Goal: Task Accomplishment & Management: Complete application form

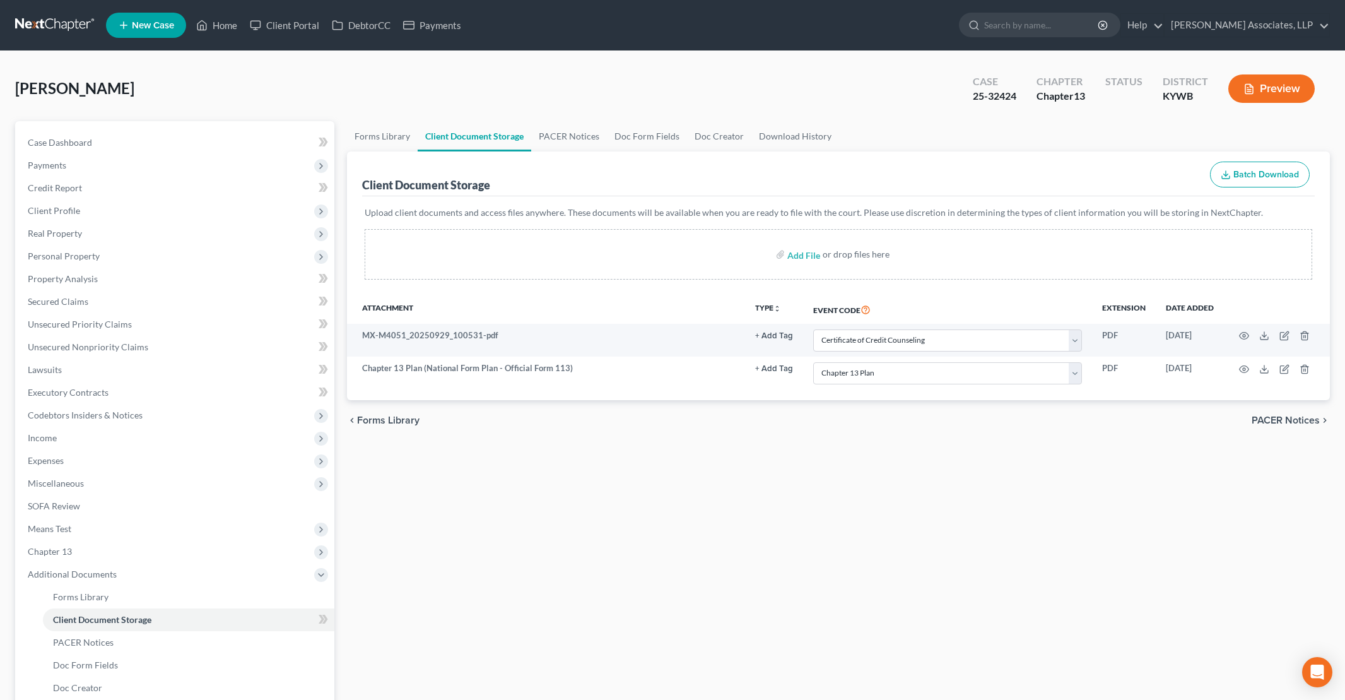
select select "7"
select select "16"
click at [222, 28] on link "Home" at bounding box center [217, 25] width 54 height 23
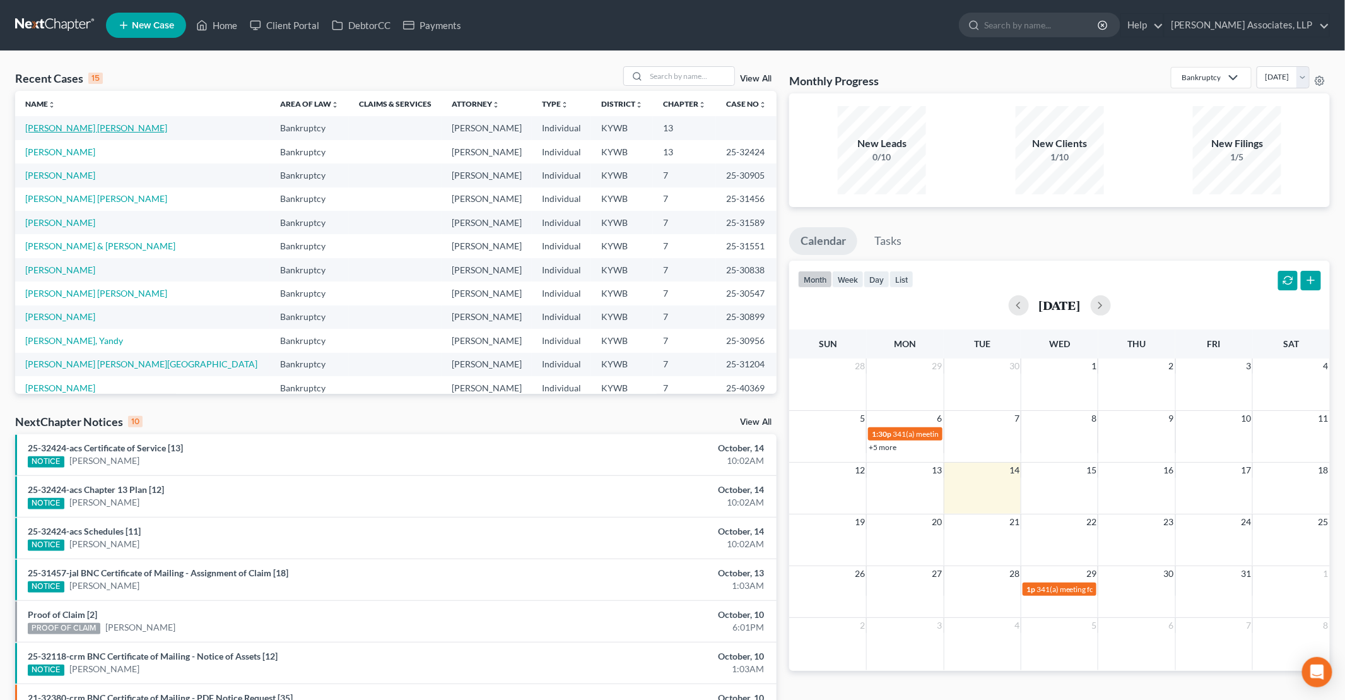
click at [82, 131] on link "[PERSON_NAME] [PERSON_NAME]" at bounding box center [96, 127] width 142 height 11
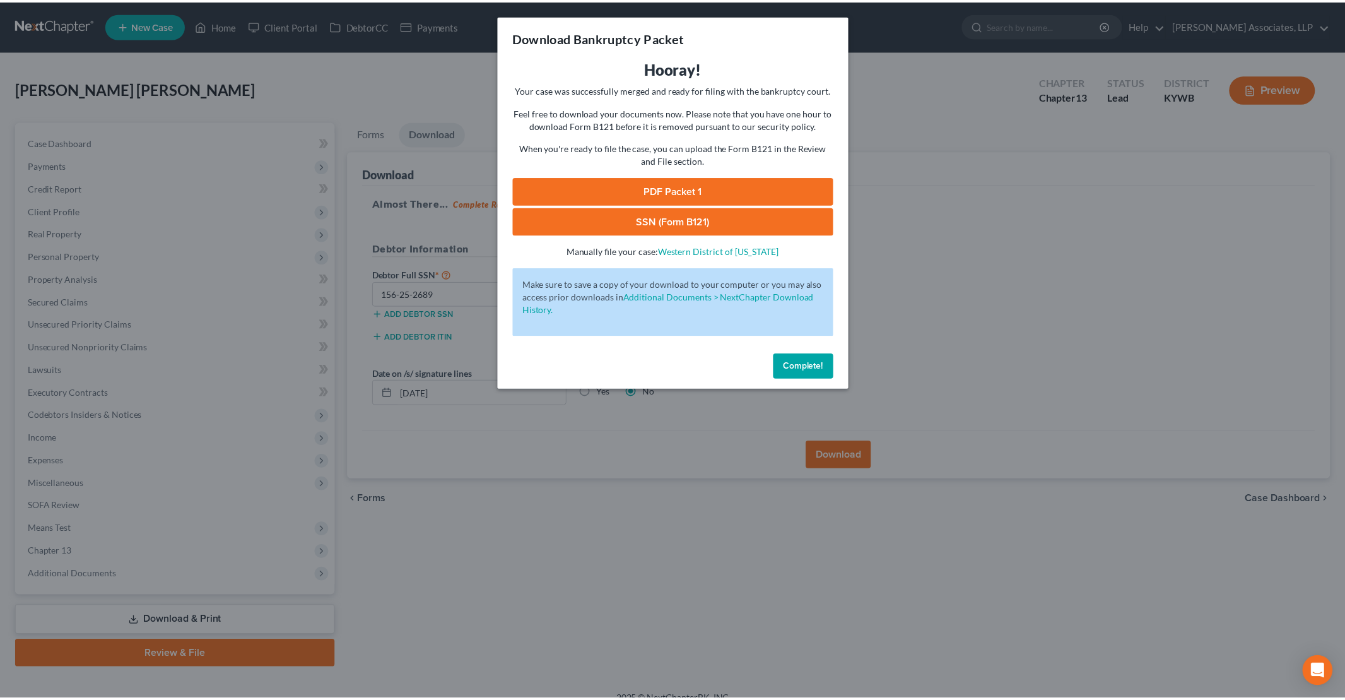
scroll to position [15, 0]
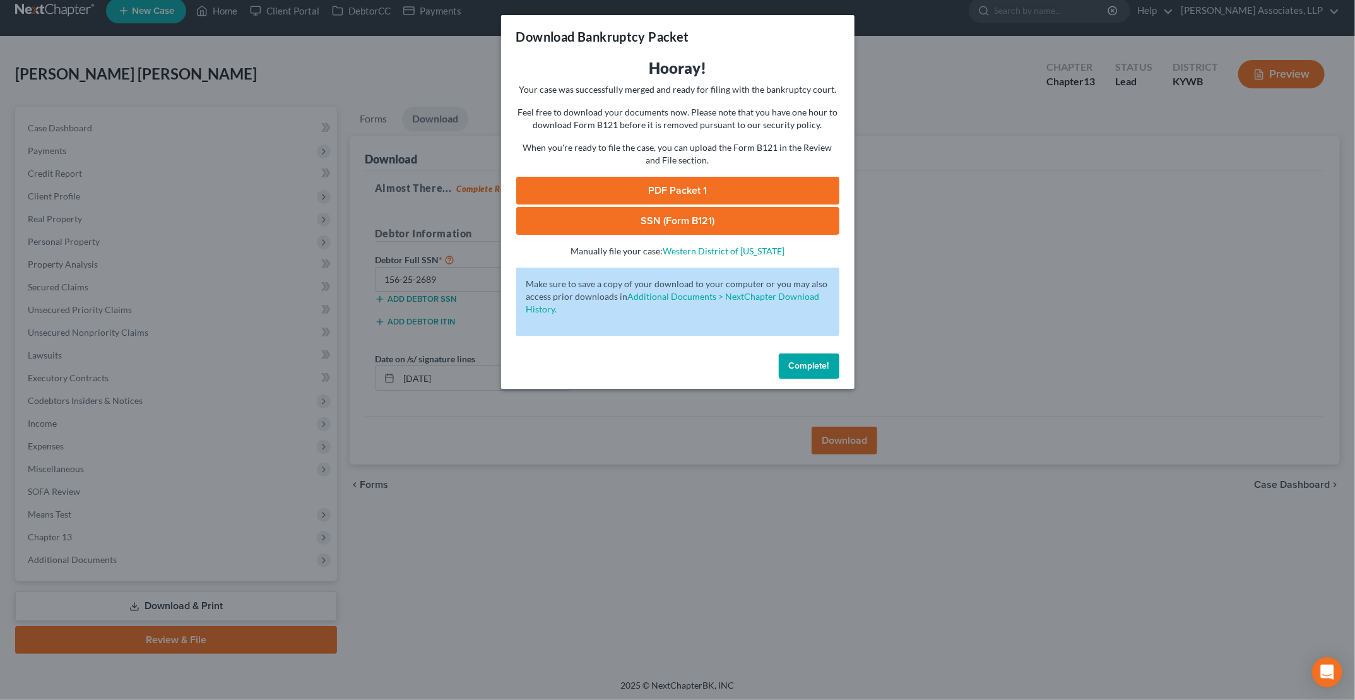
click at [806, 367] on span "Complete!" at bounding box center [809, 365] width 40 height 11
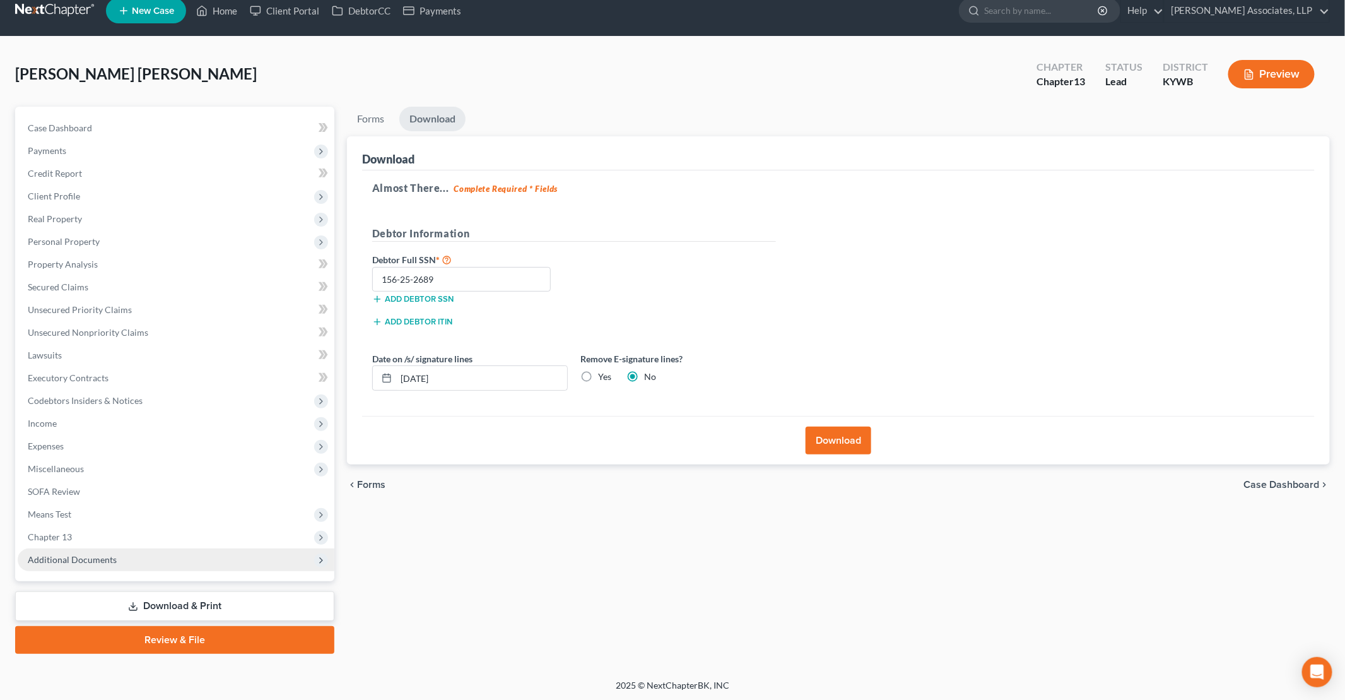
click at [155, 566] on span "Additional Documents" at bounding box center [176, 559] width 317 height 23
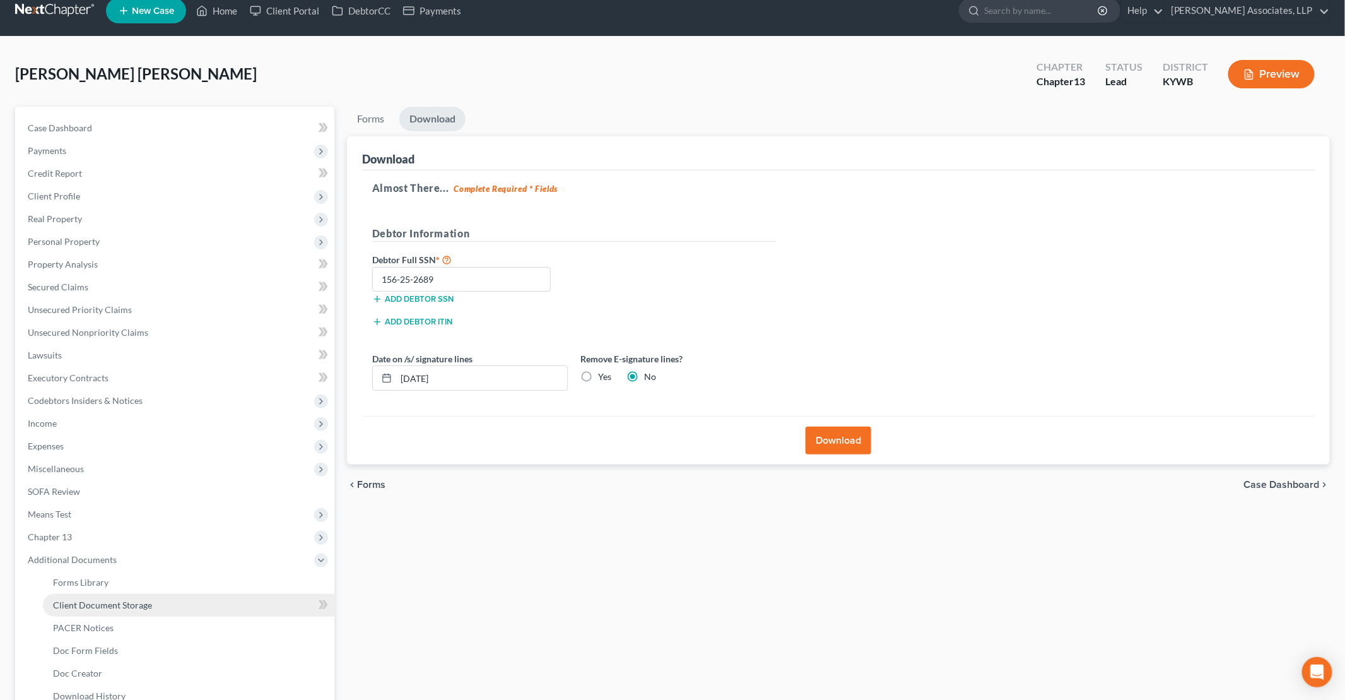
click at [203, 598] on link "Client Document Storage" at bounding box center [189, 605] width 292 height 23
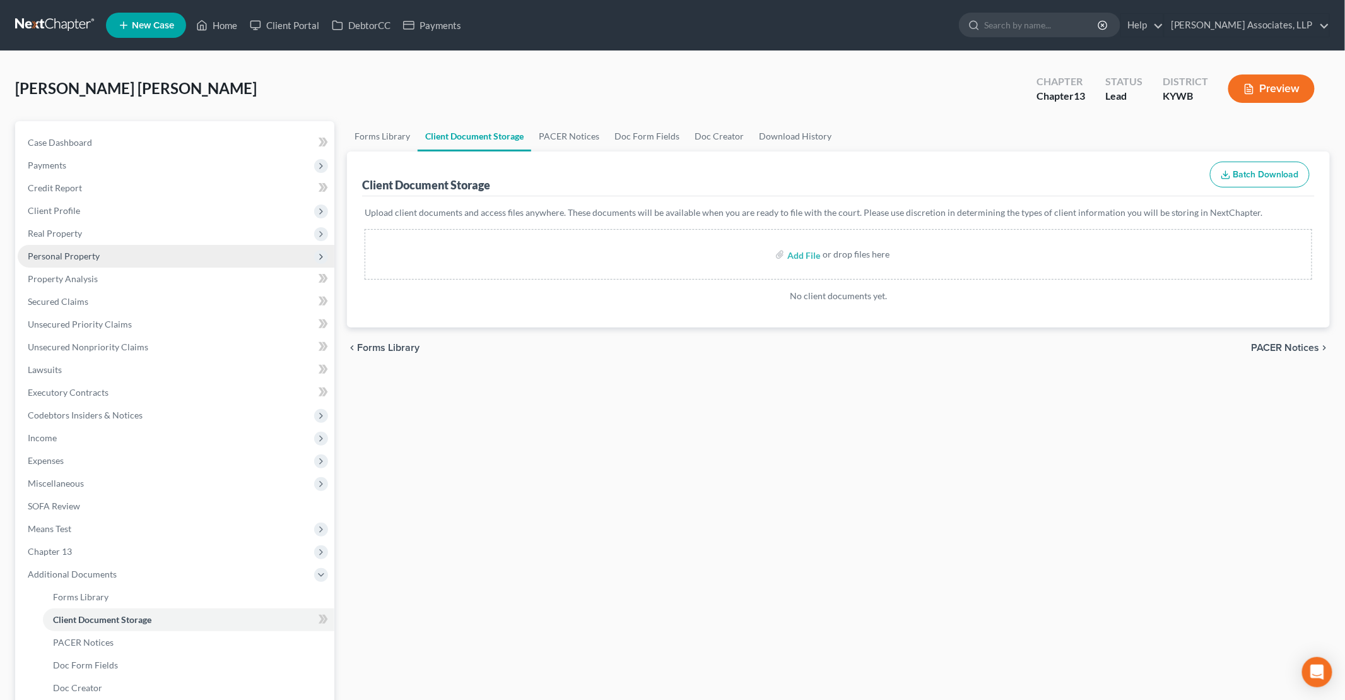
click at [86, 255] on span "Personal Property" at bounding box center [64, 256] width 72 height 11
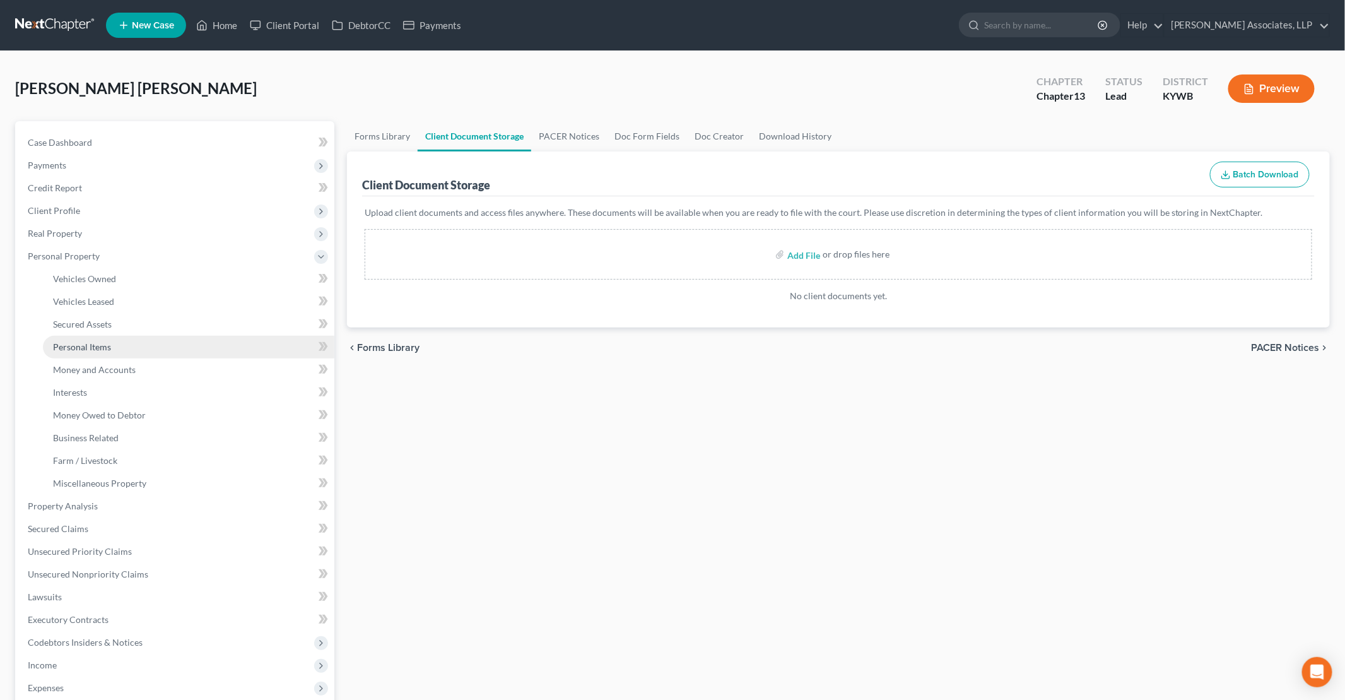
click at [102, 345] on span "Personal Items" at bounding box center [82, 346] width 58 height 11
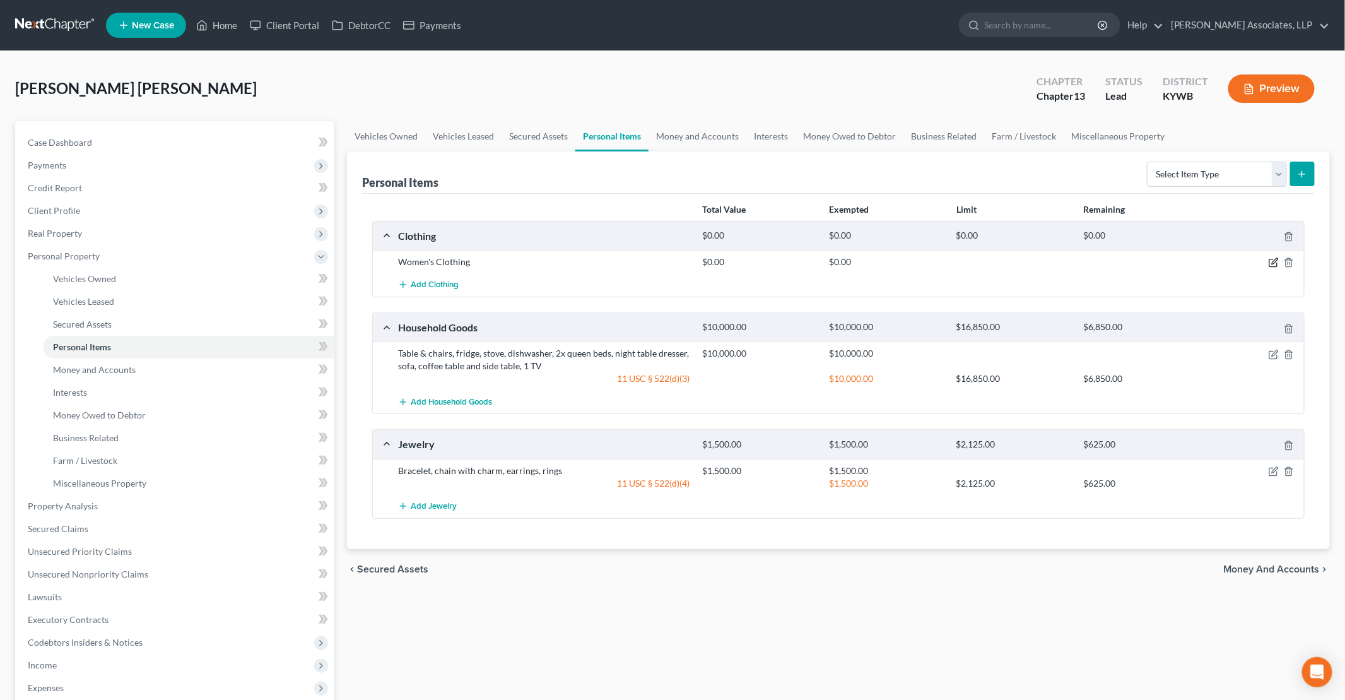
click at [1271, 260] on icon "button" at bounding box center [1274, 262] width 10 height 10
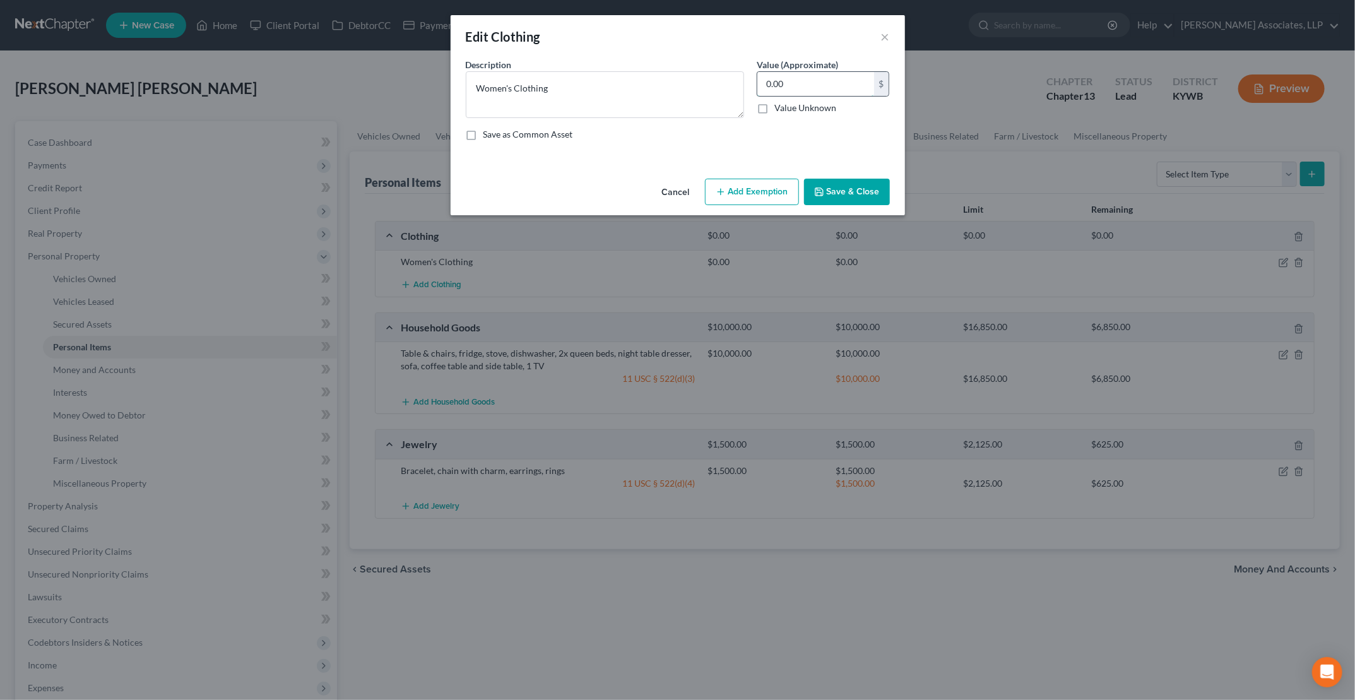
click at [796, 88] on input "0.00" at bounding box center [815, 84] width 117 height 24
type input "1,500"
click at [748, 186] on button "Add Exemption" at bounding box center [752, 192] width 94 height 27
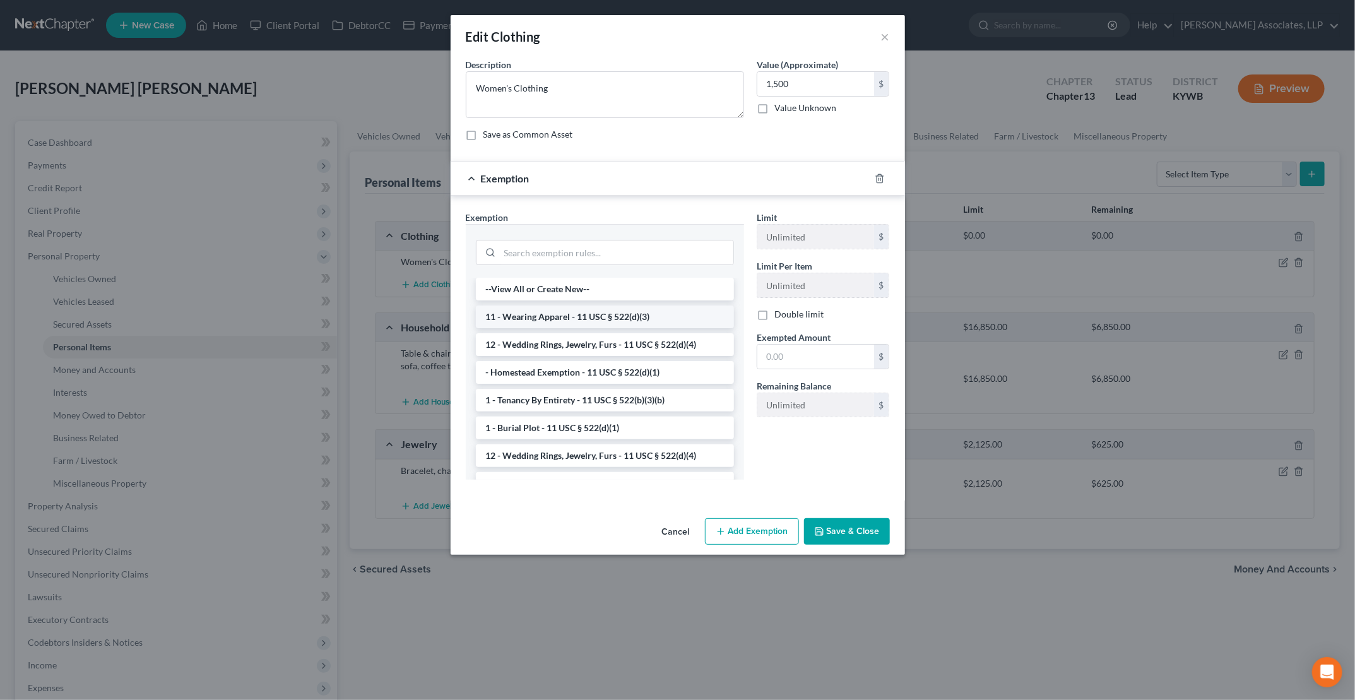
click at [564, 315] on li "11 - Wearing Apparel - 11 USC § 522(d)(3)" at bounding box center [605, 316] width 258 height 23
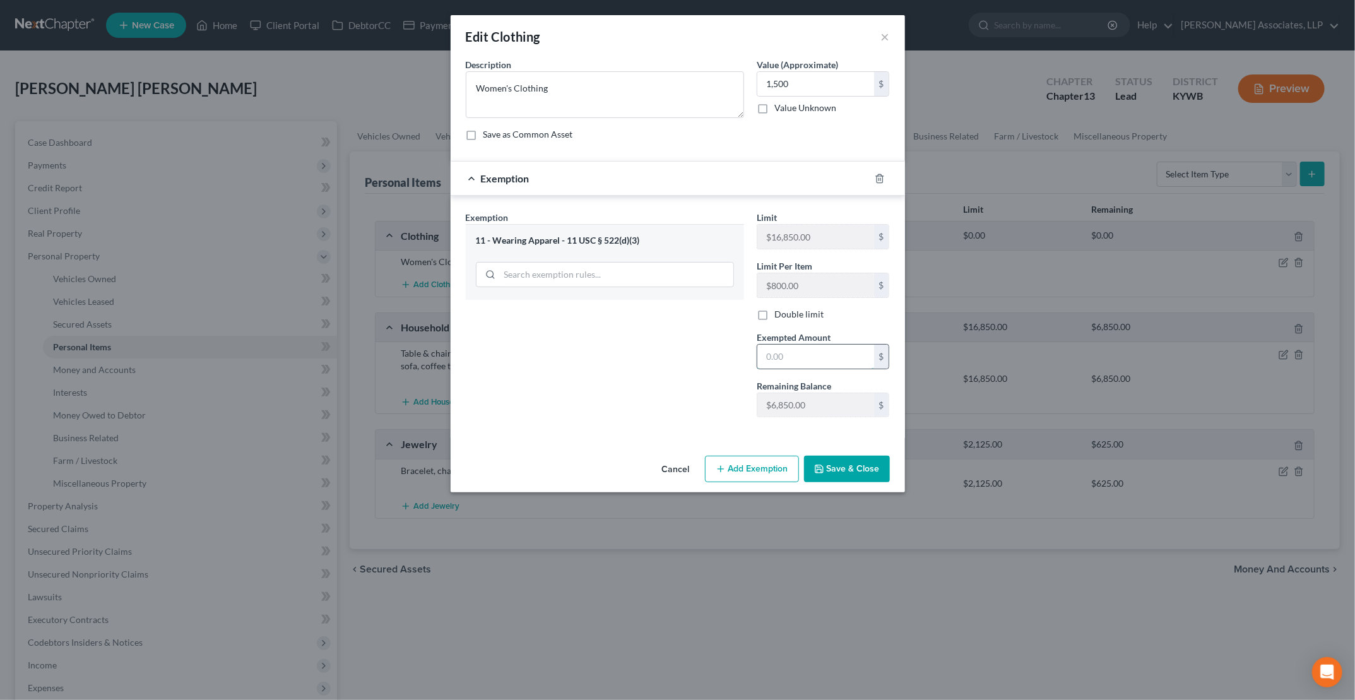
click at [817, 353] on input "text" at bounding box center [815, 357] width 117 height 24
type input "1,500"
click at [847, 465] on button "Save & Close" at bounding box center [847, 469] width 86 height 27
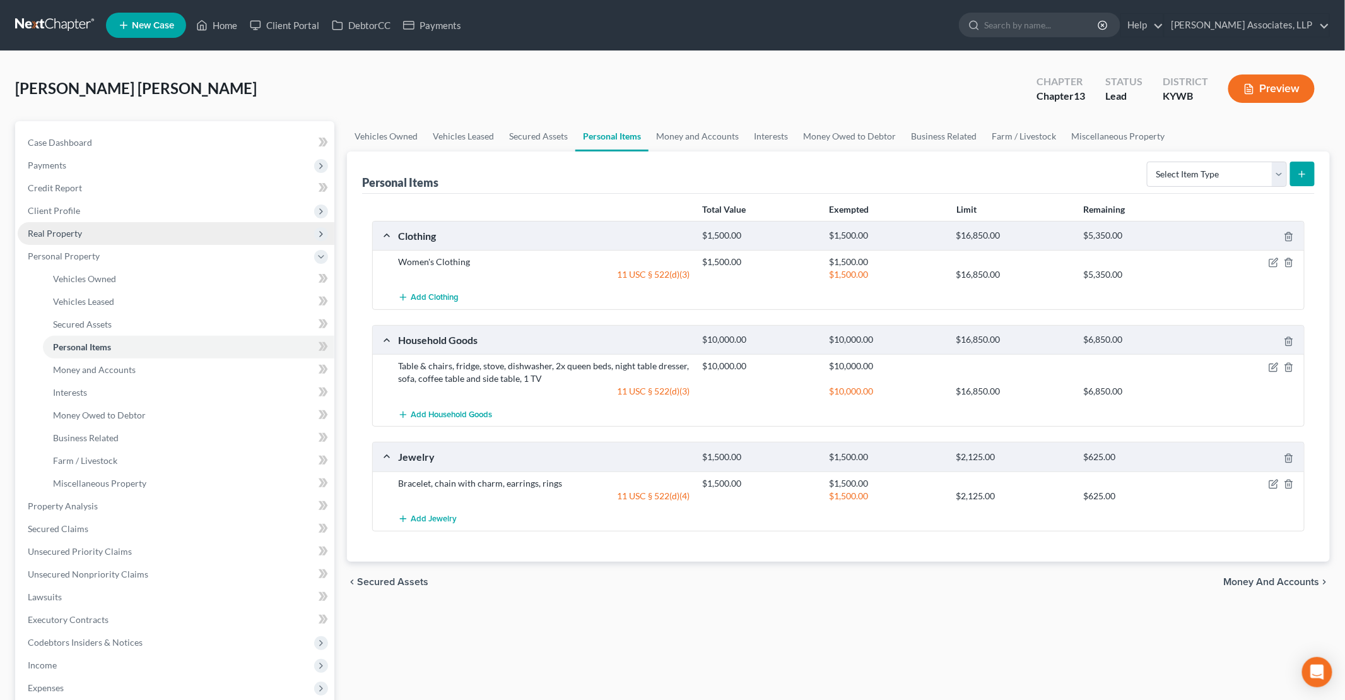
click at [66, 237] on span "Real Property" at bounding box center [55, 233] width 54 height 11
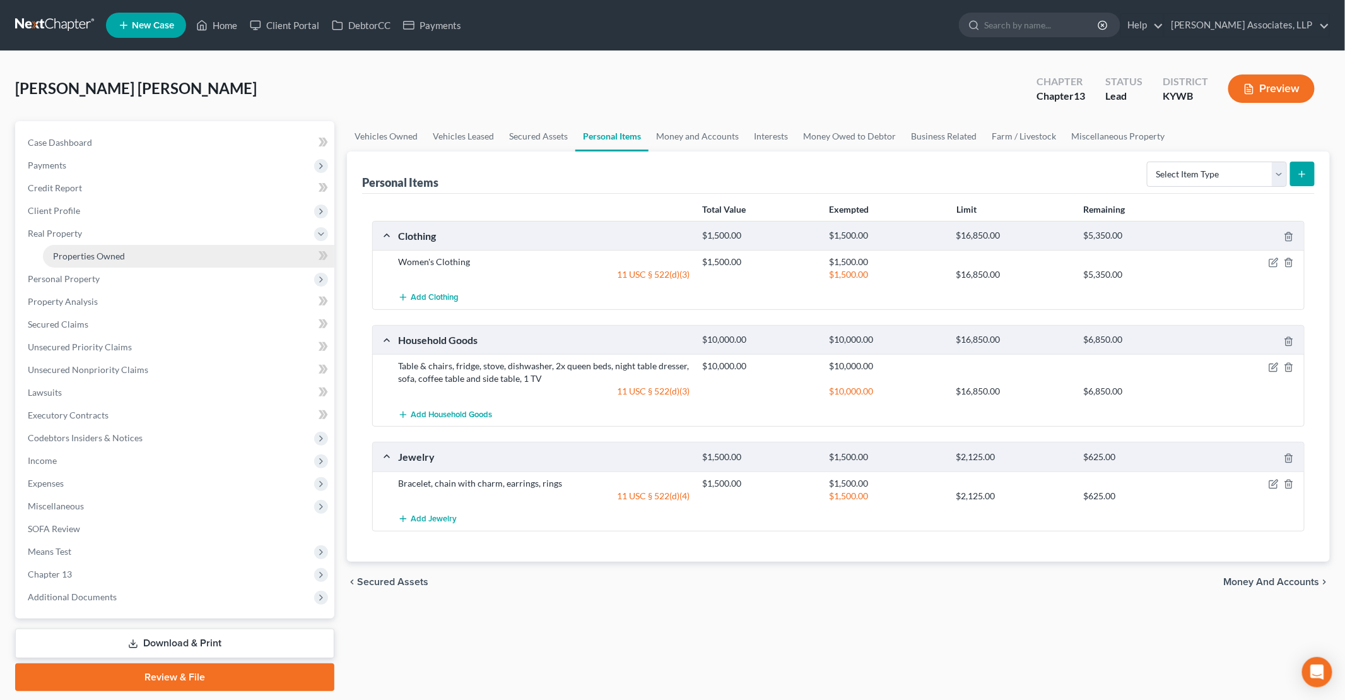
click at [81, 251] on span "Properties Owned" at bounding box center [89, 256] width 72 height 11
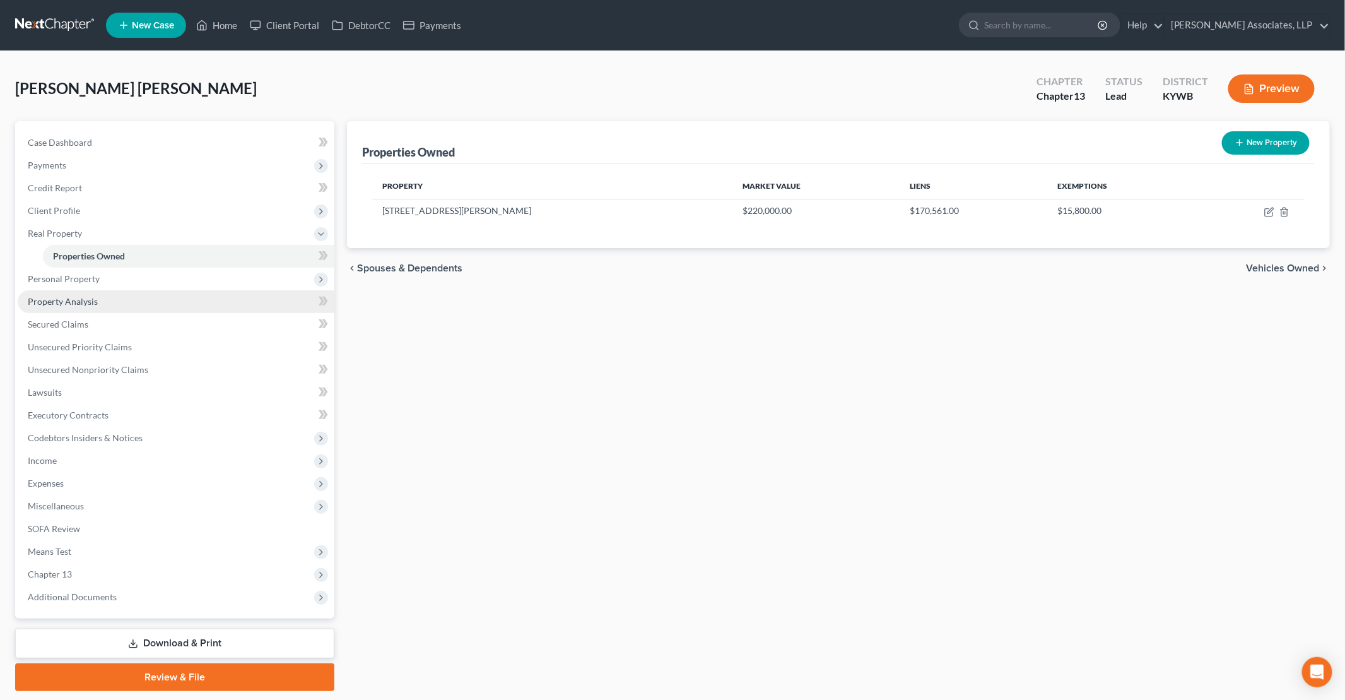
click at [78, 298] on span "Property Analysis" at bounding box center [63, 301] width 70 height 11
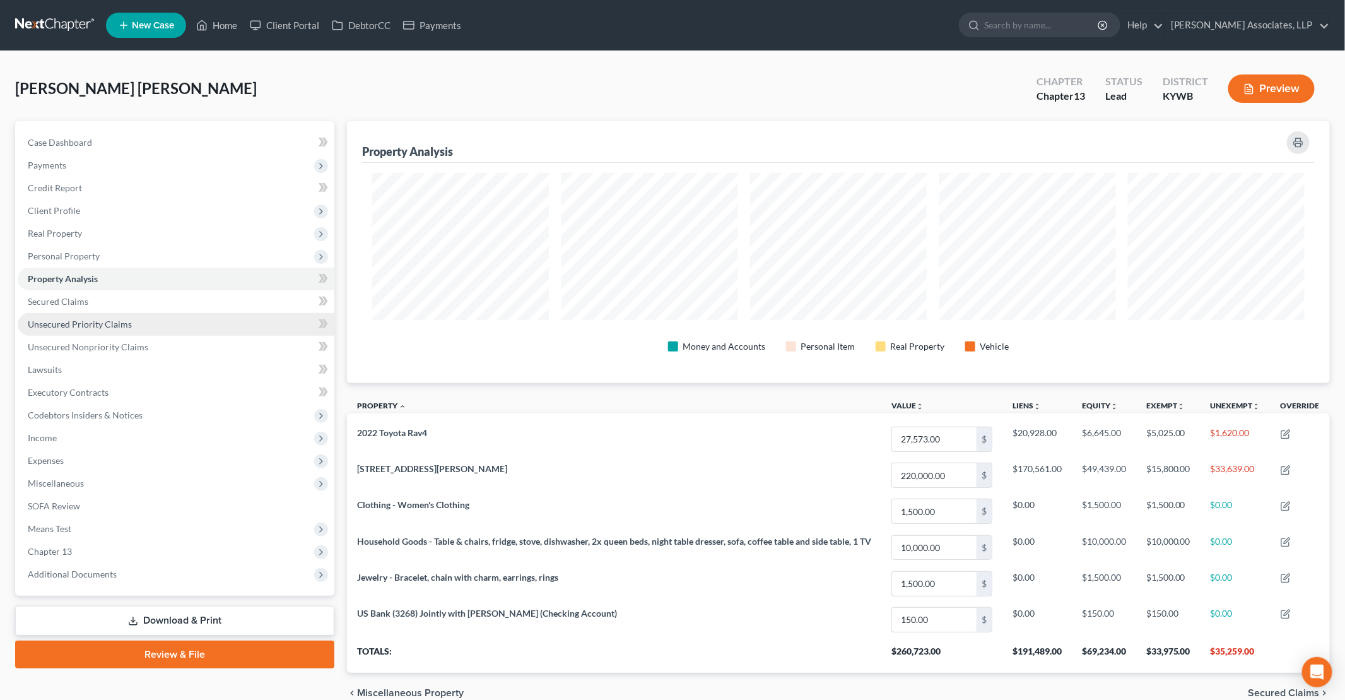
scroll to position [261, 983]
click at [71, 491] on span "Miscellaneous" at bounding box center [176, 483] width 317 height 23
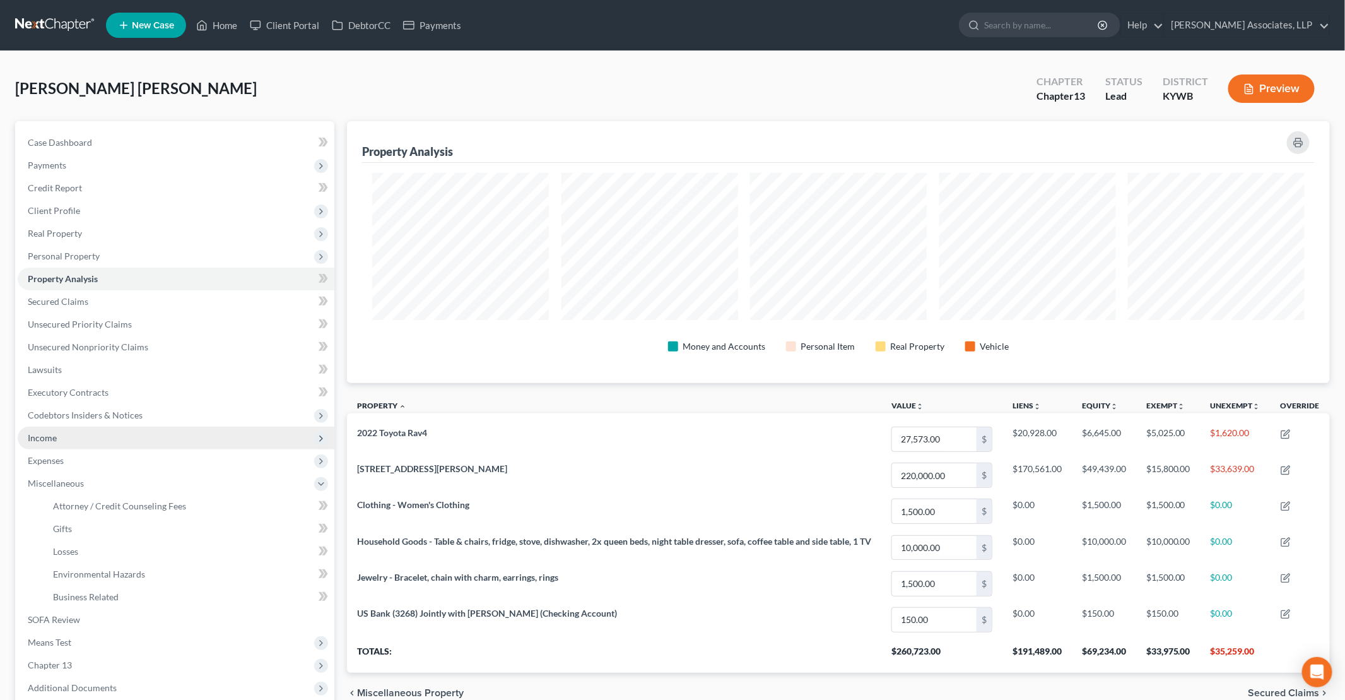
click at [59, 441] on span "Income" at bounding box center [176, 438] width 317 height 23
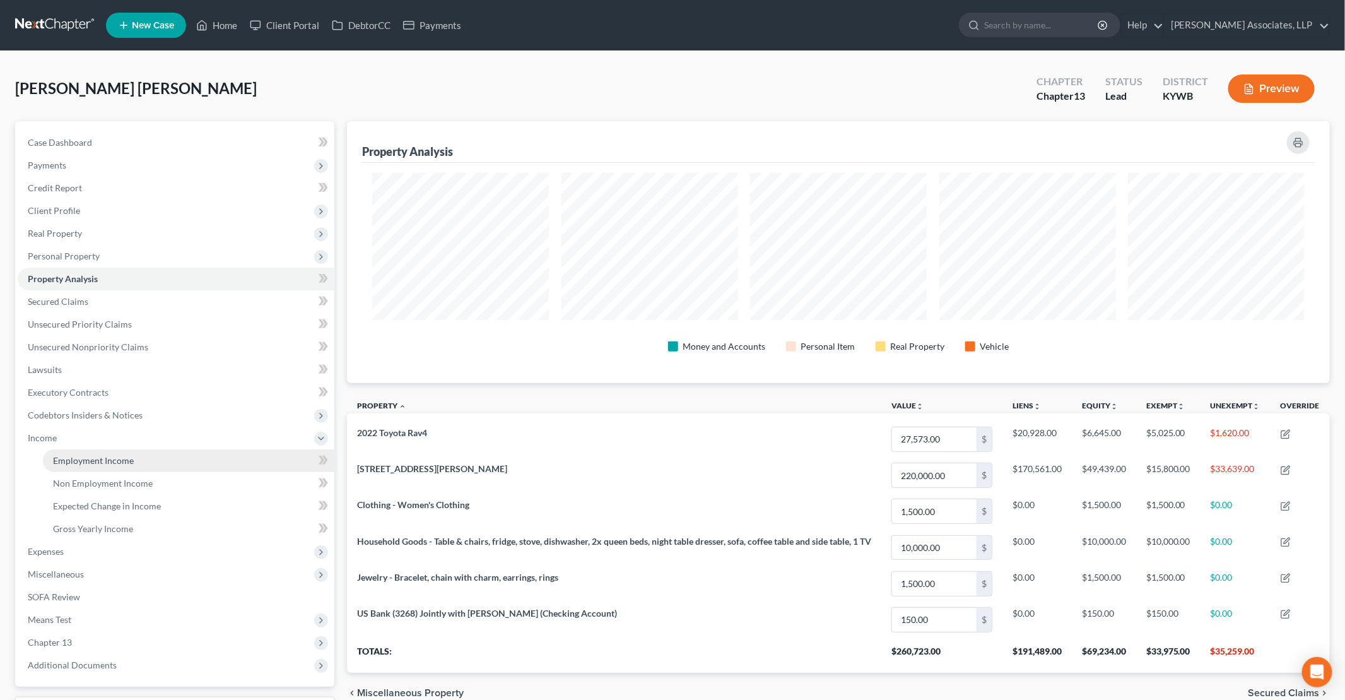
click at [88, 461] on span "Employment Income" at bounding box center [93, 460] width 81 height 11
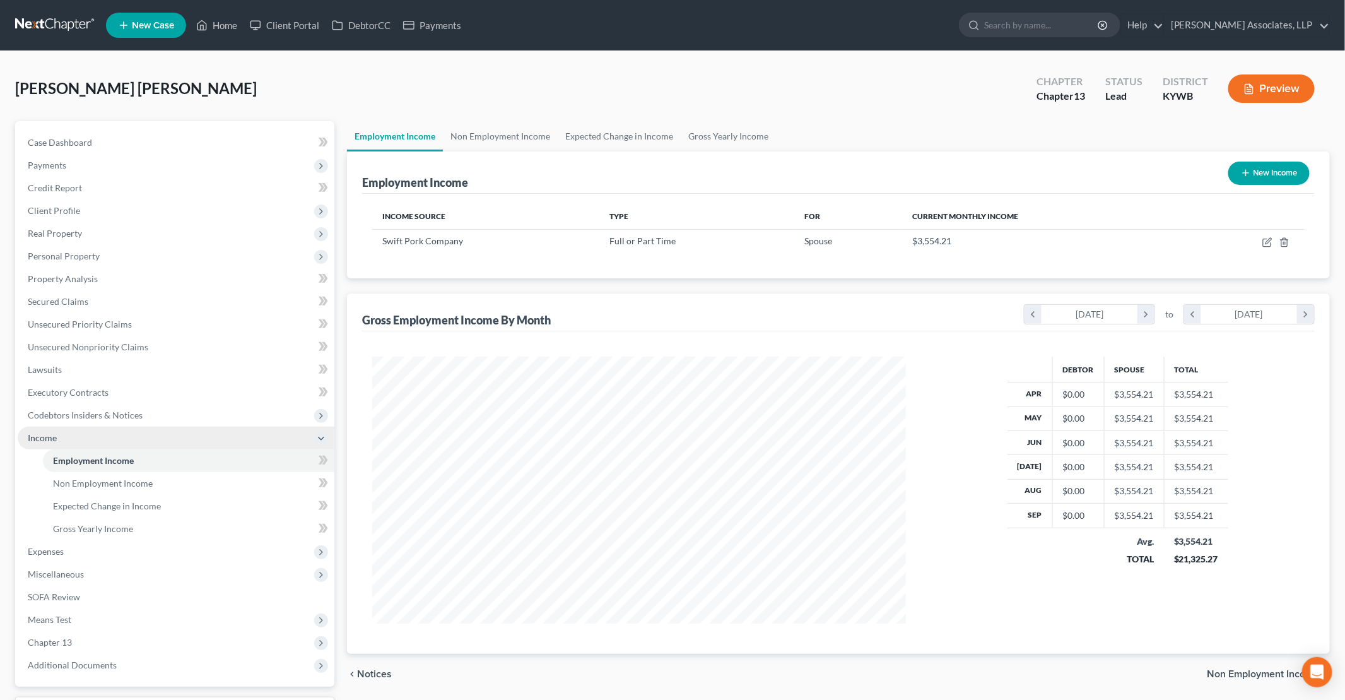
scroll to position [267, 558]
click at [719, 136] on link "Gross Yearly Income" at bounding box center [728, 136] width 95 height 30
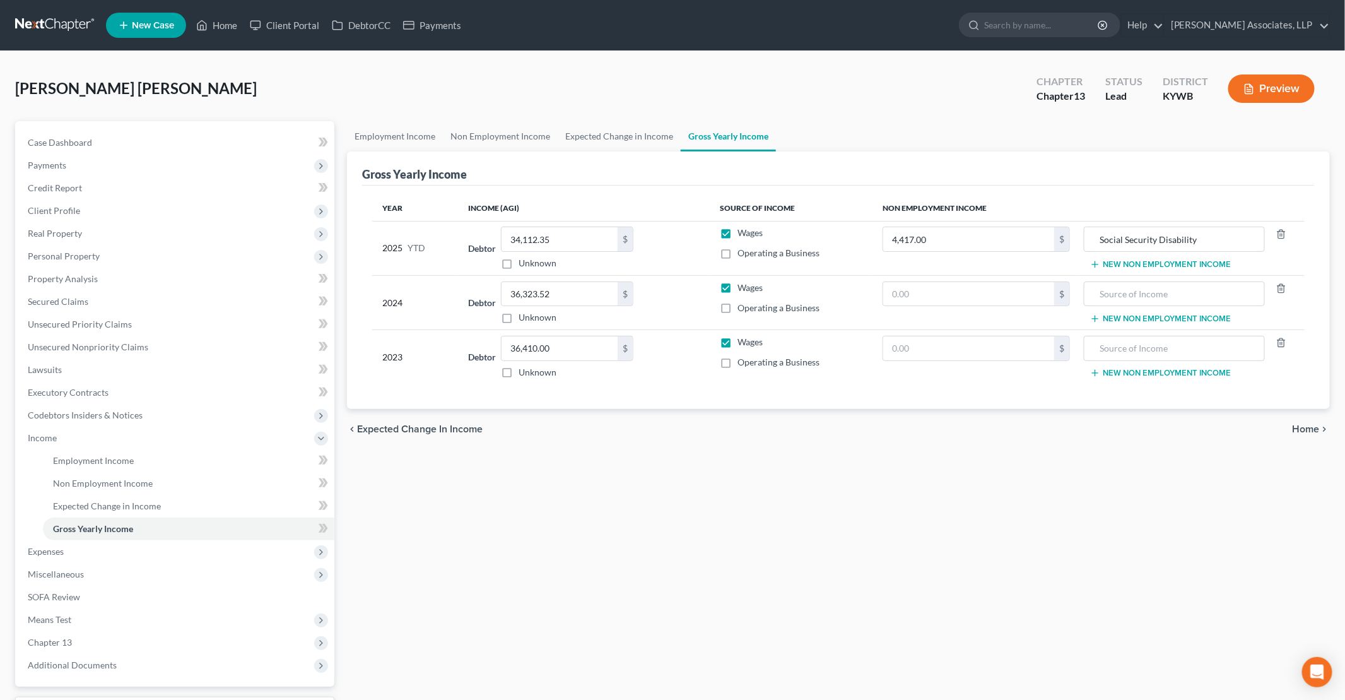
click at [1143, 261] on button "New Non Employment Income" at bounding box center [1160, 264] width 141 height 10
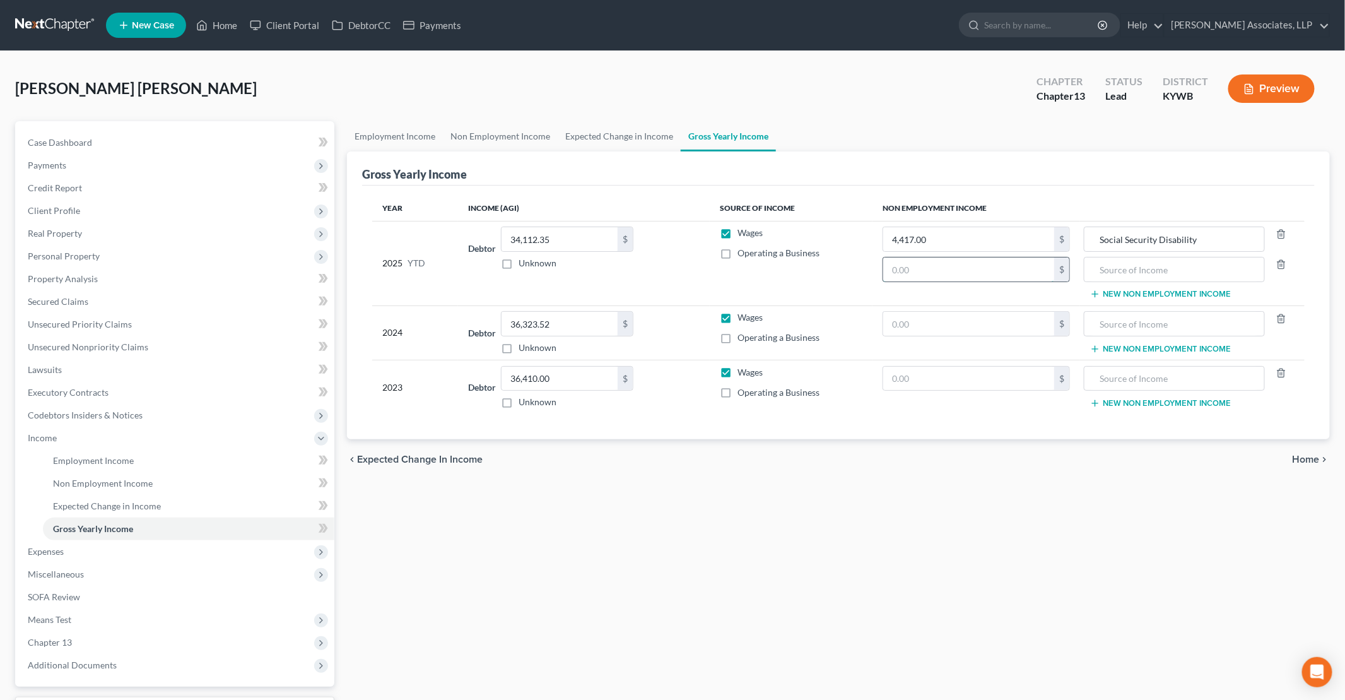
click at [1023, 265] on input "text" at bounding box center [968, 269] width 171 height 24
type input "34,112.35"
type input "Spouse's Employment"
click at [57, 387] on span "Executory Contracts" at bounding box center [68, 392] width 81 height 11
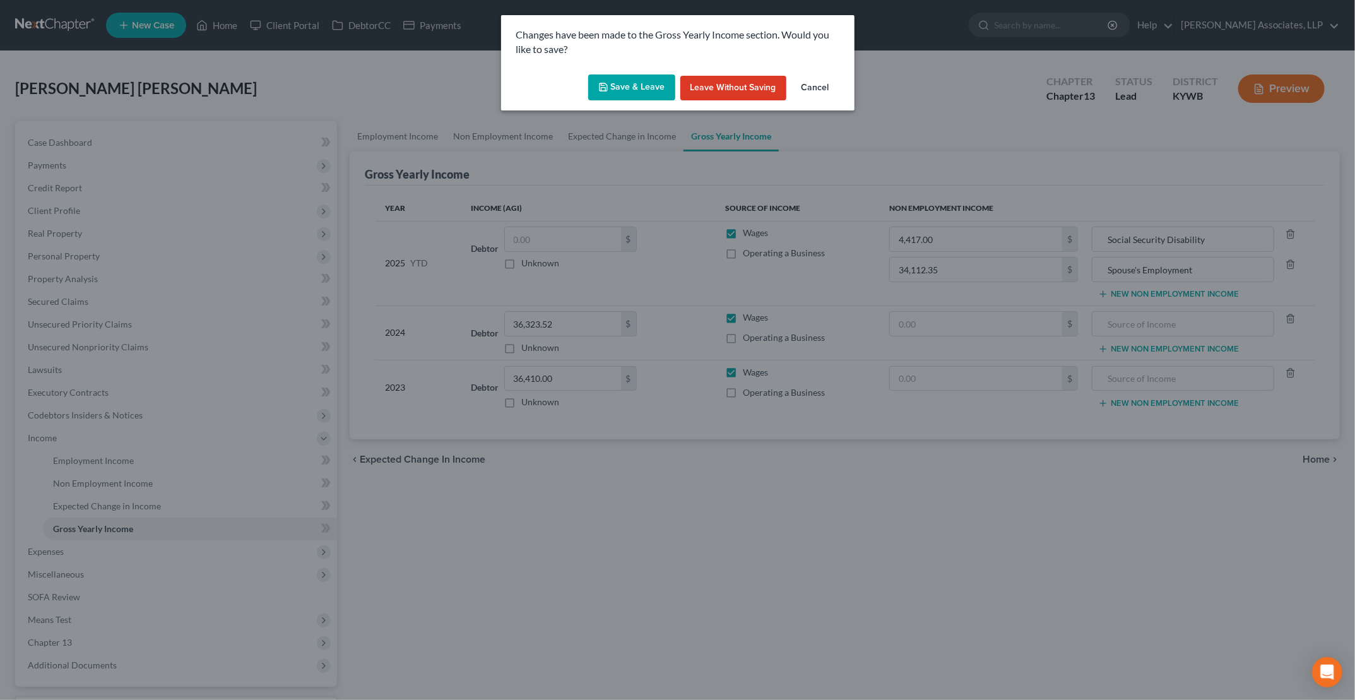
click at [636, 92] on button "Save & Leave" at bounding box center [631, 87] width 87 height 27
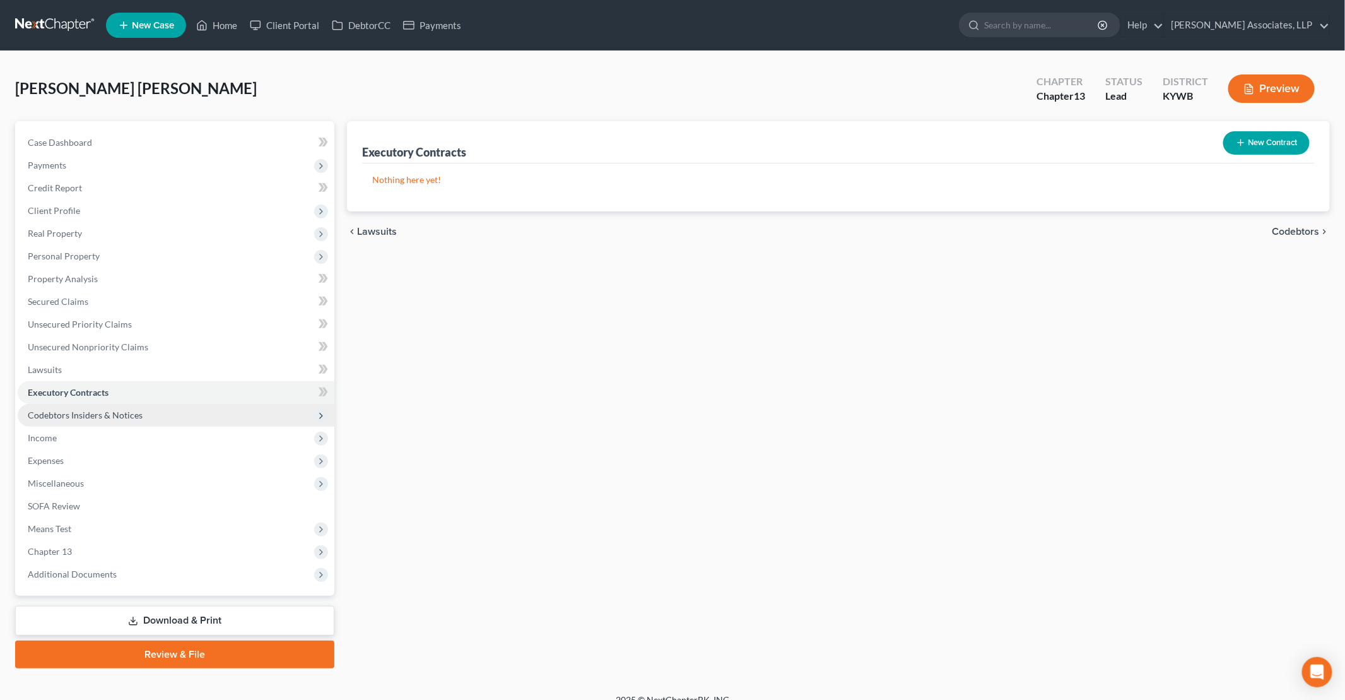
click at [76, 415] on span "Codebtors Insiders & Notices" at bounding box center [85, 415] width 115 height 11
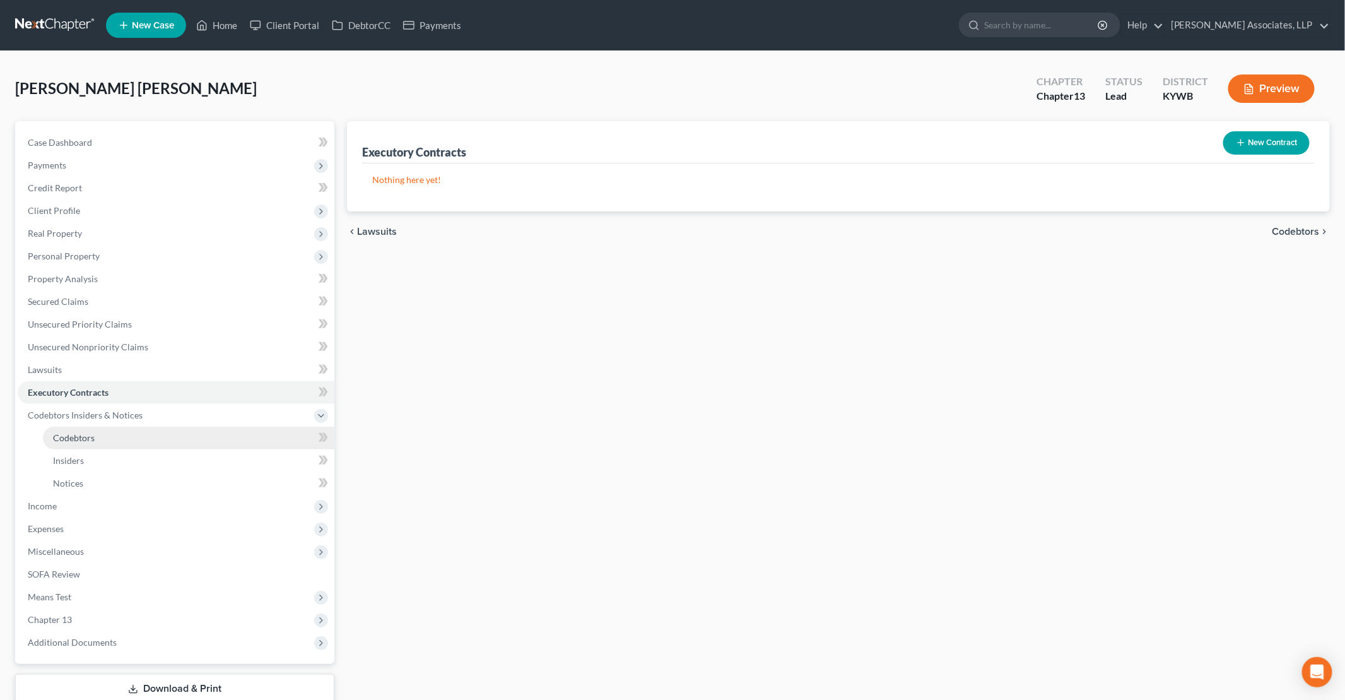
click at [88, 440] on span "Codebtors" at bounding box center [74, 437] width 42 height 11
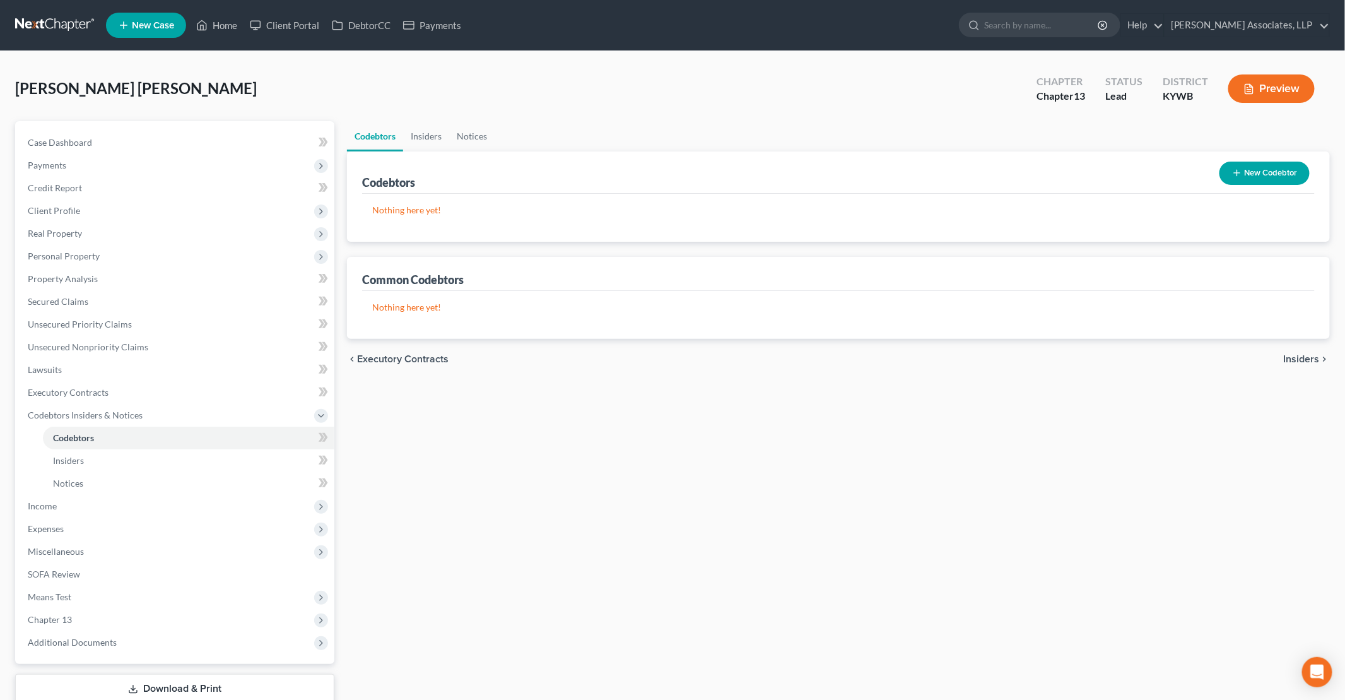
click at [1248, 169] on button "New Codebtor" at bounding box center [1265, 173] width 90 height 23
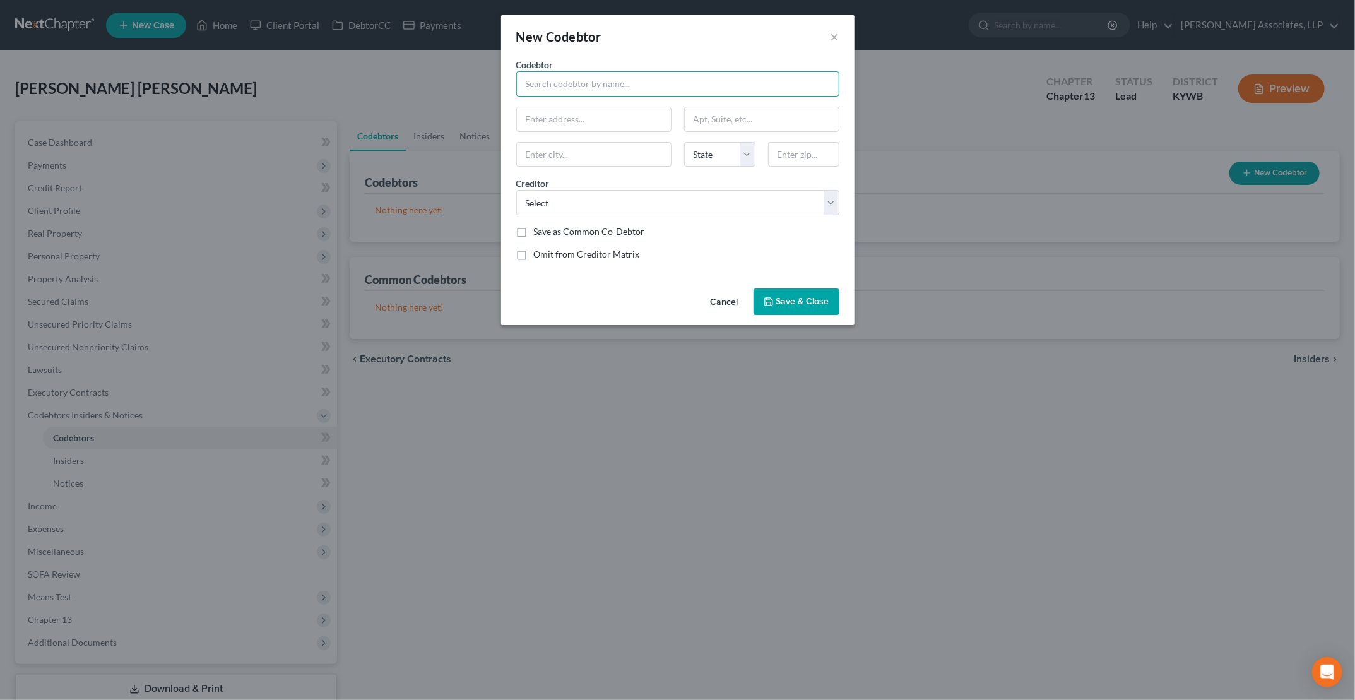
click at [564, 78] on input "text" at bounding box center [677, 83] width 323 height 25
type input "[PERSON_NAME]"
type input "[STREET_ADDRESS][PERSON_NAME]"
type input "[GEOGRAPHIC_DATA]"
select select "18"
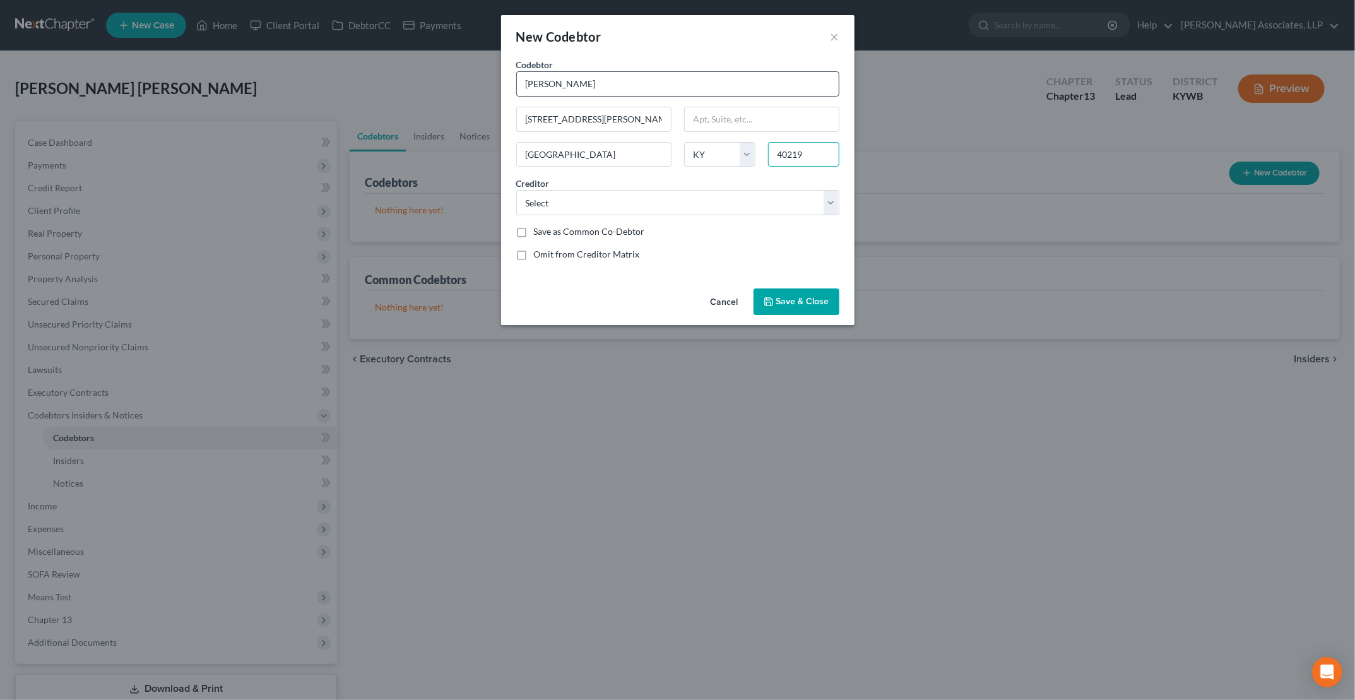
type input "40219"
click at [599, 196] on select "Select U S Bank Capital One Syncb/[PERSON_NAME] Syncb/Samsdc Thd/Cbna Firstfinb…" at bounding box center [677, 202] width 323 height 25
select select "5"
click at [516, 190] on select "Select U S Bank Capital One Syncb/[PERSON_NAME] Syncb/Samsdc Thd/Cbna Firstfinb…" at bounding box center [677, 202] width 323 height 25
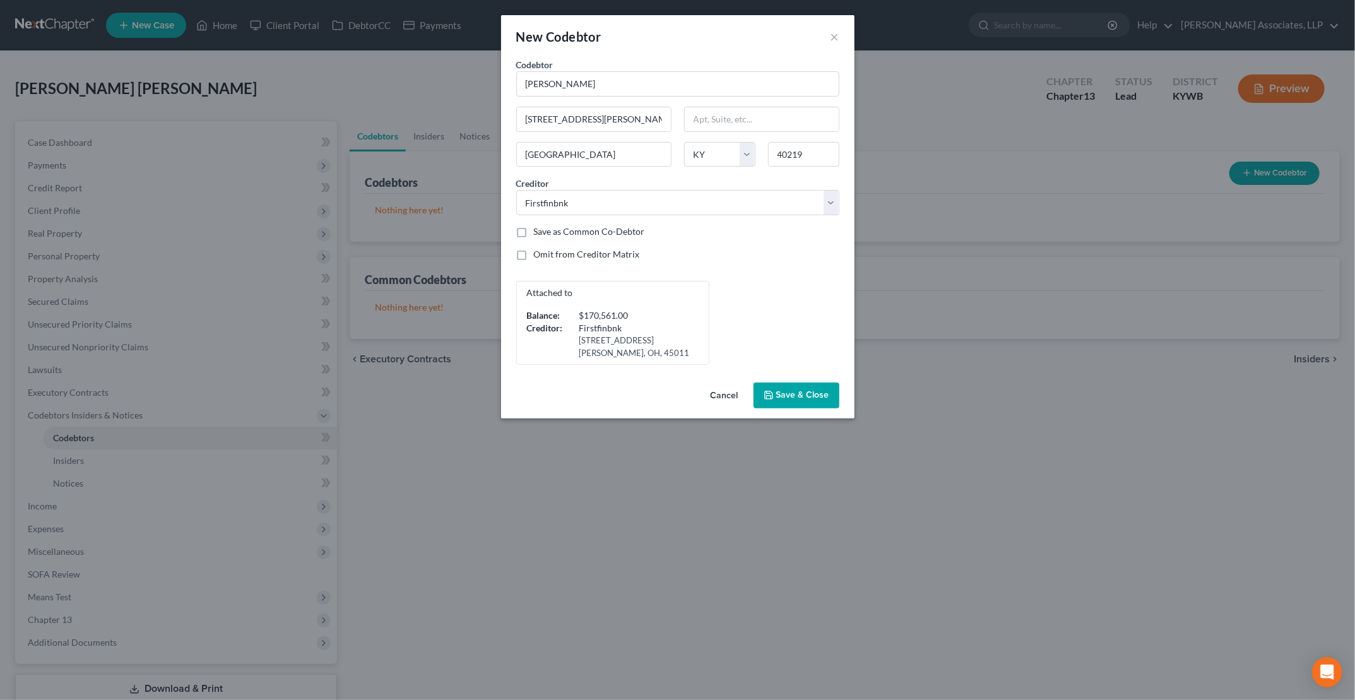
click at [793, 391] on span "Save & Close" at bounding box center [802, 395] width 53 height 11
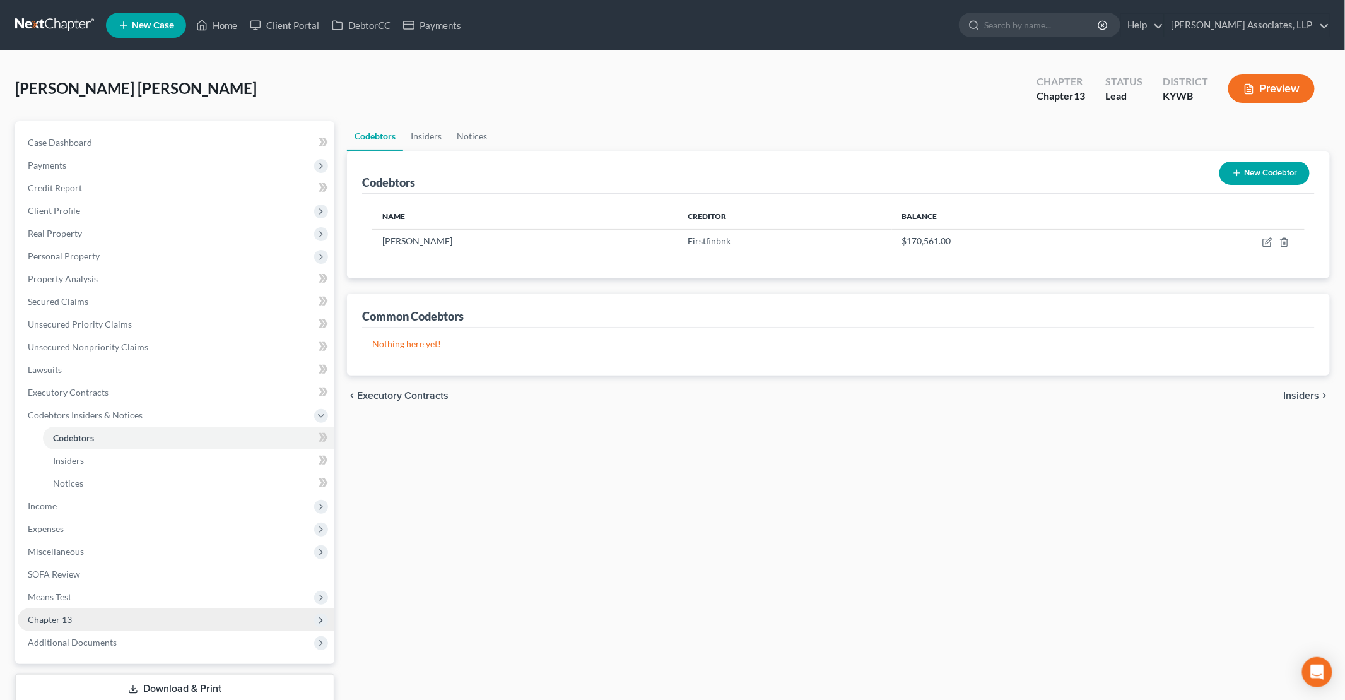
click at [70, 622] on span "Chapter 13" at bounding box center [50, 619] width 44 height 11
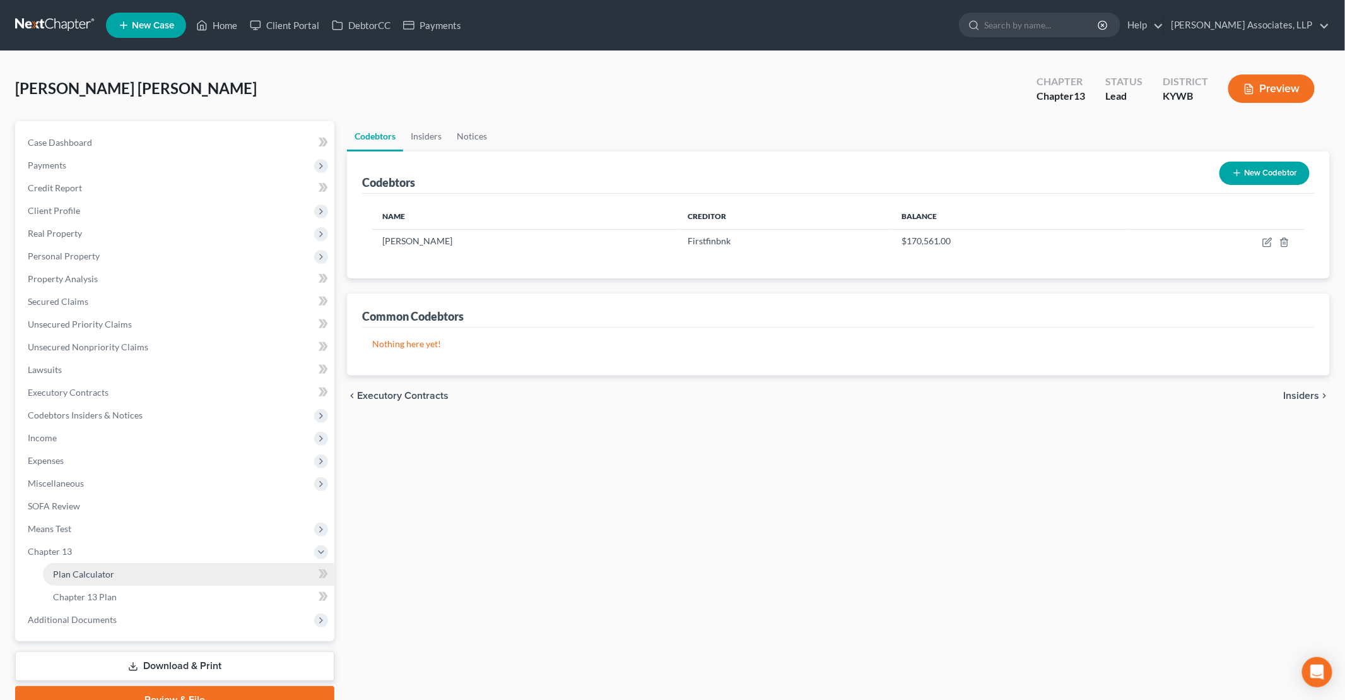
click at [102, 575] on span "Plan Calculator" at bounding box center [83, 574] width 61 height 11
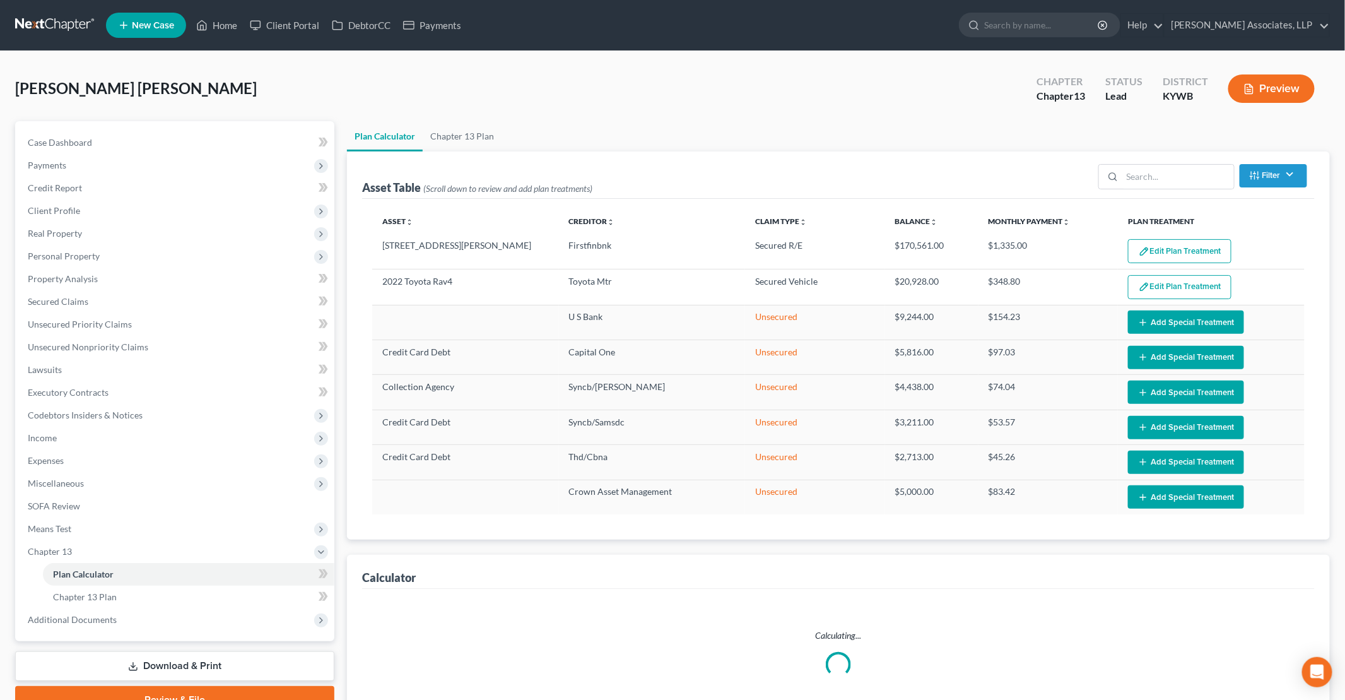
select select "59"
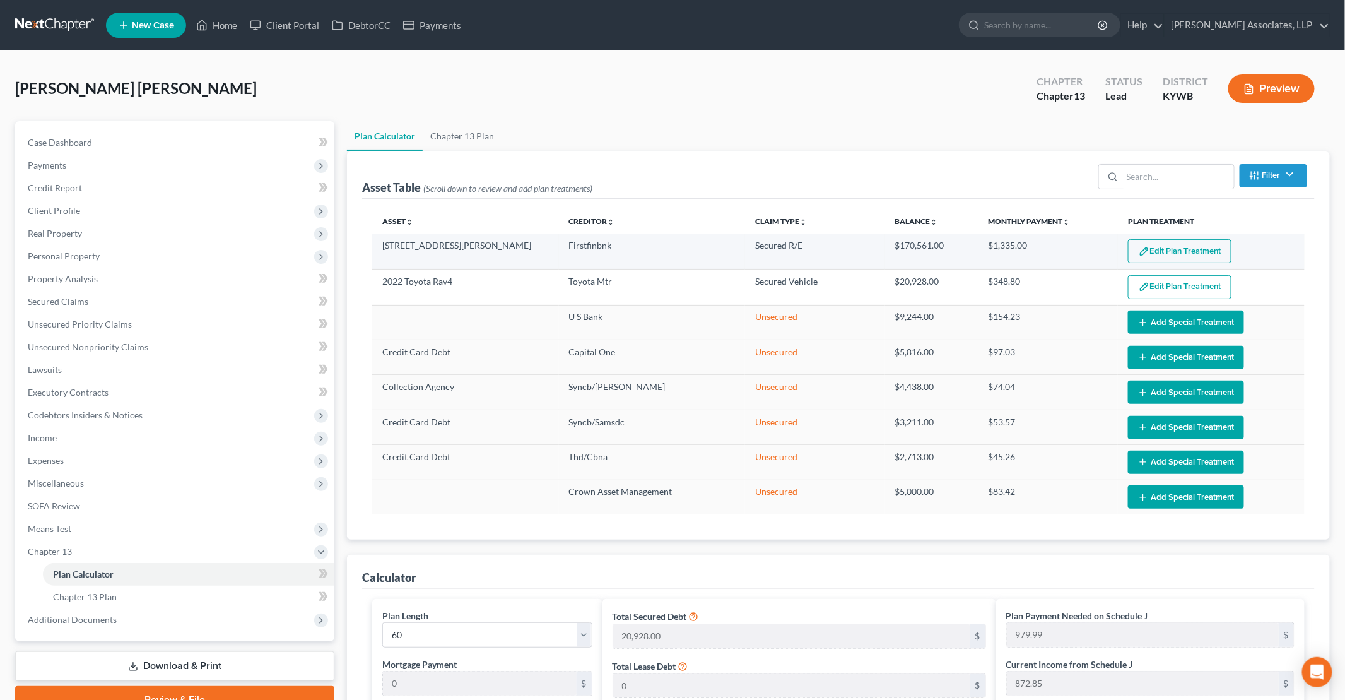
click at [1173, 246] on button "Edit Plan Treatment" at bounding box center [1179, 251] width 103 height 24
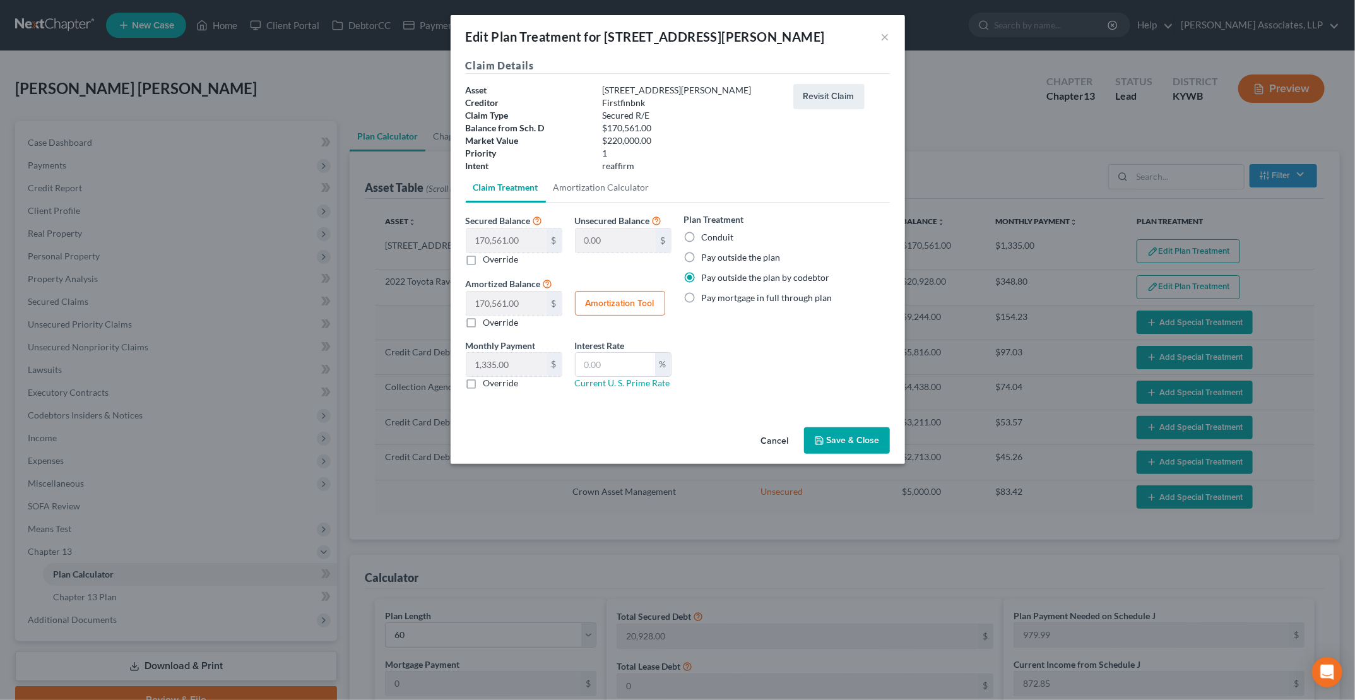
click at [853, 438] on button "Save & Close" at bounding box center [847, 440] width 86 height 27
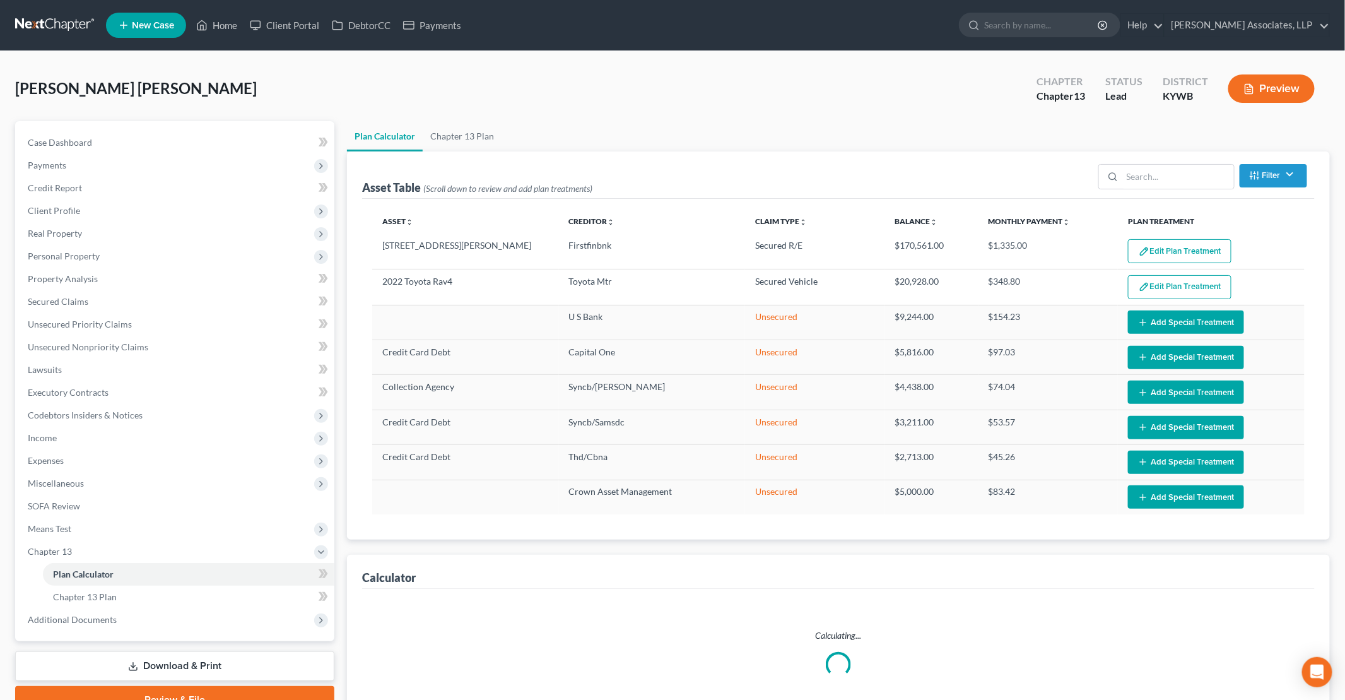
select select "59"
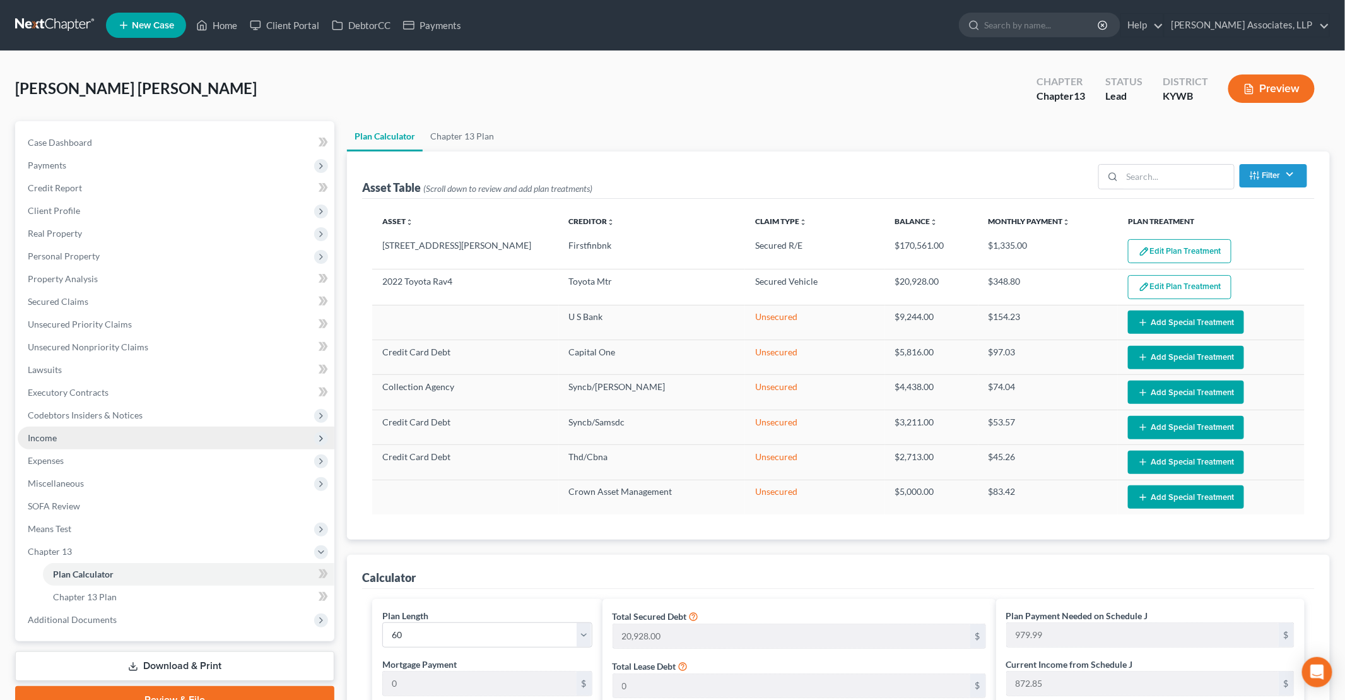
click at [62, 440] on span "Income" at bounding box center [176, 438] width 317 height 23
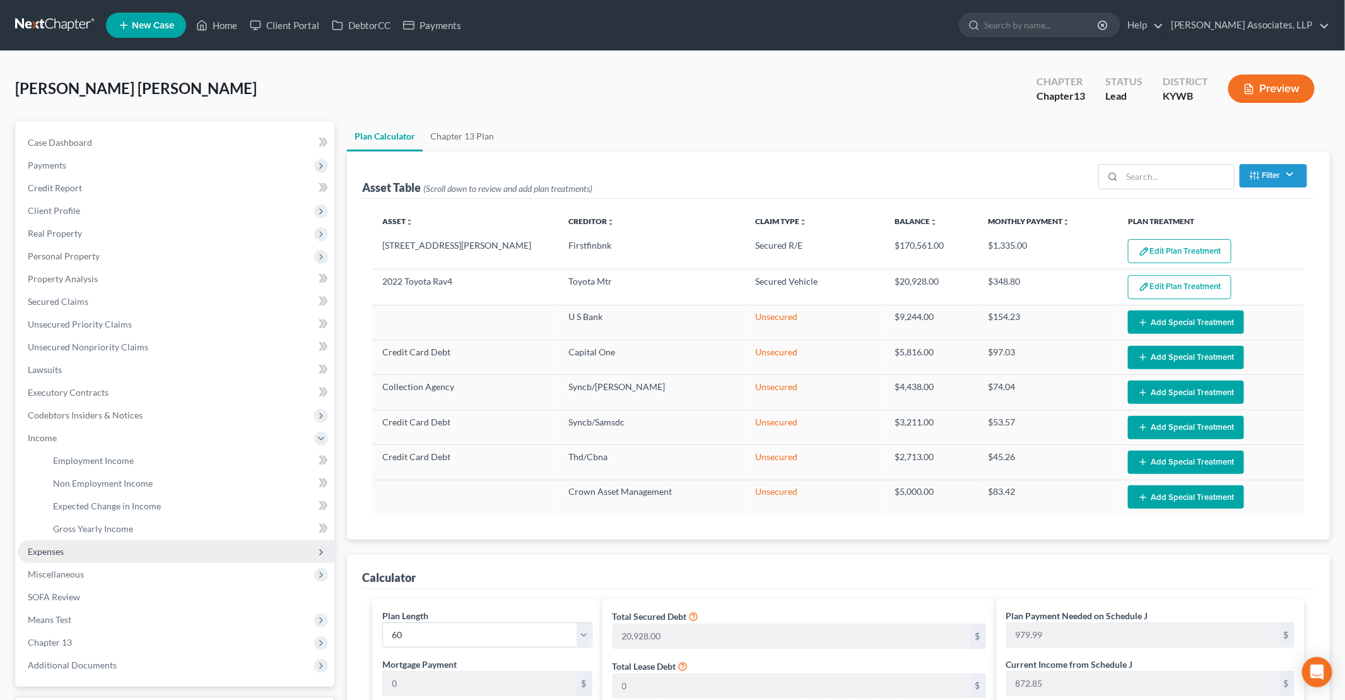
click at [53, 552] on span "Expenses" at bounding box center [46, 551] width 36 height 11
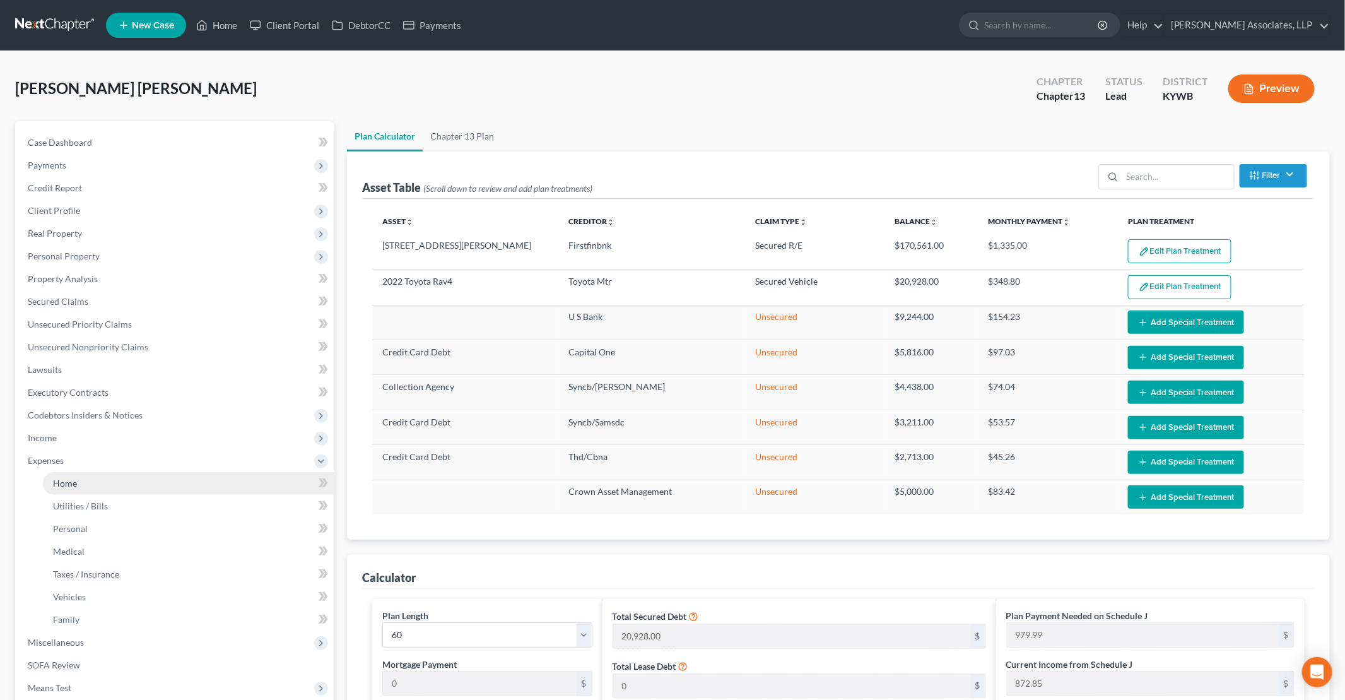
click at [68, 485] on span "Home" at bounding box center [65, 483] width 24 height 11
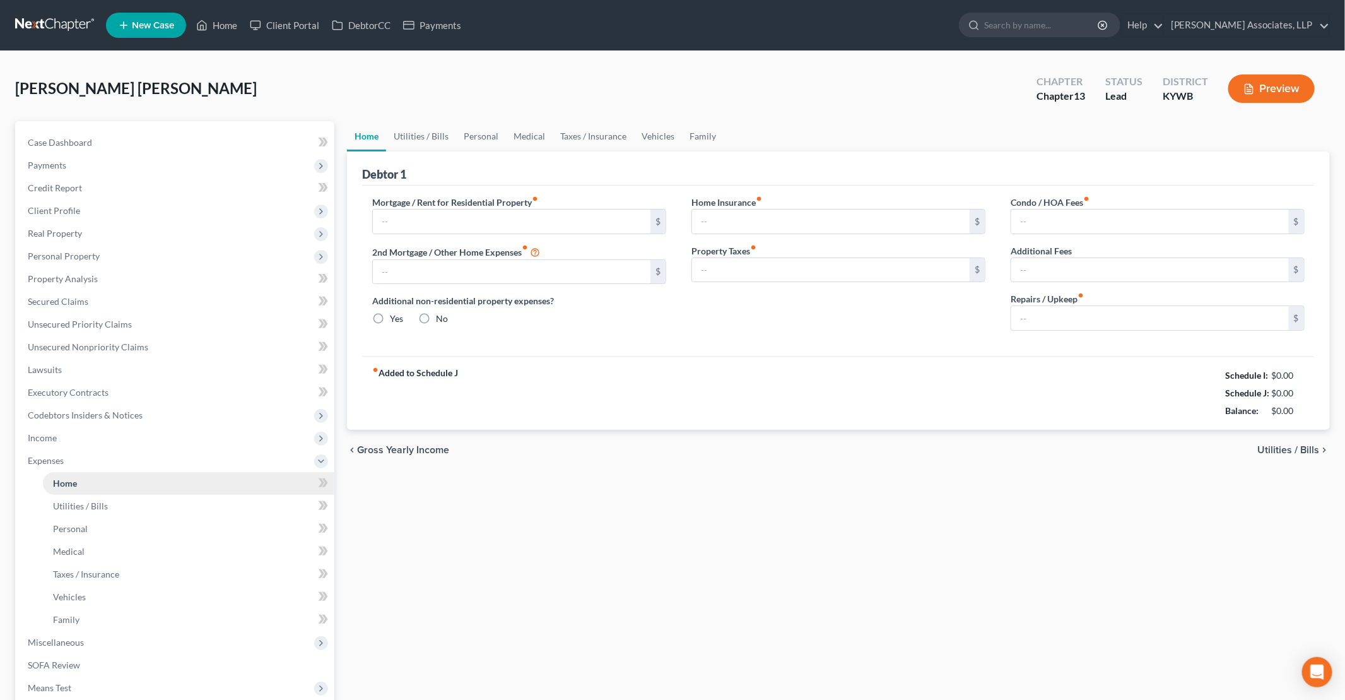
type input "850.00"
type input "0.00"
radio input "true"
type input "0.00"
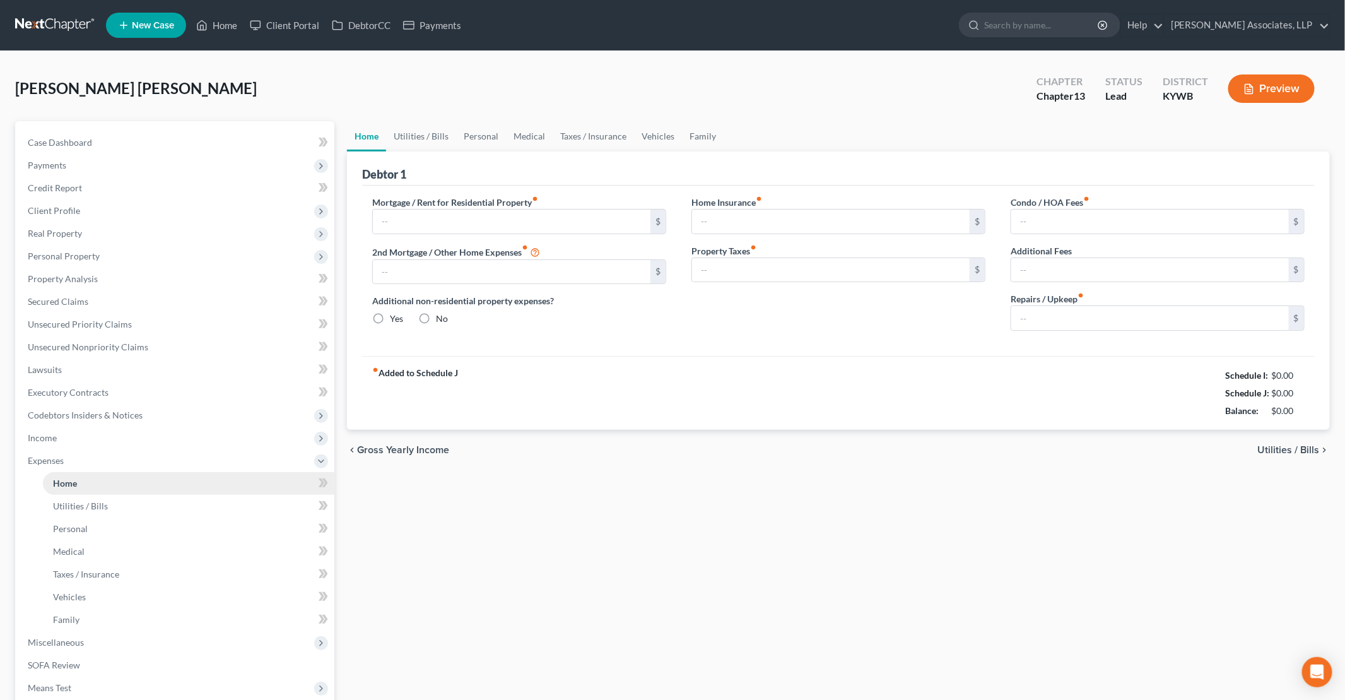
type input "220.00"
type input "0.00"
click at [423, 133] on link "Utilities / Bills" at bounding box center [421, 136] width 70 height 30
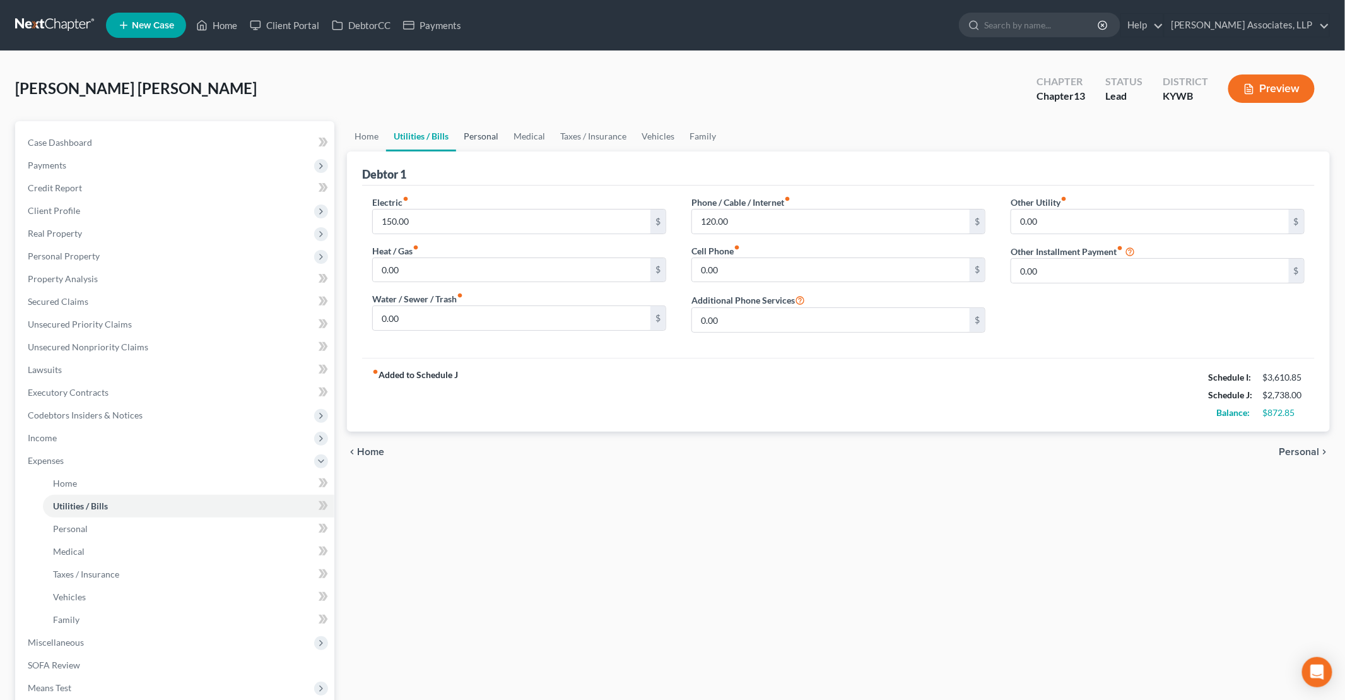
click at [478, 138] on link "Personal" at bounding box center [481, 136] width 50 height 30
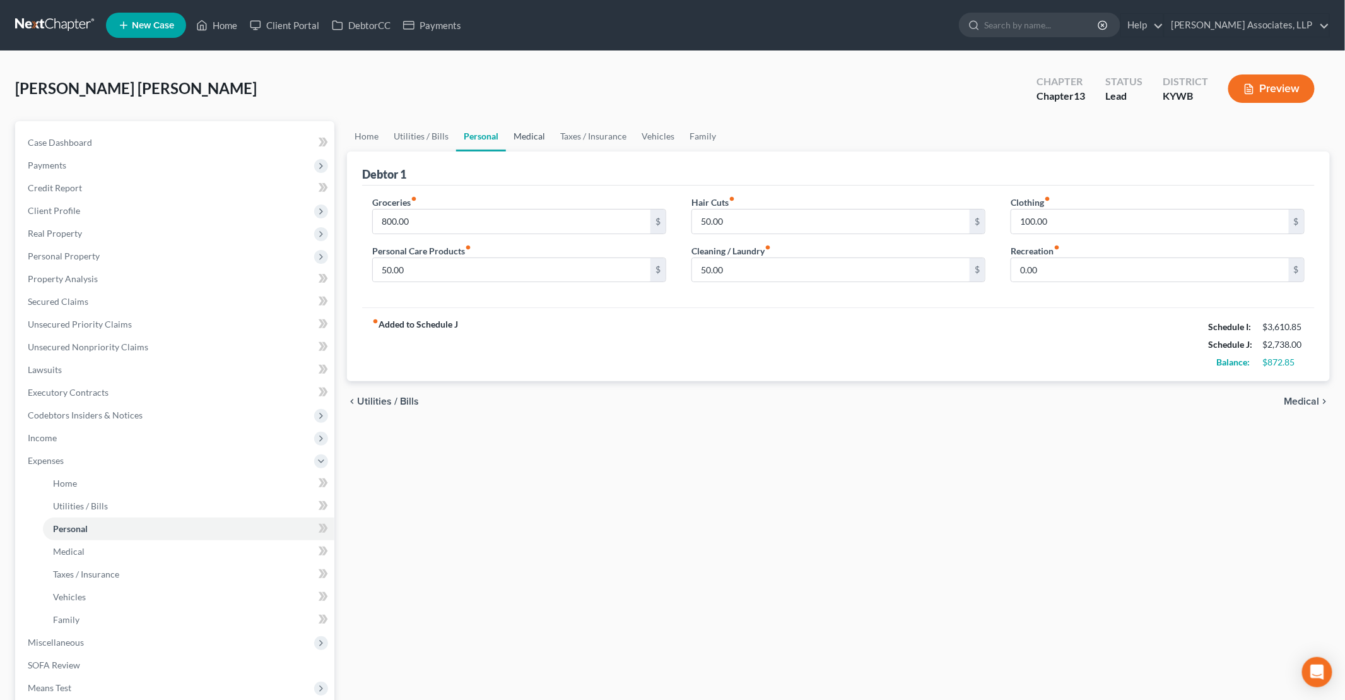
click at [524, 142] on link "Medical" at bounding box center [529, 136] width 47 height 30
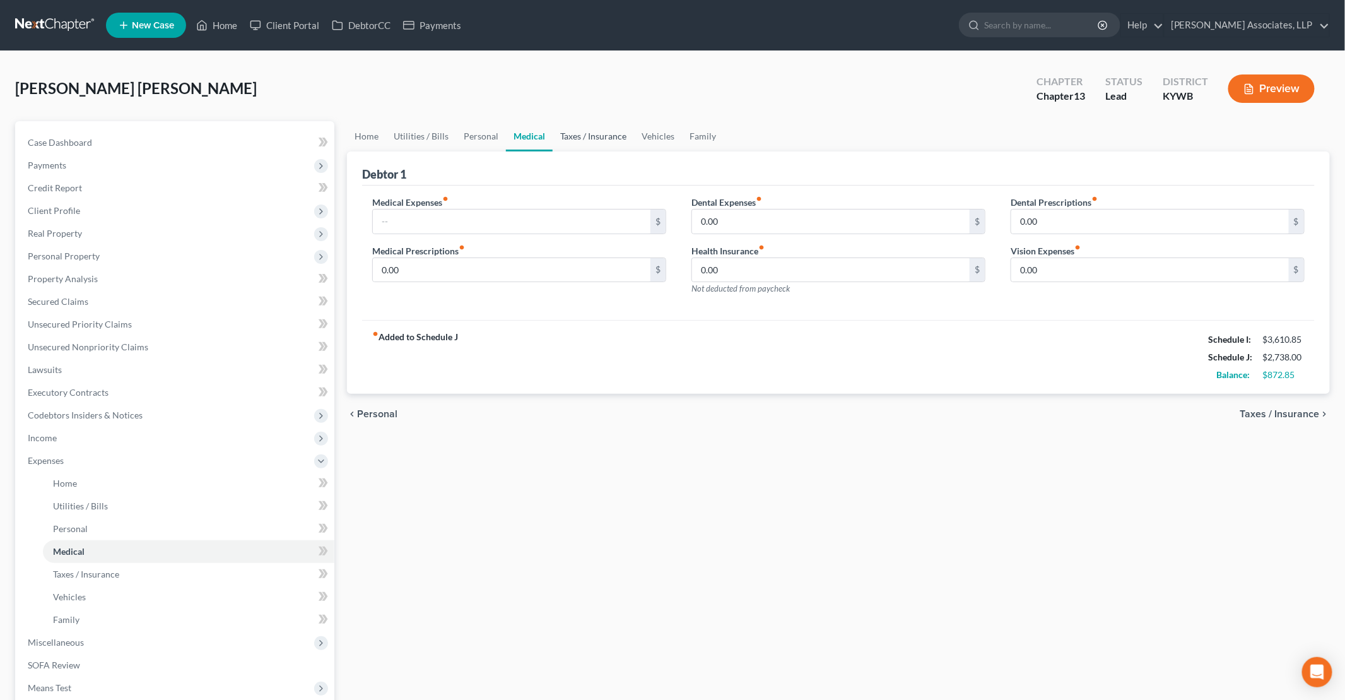
click at [585, 140] on link "Taxes / Insurance" at bounding box center [593, 136] width 81 height 30
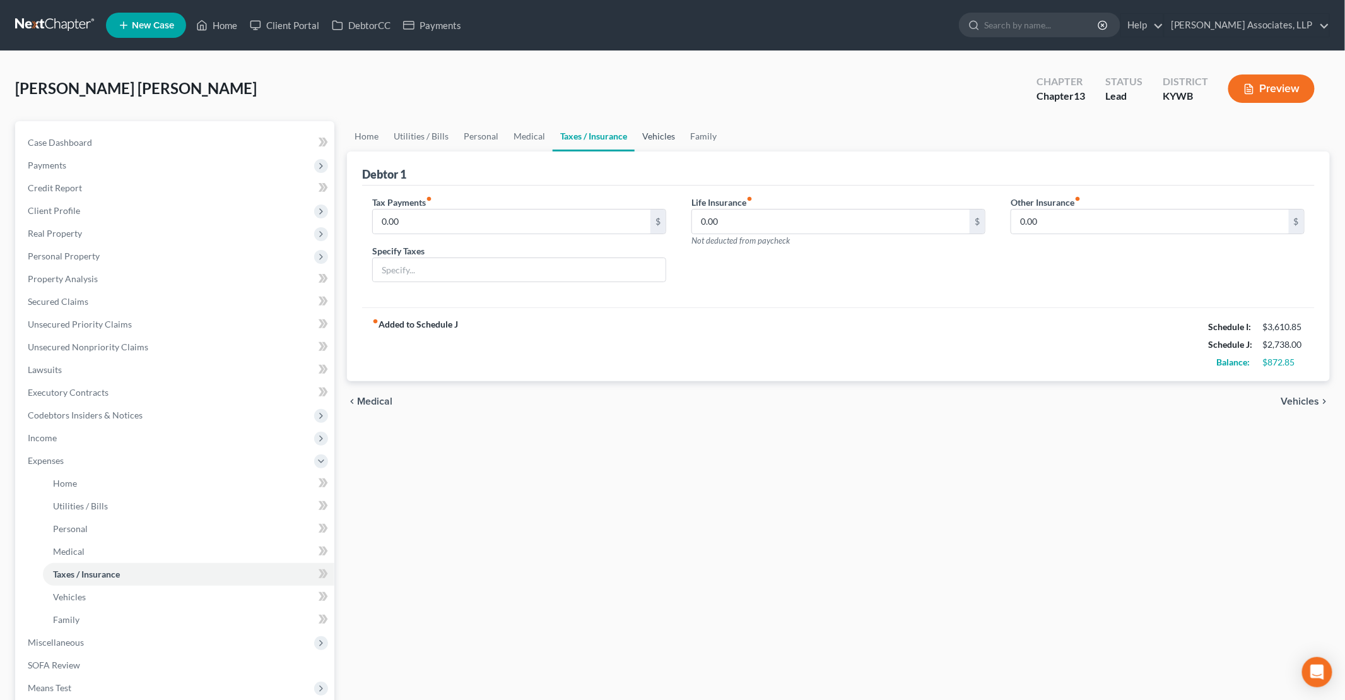
click at [647, 138] on link "Vehicles" at bounding box center [659, 136] width 48 height 30
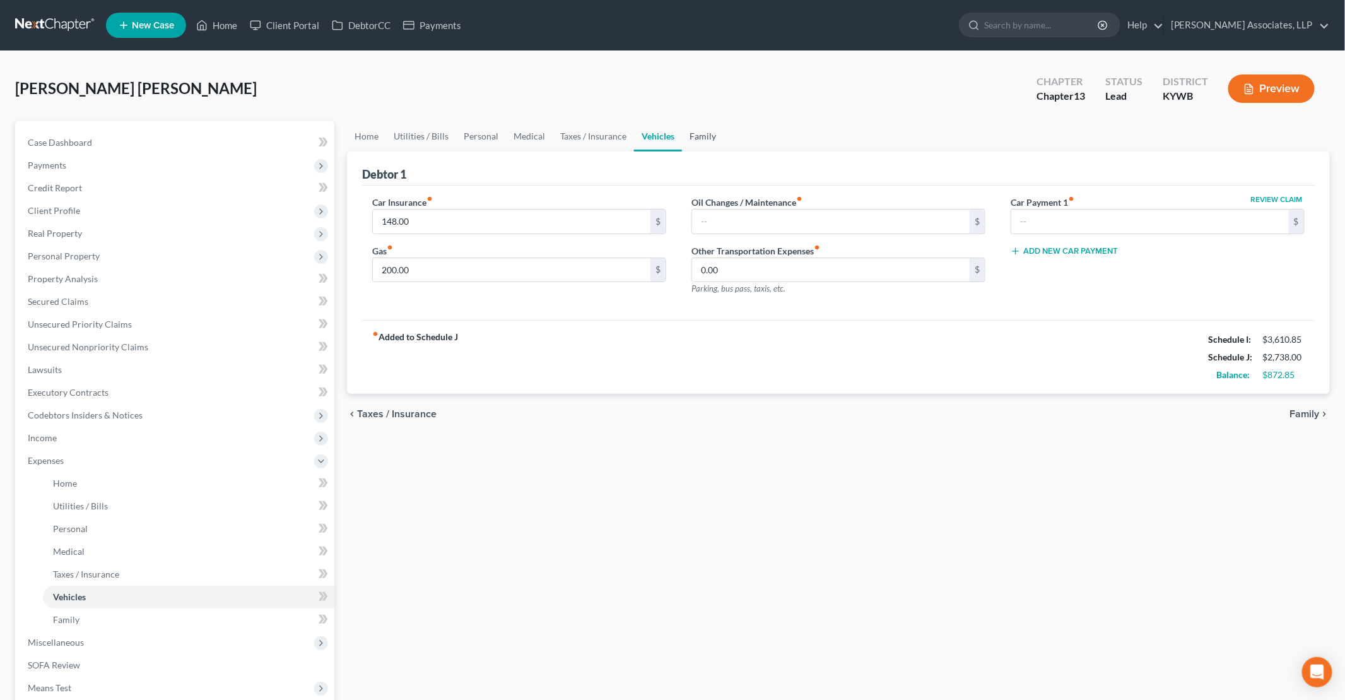
click at [689, 136] on link "Family" at bounding box center [703, 136] width 42 height 30
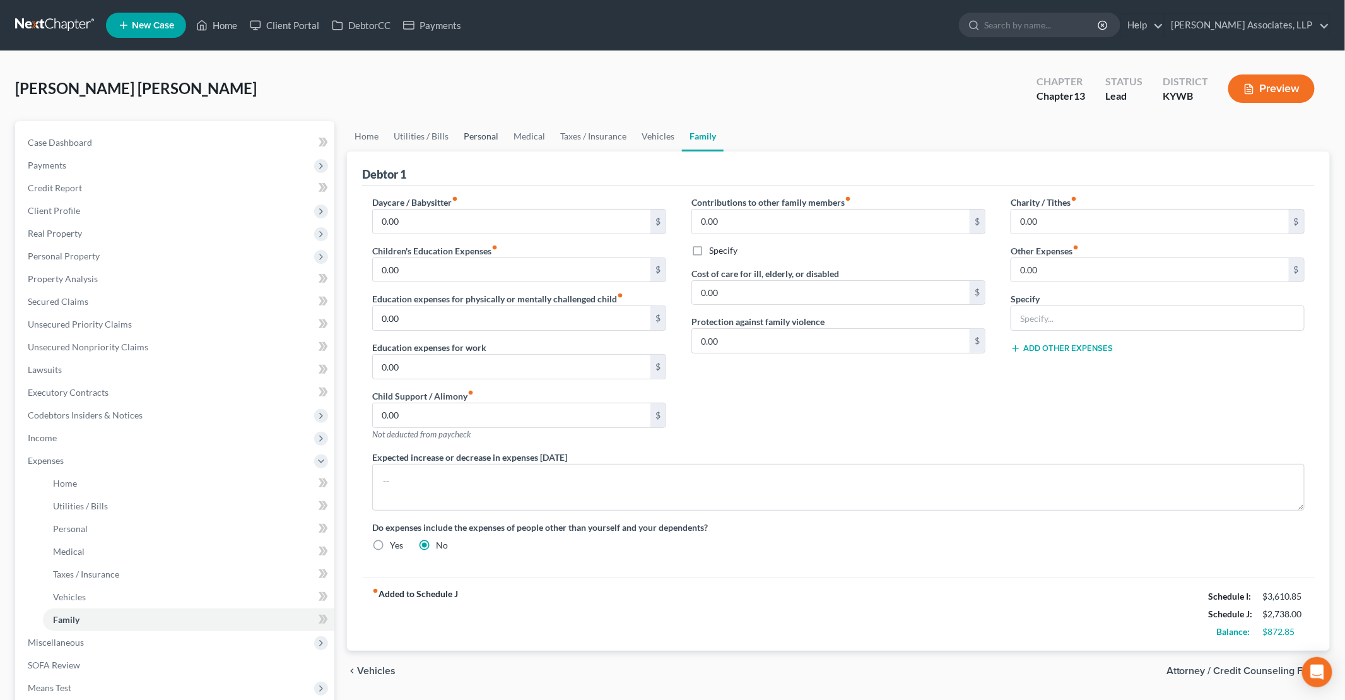
click at [480, 136] on link "Personal" at bounding box center [481, 136] width 50 height 30
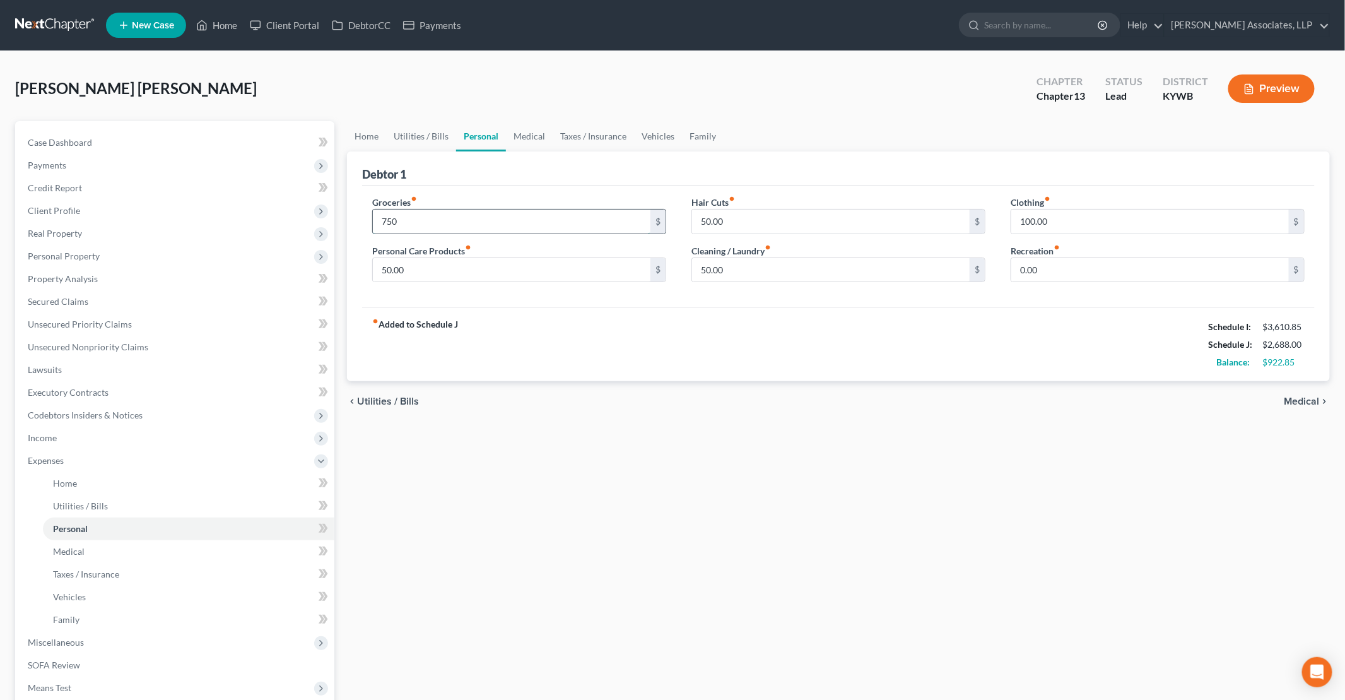
type input "750"
click at [1066, 222] on input "100.00" at bounding box center [1150, 221] width 278 height 24
type input "50"
click at [536, 133] on link "Medical" at bounding box center [529, 136] width 47 height 30
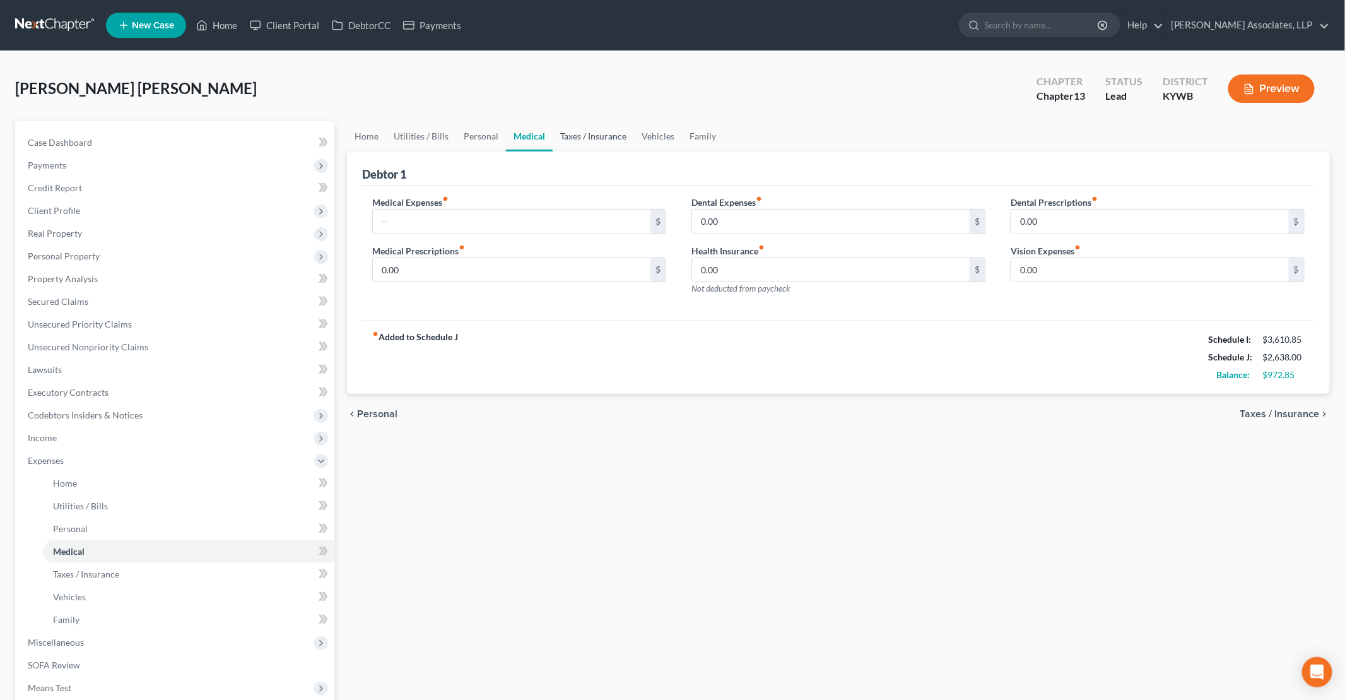
click at [594, 139] on link "Taxes / Insurance" at bounding box center [593, 136] width 81 height 30
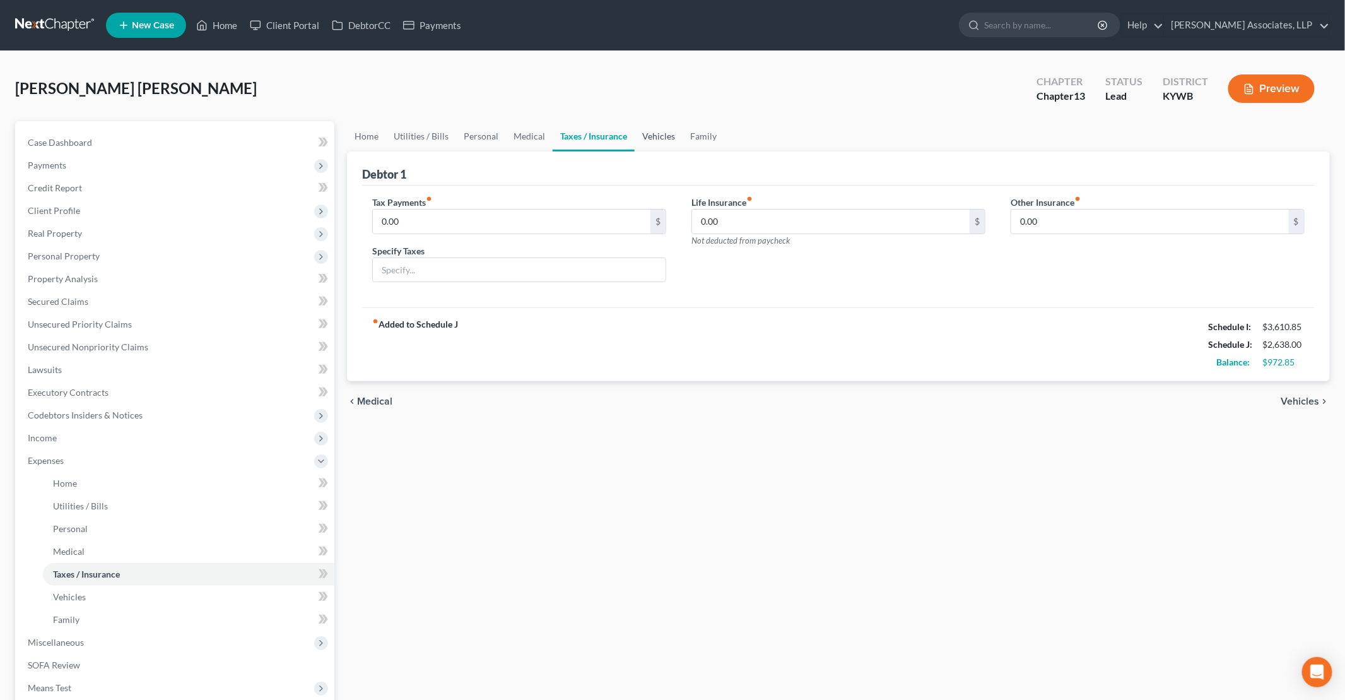
click at [647, 138] on link "Vehicles" at bounding box center [659, 136] width 48 height 30
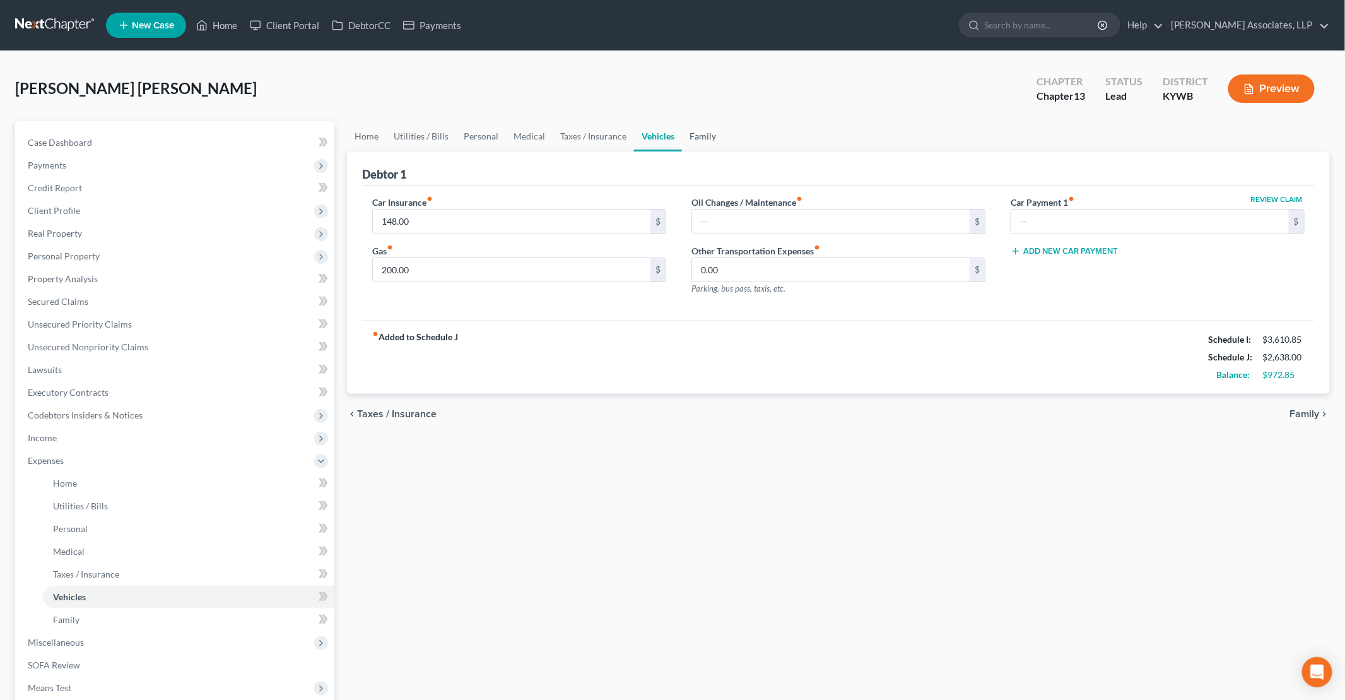
click at [707, 135] on link "Family" at bounding box center [703, 136] width 42 height 30
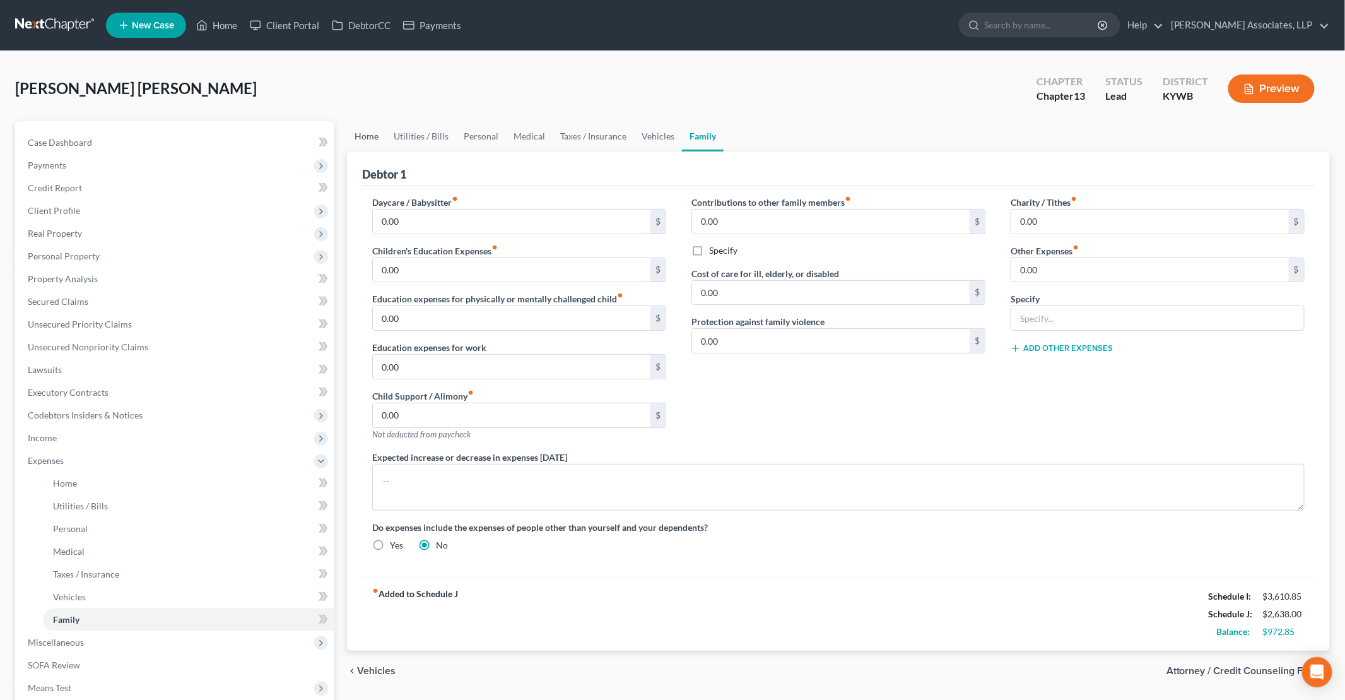
click at [362, 131] on link "Home" at bounding box center [366, 136] width 39 height 30
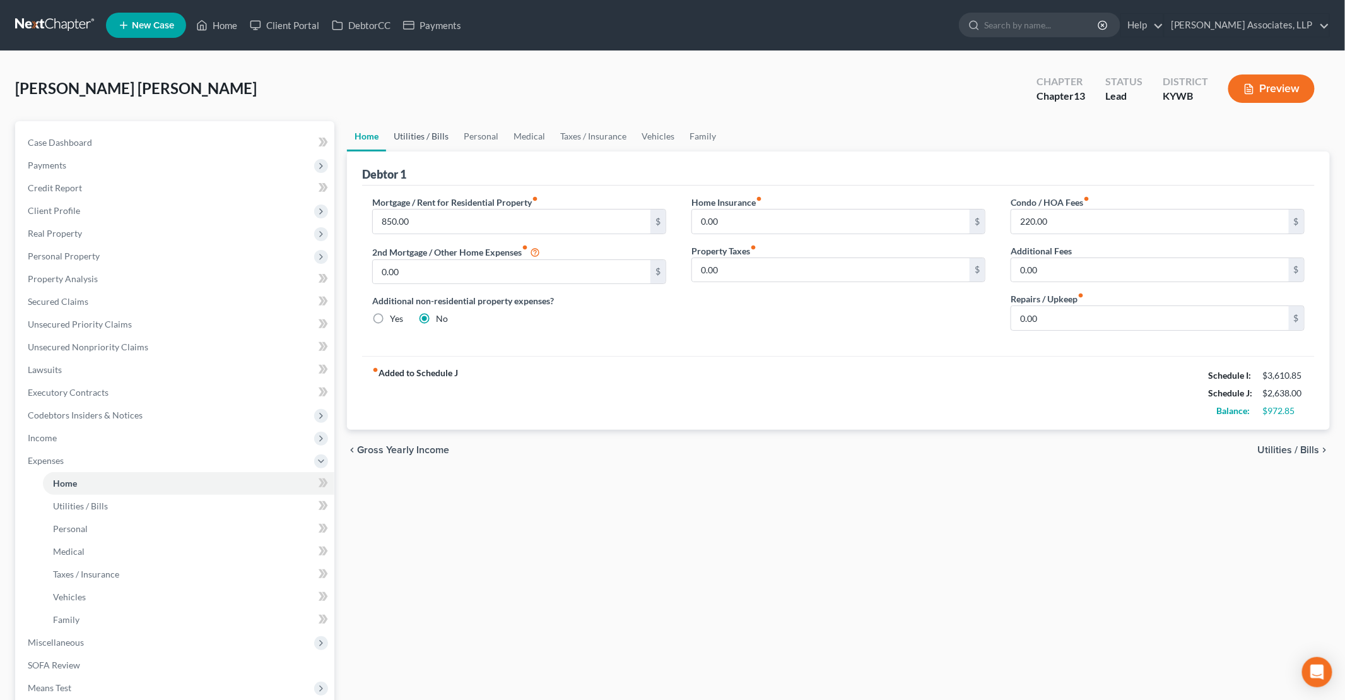
click at [440, 133] on link "Utilities / Bills" at bounding box center [421, 136] width 70 height 30
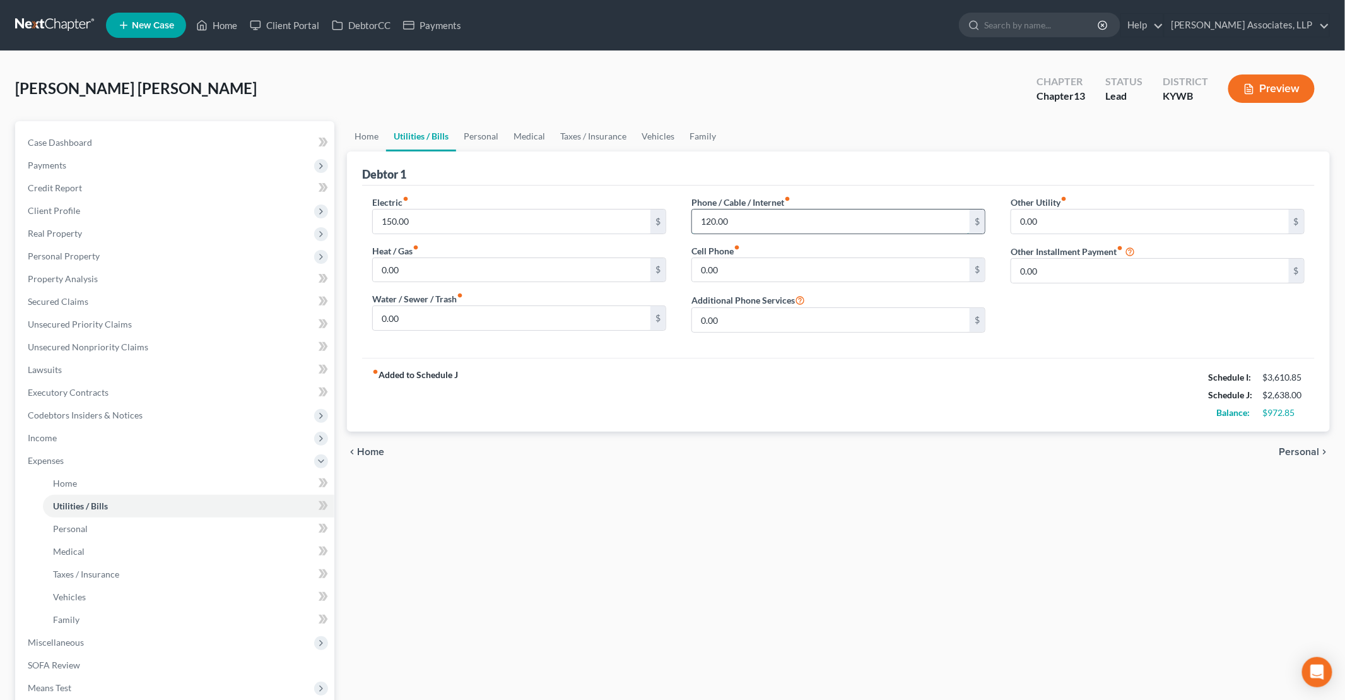
click at [707, 222] on input "120.00" at bounding box center [831, 221] width 278 height 24
click at [707, 220] on input "120.00" at bounding box center [831, 221] width 278 height 24
type input "110.00"
drag, startPoint x: 131, startPoint y: 493, endPoint x: 144, endPoint y: 492, distance: 12.8
click at [131, 495] on link "Utilities / Bills" at bounding box center [189, 506] width 292 height 23
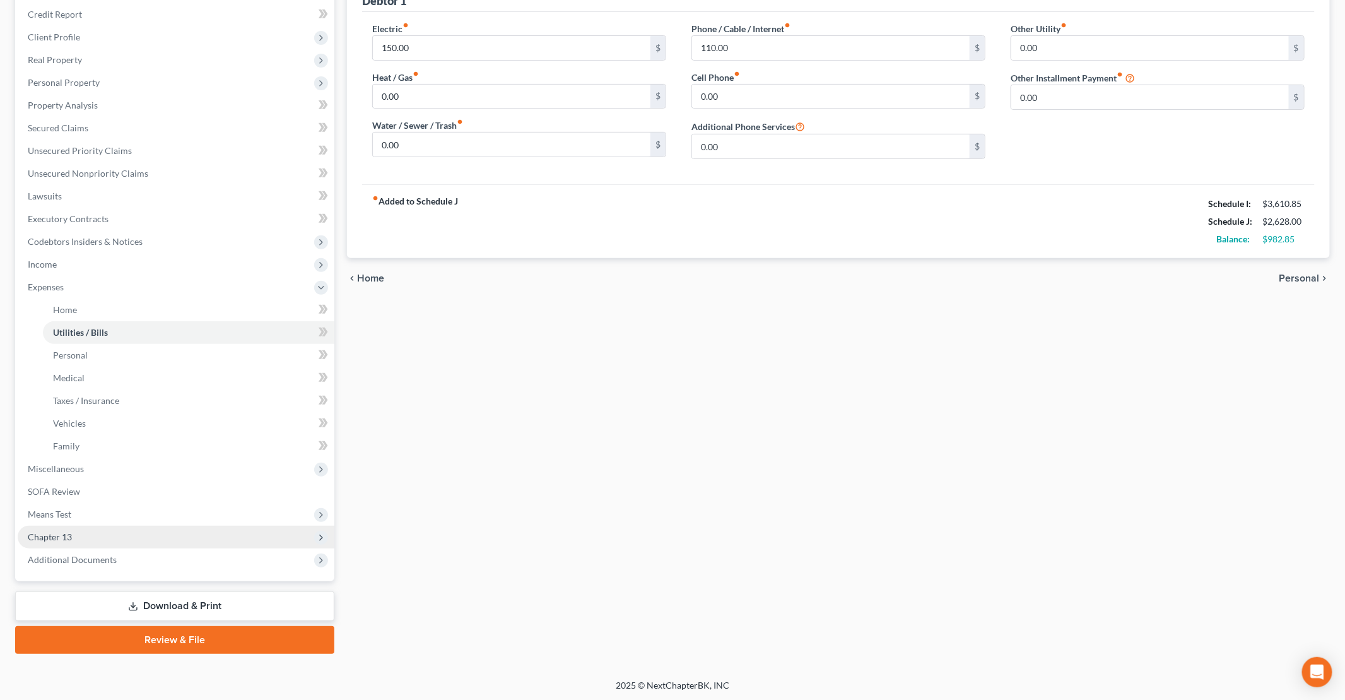
click at [87, 531] on span "Chapter 13" at bounding box center [176, 537] width 317 height 23
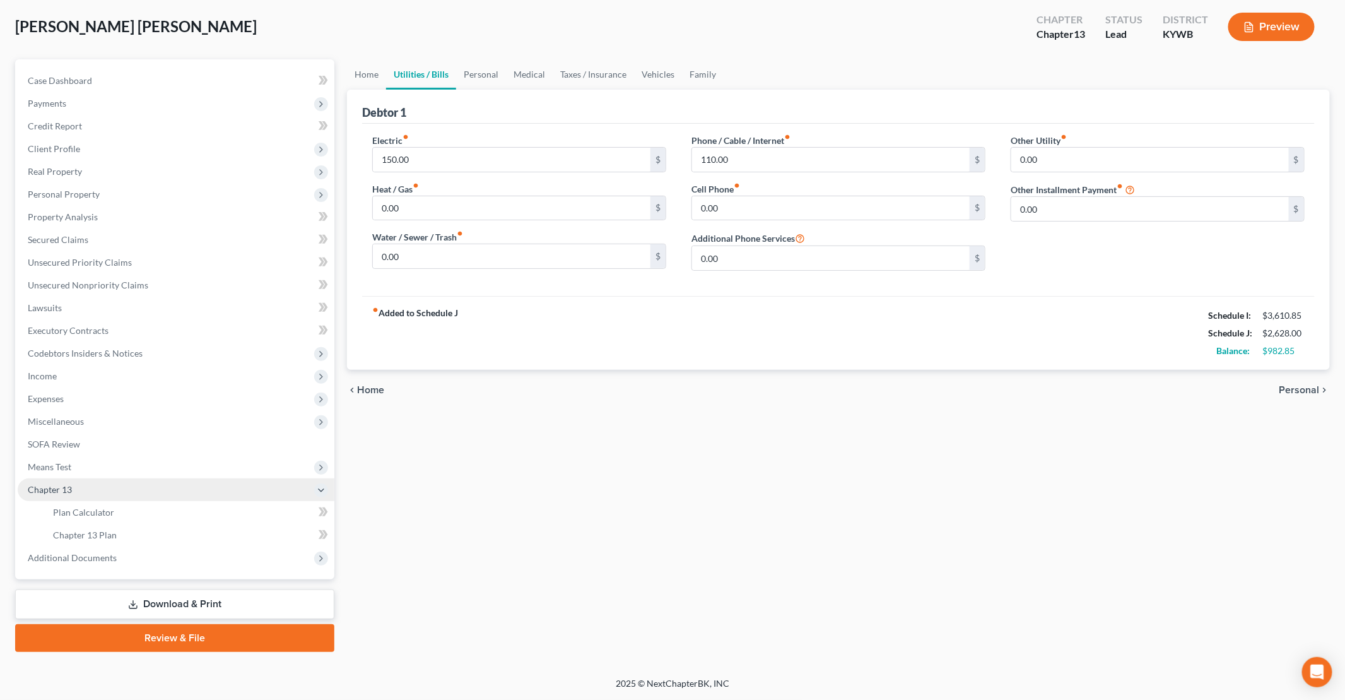
scroll to position [60, 0]
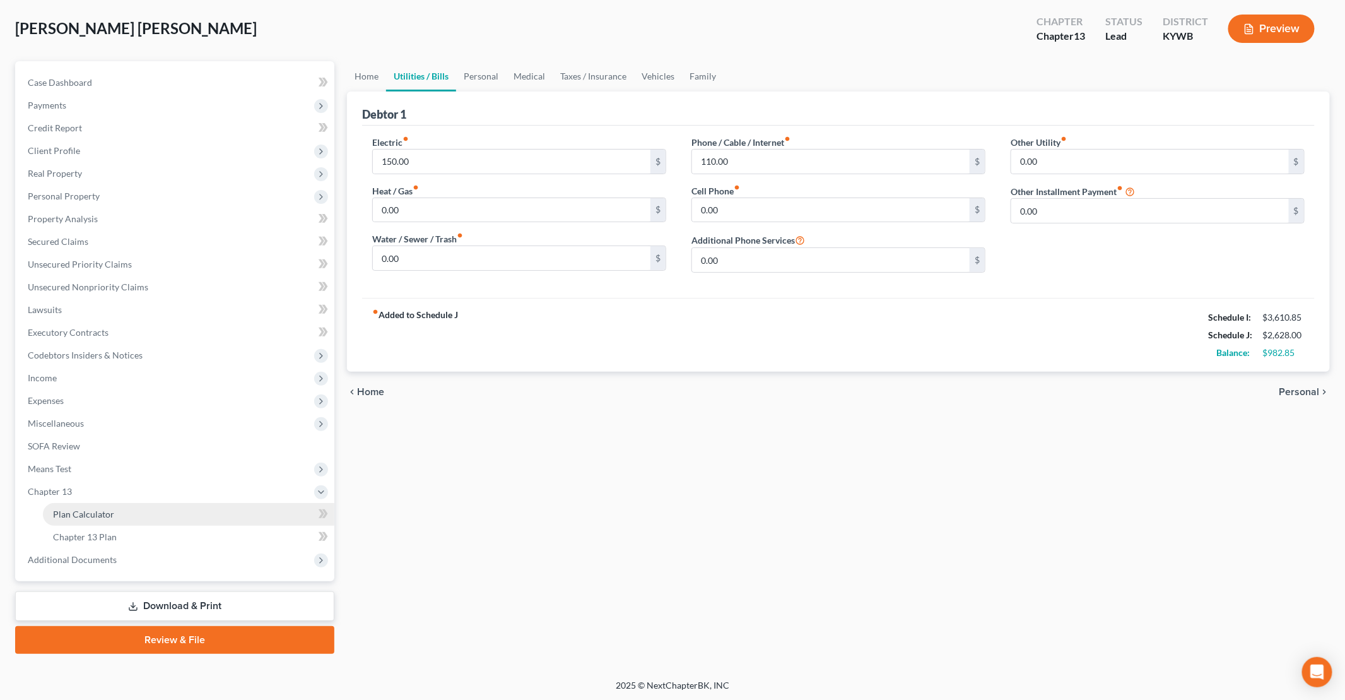
click at [97, 512] on span "Plan Calculator" at bounding box center [83, 514] width 61 height 11
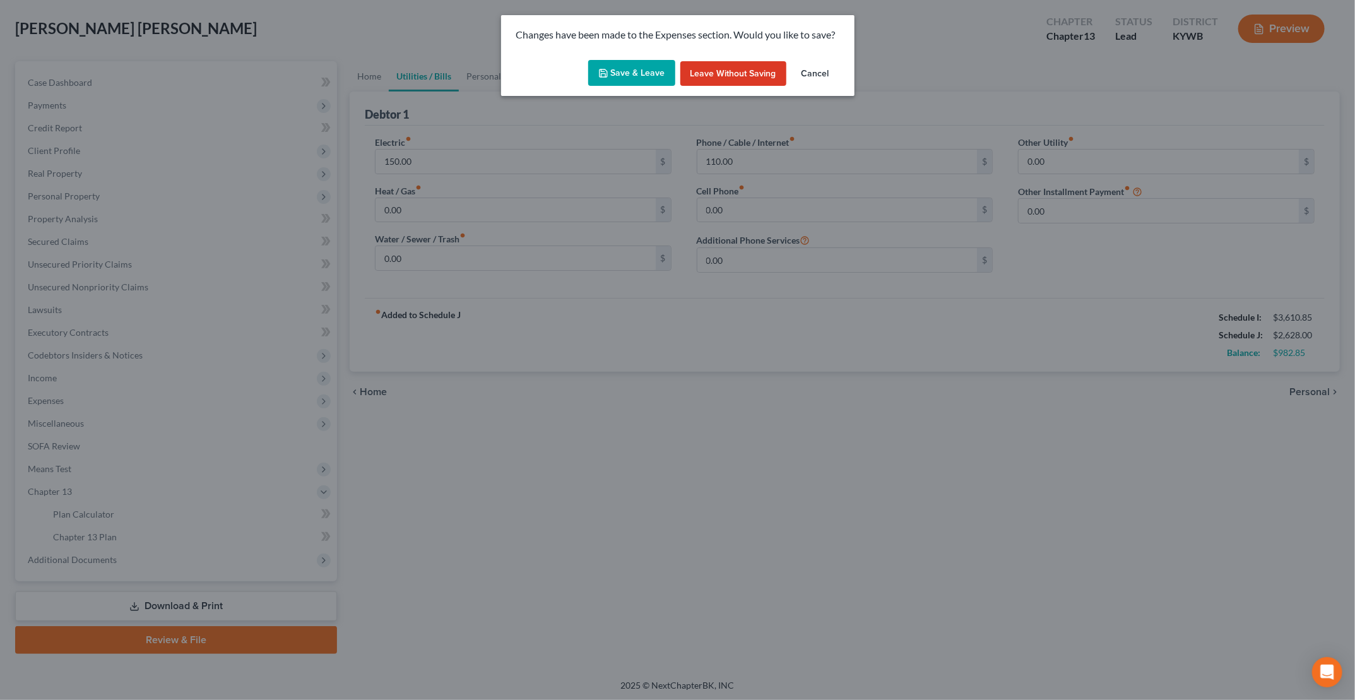
click at [639, 69] on button "Save & Leave" at bounding box center [631, 73] width 87 height 27
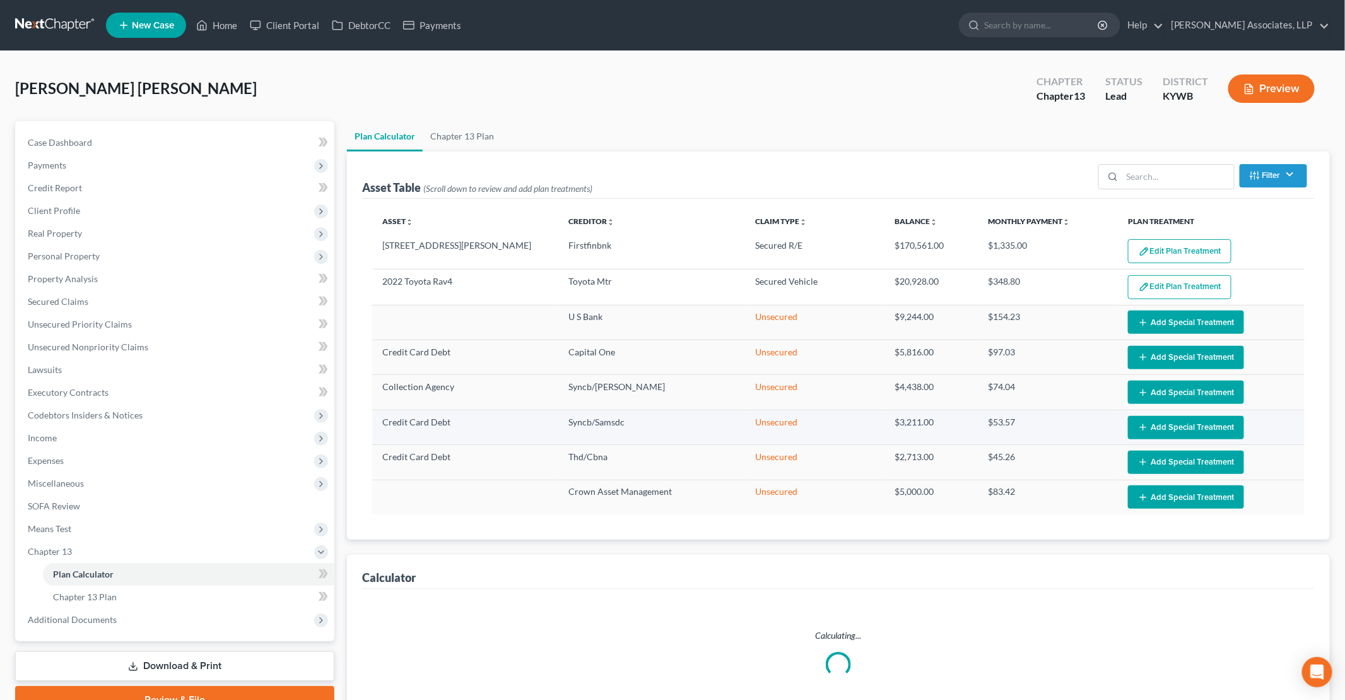
select select "59"
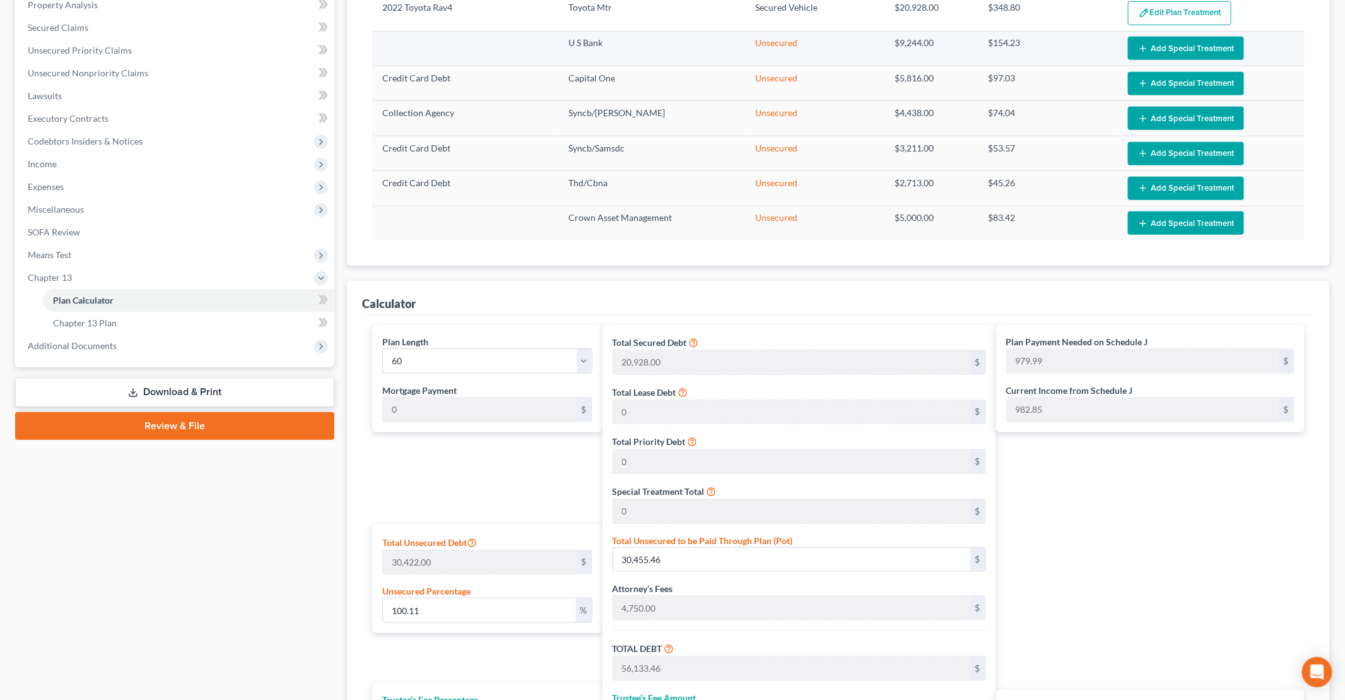
scroll to position [3, 0]
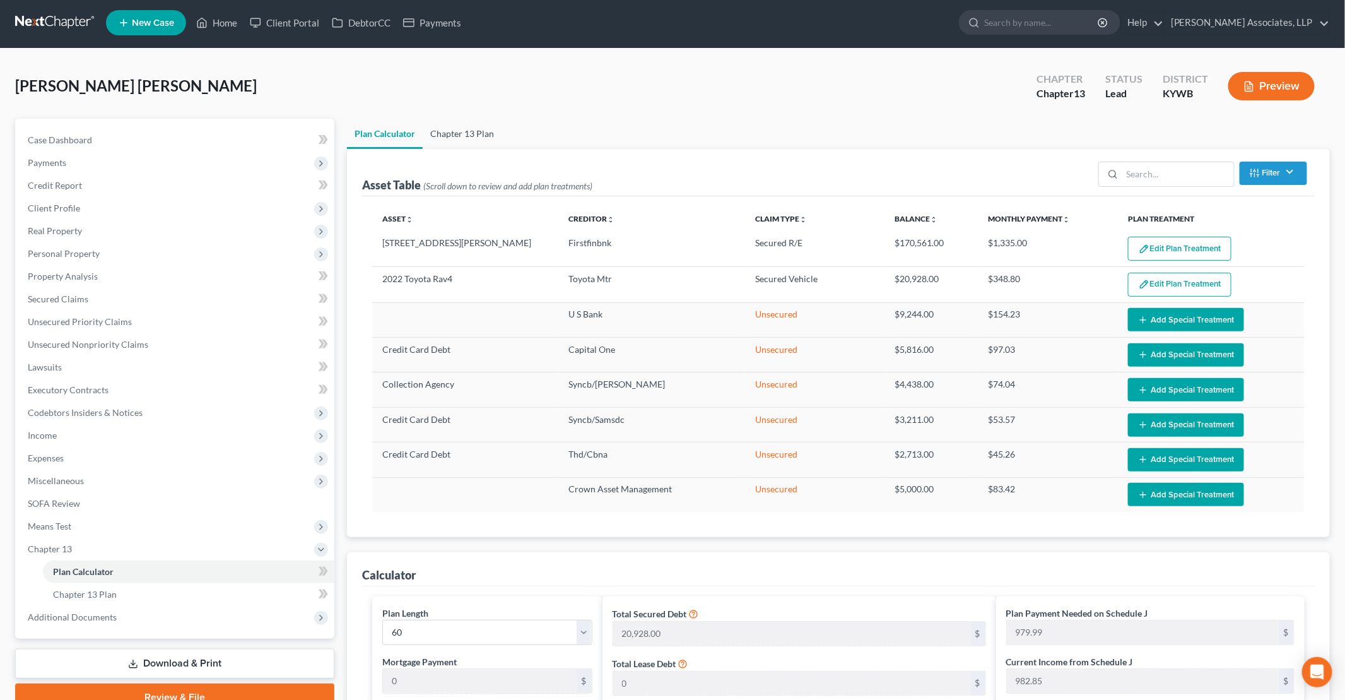
click at [464, 136] on link "Chapter 13 Plan" at bounding box center [462, 134] width 79 height 30
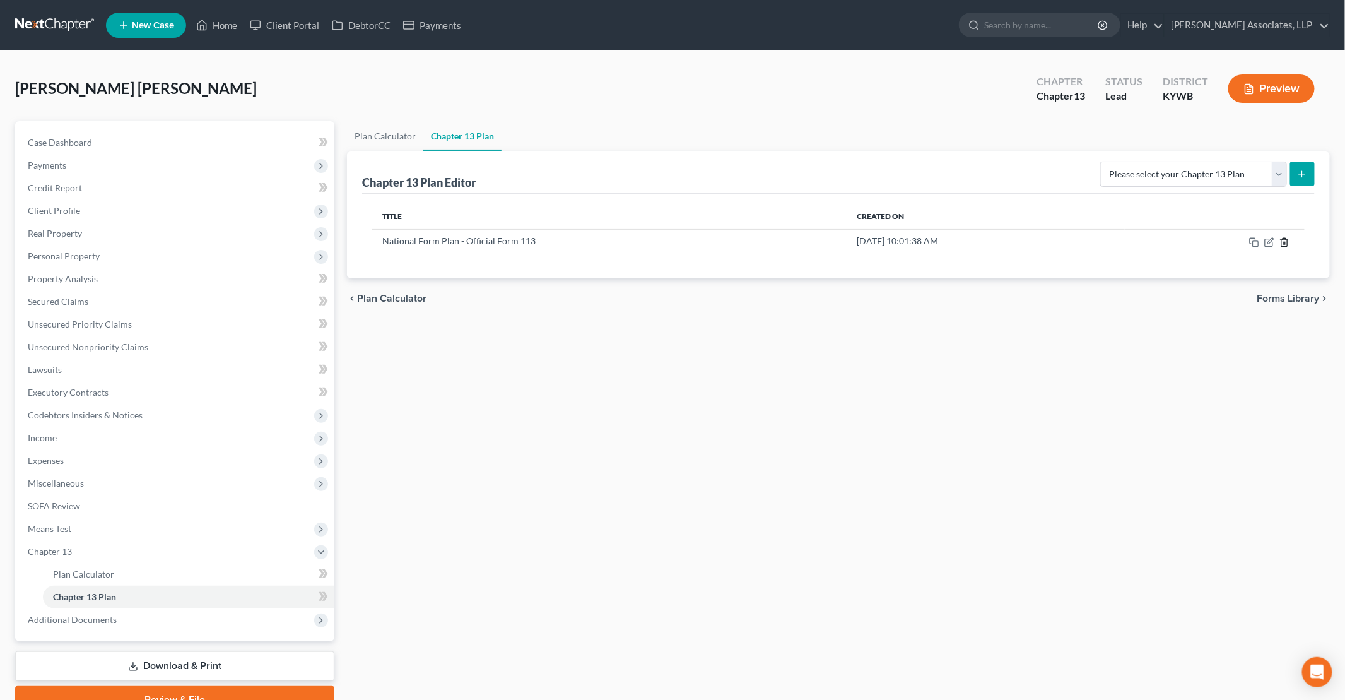
drag, startPoint x: 1287, startPoint y: 241, endPoint x: 1190, endPoint y: 337, distance: 136.1
click at [1191, 365] on div "Plan Calculator Chapter 13 Plan Chapter 13 Plan Editor Please select your Chapt…" at bounding box center [839, 417] width 996 height 592
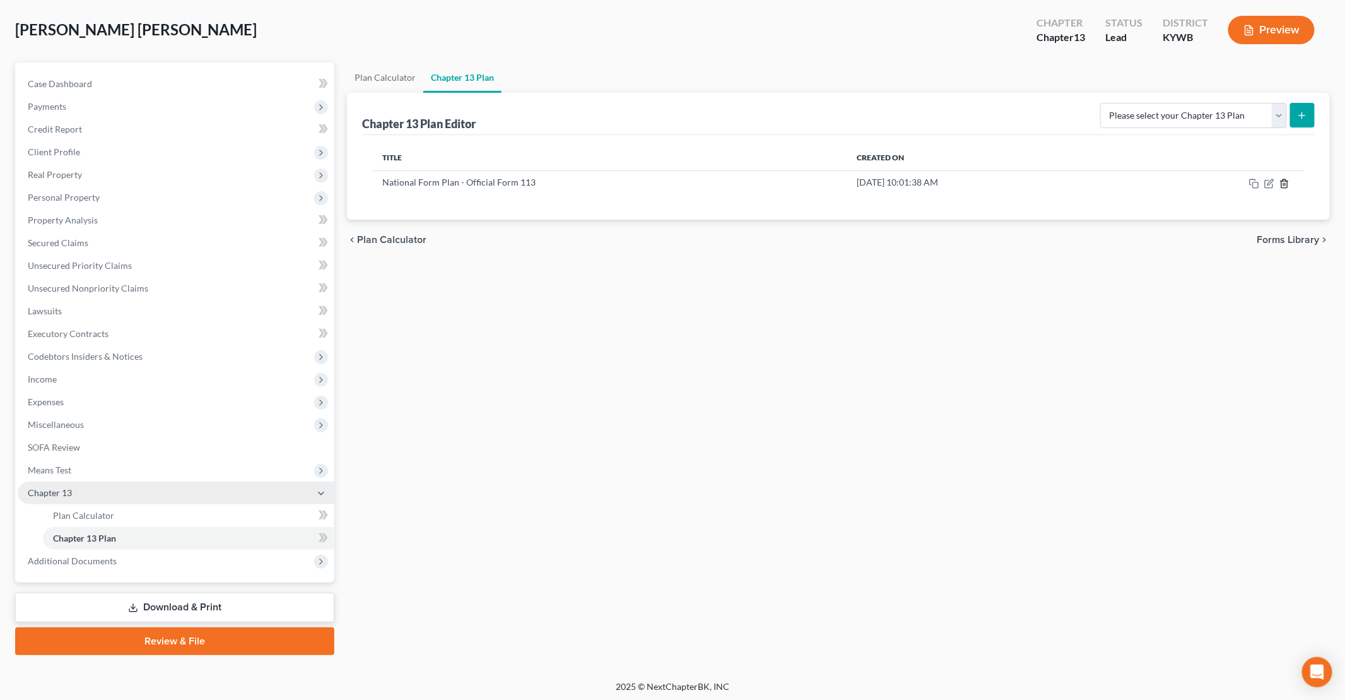
scroll to position [60, 0]
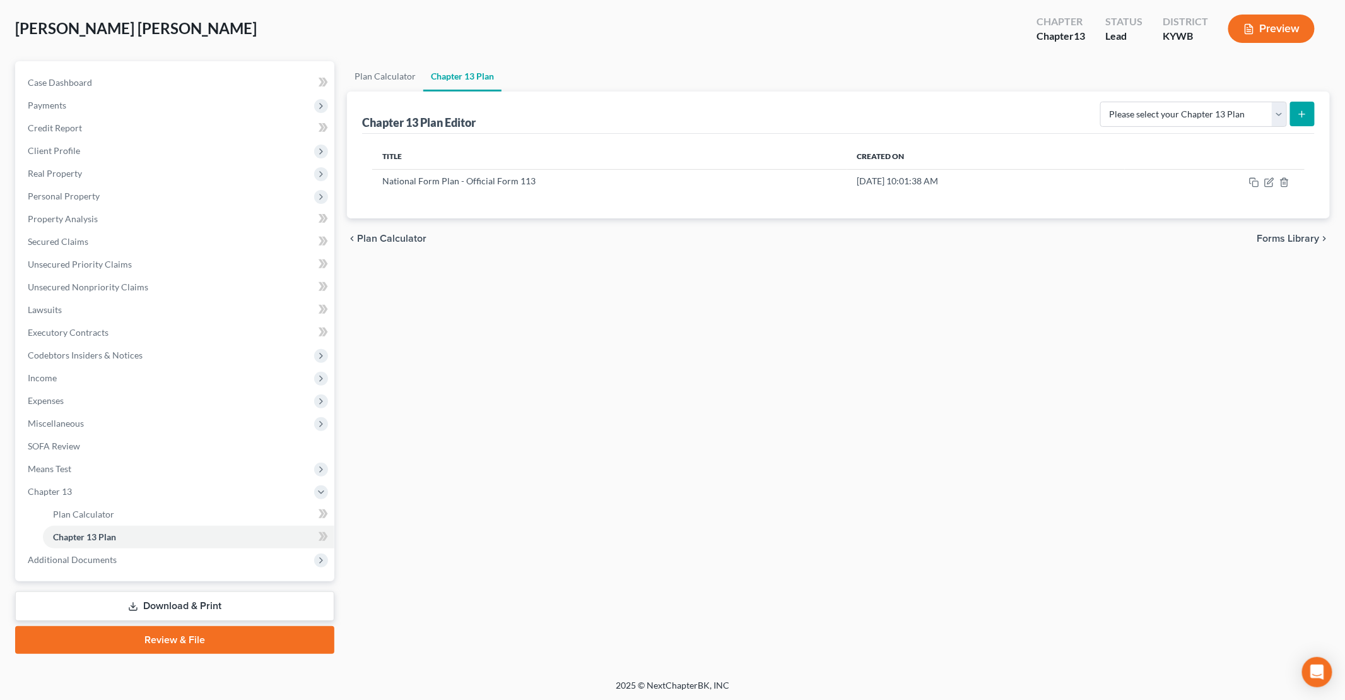
click at [223, 645] on link "Review & File" at bounding box center [174, 640] width 319 height 28
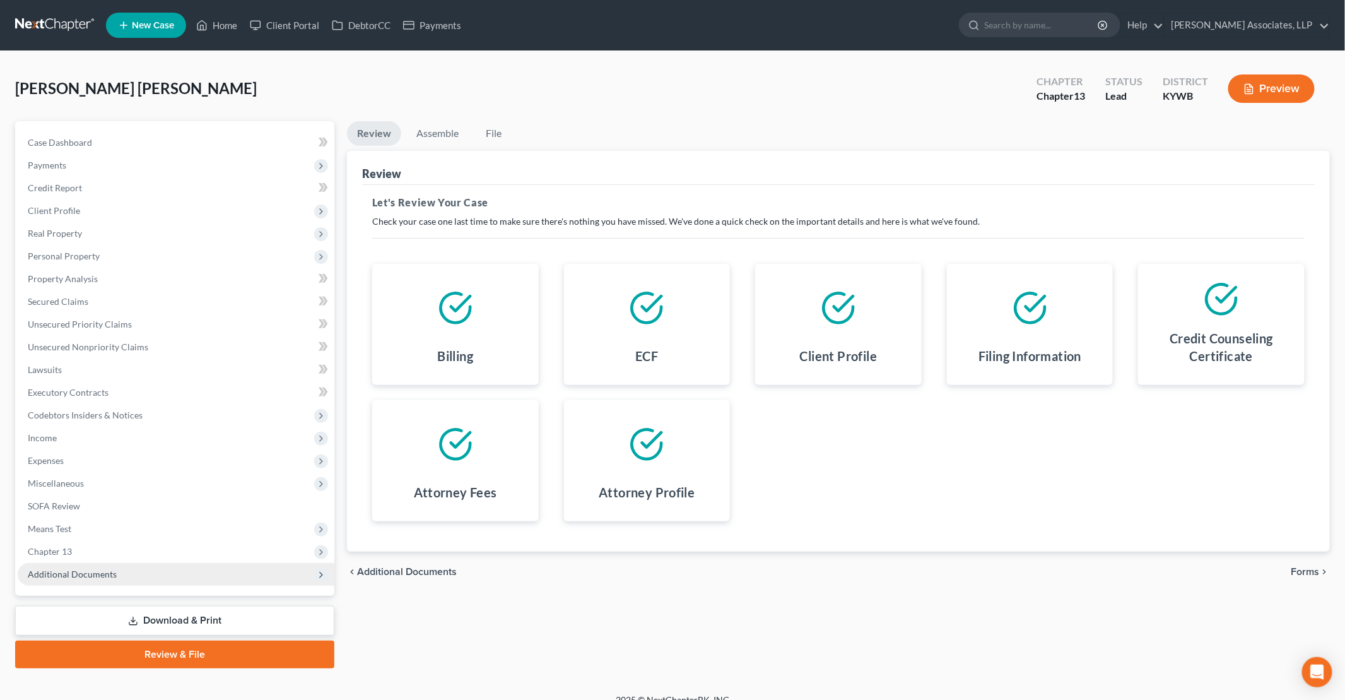
click at [112, 577] on span "Additional Documents" at bounding box center [72, 574] width 89 height 11
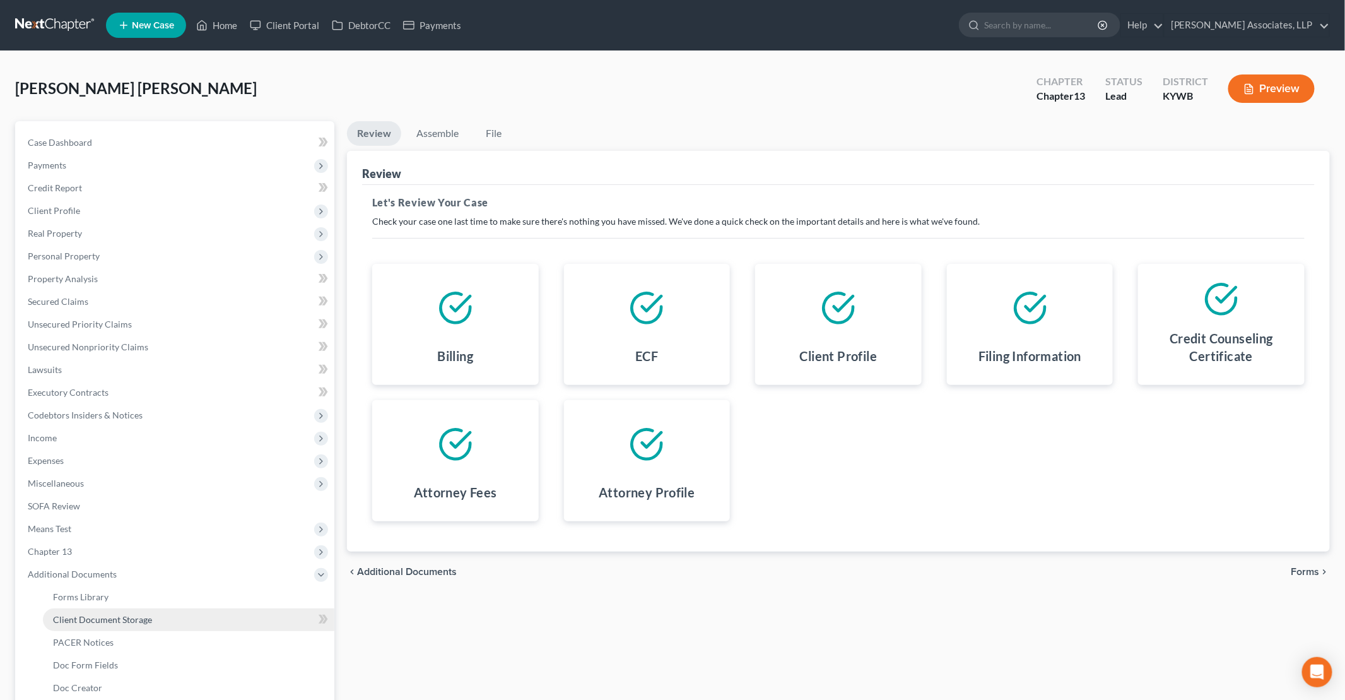
click at [154, 622] on link "Client Document Storage" at bounding box center [189, 619] width 292 height 23
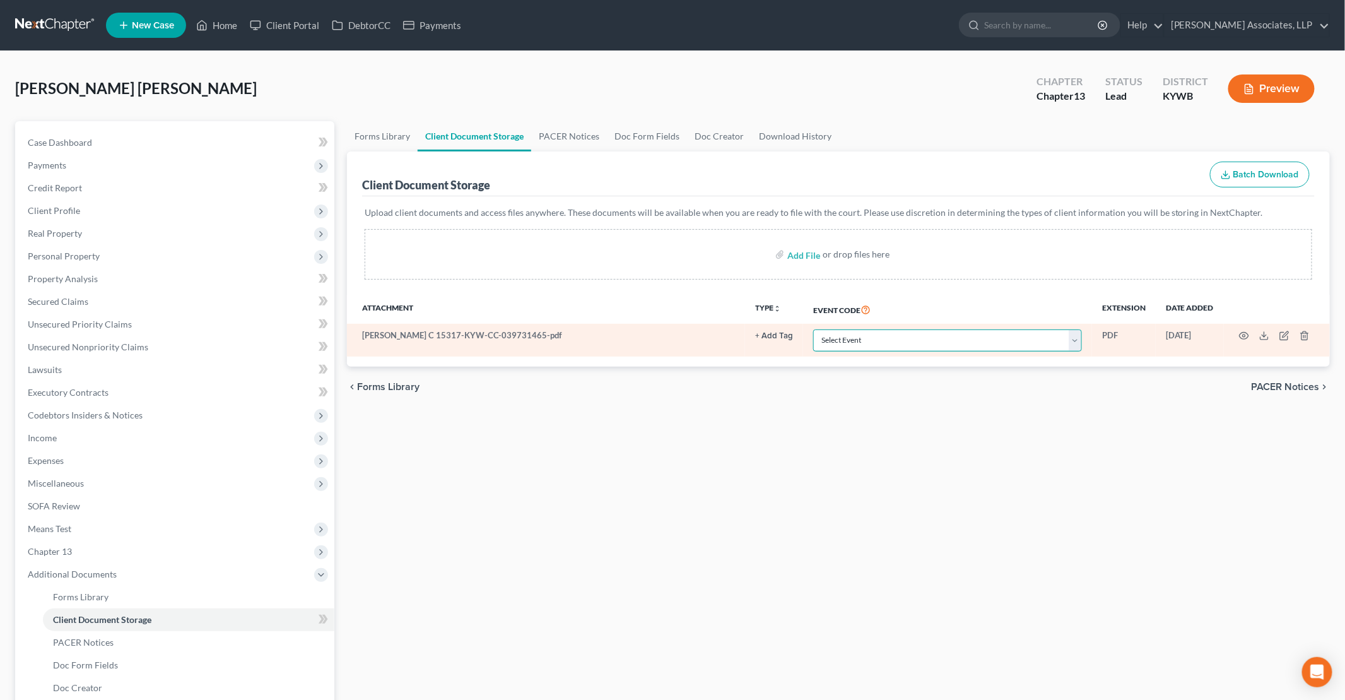
click at [885, 340] on select "Select Event Amended Answer Amended Complaint Amended List of Creditors (Fee) A…" at bounding box center [947, 340] width 269 height 22
select select "7"
click at [814, 329] on select "Select Event Amended Answer Amended Complaint Amended List of Creditors (Fee) A…" at bounding box center [947, 340] width 269 height 22
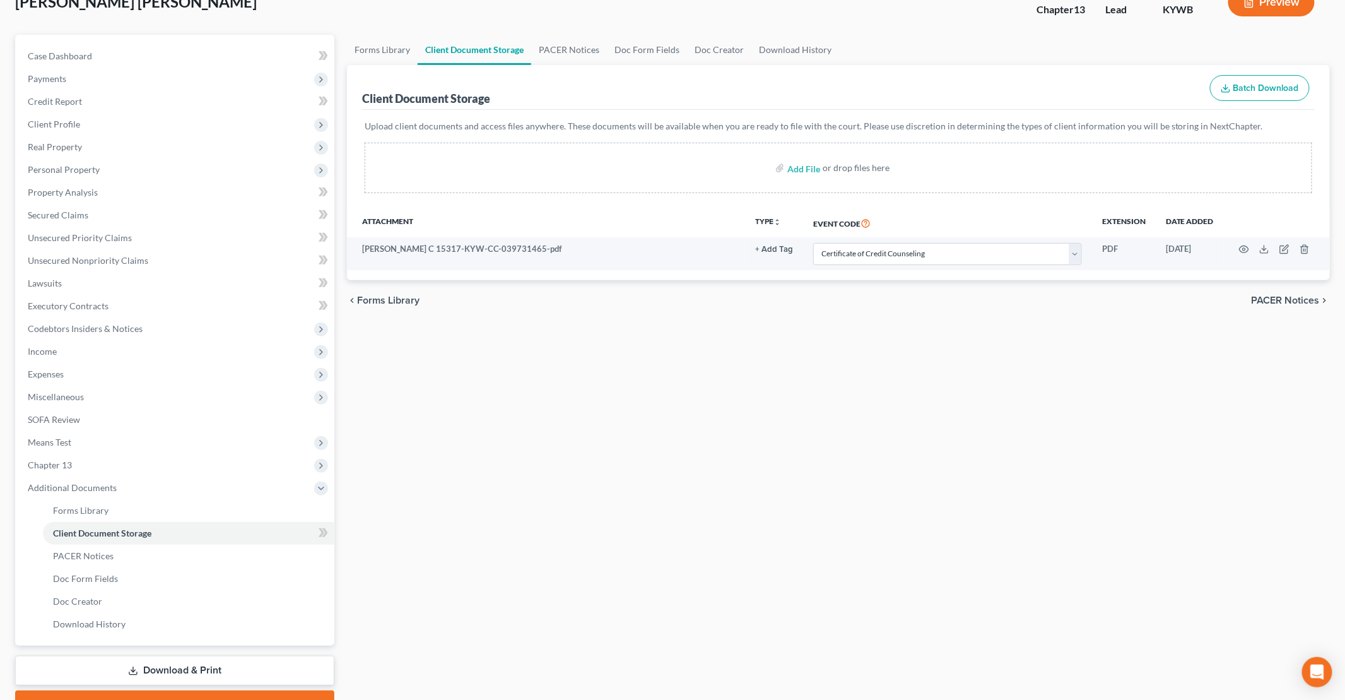
scroll to position [151, 0]
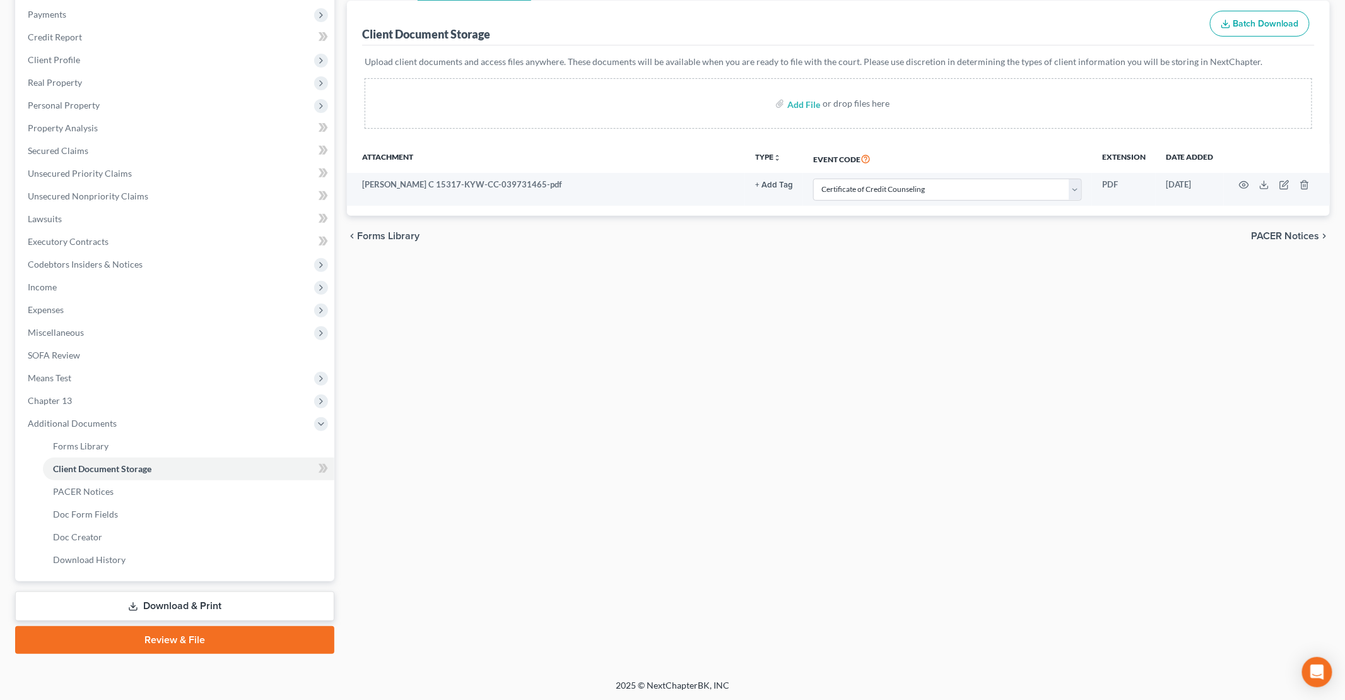
click at [159, 637] on link "Review & File" at bounding box center [174, 640] width 319 height 28
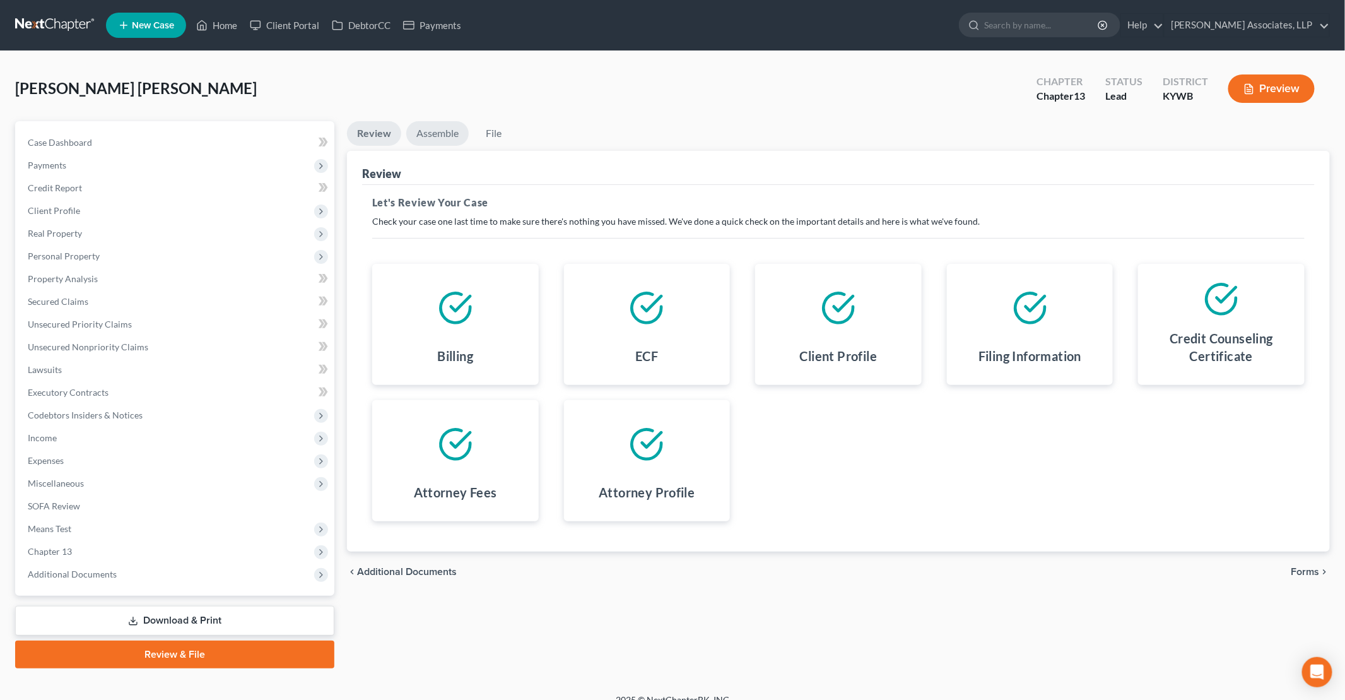
click at [439, 129] on link "Assemble" at bounding box center [437, 133] width 62 height 25
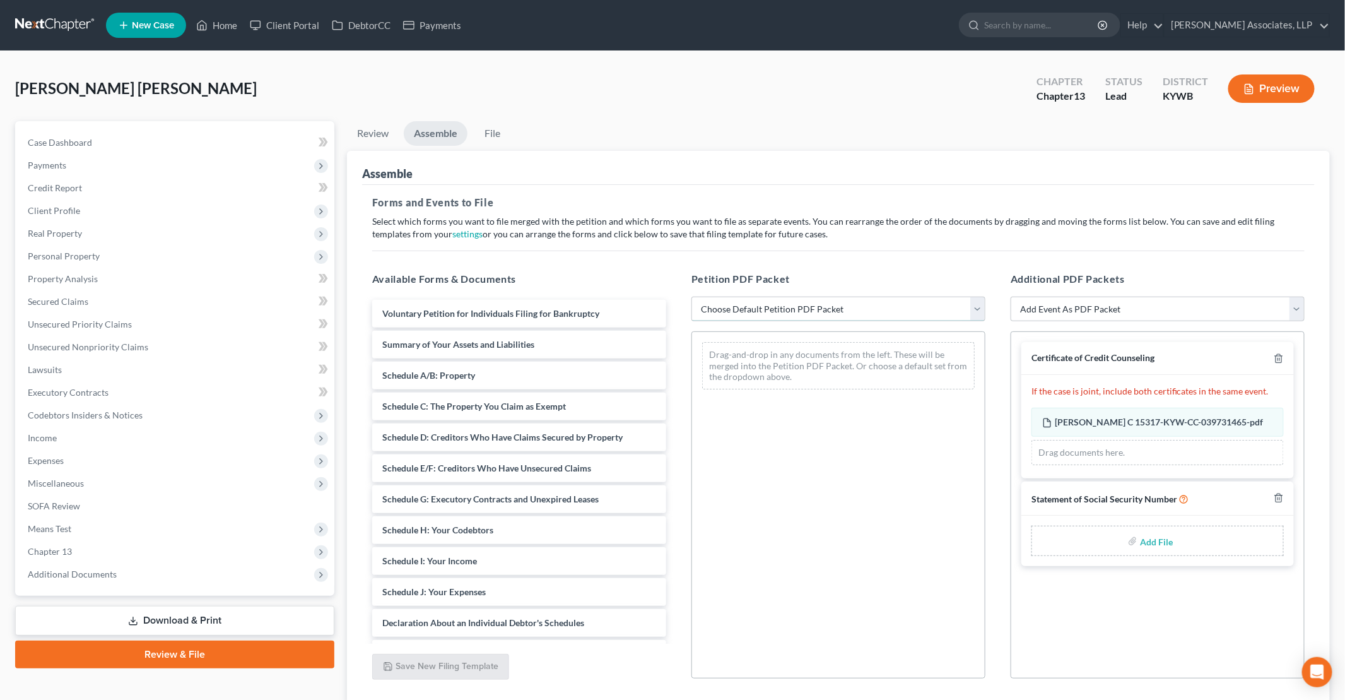
click at [746, 308] on select "Choose Default Petition PDF Packet Emergency Filing (Voluntary Petition and Cre…" at bounding box center [839, 309] width 294 height 25
select select "1"
click at [692, 297] on select "Choose Default Petition PDF Packet Emergency Filing (Voluntary Petition and Cre…" at bounding box center [839, 309] width 294 height 25
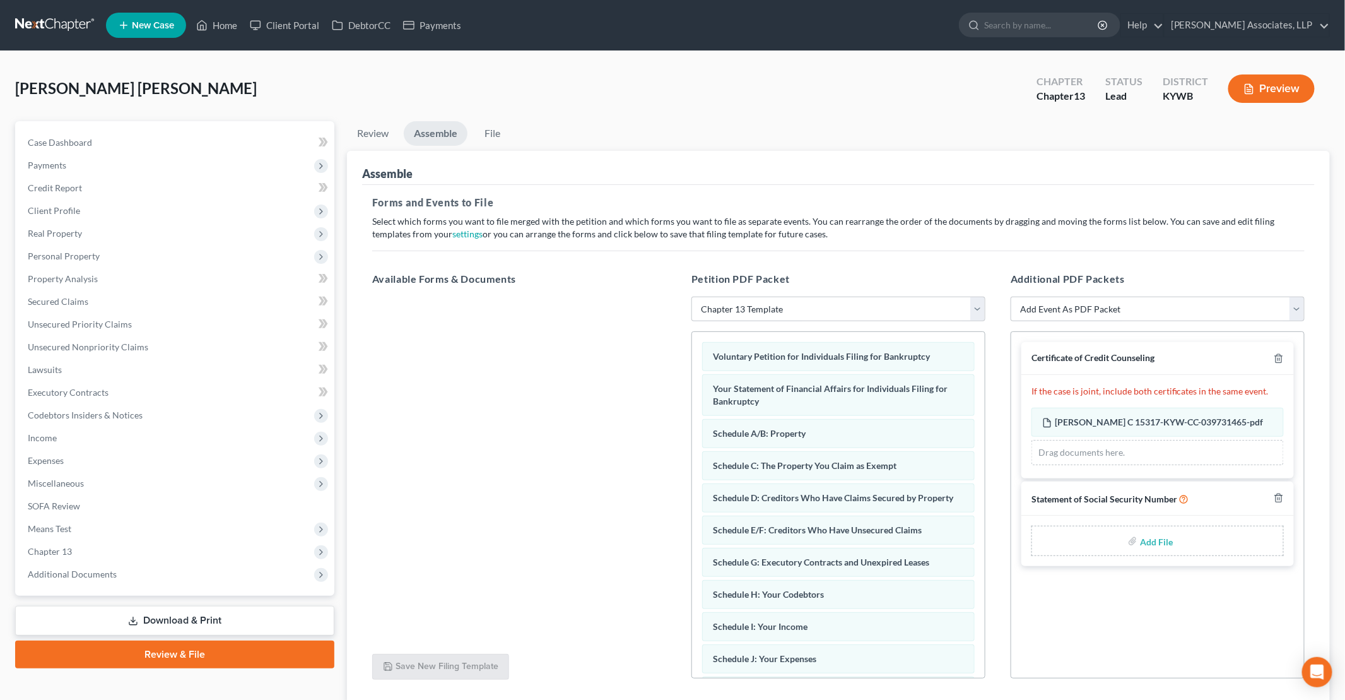
click at [1152, 538] on input "file" at bounding box center [1155, 540] width 30 height 23
click at [1142, 537] on input "file" at bounding box center [1155, 540] width 30 height 23
type input "C:\fakepath\SSN Form 121.pdf"
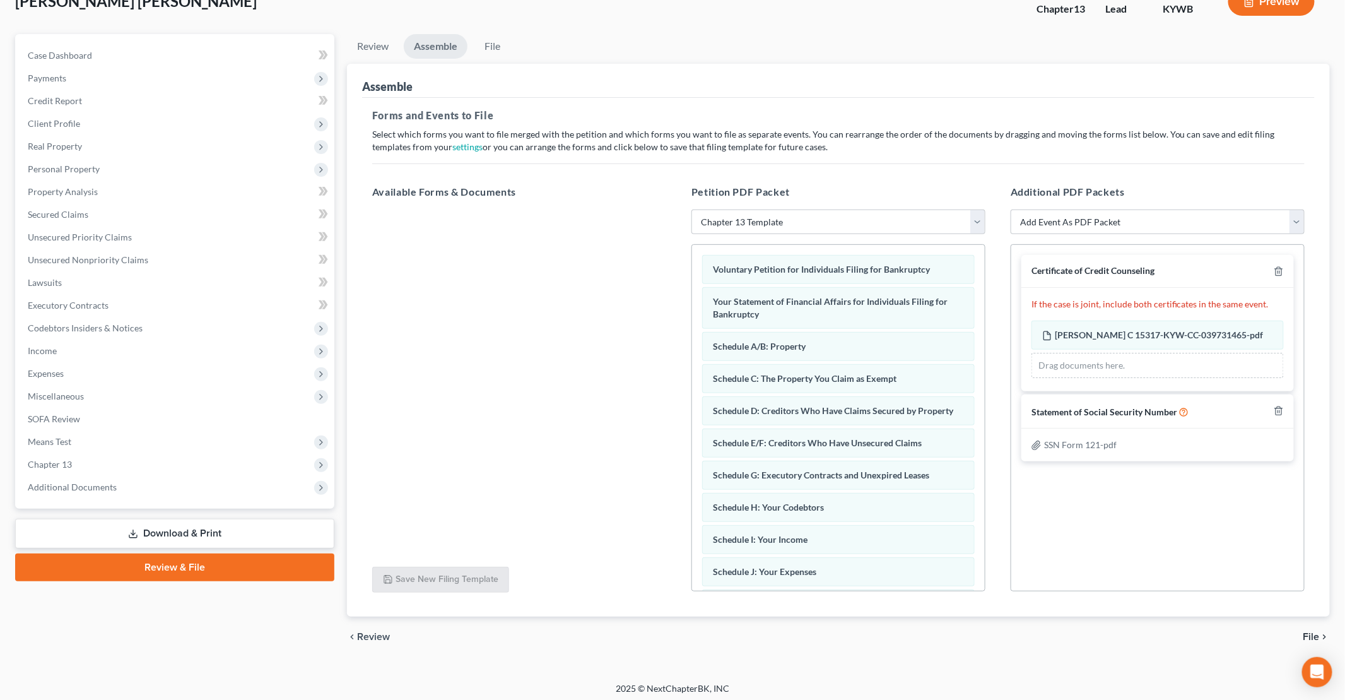
scroll to position [90, 0]
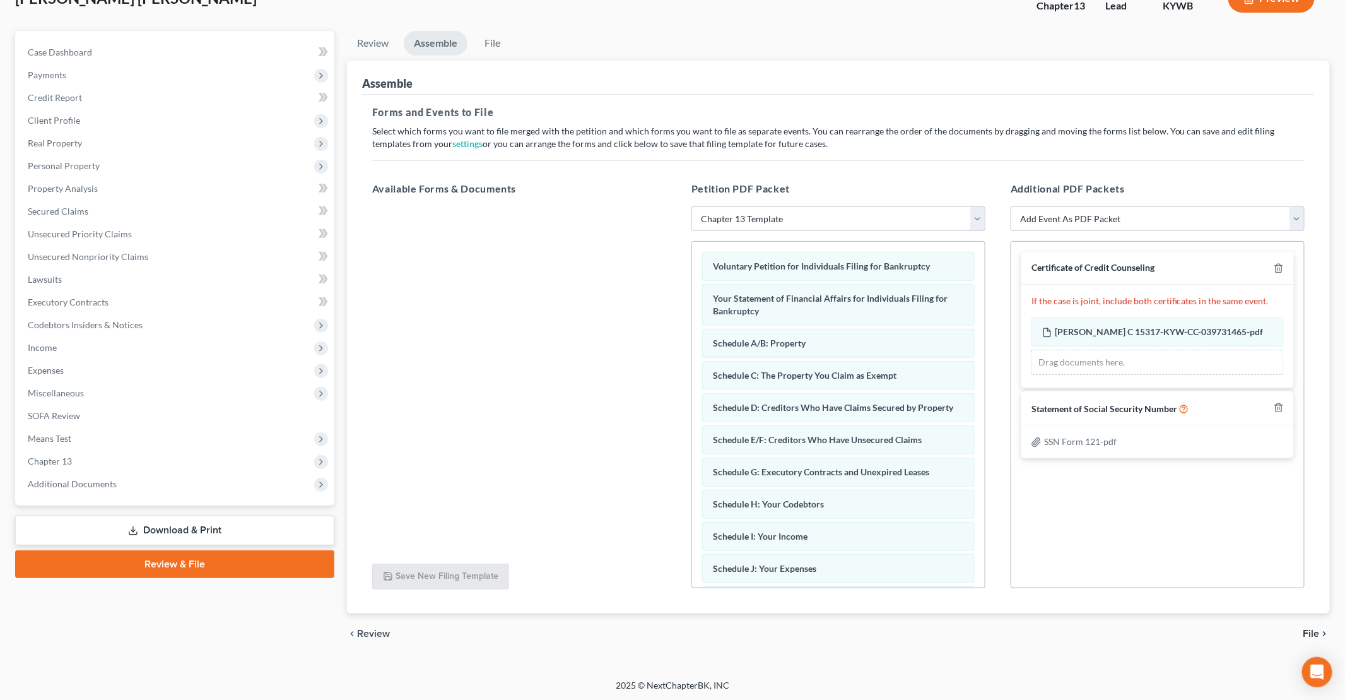
click at [1313, 630] on span "File" at bounding box center [1312, 633] width 16 height 10
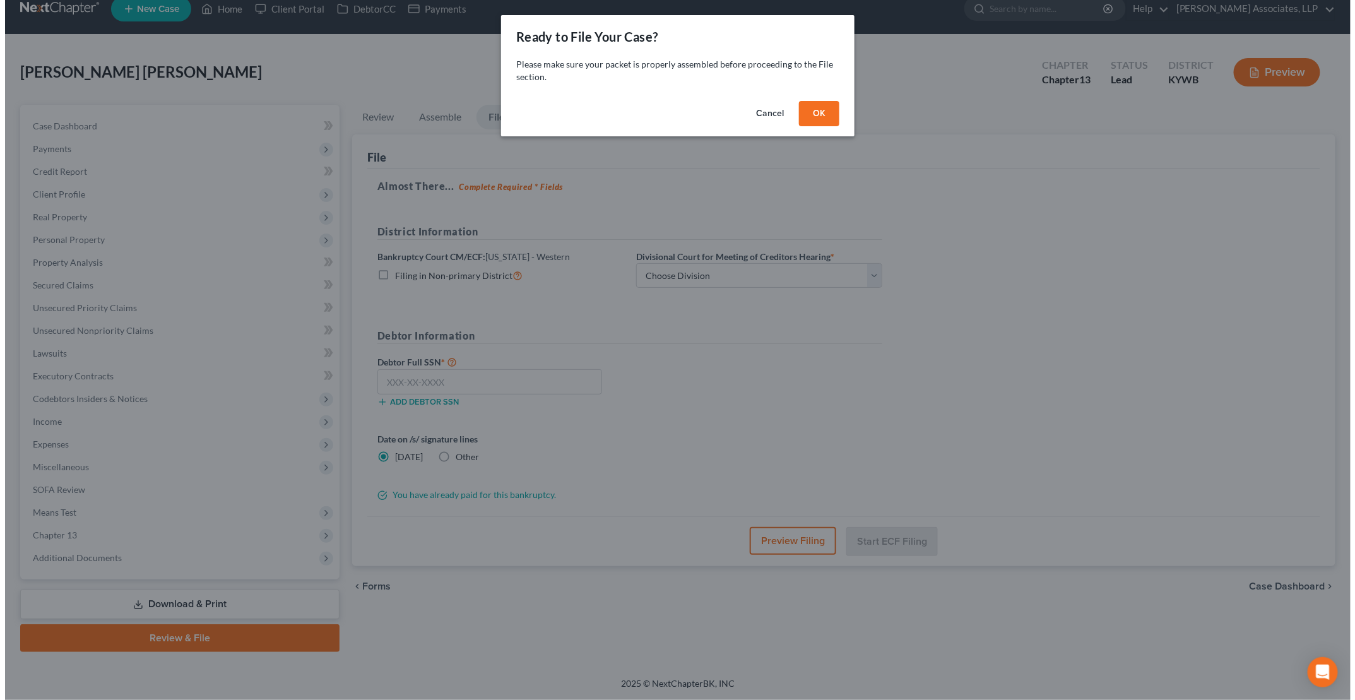
scroll to position [15, 0]
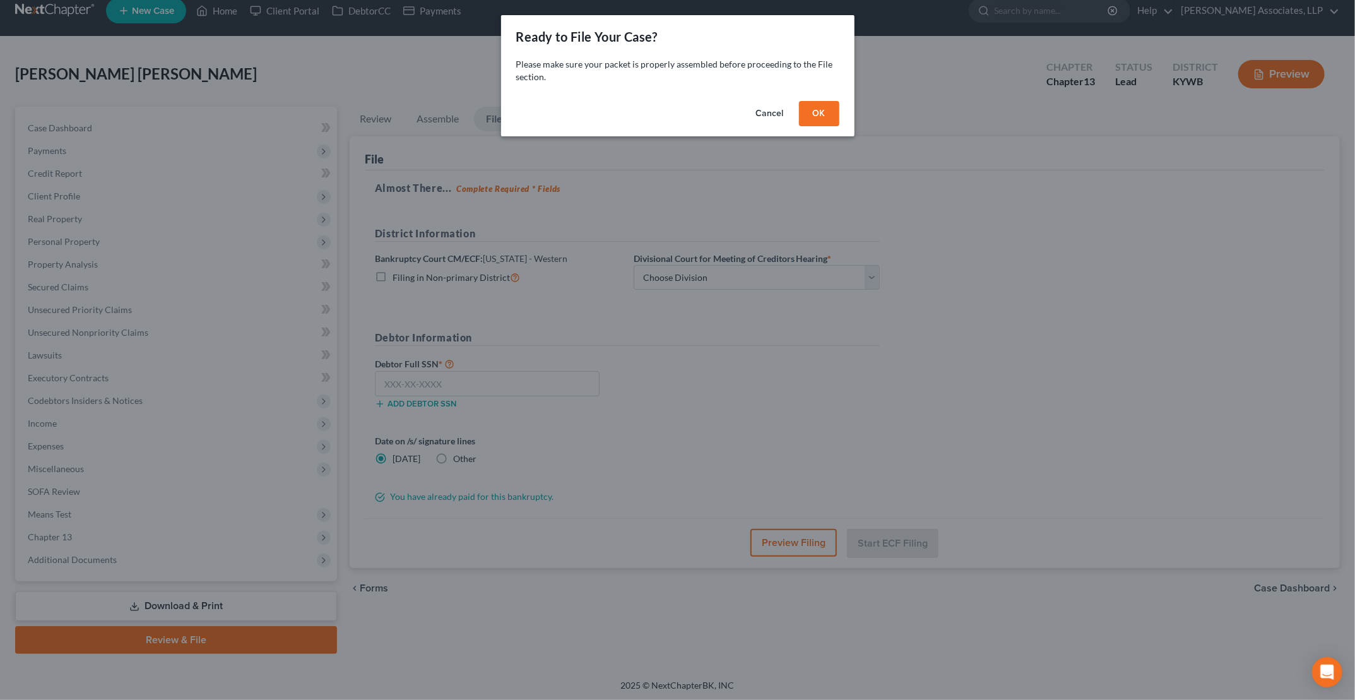
click at [811, 103] on button "OK" at bounding box center [819, 113] width 40 height 25
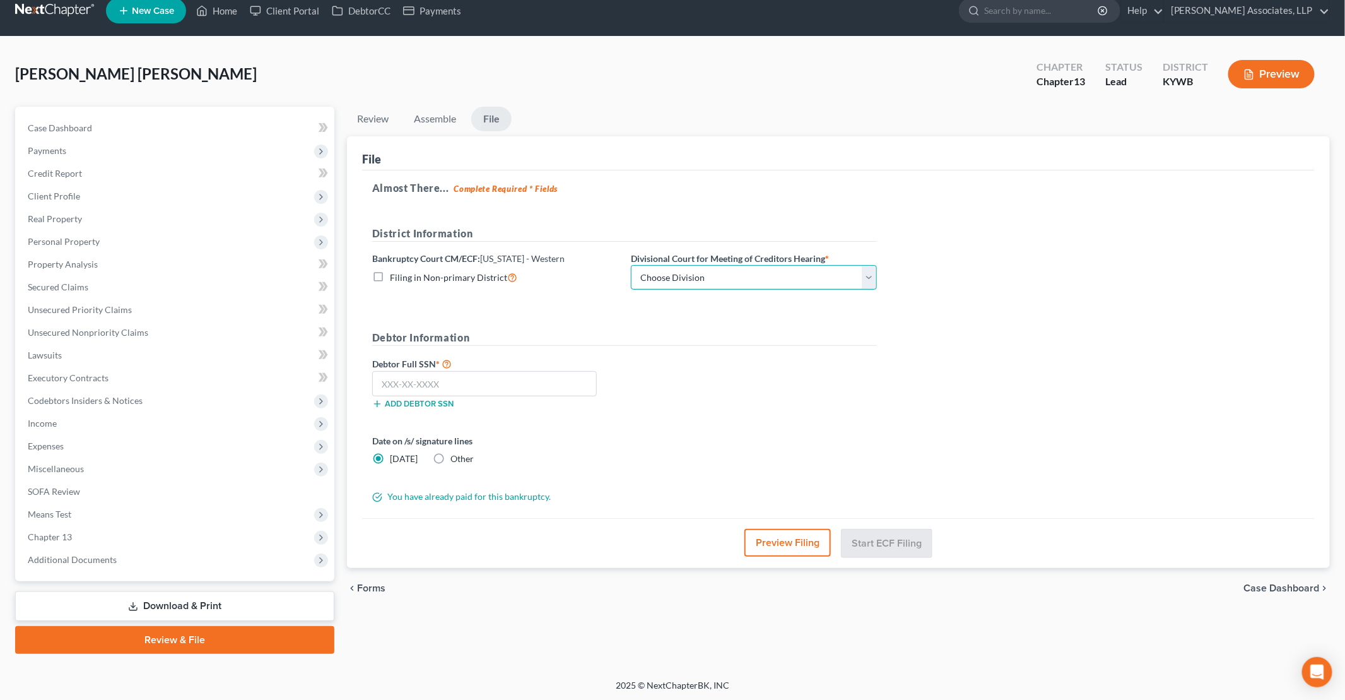
click at [682, 278] on select "Choose Division Bowling Green [GEOGRAPHIC_DATA] [GEOGRAPHIC_DATA] [GEOGRAPHIC_D…" at bounding box center [754, 277] width 246 height 25
select select "1"
click at [631, 265] on select "Choose Division Bowling Green [GEOGRAPHIC_DATA] [GEOGRAPHIC_DATA] [GEOGRAPHIC_D…" at bounding box center [754, 277] width 246 height 25
click at [764, 529] on button "Preview Filing" at bounding box center [788, 543] width 86 height 28
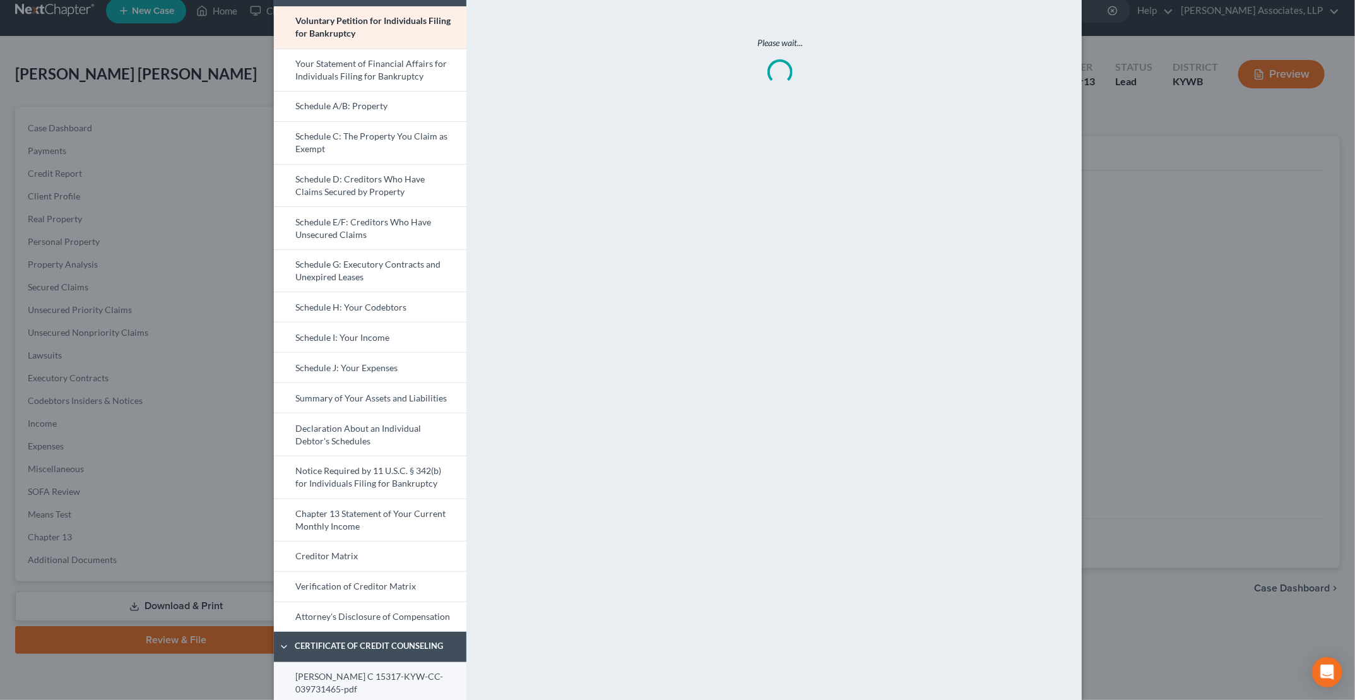
scroll to position [170, 0]
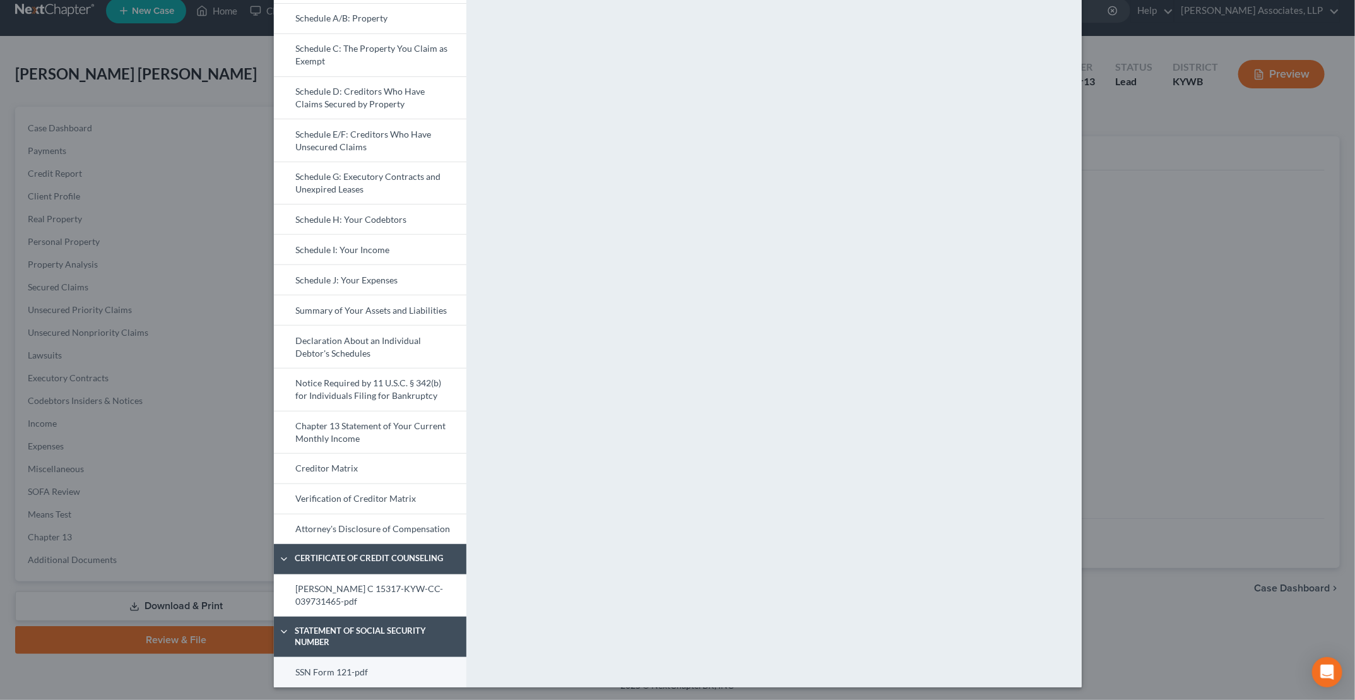
click at [329, 668] on link "SSN Form 121-pdf" at bounding box center [370, 672] width 192 height 30
click at [341, 429] on link "Chapter 13 Statement of Your Current Monthly Income" at bounding box center [370, 432] width 192 height 43
click at [353, 526] on link "Attorney's Disclosure of Compensation" at bounding box center [370, 529] width 192 height 30
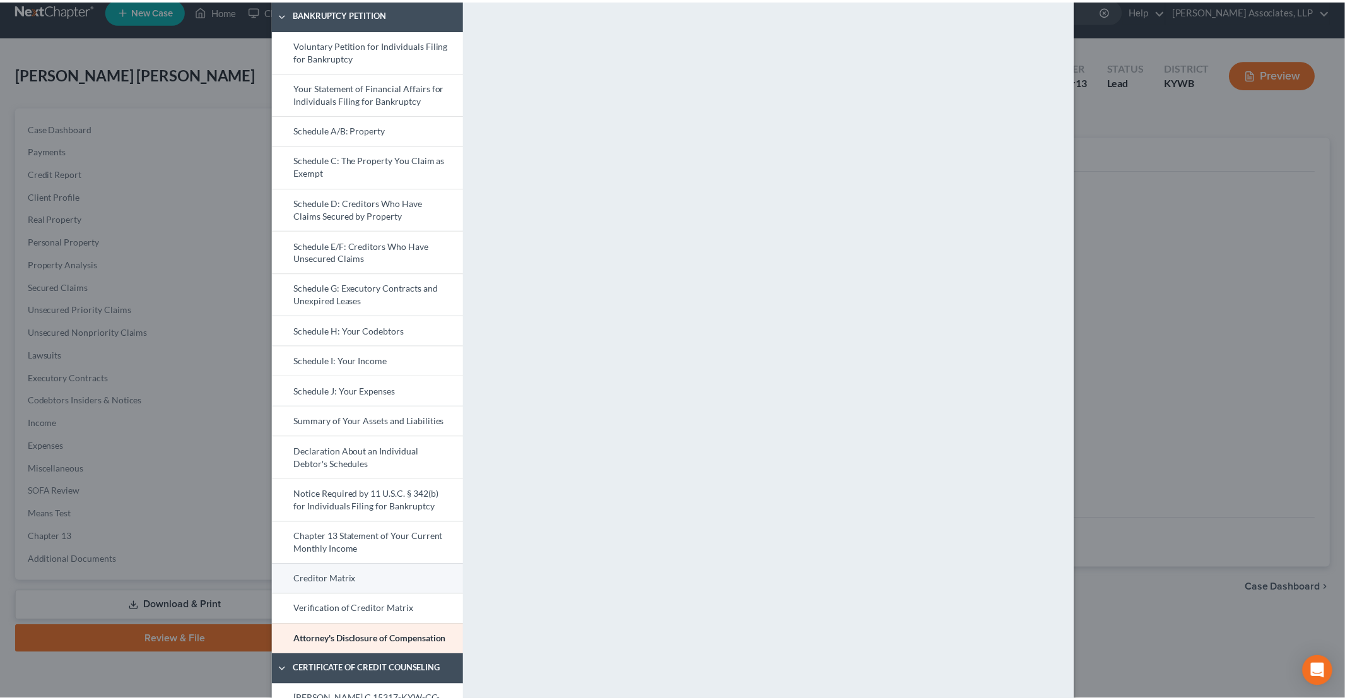
scroll to position [0, 0]
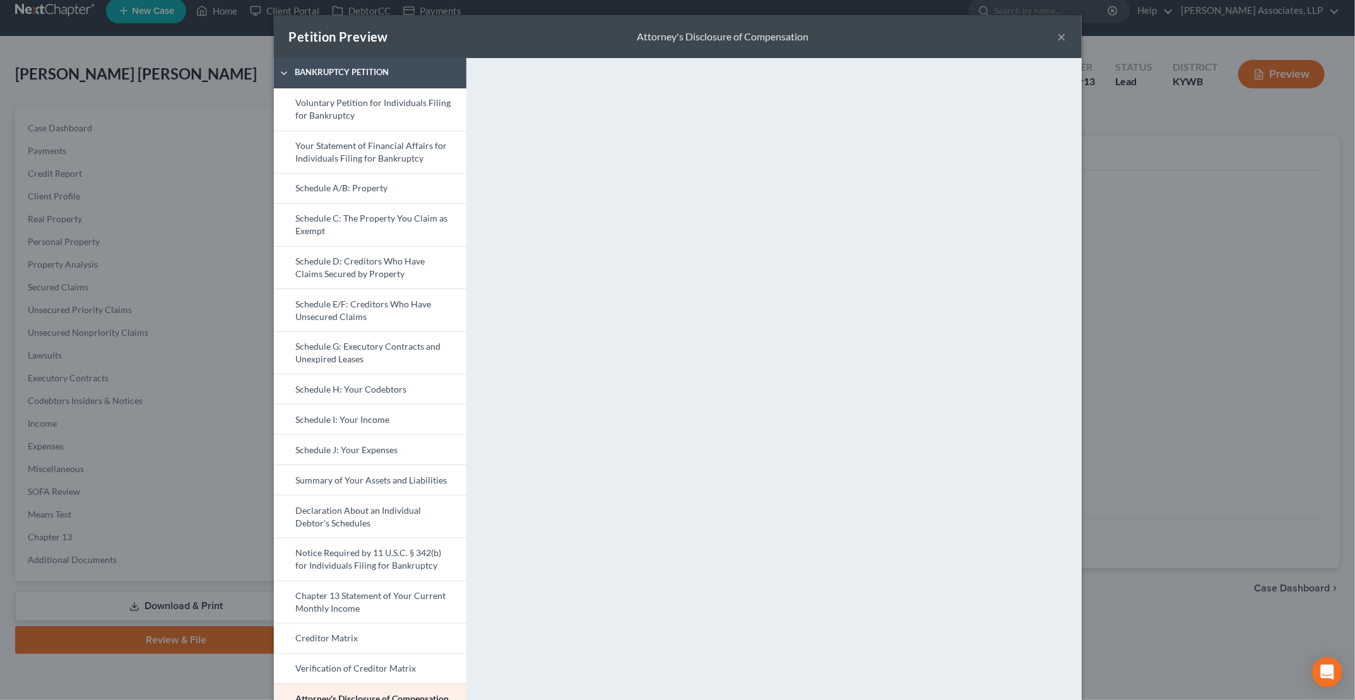
click at [1058, 37] on button "×" at bounding box center [1062, 36] width 9 height 15
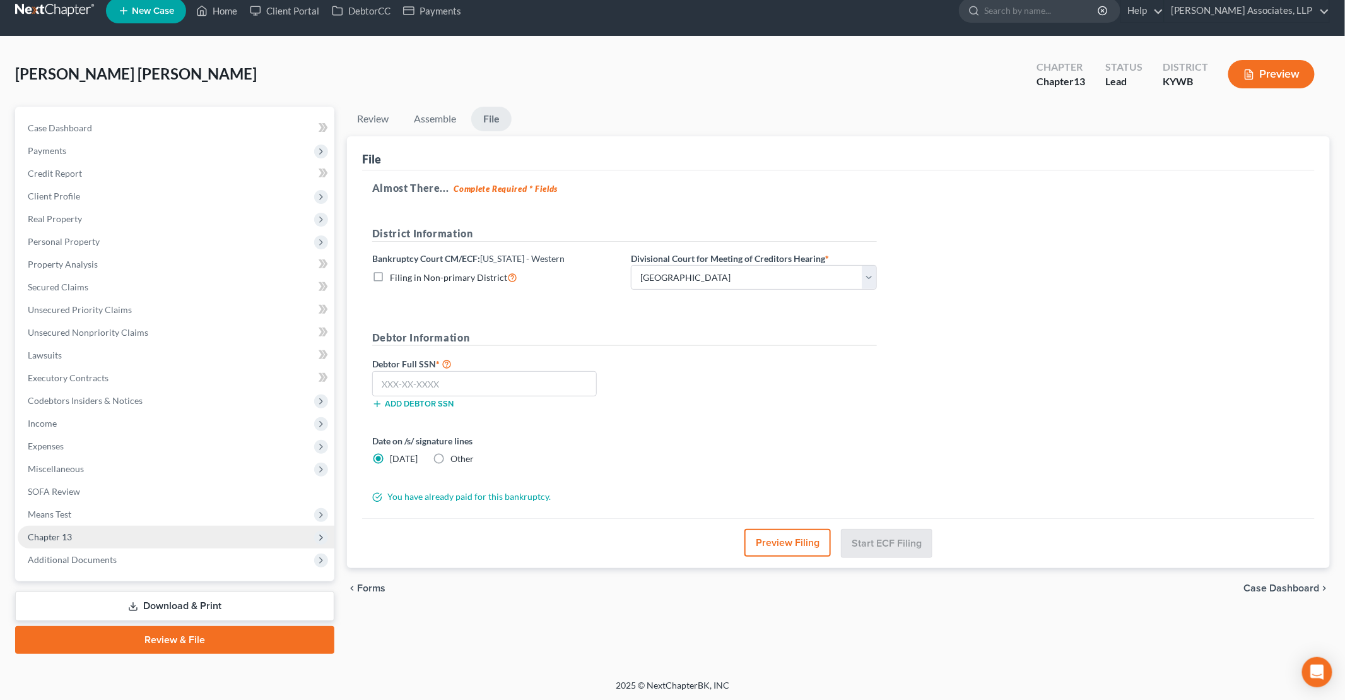
click at [98, 534] on span "Chapter 13" at bounding box center [176, 537] width 317 height 23
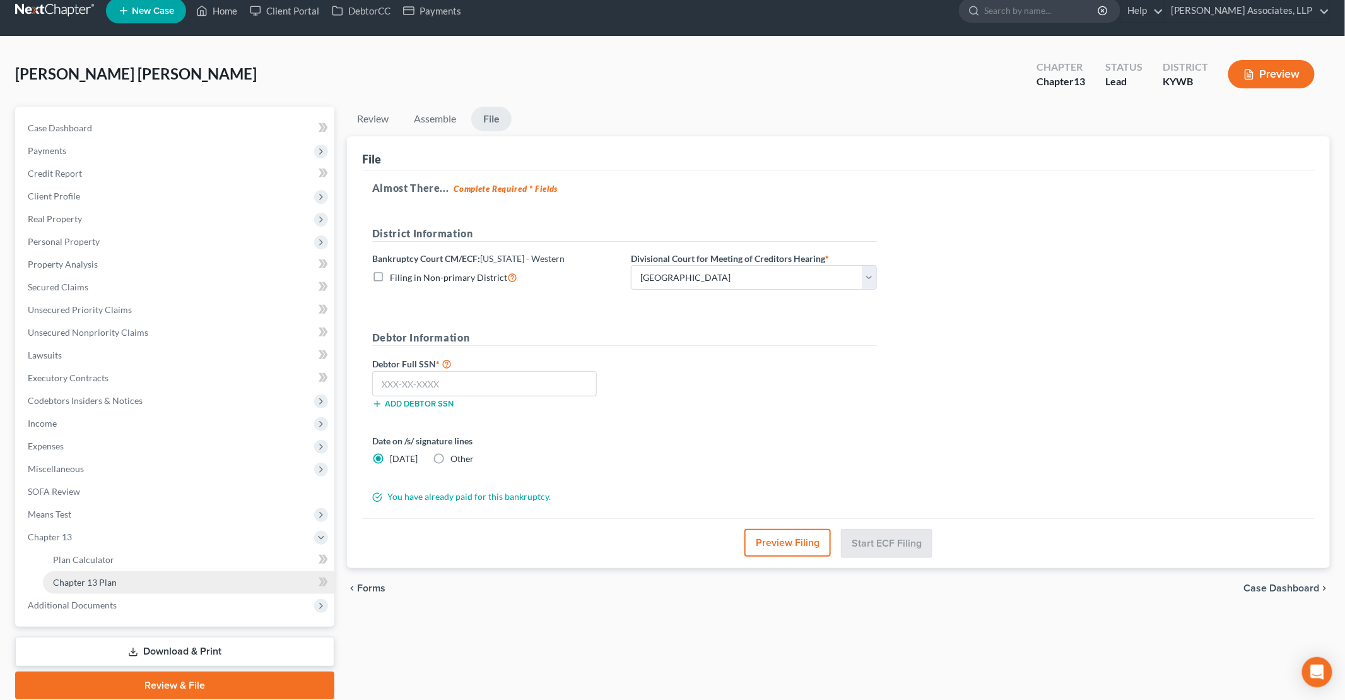
click at [124, 580] on link "Chapter 13 Plan" at bounding box center [189, 582] width 292 height 23
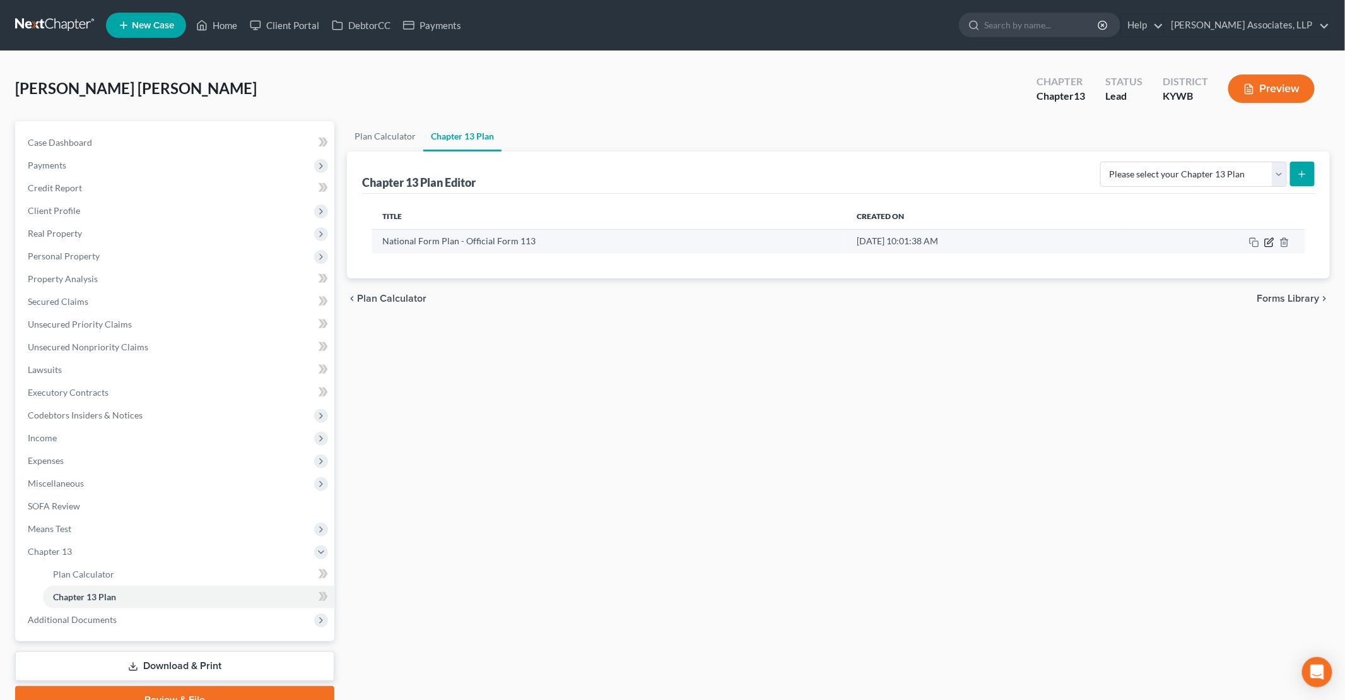
click at [1268, 239] on icon "button" at bounding box center [1270, 242] width 10 height 10
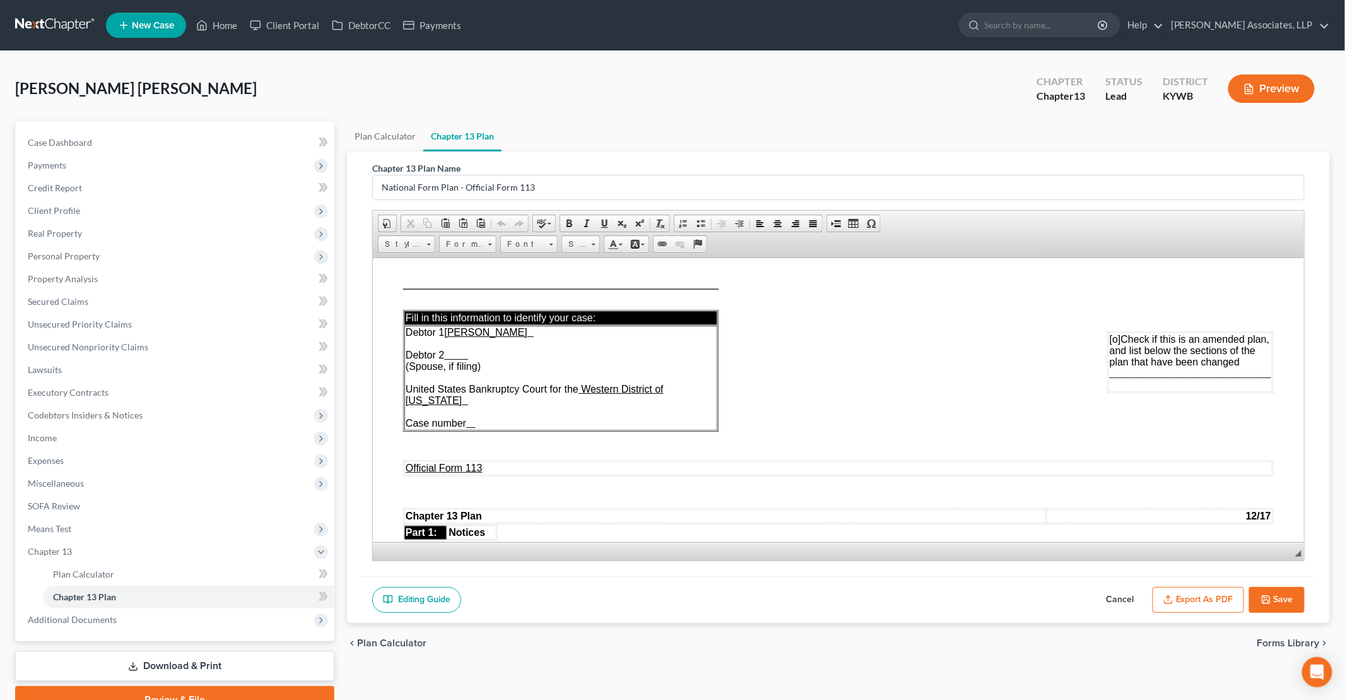
click at [1184, 592] on button "Export as PDF" at bounding box center [1198, 600] width 91 height 27
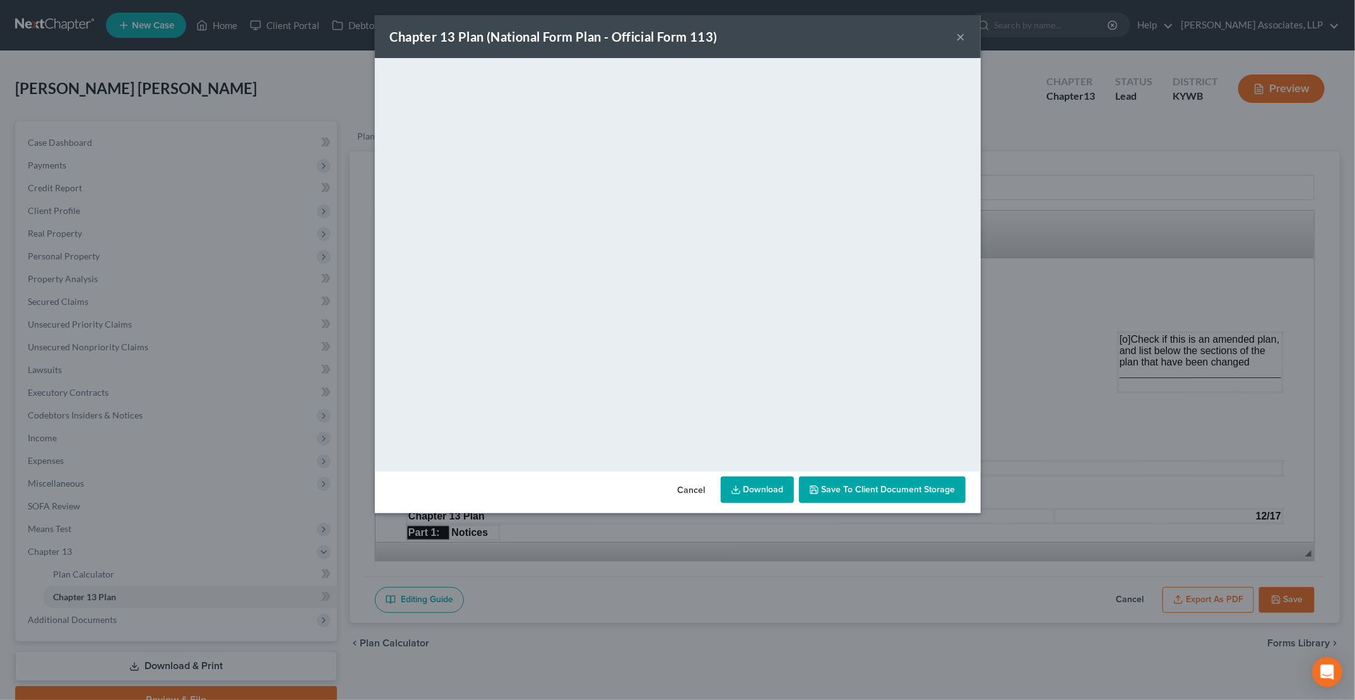
click at [857, 489] on span "Save to Client Document Storage" at bounding box center [889, 489] width 134 height 11
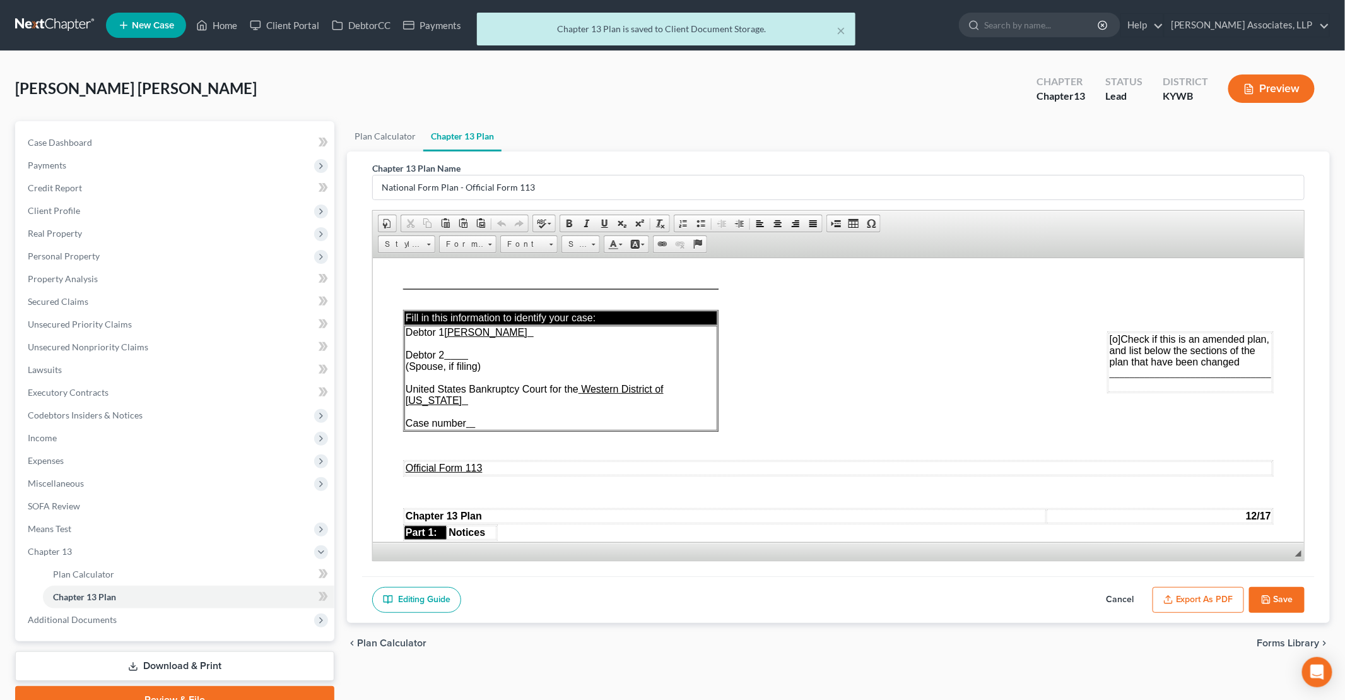
scroll to position [60, 0]
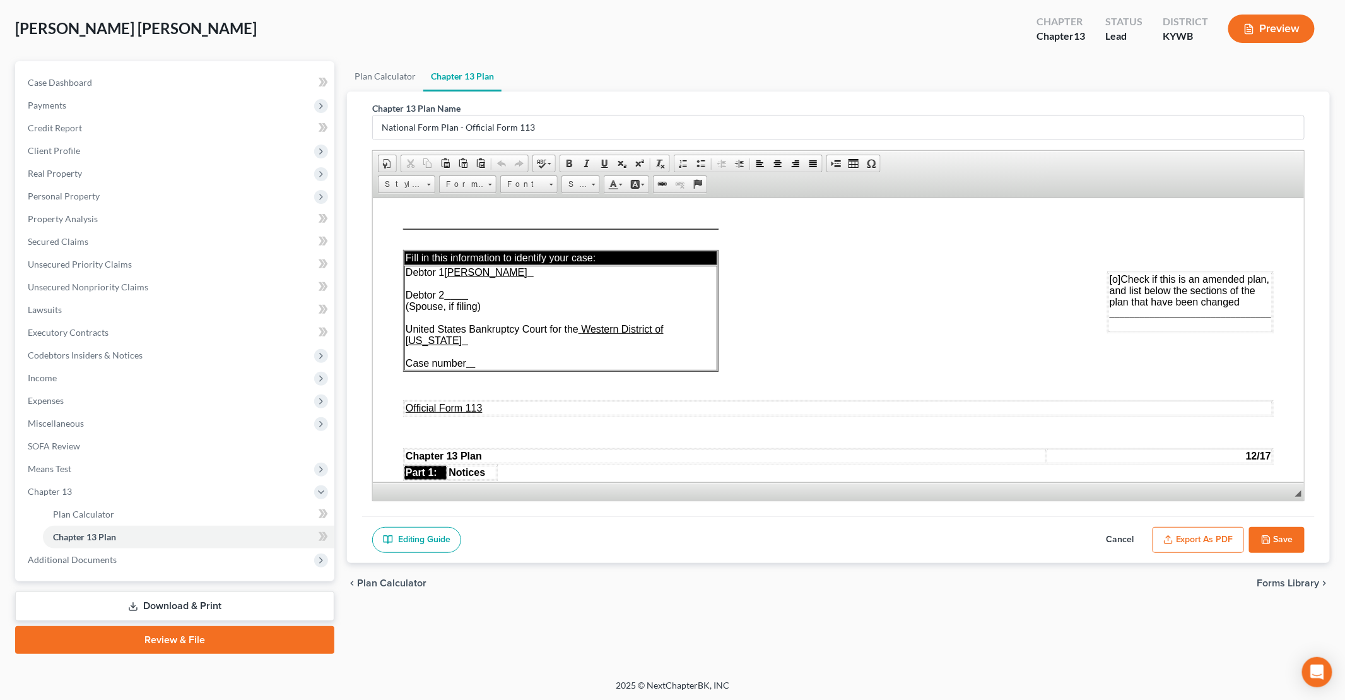
click at [180, 637] on link "Review & File" at bounding box center [174, 640] width 319 height 28
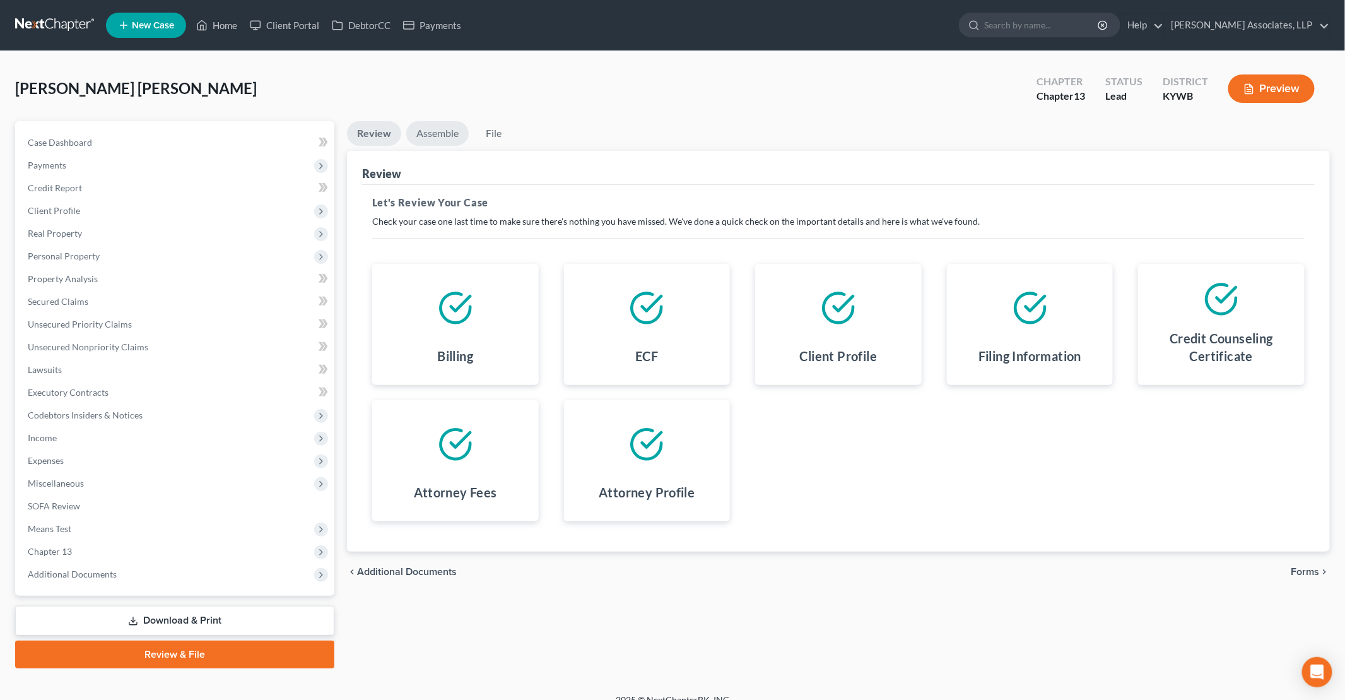
click at [464, 135] on link "Assemble" at bounding box center [437, 133] width 62 height 25
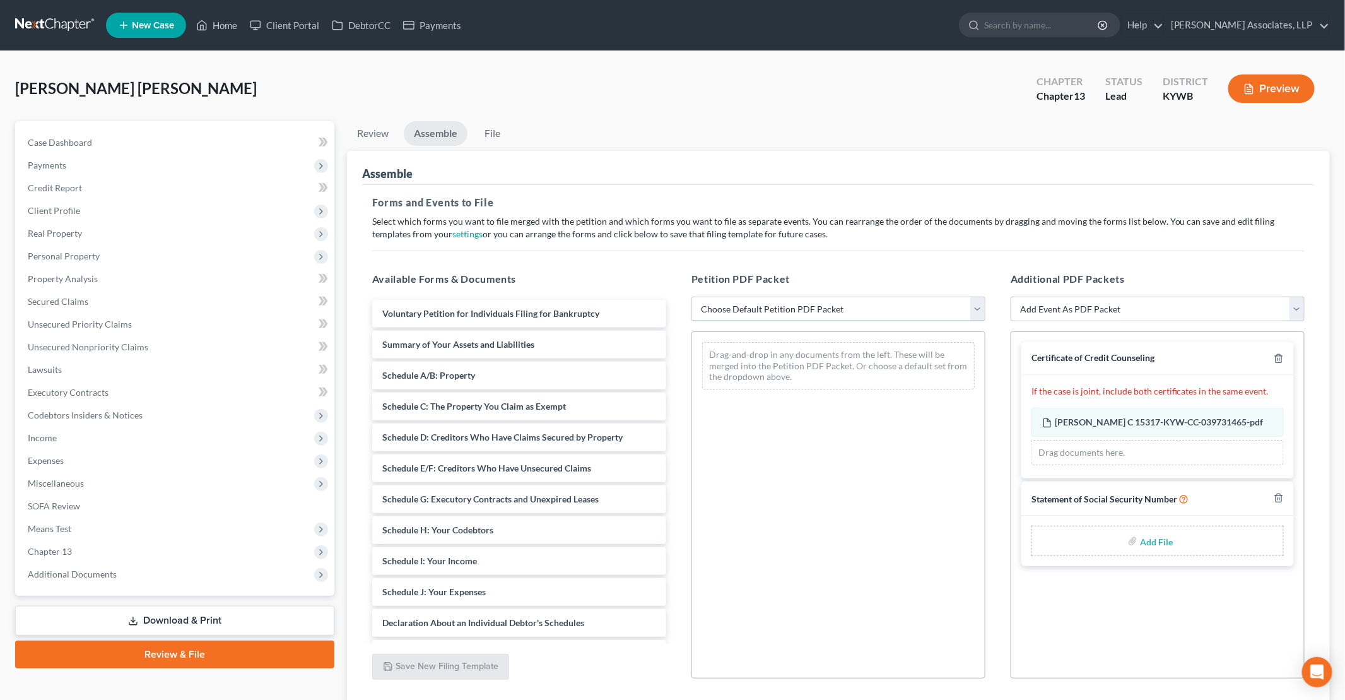
click at [882, 312] on select "Choose Default Petition PDF Packet Emergency Filing (Voluntary Petition and Cre…" at bounding box center [839, 309] width 294 height 25
select select "1"
click at [692, 297] on select "Choose Default Petition PDF Packet Emergency Filing (Voluntary Petition and Cre…" at bounding box center [839, 309] width 294 height 25
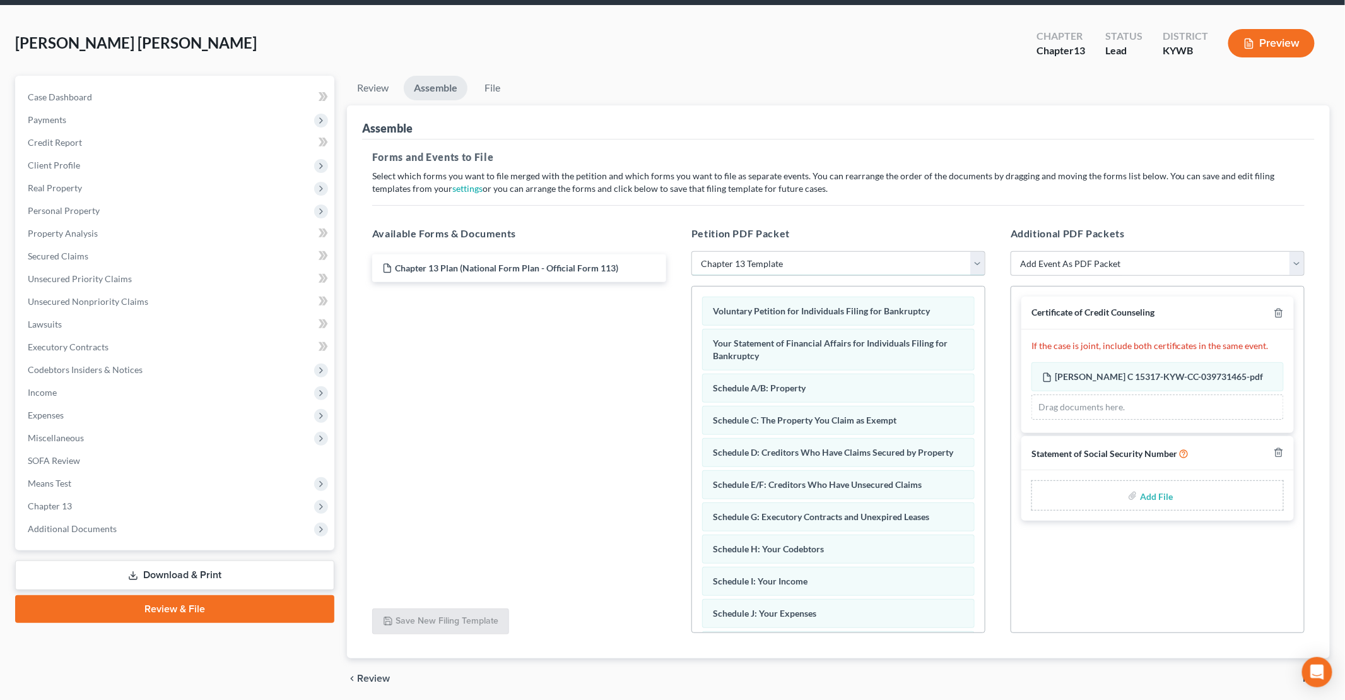
scroll to position [63, 0]
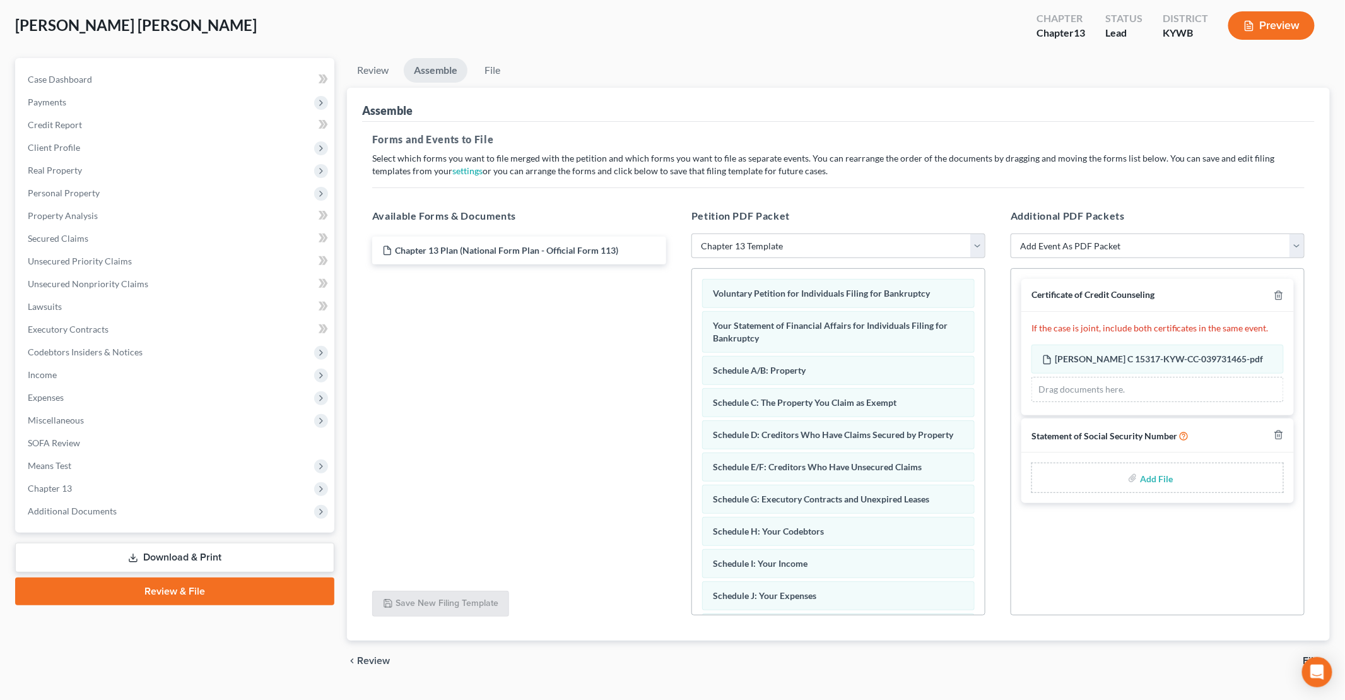
click at [1155, 476] on input "file" at bounding box center [1155, 477] width 30 height 23
type input "C:\fakepath\SSN Form 121.pdf"
click at [1029, 240] on select "Add Event As PDF Packet Amended Answer Amended Complaint Amended List of Credit…" at bounding box center [1158, 245] width 294 height 25
select select "12"
click at [1011, 233] on select "Add Event As PDF Packet Amended Answer Amended Complaint Amended List of Credit…" at bounding box center [1158, 245] width 294 height 25
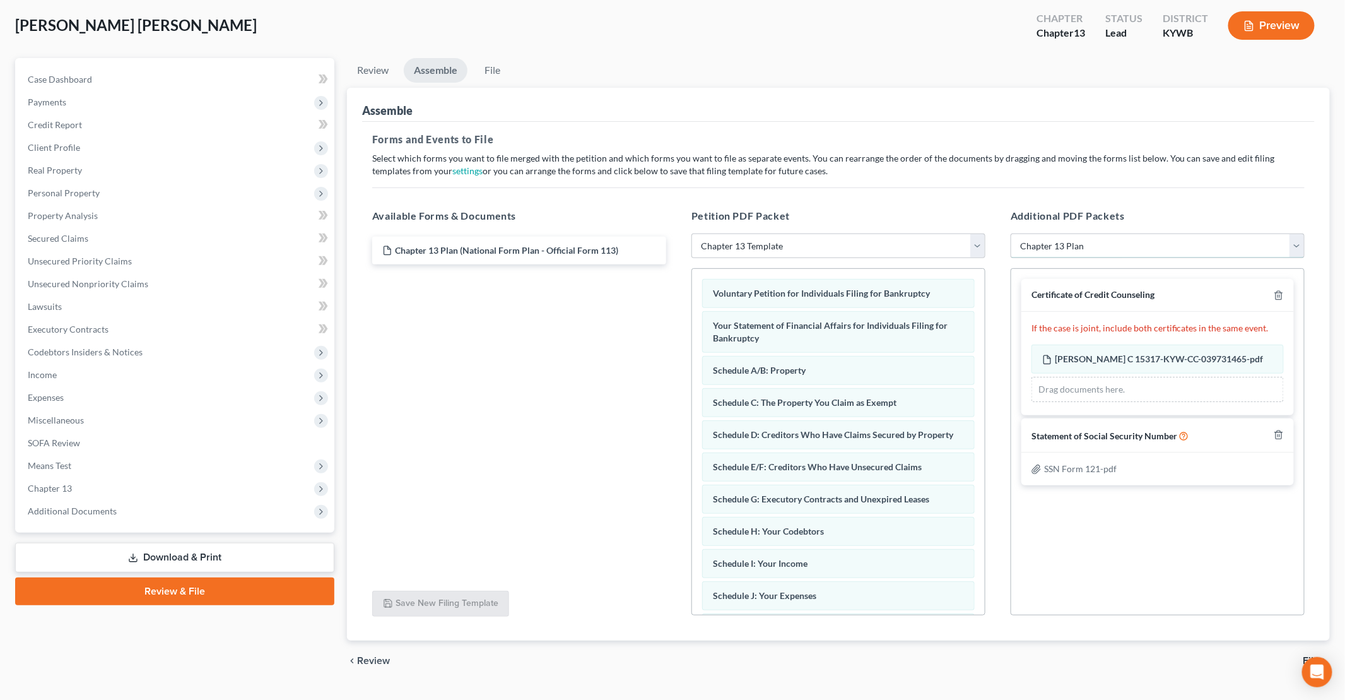
select select
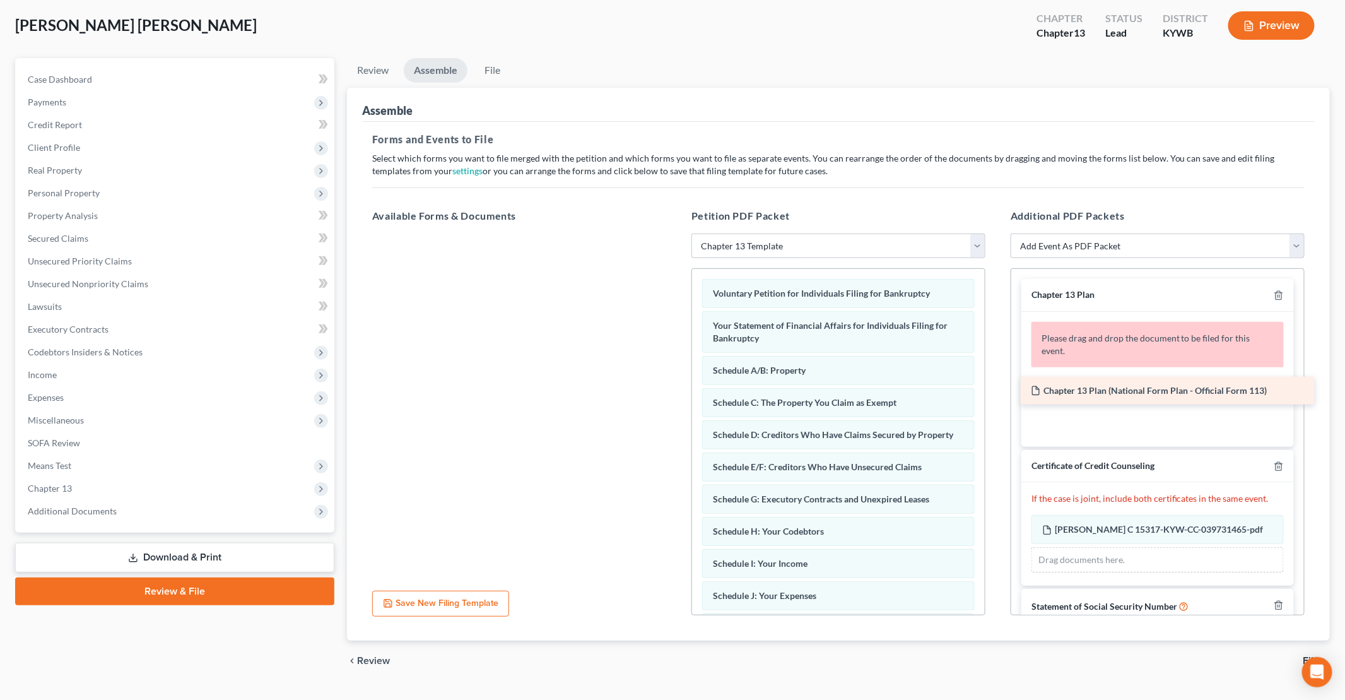
drag, startPoint x: 465, startPoint y: 252, endPoint x: 1114, endPoint y: 393, distance: 663.9
click at [676, 233] on div "Chapter 13 Plan (National Form Plan - Official Form 113) Chapter 13 Plan (Natio…" at bounding box center [519, 233] width 314 height 0
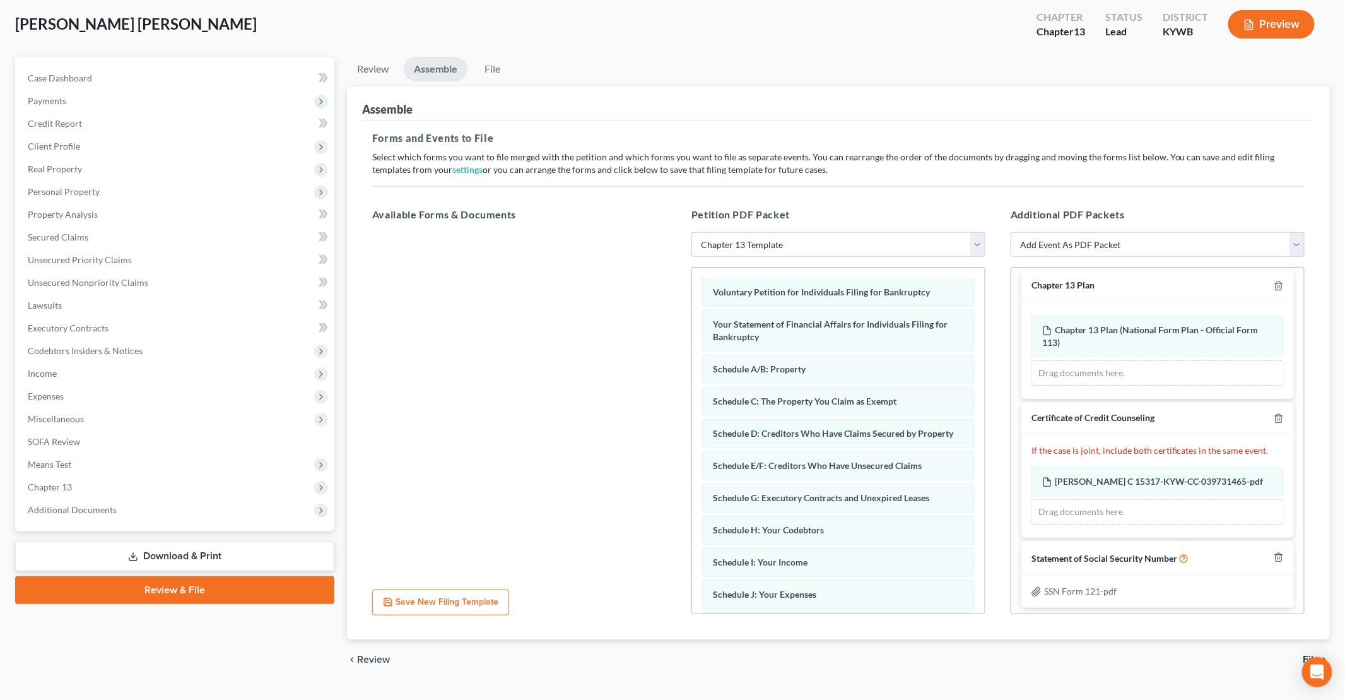
scroll to position [90, 0]
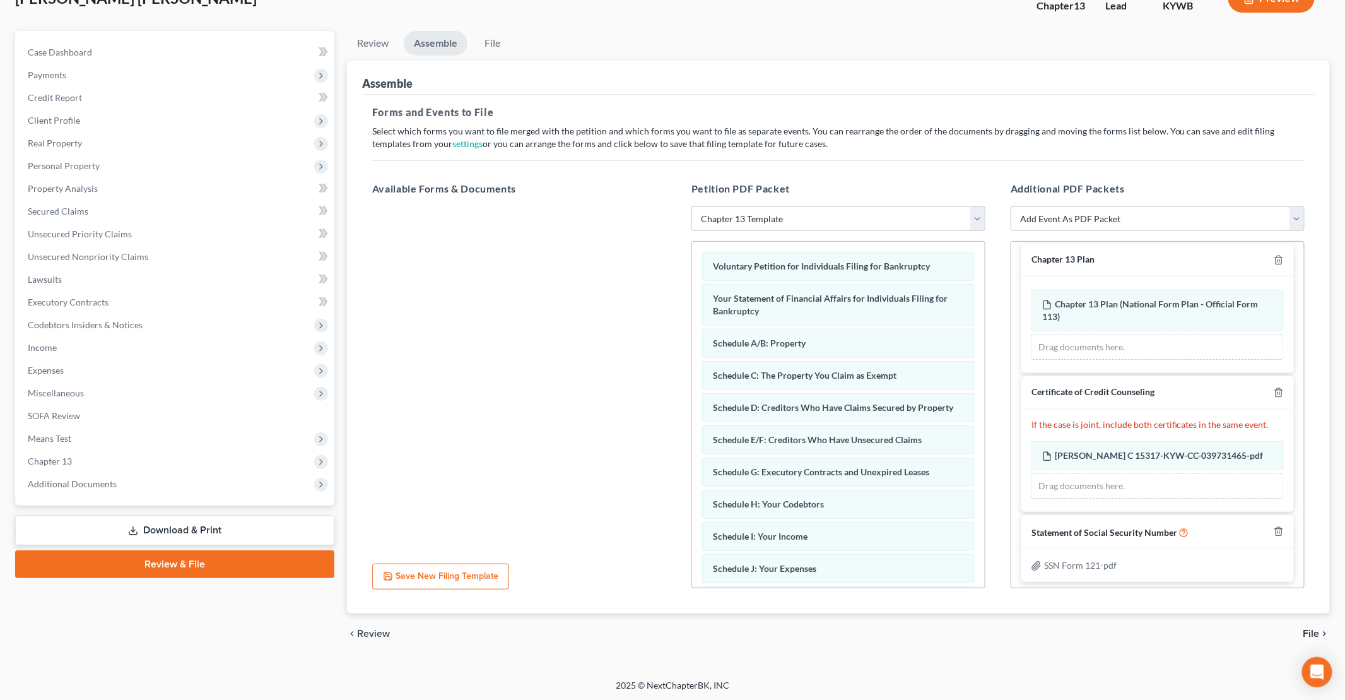
click at [1310, 632] on span "File" at bounding box center [1312, 633] width 16 height 10
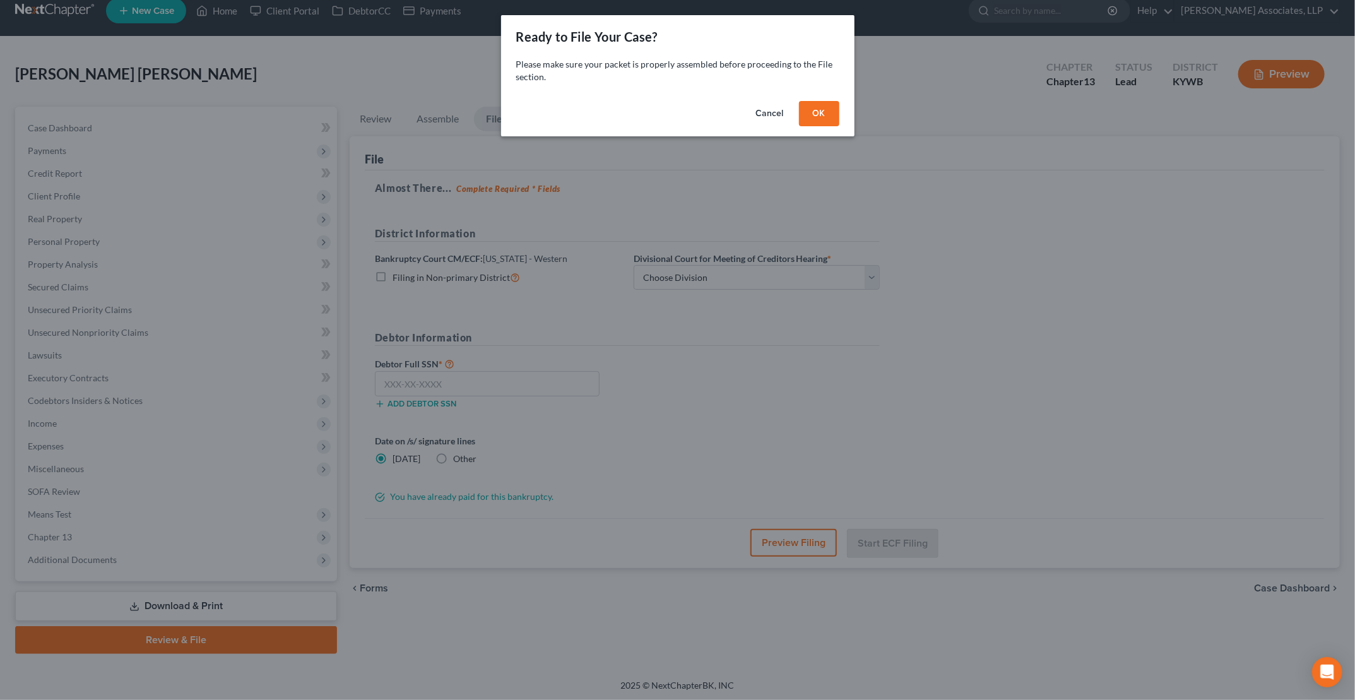
click at [806, 117] on button "OK" at bounding box center [819, 113] width 40 height 25
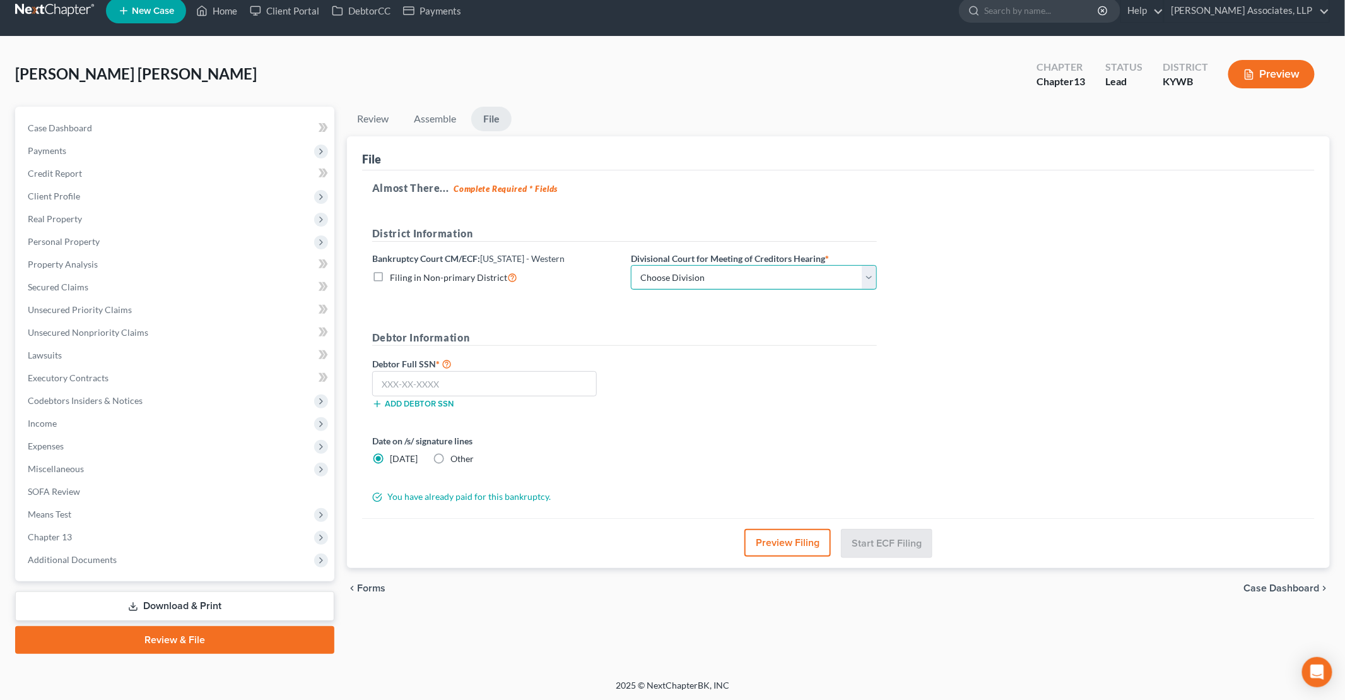
click at [733, 278] on select "Choose Division Bowling Green [GEOGRAPHIC_DATA] [GEOGRAPHIC_DATA] [GEOGRAPHIC_D…" at bounding box center [754, 277] width 246 height 25
select select "1"
click at [631, 265] on select "Choose Division Bowling Green [GEOGRAPHIC_DATA] [GEOGRAPHIC_DATA] [GEOGRAPHIC_D…" at bounding box center [754, 277] width 246 height 25
click at [505, 386] on input "text" at bounding box center [484, 383] width 225 height 25
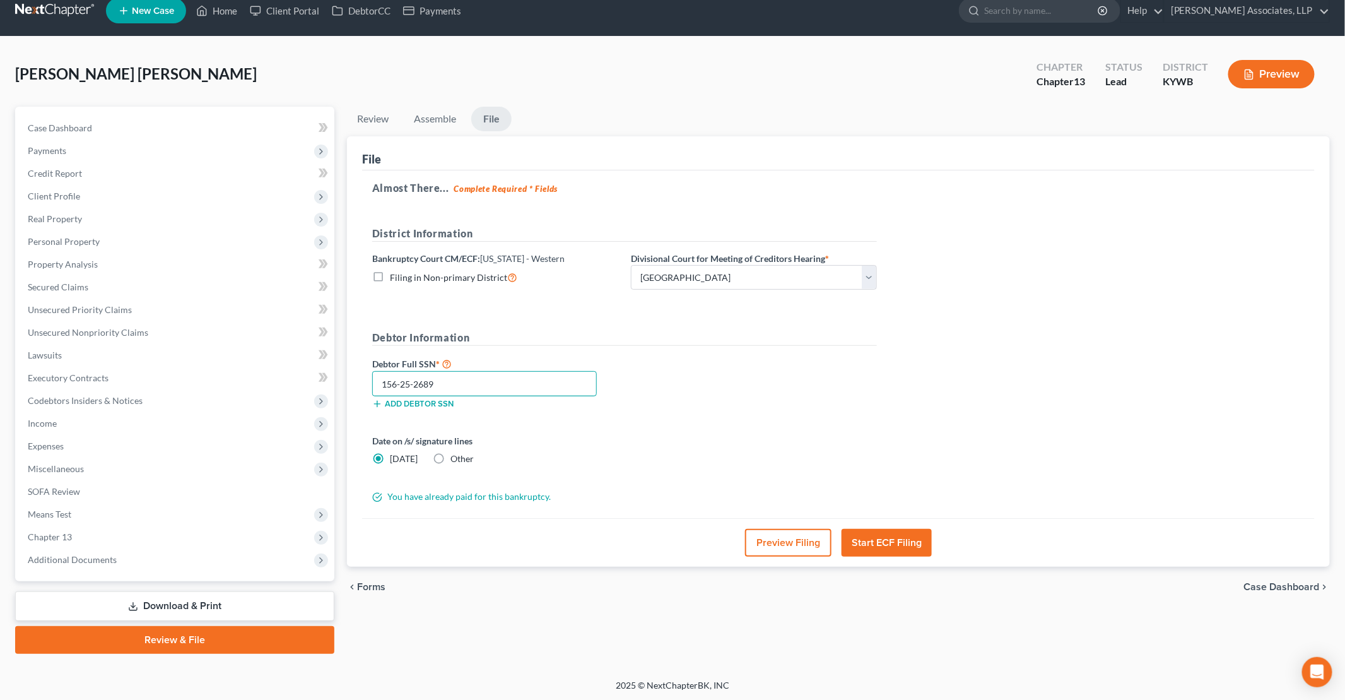
type input "156-25-2689"
click at [801, 541] on button "Preview Filing" at bounding box center [788, 543] width 86 height 28
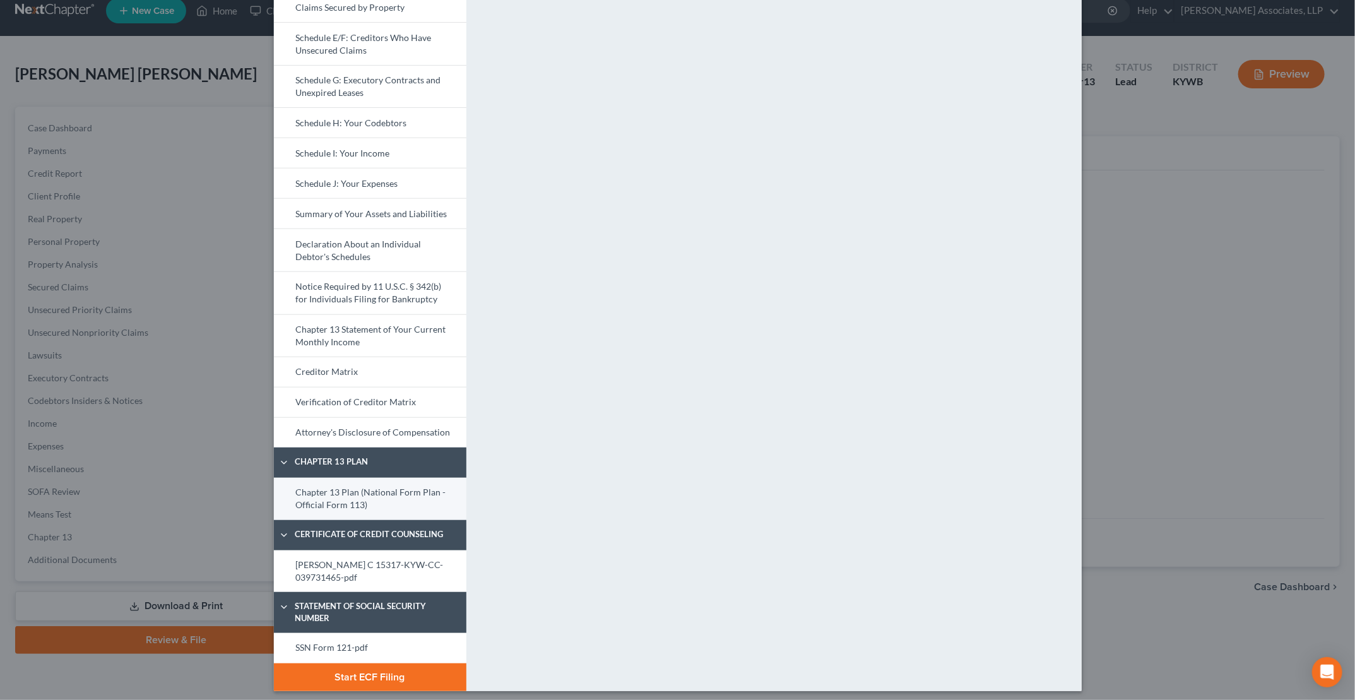
scroll to position [270, 0]
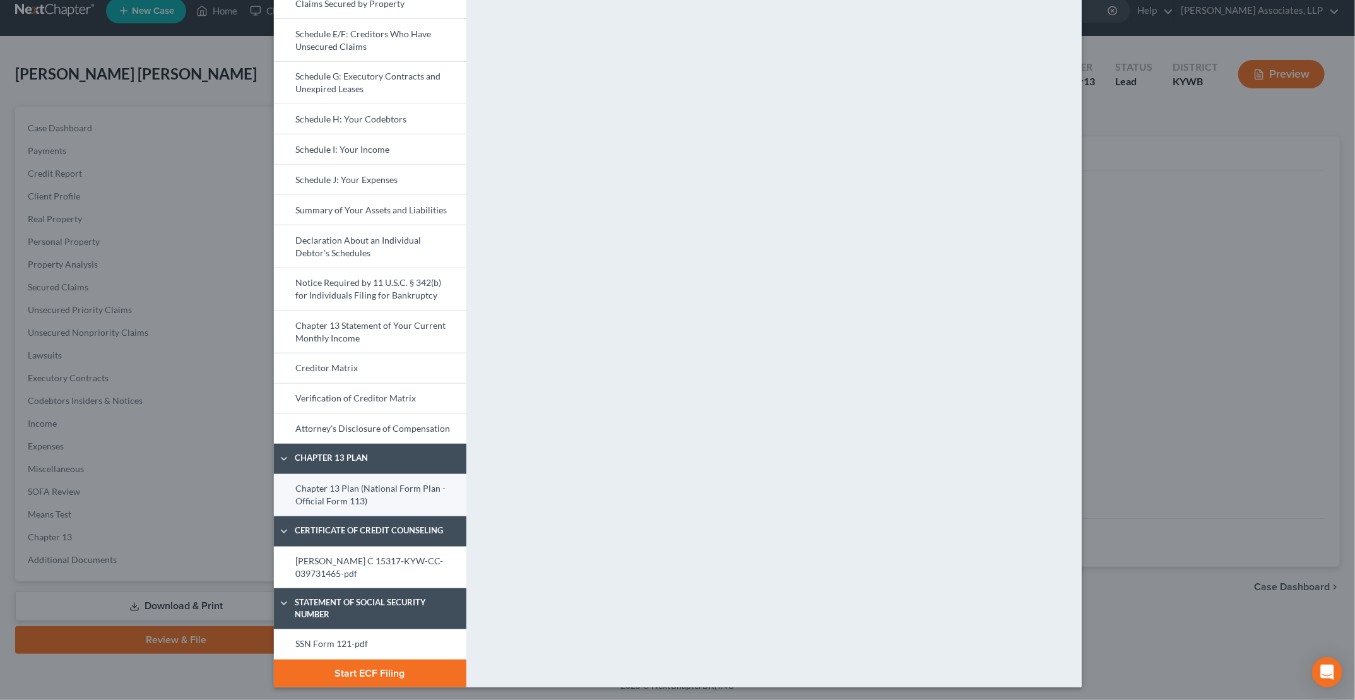
click at [372, 485] on link "Chapter 13 Plan (National Form Plan - Official Form 113)" at bounding box center [370, 495] width 192 height 42
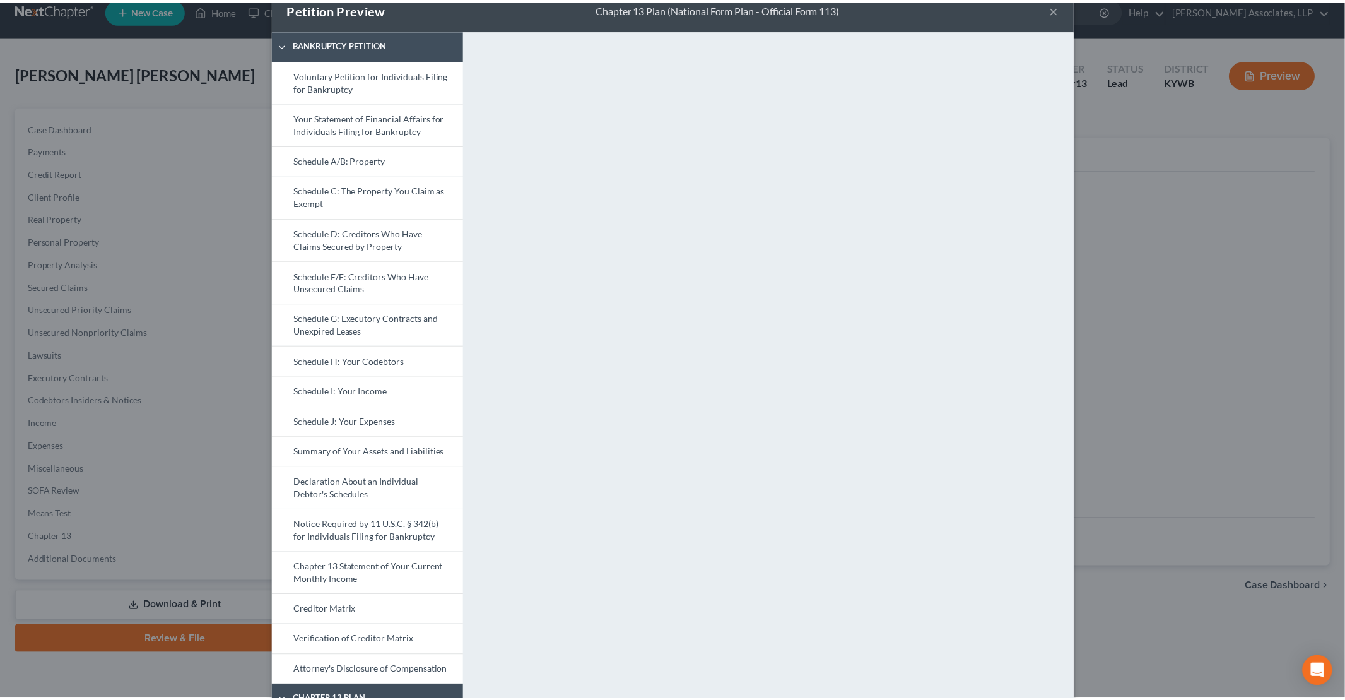
scroll to position [0, 0]
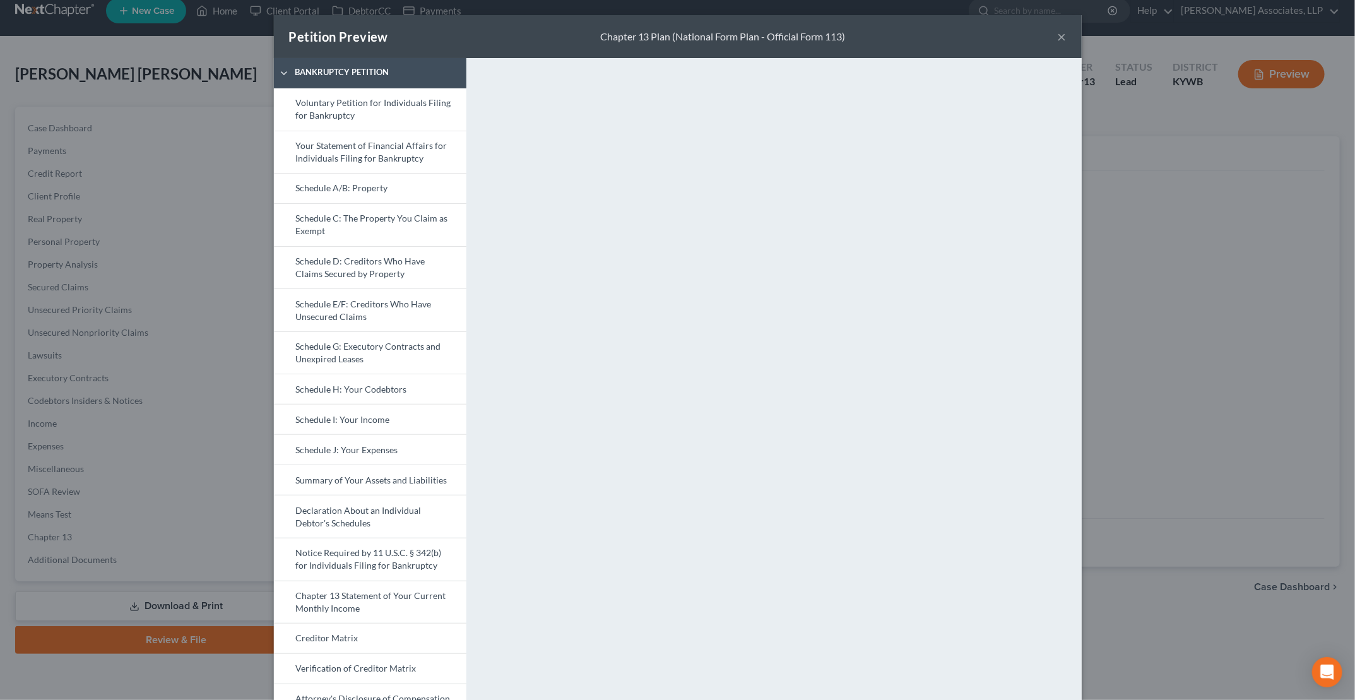
click at [1060, 35] on button "×" at bounding box center [1062, 36] width 9 height 15
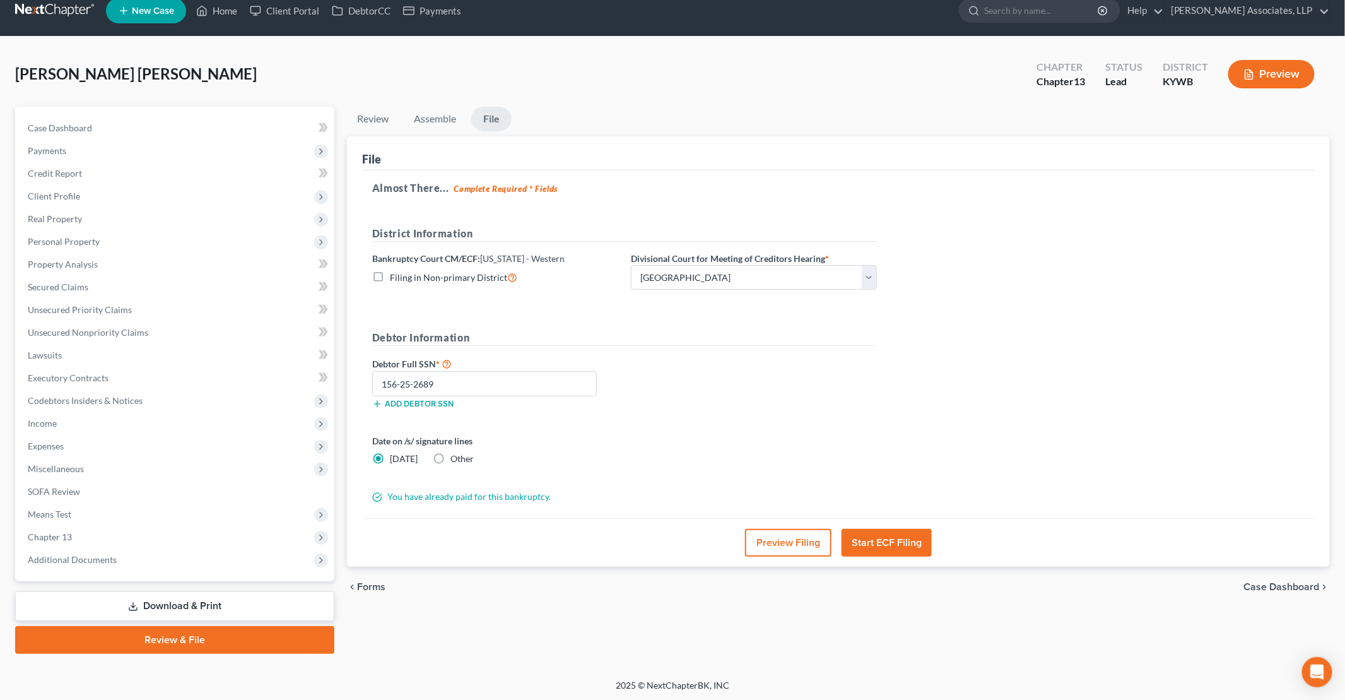
click at [891, 534] on button "Start ECF Filing" at bounding box center [887, 543] width 90 height 28
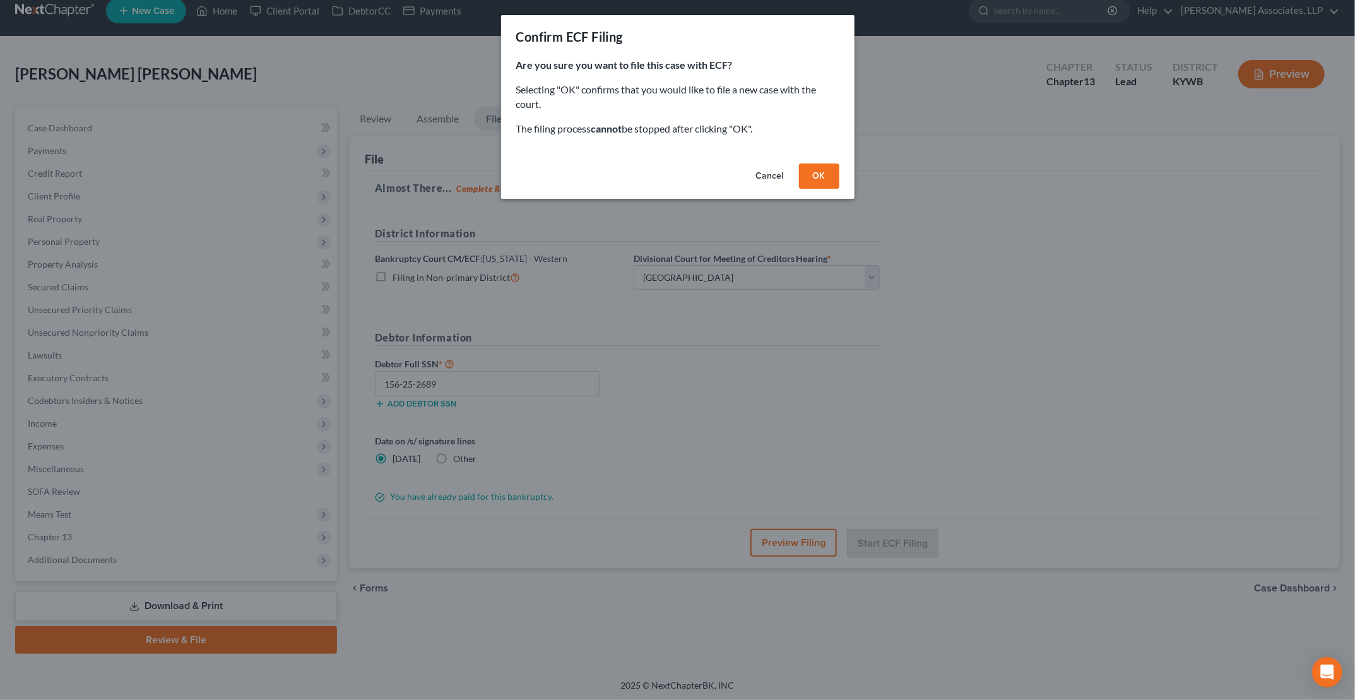
click at [831, 180] on button "OK" at bounding box center [819, 175] width 40 height 25
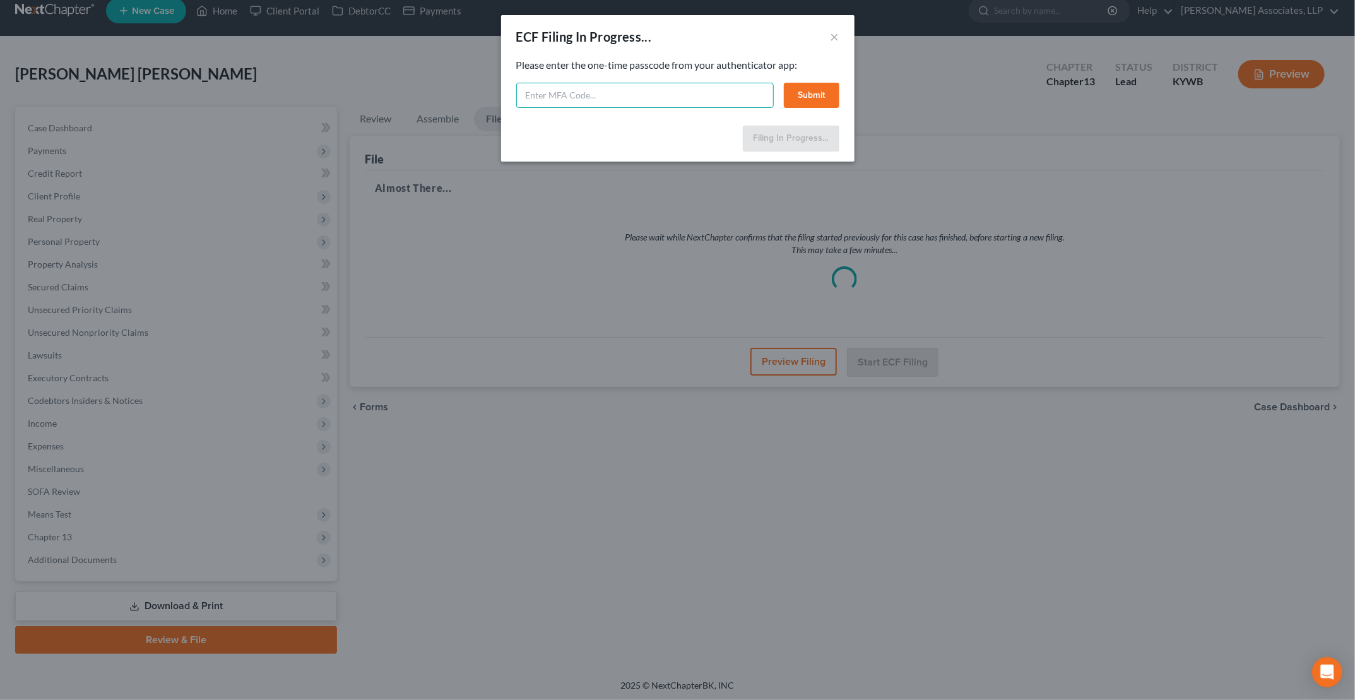
click at [717, 98] on input "text" at bounding box center [644, 95] width 257 height 25
type input "867619"
click at [803, 90] on button "Submit" at bounding box center [812, 95] width 56 height 25
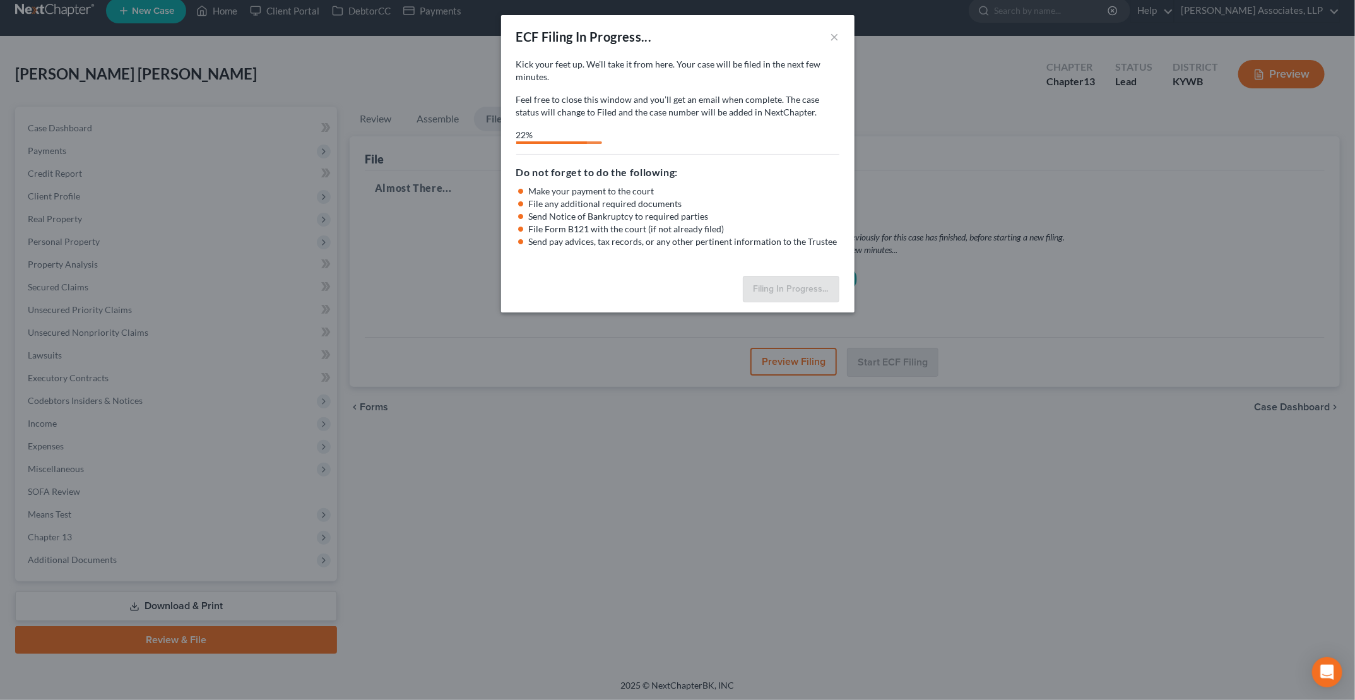
select select "1"
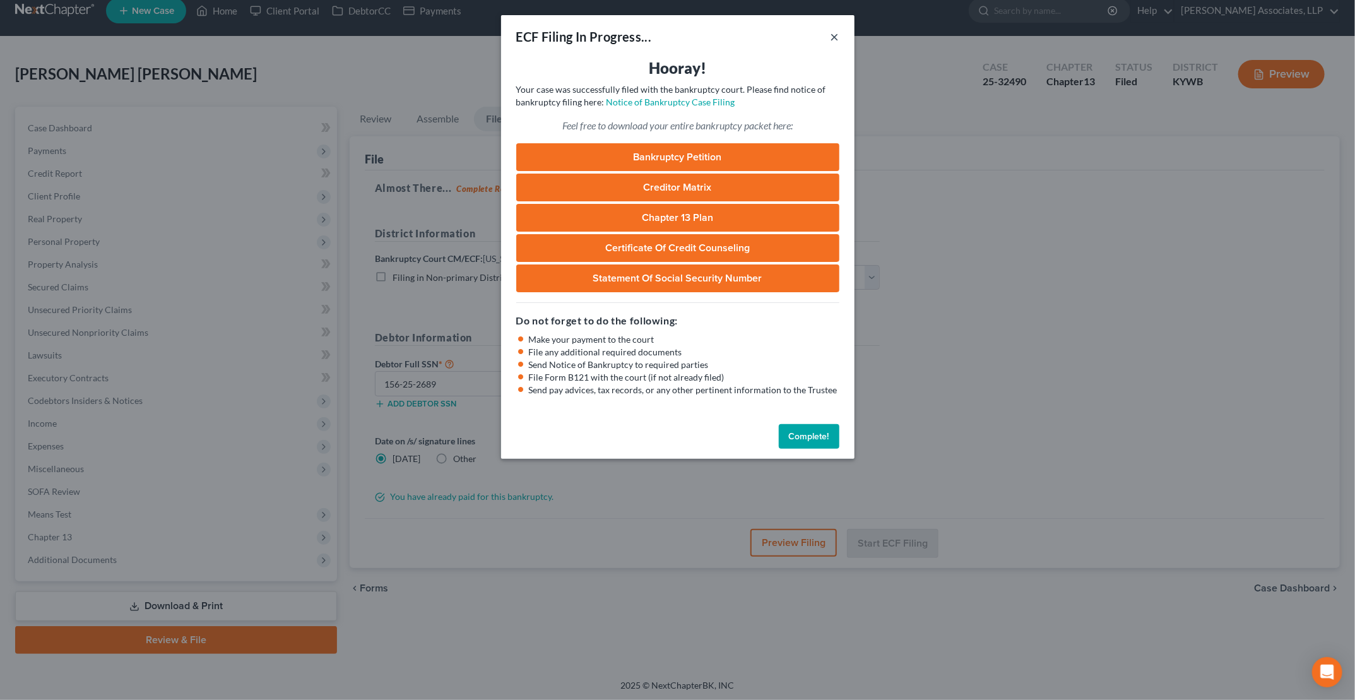
click at [836, 34] on button "×" at bounding box center [834, 36] width 9 height 15
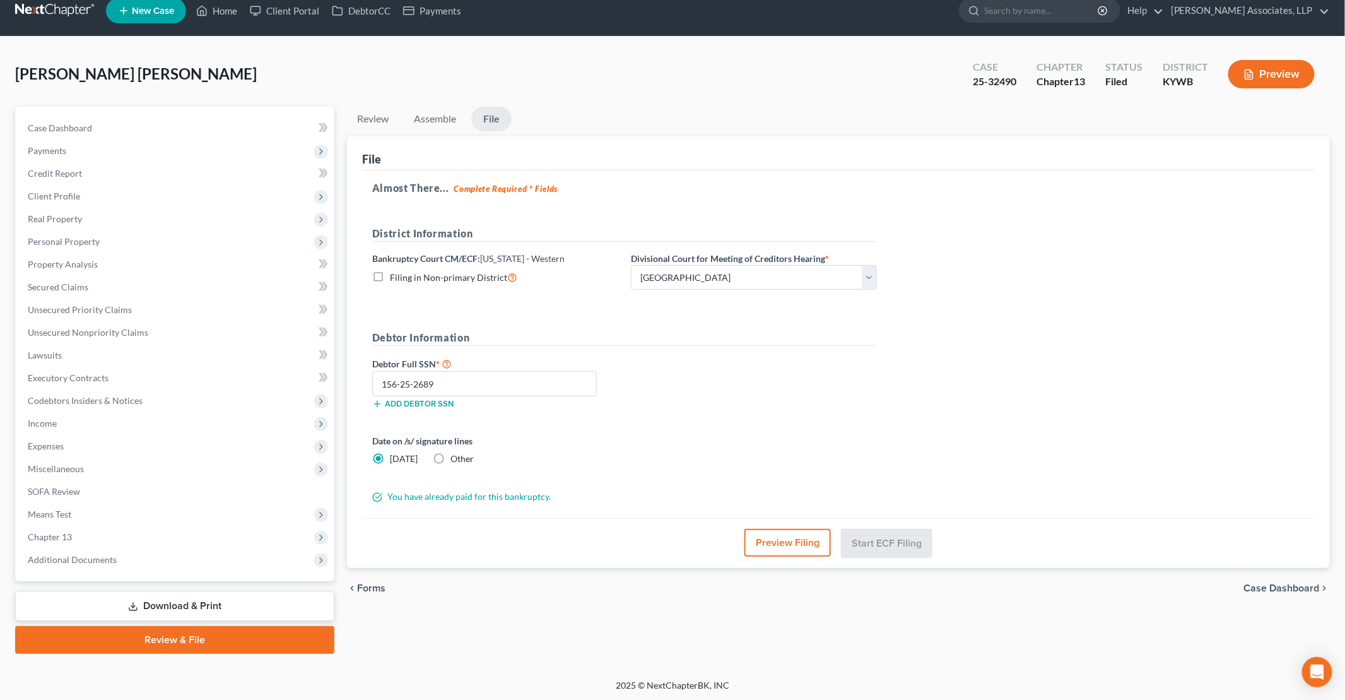
click at [209, 606] on link "Download & Print" at bounding box center [174, 606] width 319 height 30
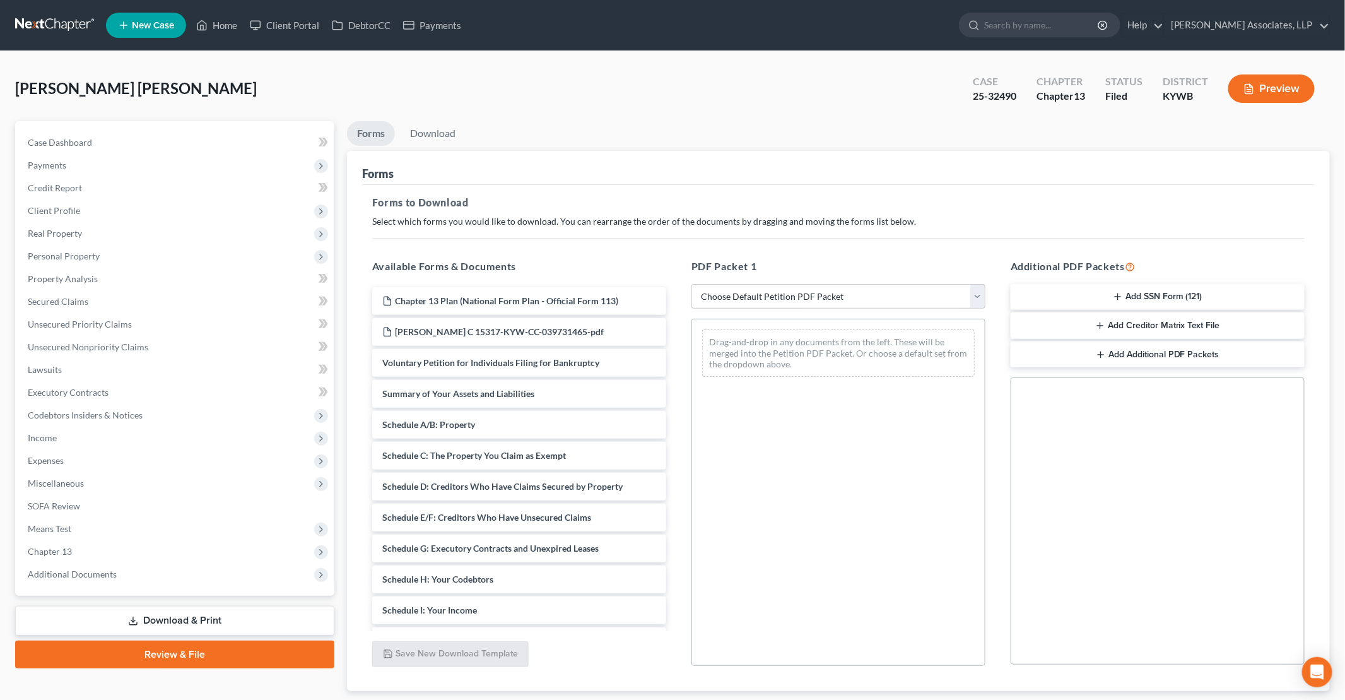
click at [1157, 325] on button "Add Creditor Matrix Text File" at bounding box center [1158, 325] width 294 height 27
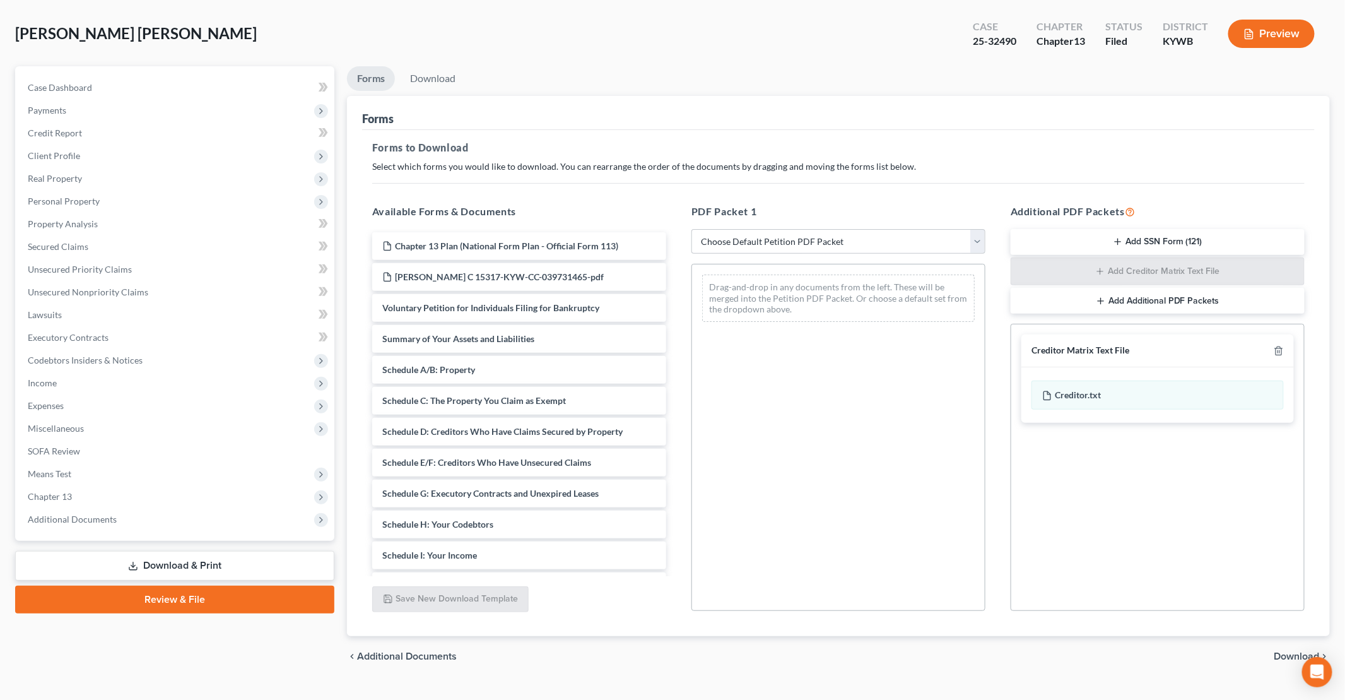
scroll to position [63, 0]
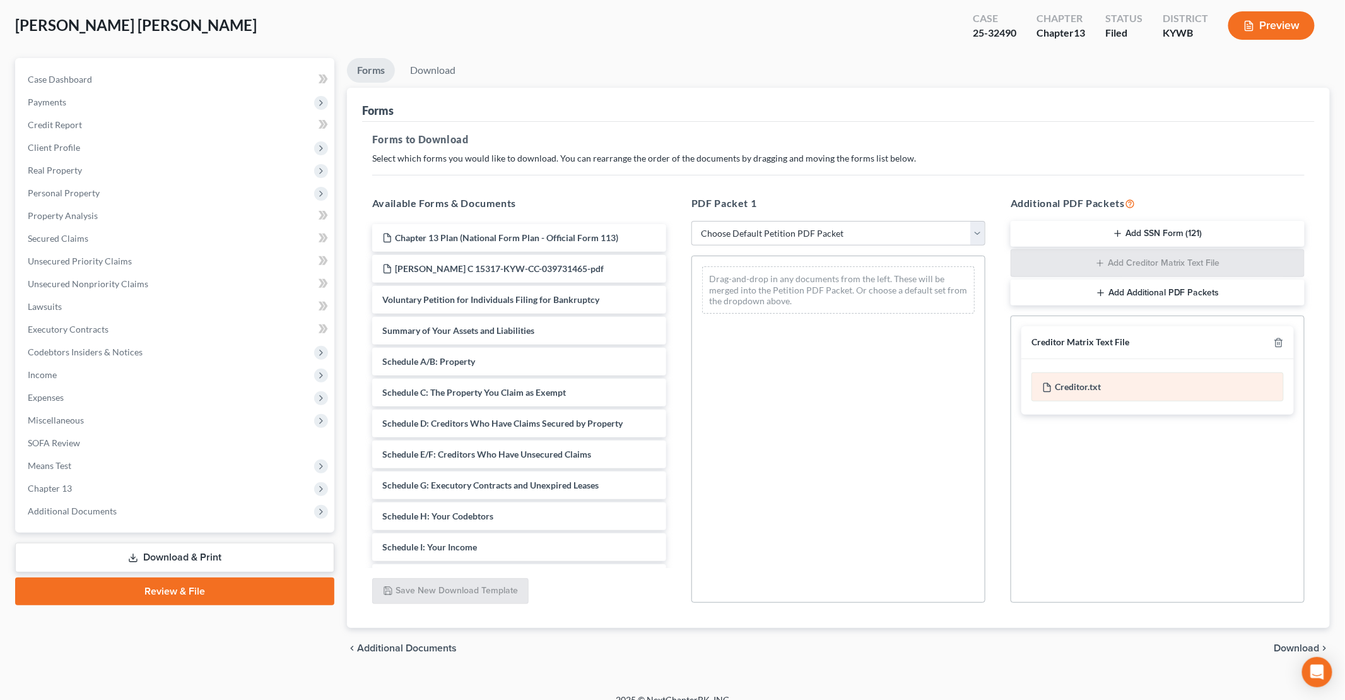
click at [1073, 383] on div "Creditor.txt" at bounding box center [1158, 386] width 252 height 29
click at [1296, 643] on span "Download" at bounding box center [1297, 648] width 45 height 10
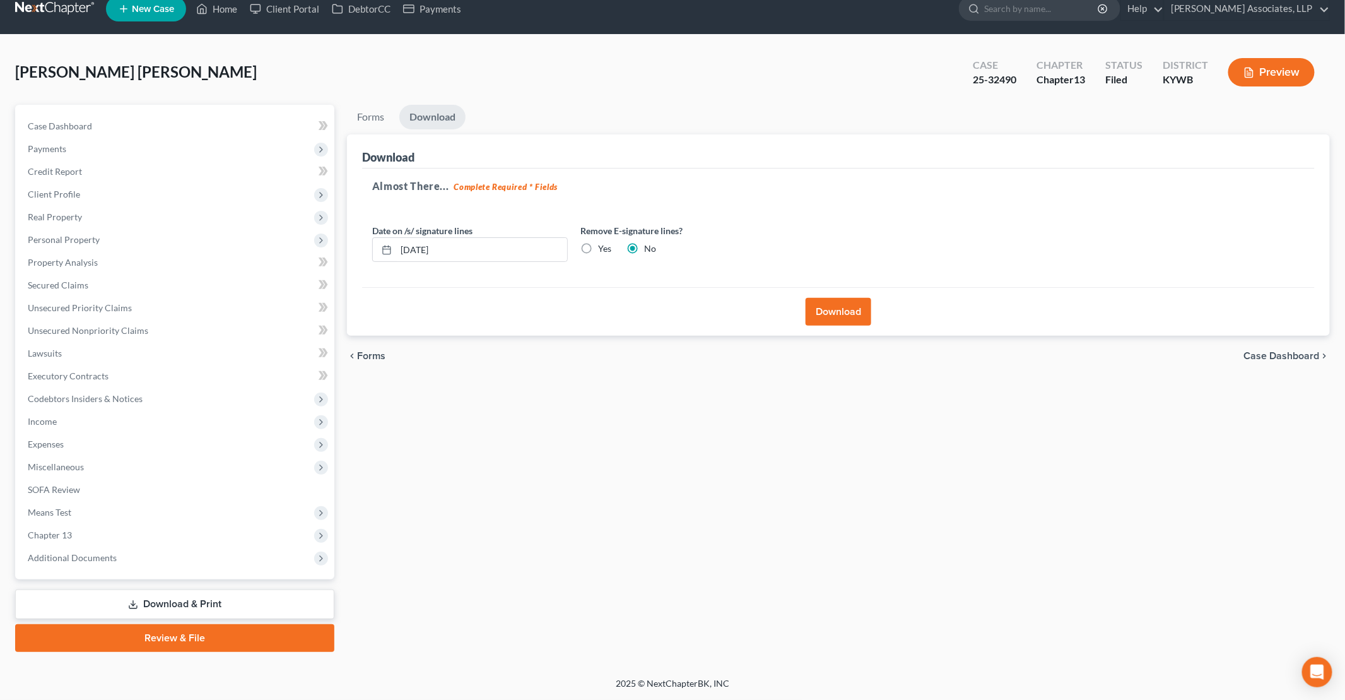
scroll to position [15, 0]
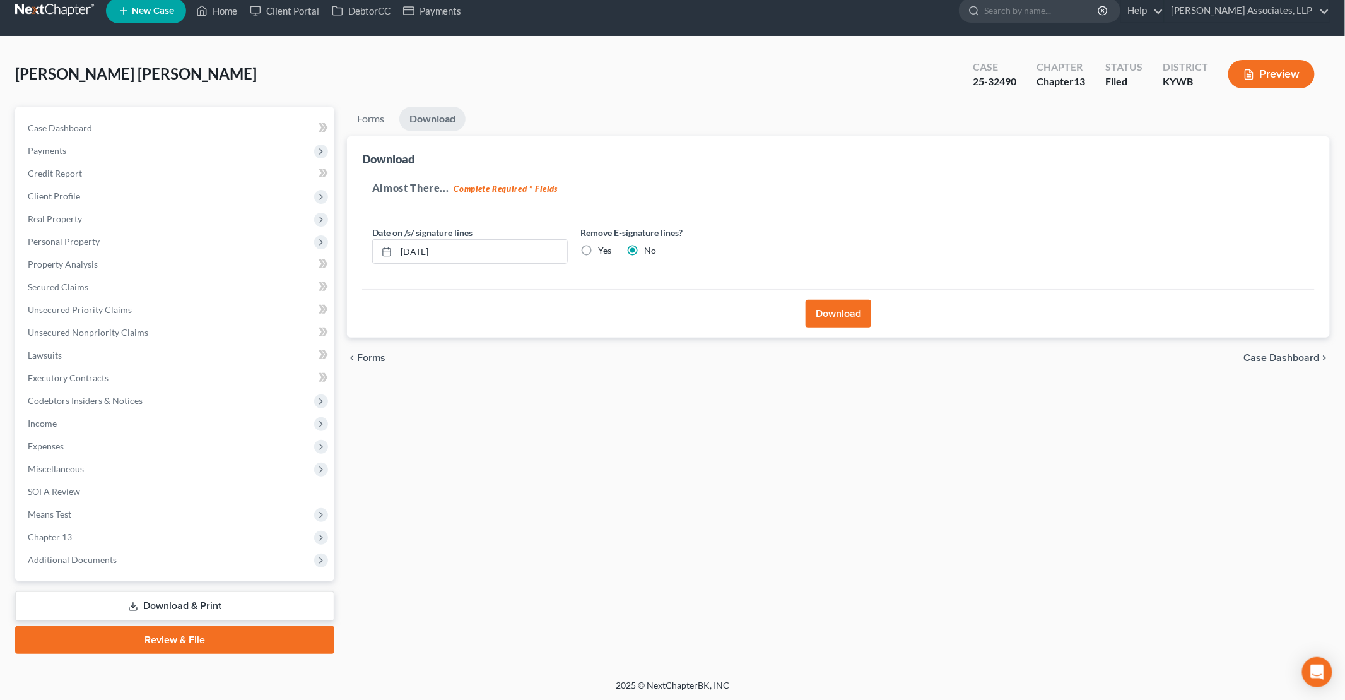
click at [846, 314] on button "Download" at bounding box center [839, 314] width 66 height 28
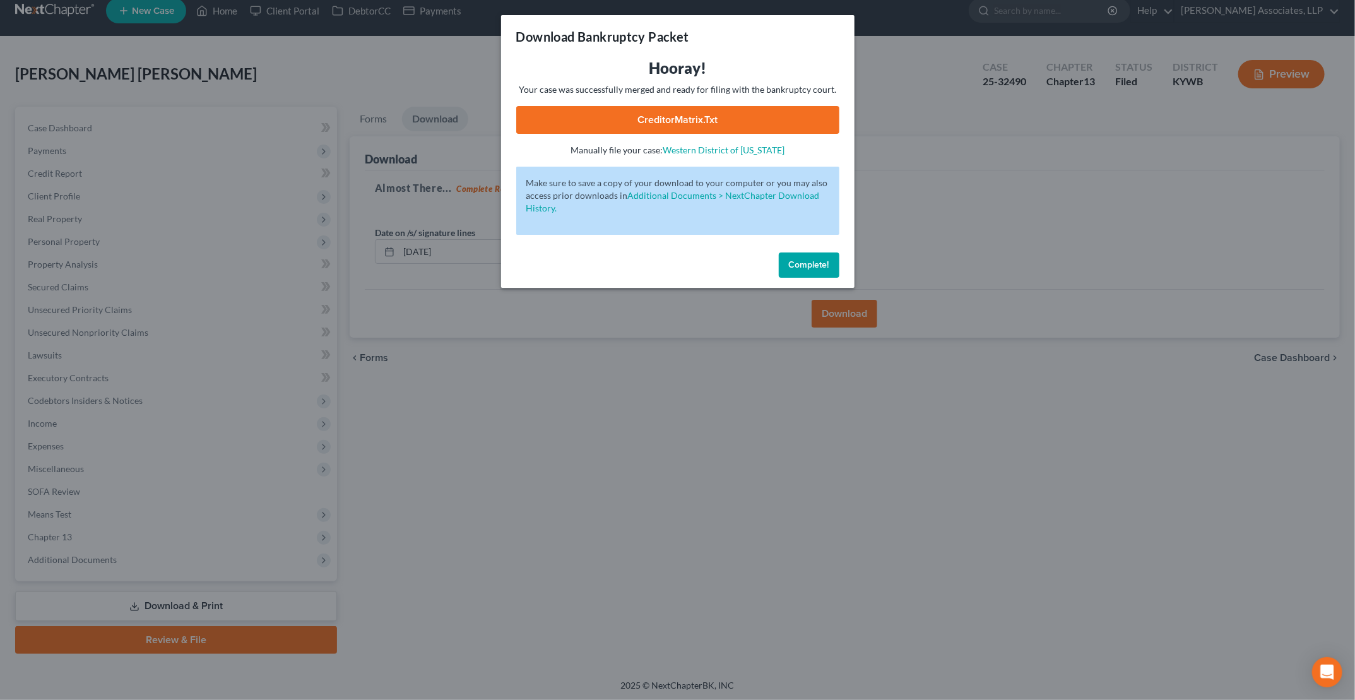
click at [660, 120] on link "CreditorMatrix.txt" at bounding box center [677, 120] width 323 height 28
click at [796, 266] on span "Complete!" at bounding box center [809, 264] width 40 height 11
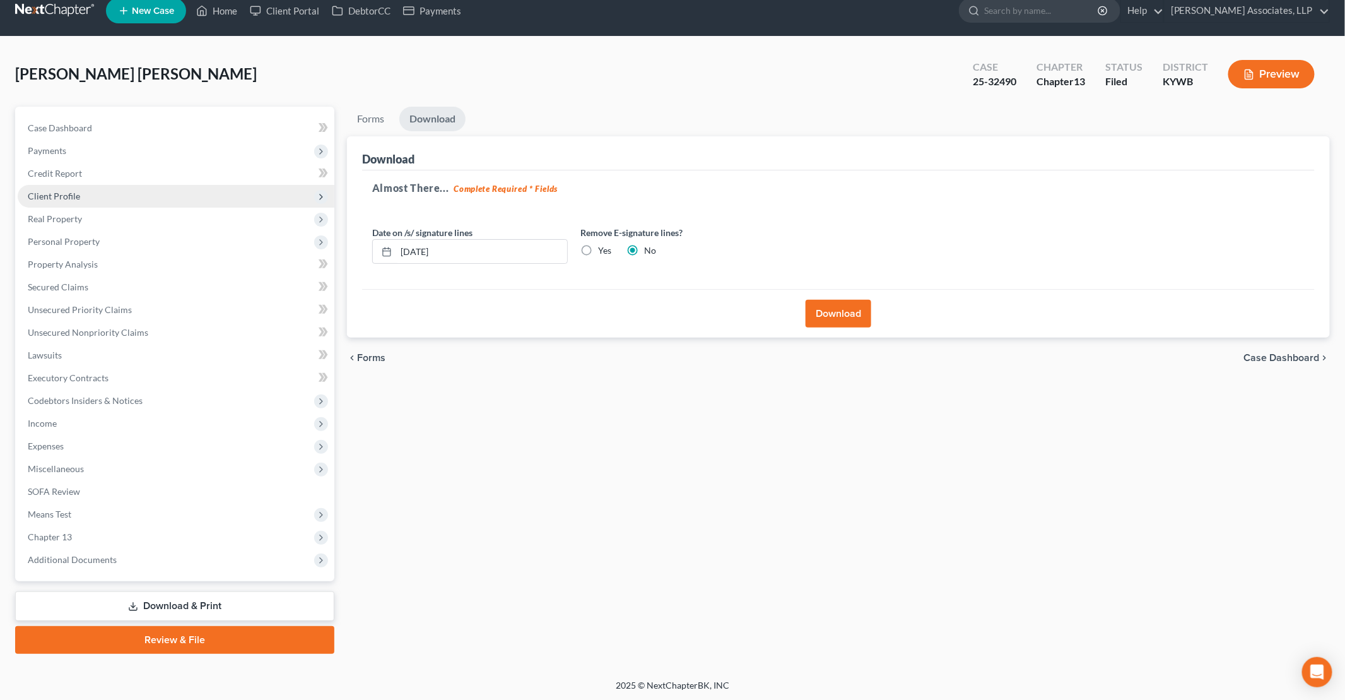
click at [67, 191] on span "Client Profile" at bounding box center [54, 196] width 52 height 11
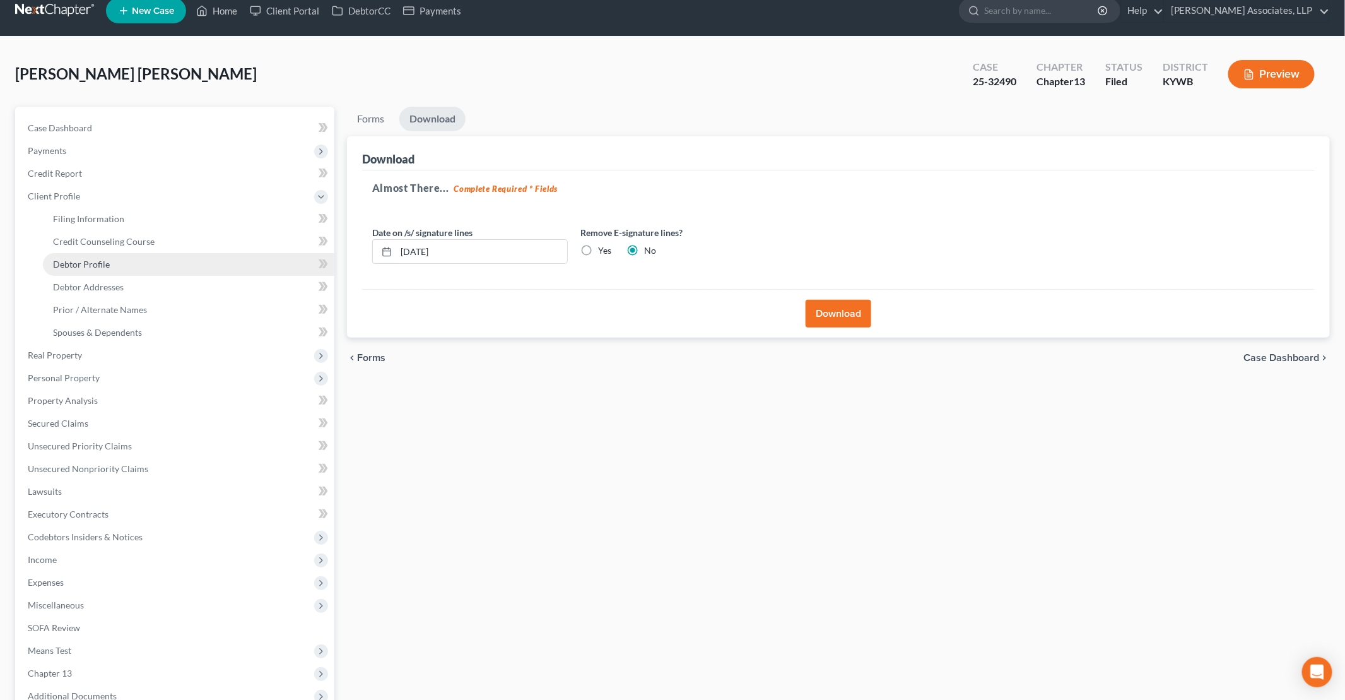
click at [101, 254] on link "Debtor Profile" at bounding box center [189, 264] width 292 height 23
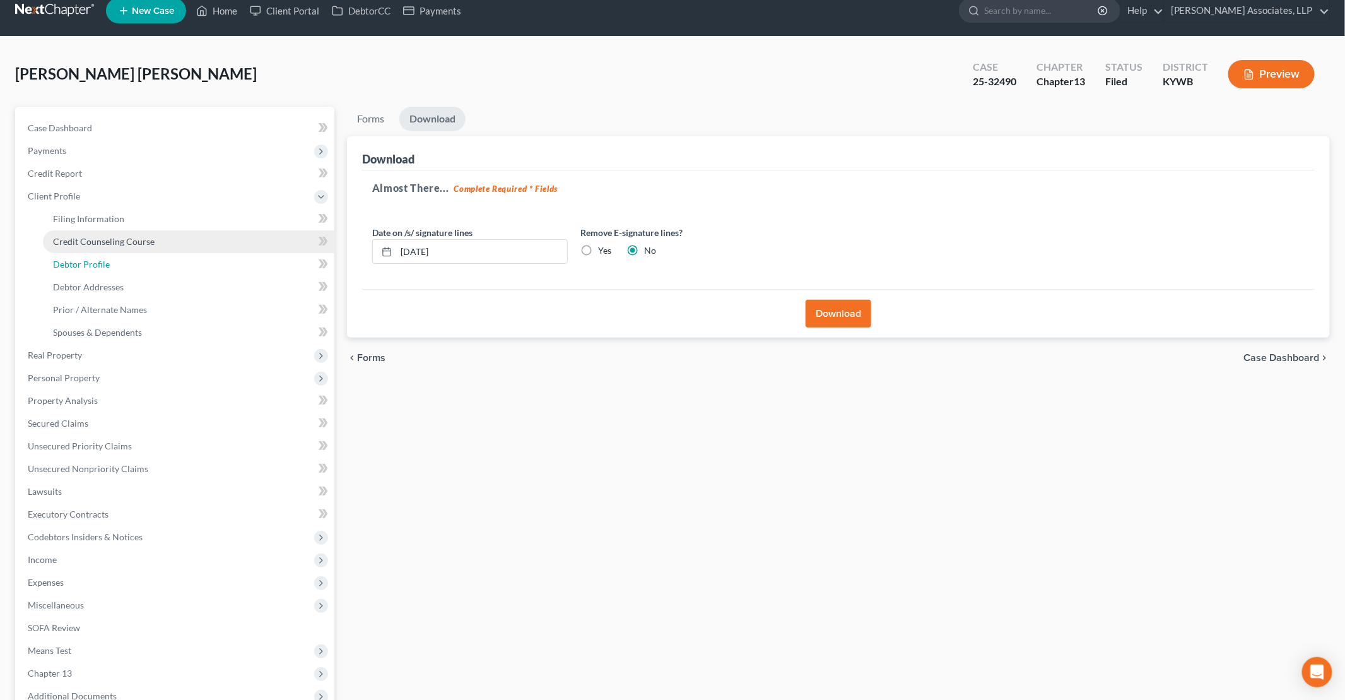
select select "1"
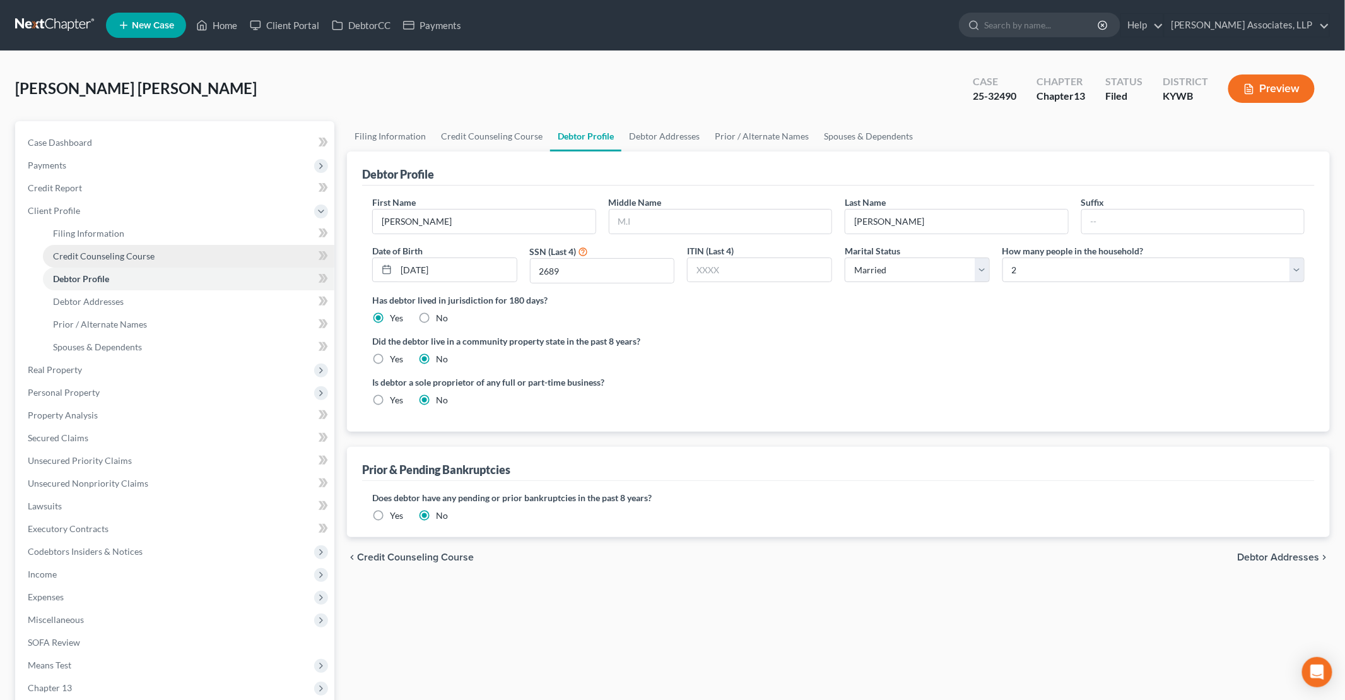
click at [106, 245] on link "Credit Counseling Course" at bounding box center [189, 256] width 292 height 23
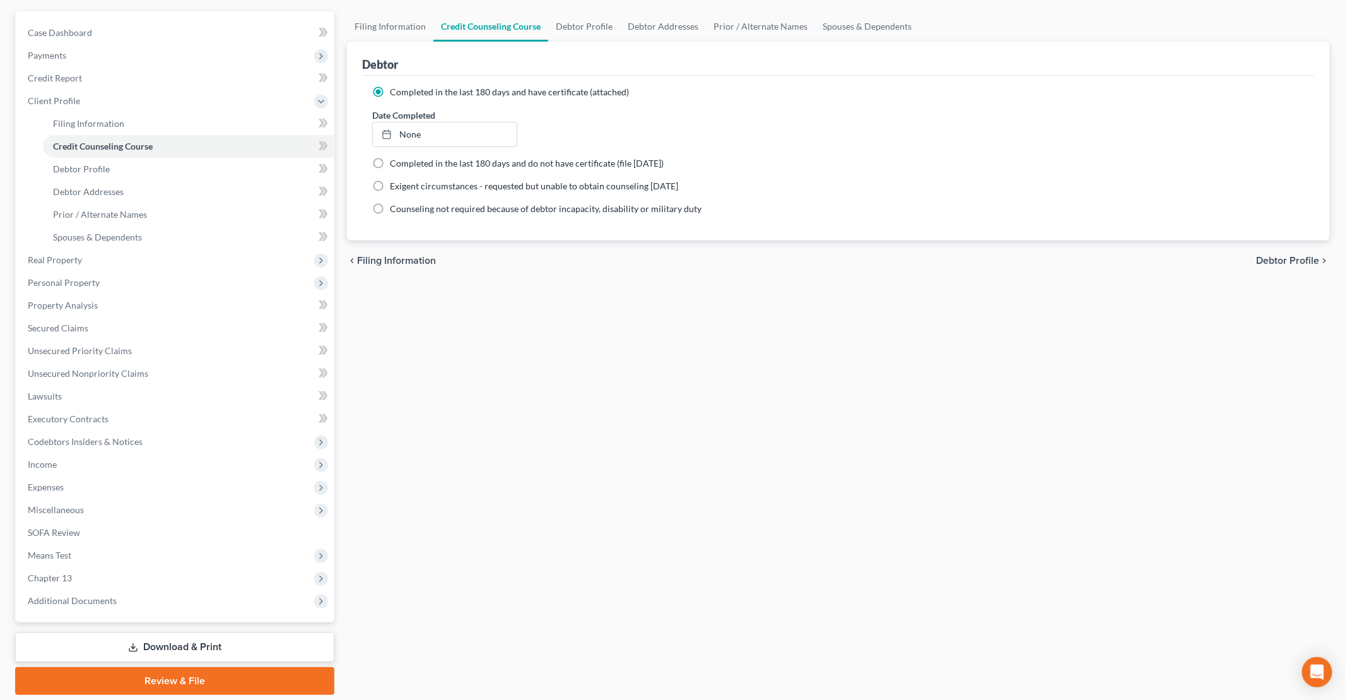
scroll to position [126, 0]
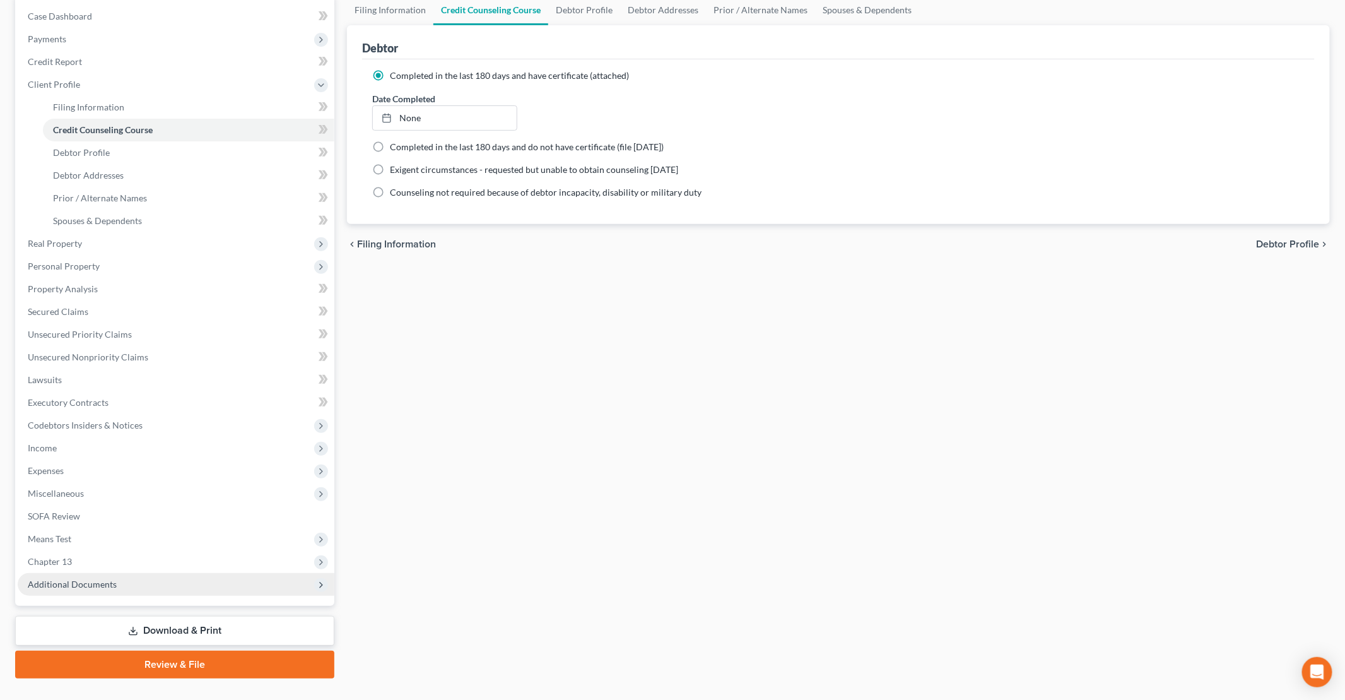
click at [77, 590] on span "Additional Documents" at bounding box center [176, 584] width 317 height 23
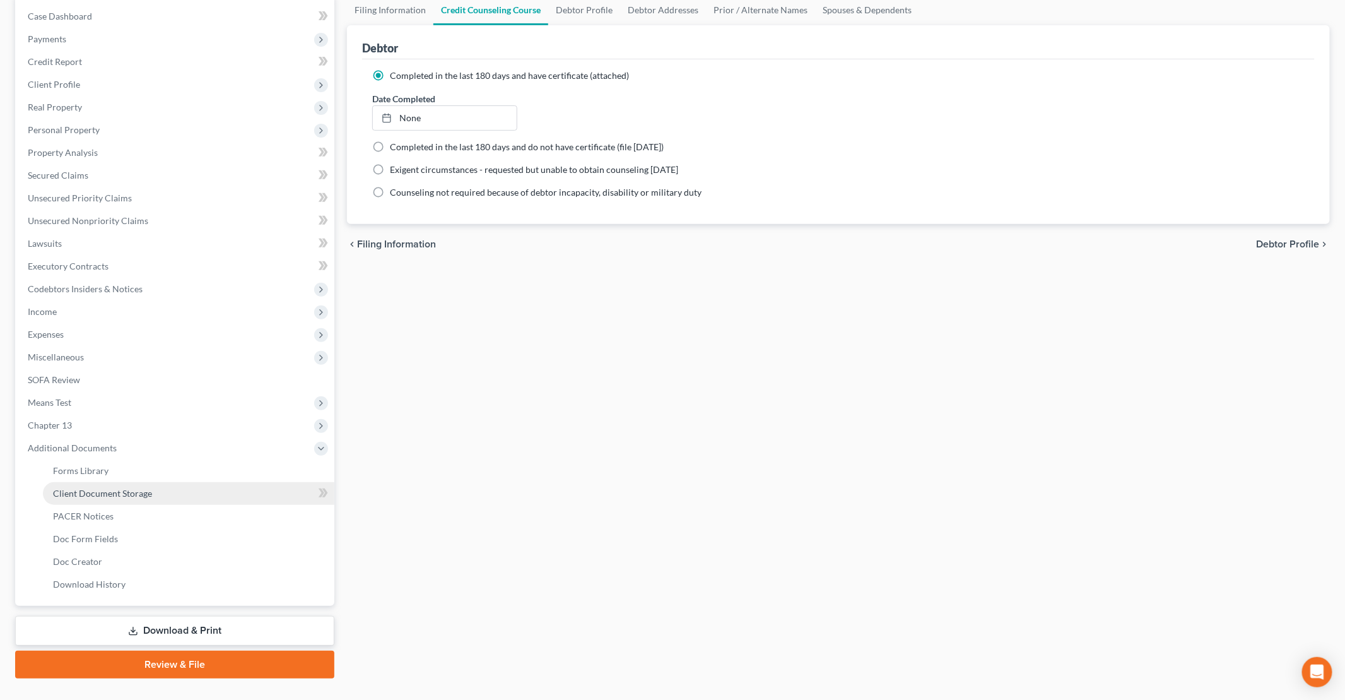
click at [146, 498] on link "Client Document Storage" at bounding box center [189, 493] width 292 height 23
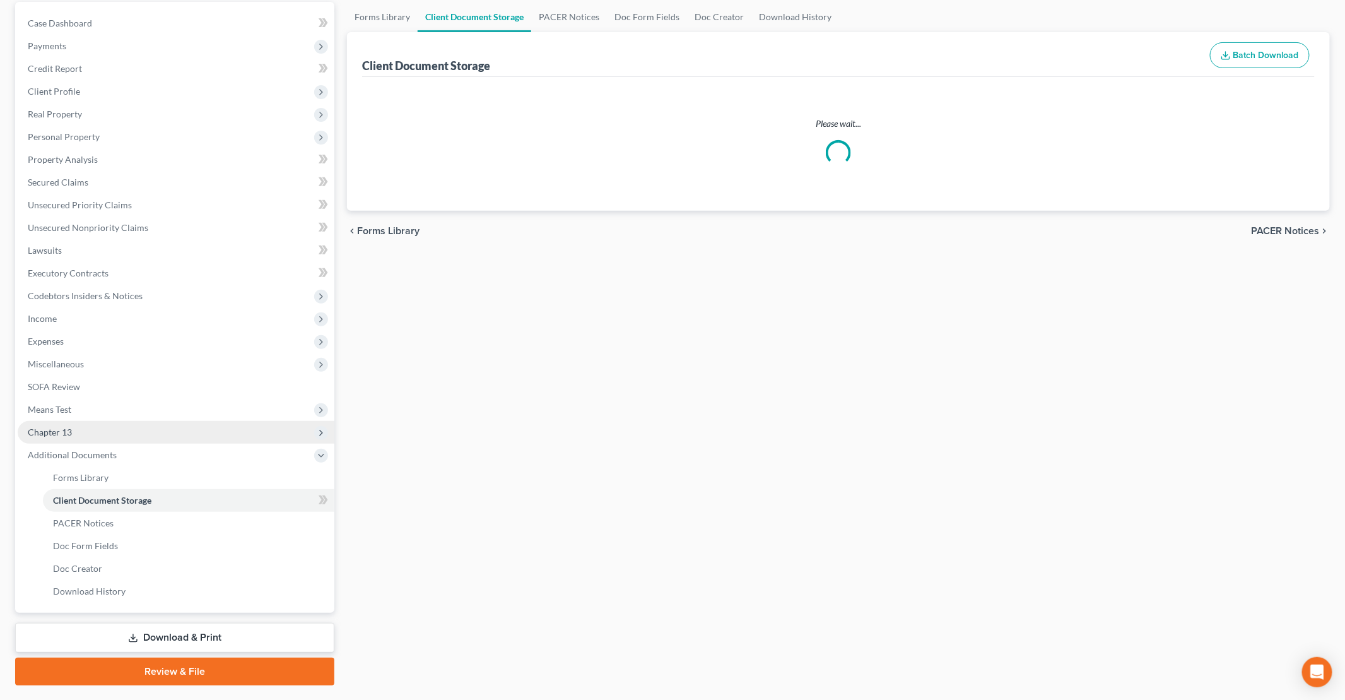
scroll to position [44, 0]
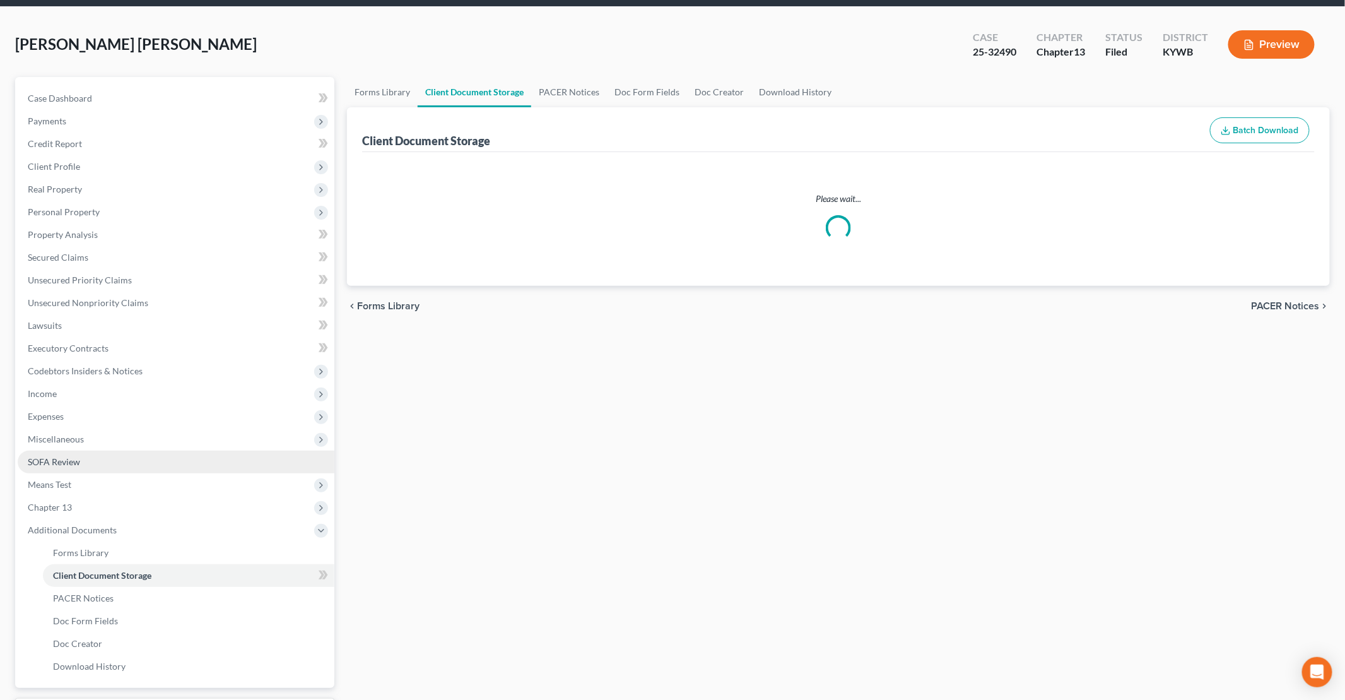
select select "7"
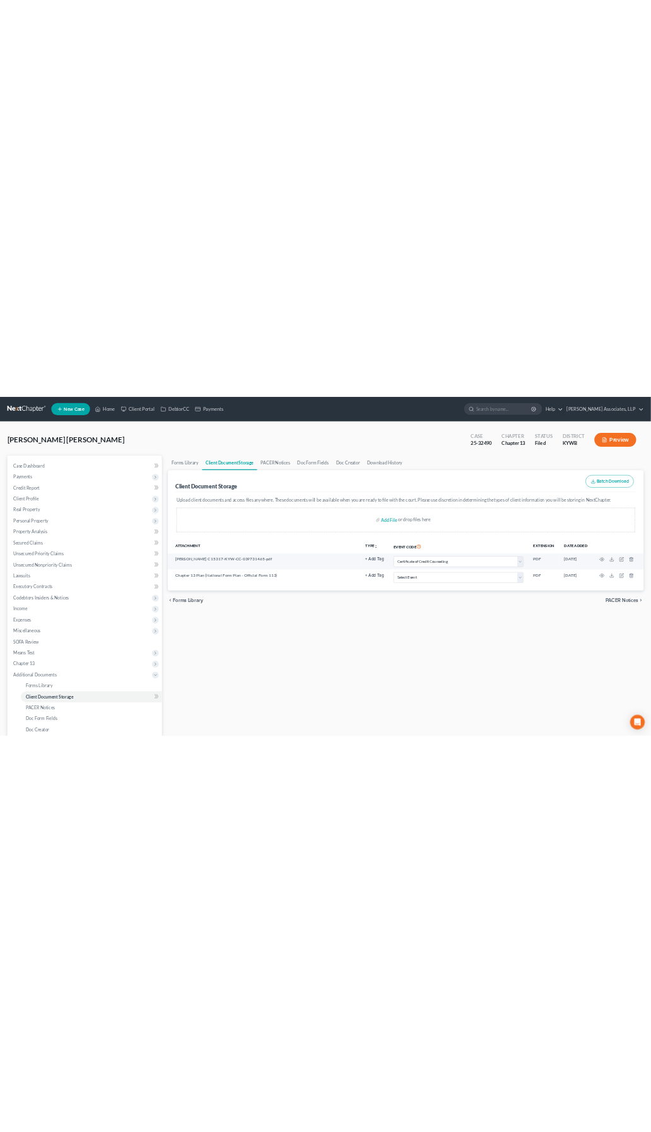
scroll to position [0, 0]
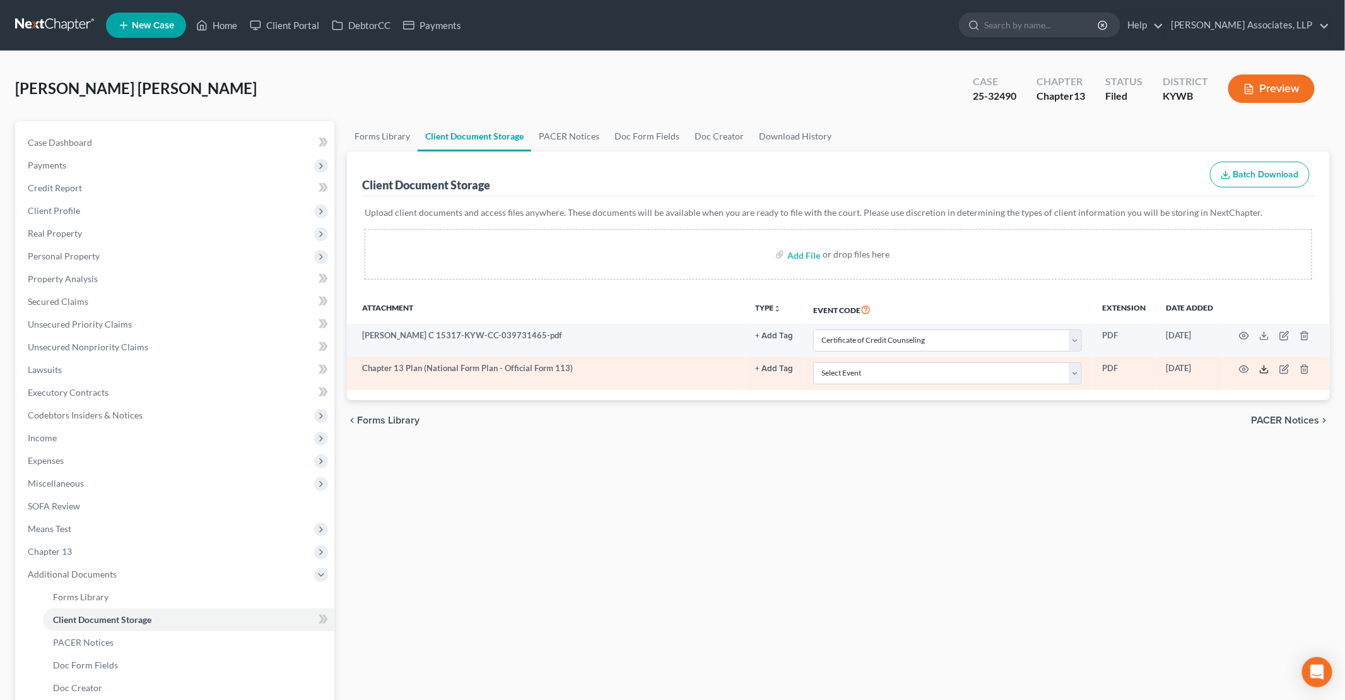
click at [1263, 368] on icon at bounding box center [1264, 369] width 10 height 10
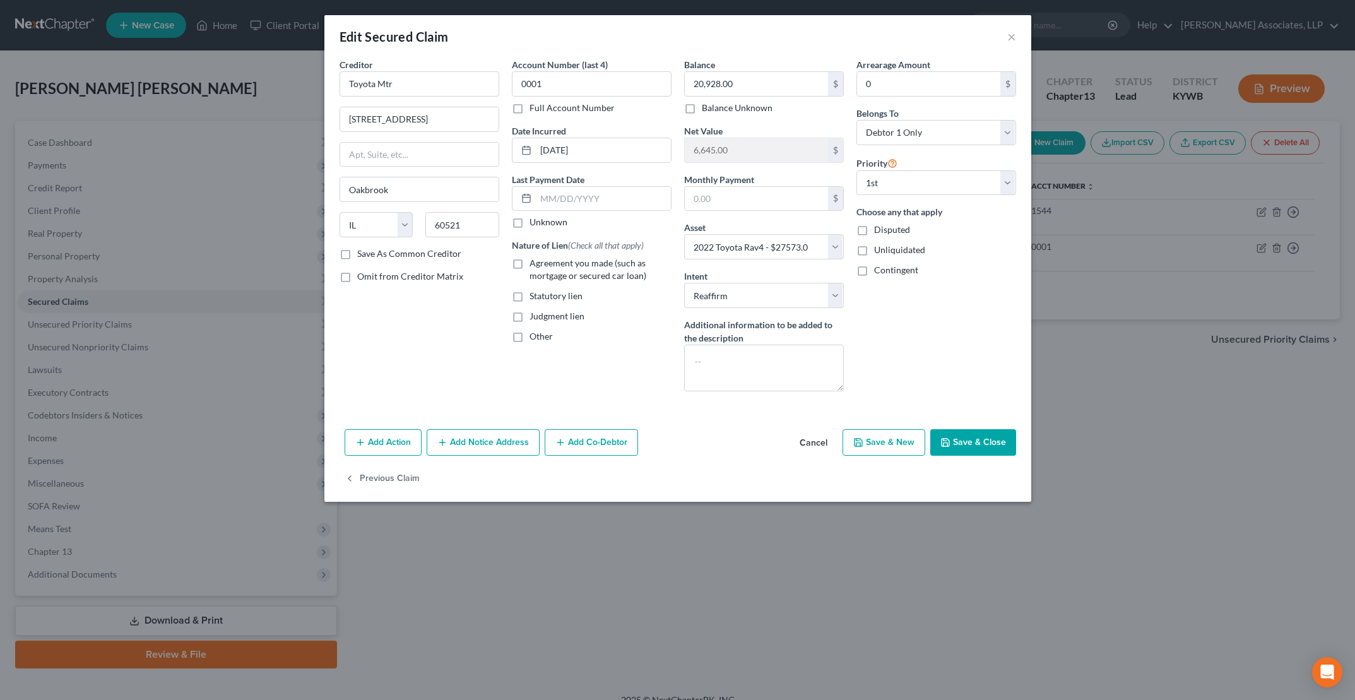
select select "14"
select select "7"
select select "2"
select select "0"
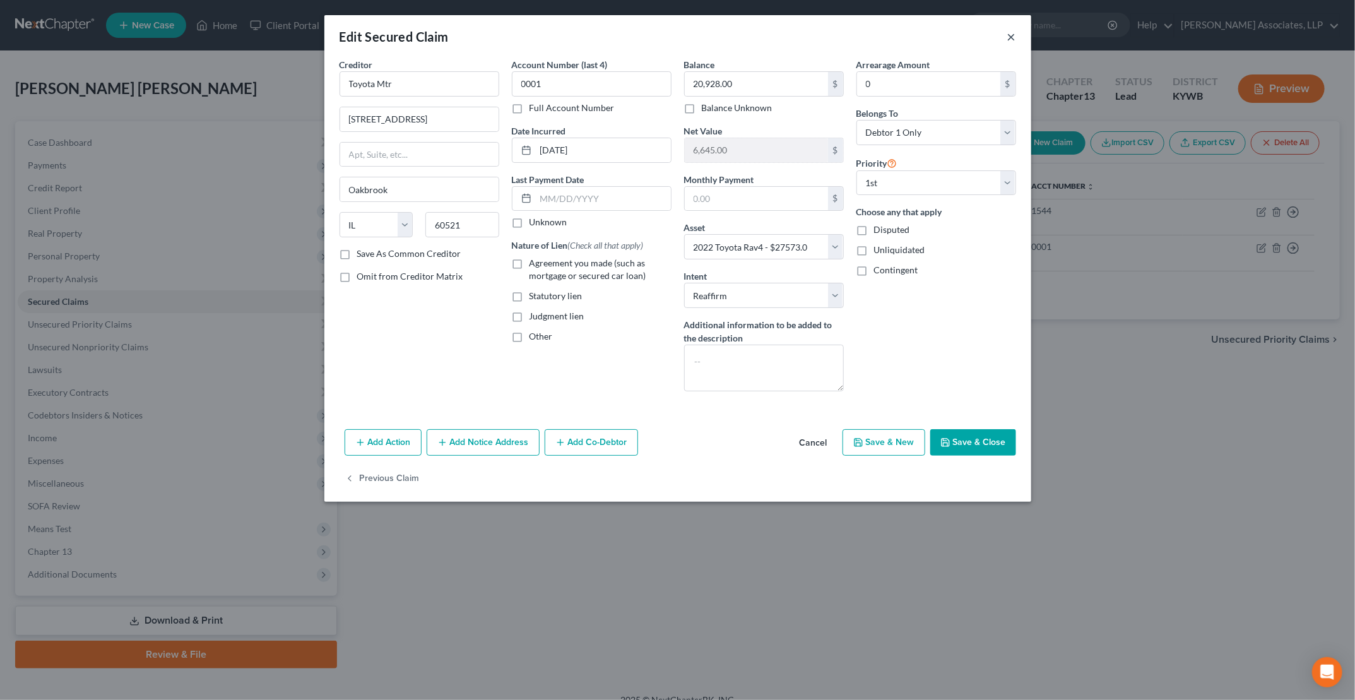
drag, startPoint x: 1011, startPoint y: 37, endPoint x: 528, endPoint y: 418, distance: 615.6
click at [541, 437] on div "Edit Secured Claim × Creditor * Toyota Mtr 111 W 22nd St Oakbrook State AL AK A…" at bounding box center [677, 258] width 707 height 486
click at [581, 198] on input "text" at bounding box center [603, 199] width 135 height 24
click at [583, 196] on input "10/1/2024" at bounding box center [603, 199] width 135 height 24
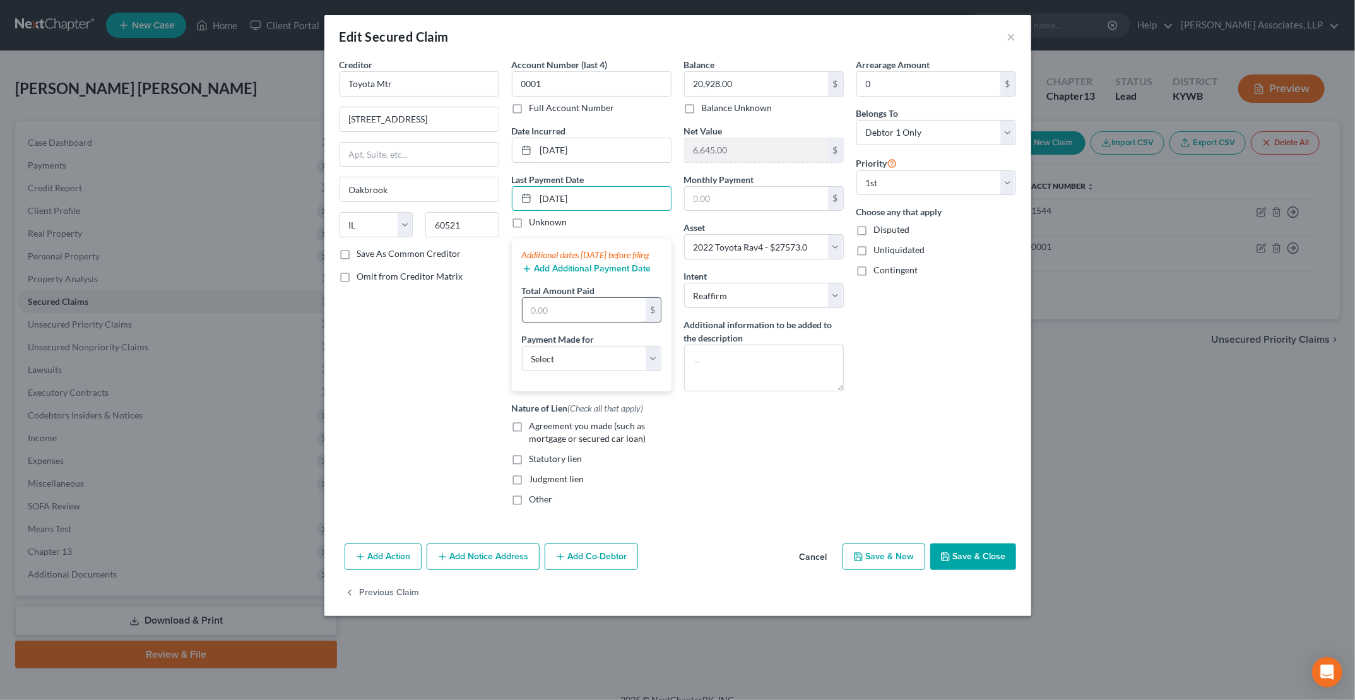
type input "10/1/2025"
click at [548, 318] on input "text" at bounding box center [583, 310] width 123 height 24
click at [533, 363] on select "Select Car Credit Card Loan Repayment Mortgage Other Suppliers Or Vendors" at bounding box center [591, 358] width 139 height 25
select select "0"
click at [522, 356] on select "Select Car Credit Card Loan Repayment Mortgage Other Suppliers Or Vendors" at bounding box center [591, 358] width 139 height 25
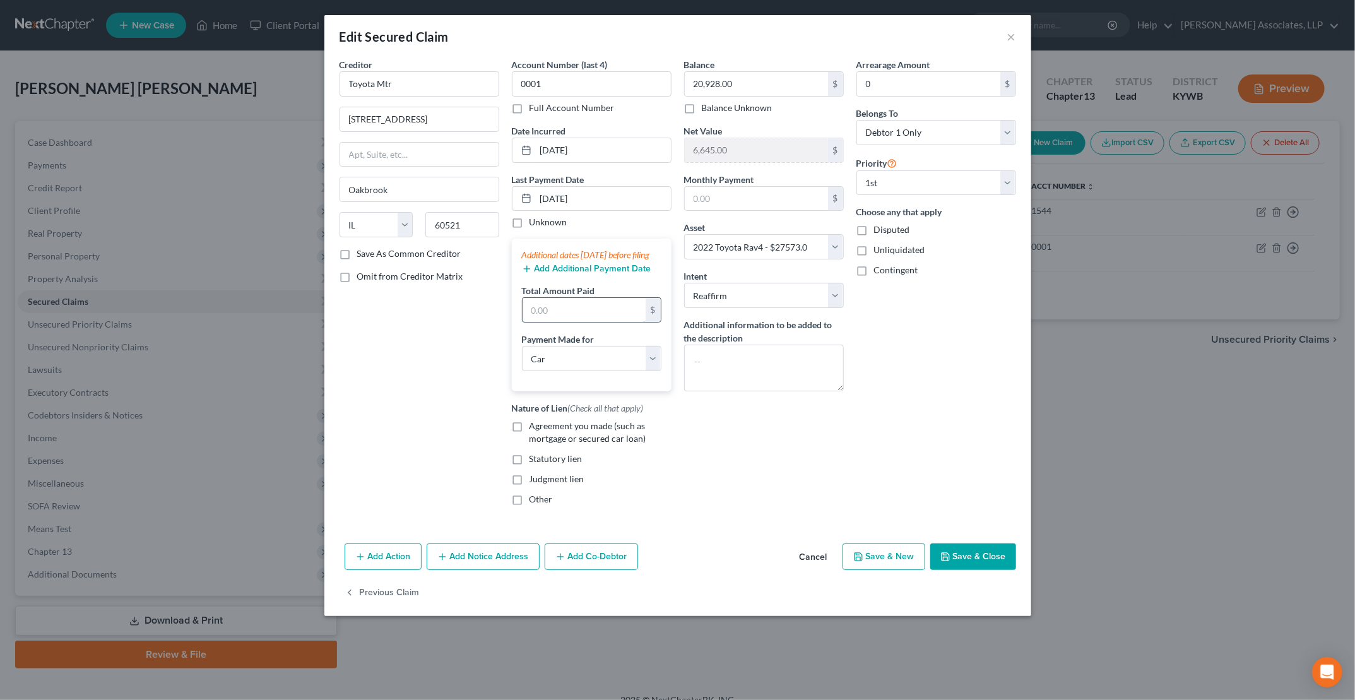
click at [576, 318] on input "text" at bounding box center [583, 310] width 123 height 24
type input "650"
click at [974, 562] on button "Save & Close" at bounding box center [973, 556] width 86 height 27
select select
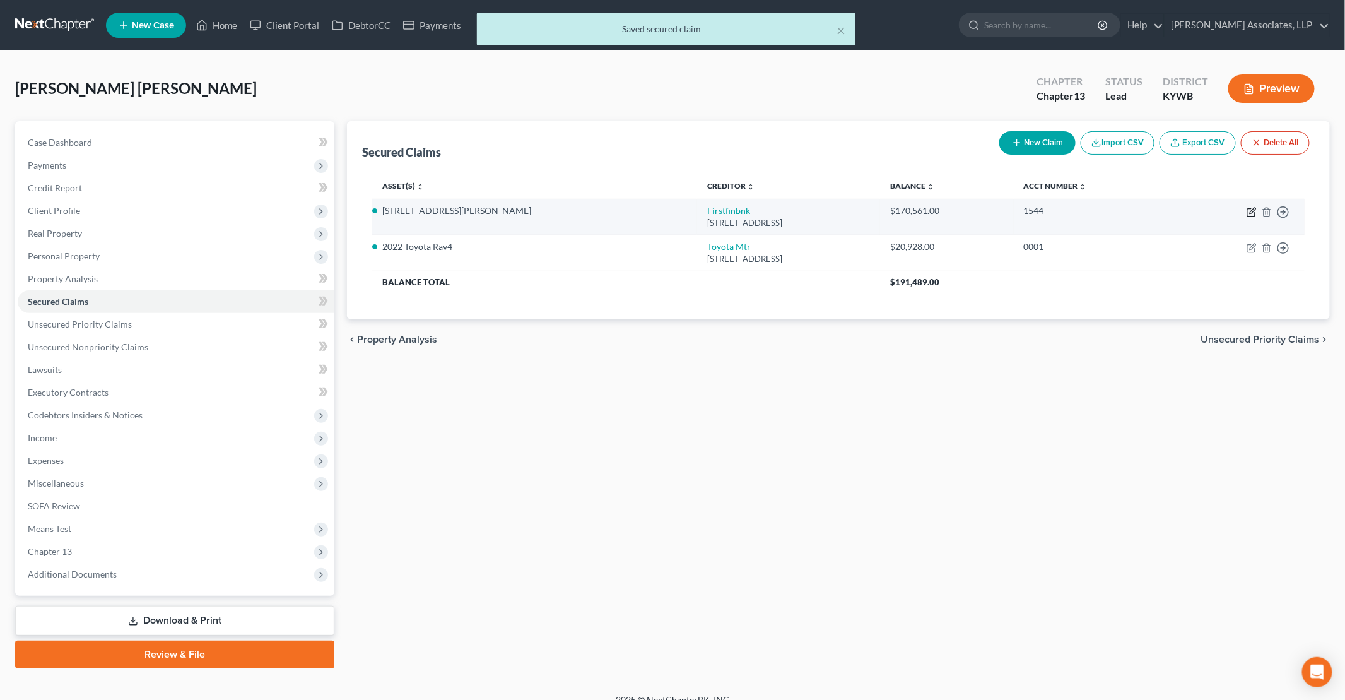
click at [1249, 210] on icon "button" at bounding box center [1252, 212] width 10 height 10
select select "36"
select select "5"
select select "2"
select select "0"
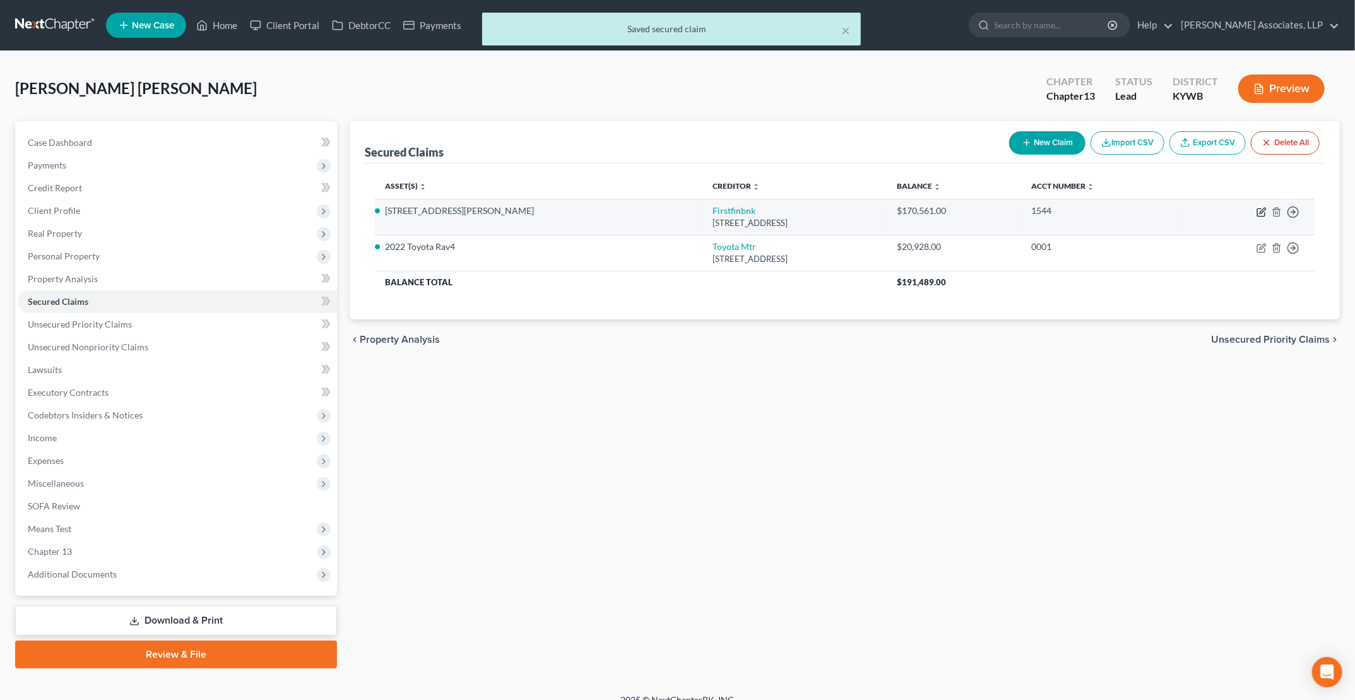
select select "0"
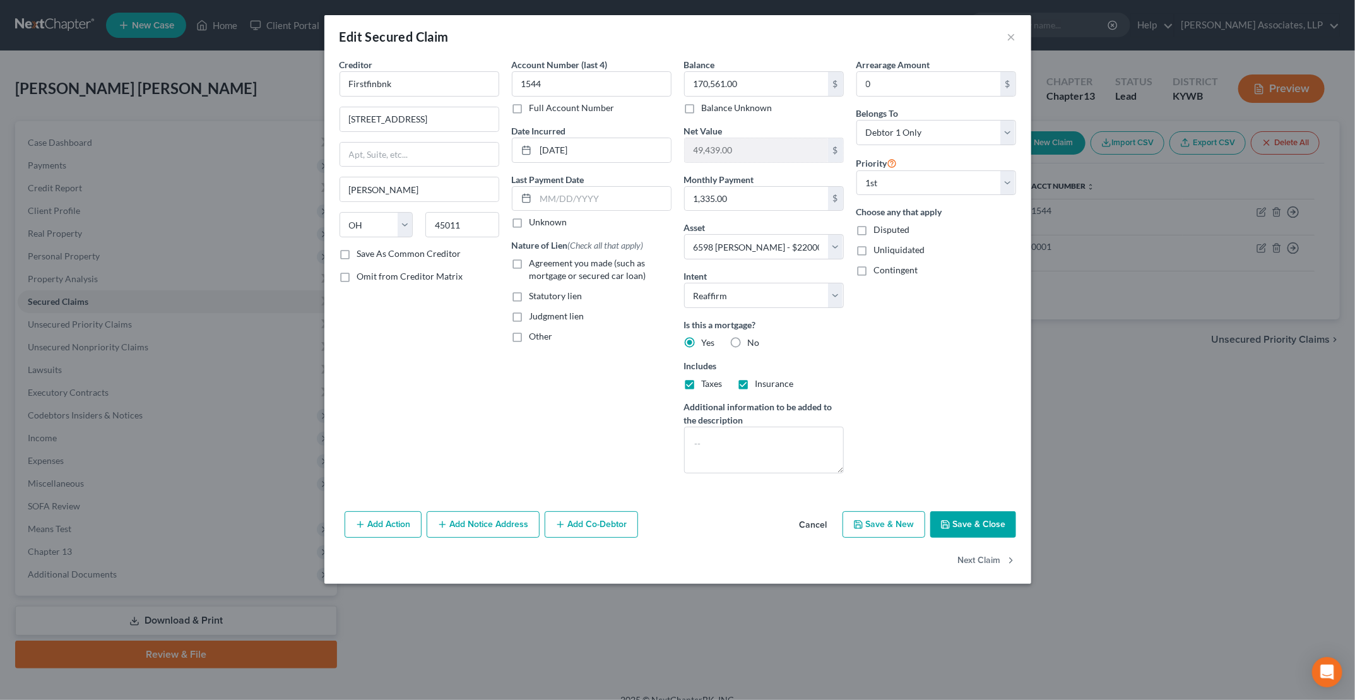
click at [529, 262] on label "Agreement you made (such as mortgage or secured car loan)" at bounding box center [600, 269] width 142 height 25
click at [534, 262] on input "Agreement you made (such as mortgage or secured car loan)" at bounding box center [538, 261] width 8 height 8
checkbox input "true"
drag, startPoint x: 748, startPoint y: 452, endPoint x: 760, endPoint y: 452, distance: 12.6
click at [755, 452] on textarea at bounding box center [764, 450] width 160 height 47
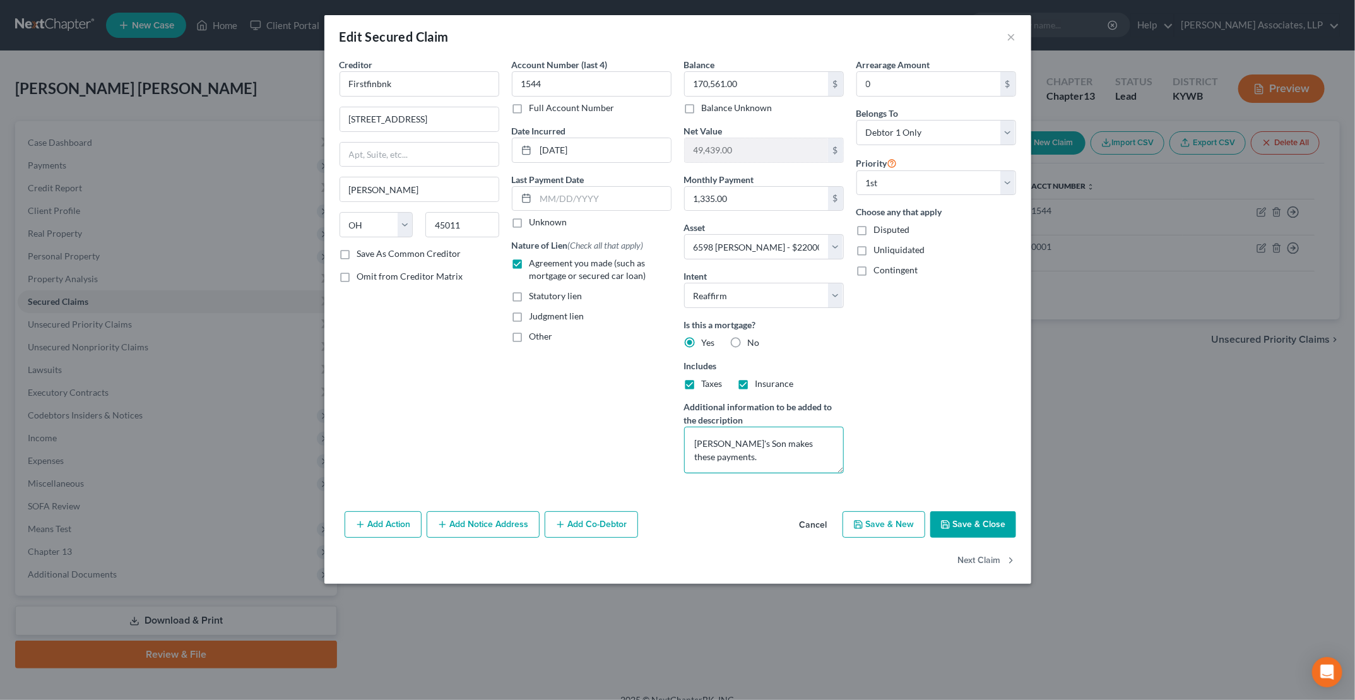
click at [741, 441] on textarea "Debtor's Son makes these payments." at bounding box center [764, 450] width 160 height 47
drag, startPoint x: 733, startPoint y: 438, endPoint x: 772, endPoint y: 443, distance: 40.1
click at [772, 443] on textarea "Debtor's Son makes these payments." at bounding box center [764, 450] width 160 height 47
type textarea "Debtor's son will continue to make these payments."
click at [976, 521] on button "Save & Close" at bounding box center [973, 524] width 86 height 27
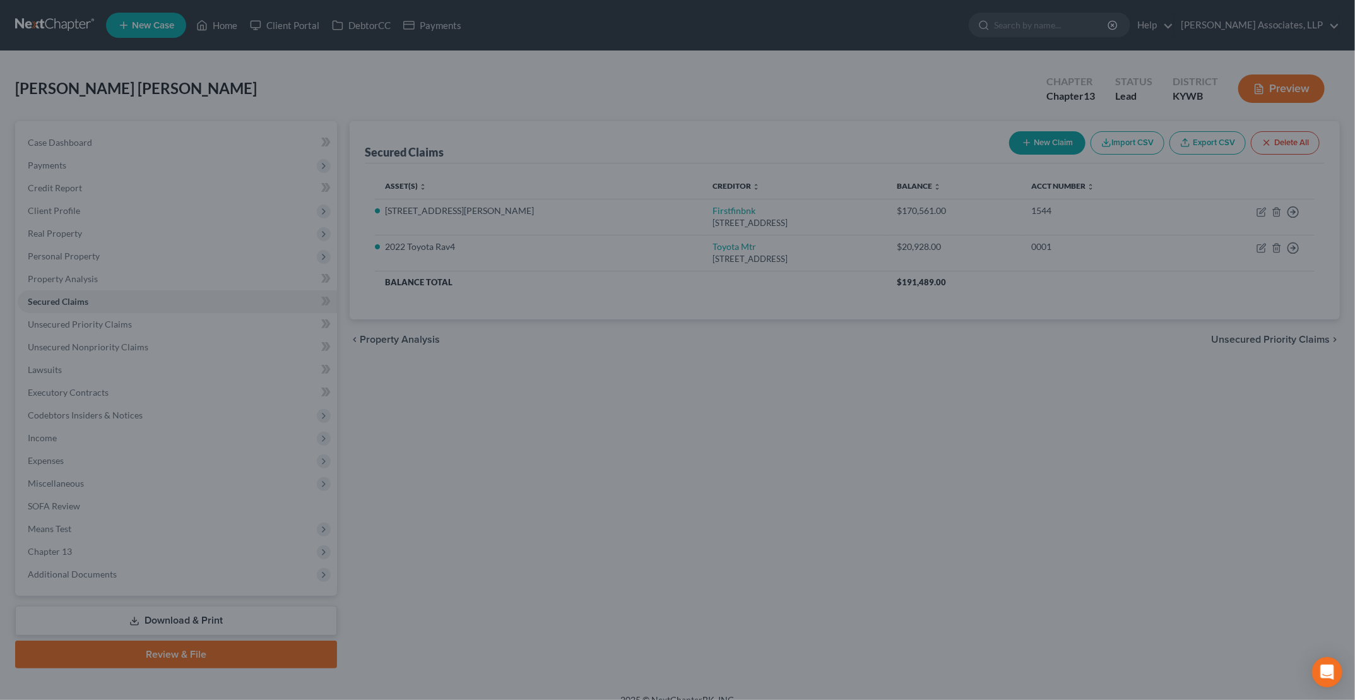
select select "5"
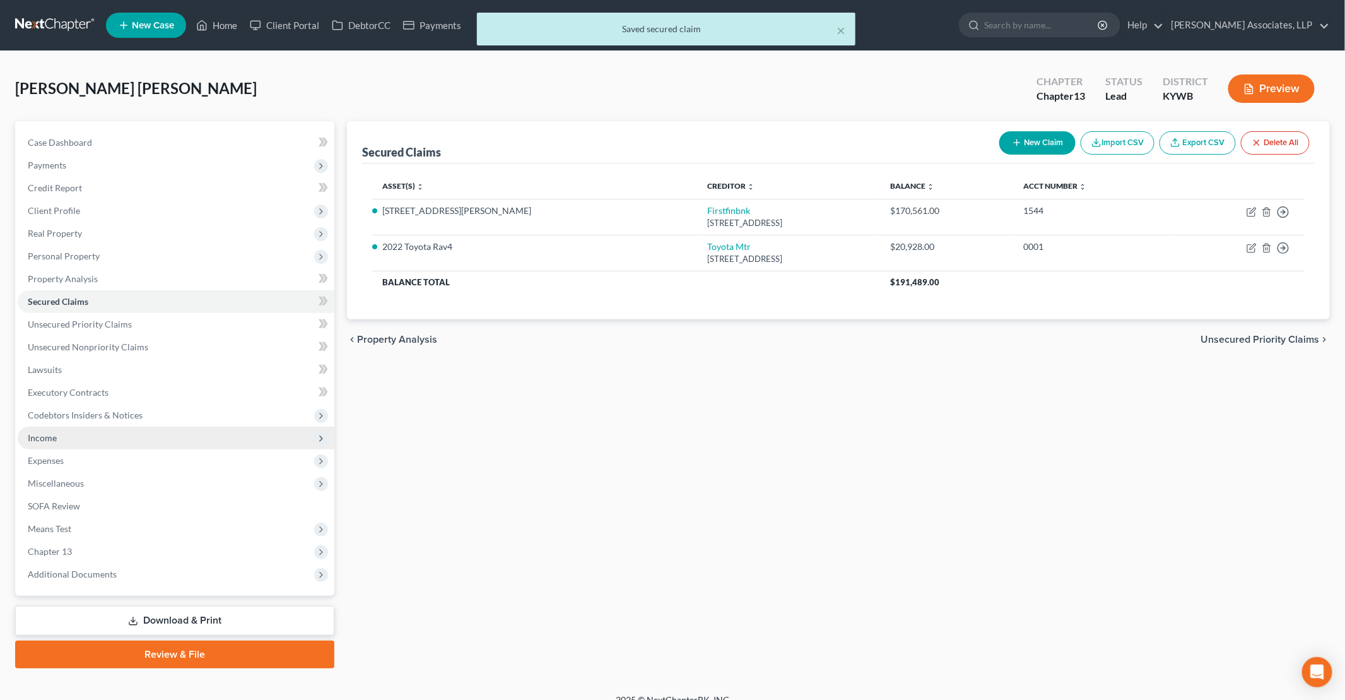
click at [56, 444] on span "Income" at bounding box center [176, 438] width 317 height 23
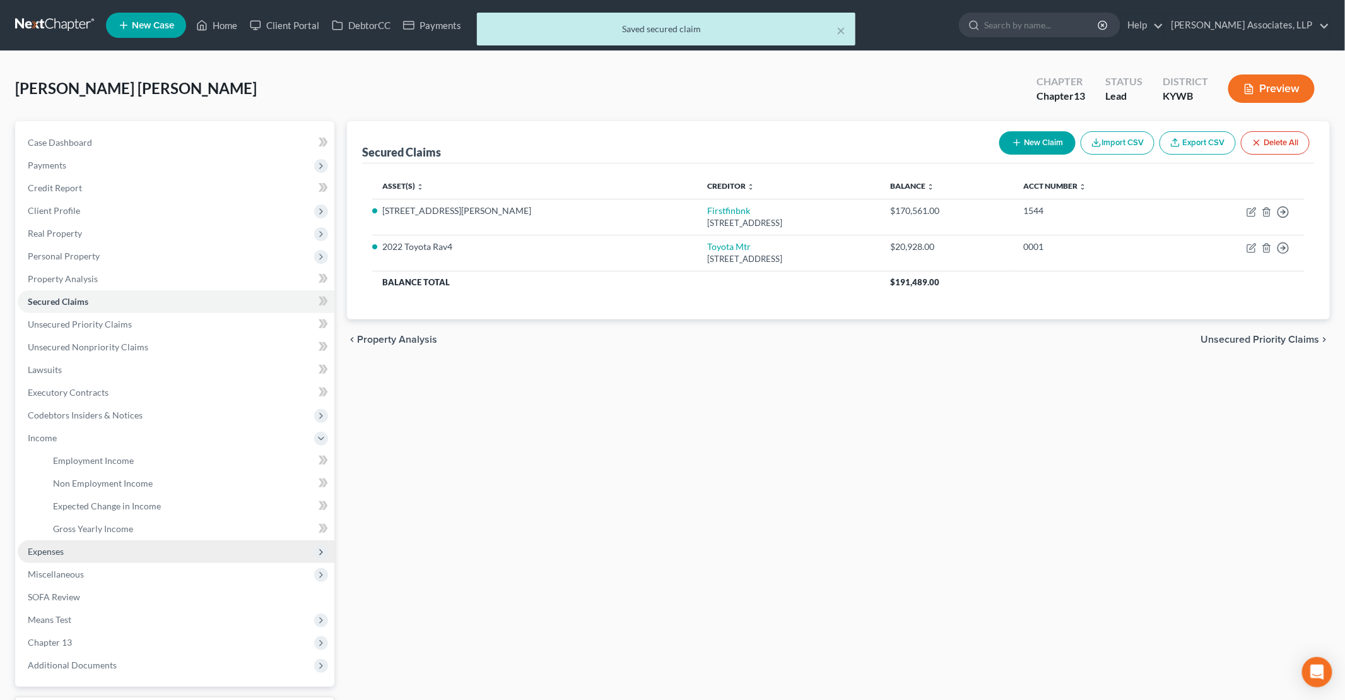
click at [54, 550] on span "Expenses" at bounding box center [46, 551] width 36 height 11
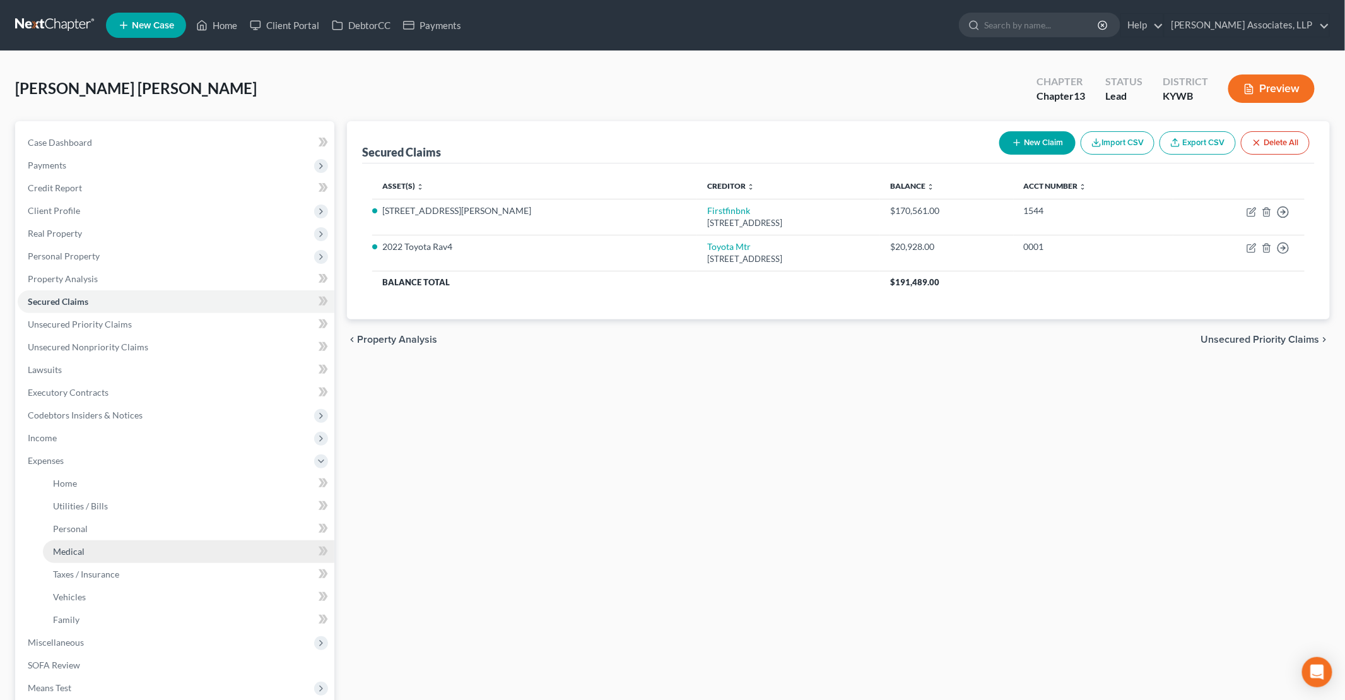
click at [74, 545] on link "Medical" at bounding box center [189, 551] width 292 height 23
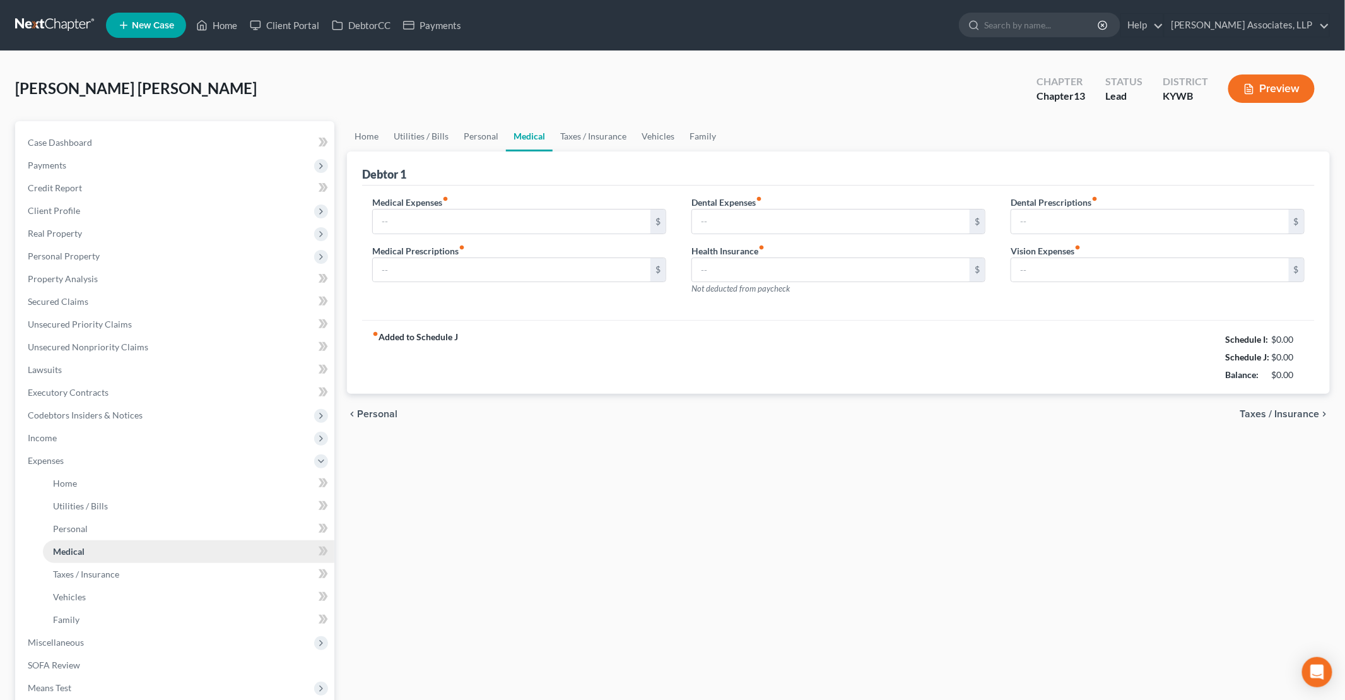
type input "0.00"
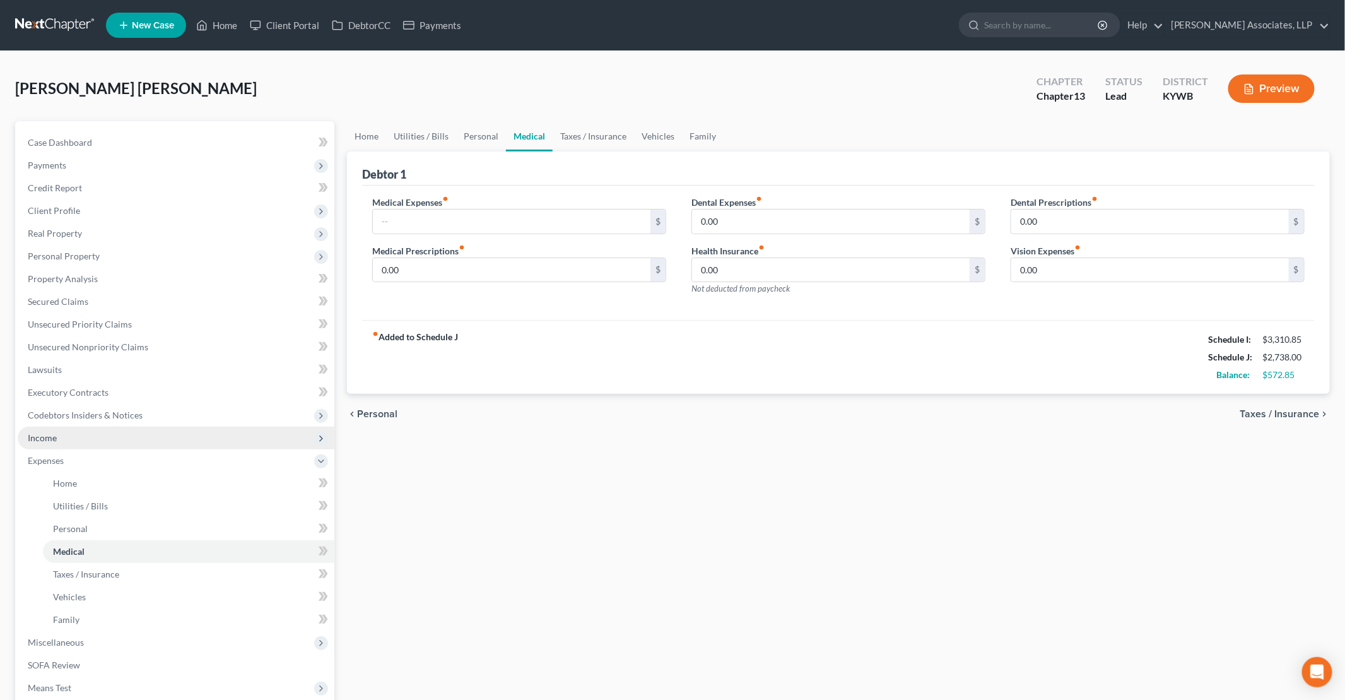
click at [53, 440] on span "Income" at bounding box center [42, 437] width 29 height 11
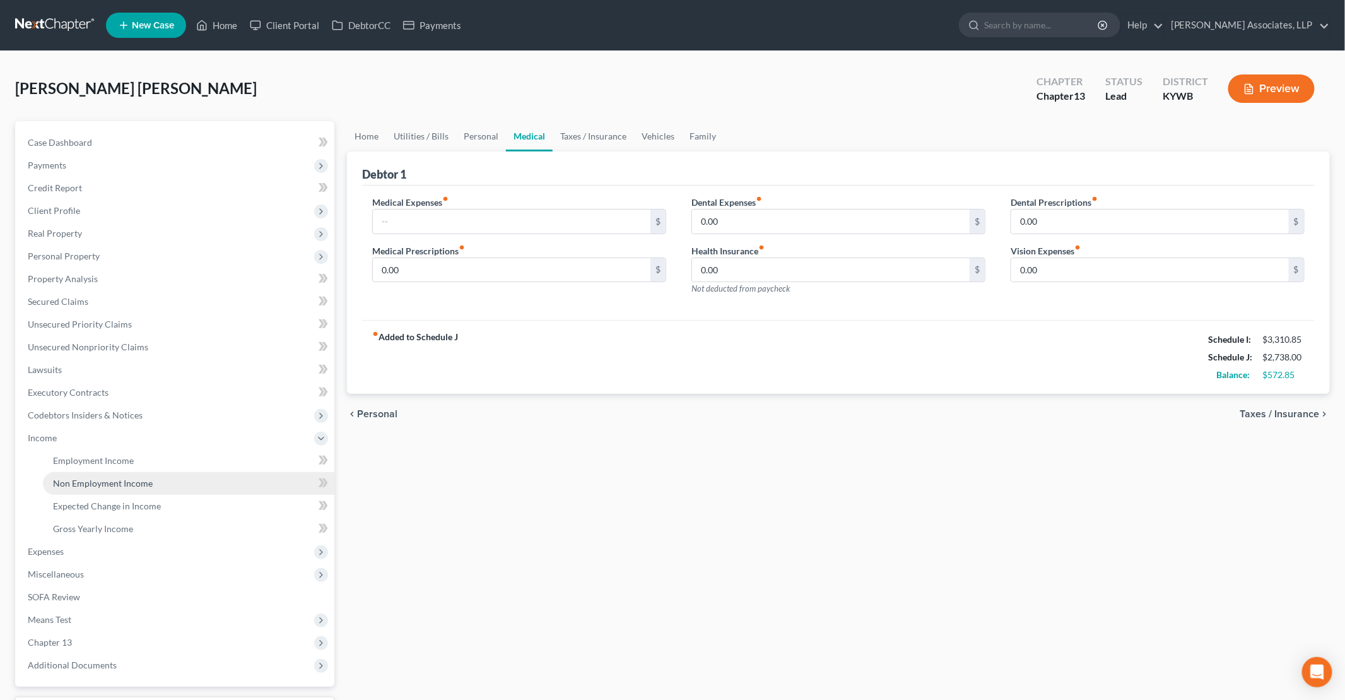
click at [100, 484] on span "Non Employment Income" at bounding box center [103, 483] width 100 height 11
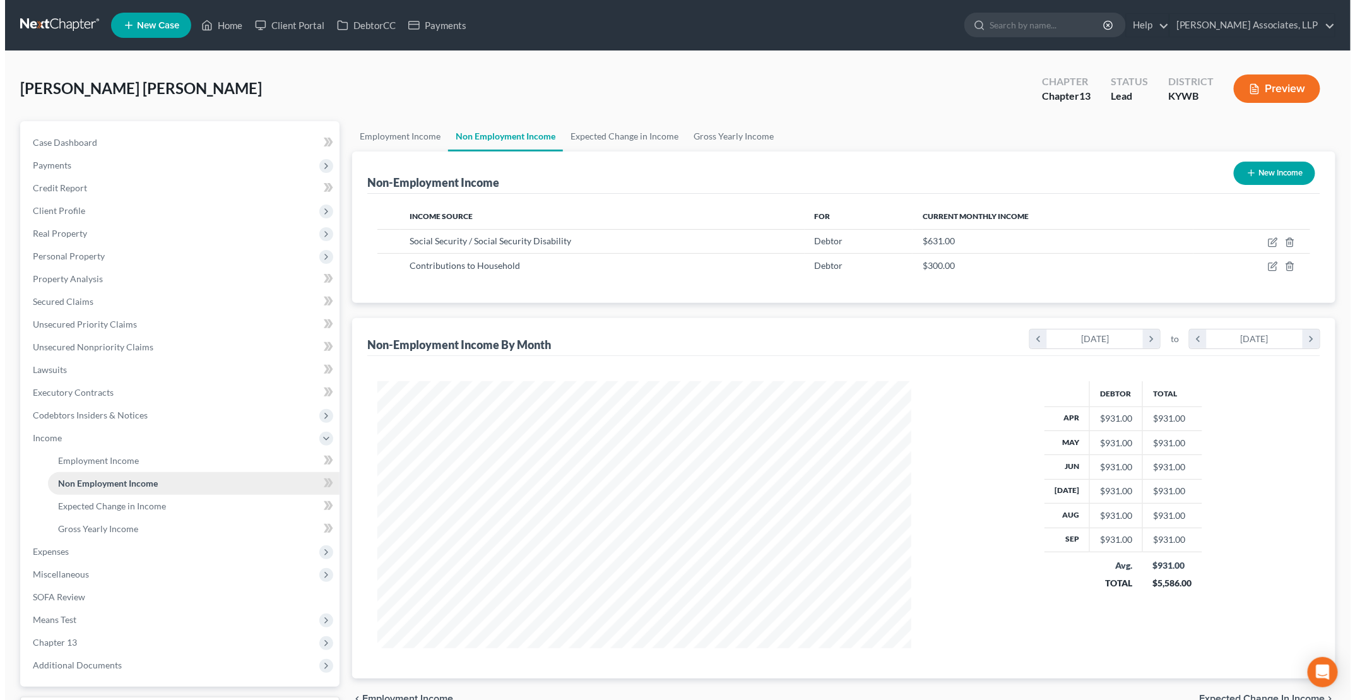
scroll to position [267, 558]
click at [1267, 262] on icon "button" at bounding box center [1268, 266] width 10 height 10
select select "8"
select select "0"
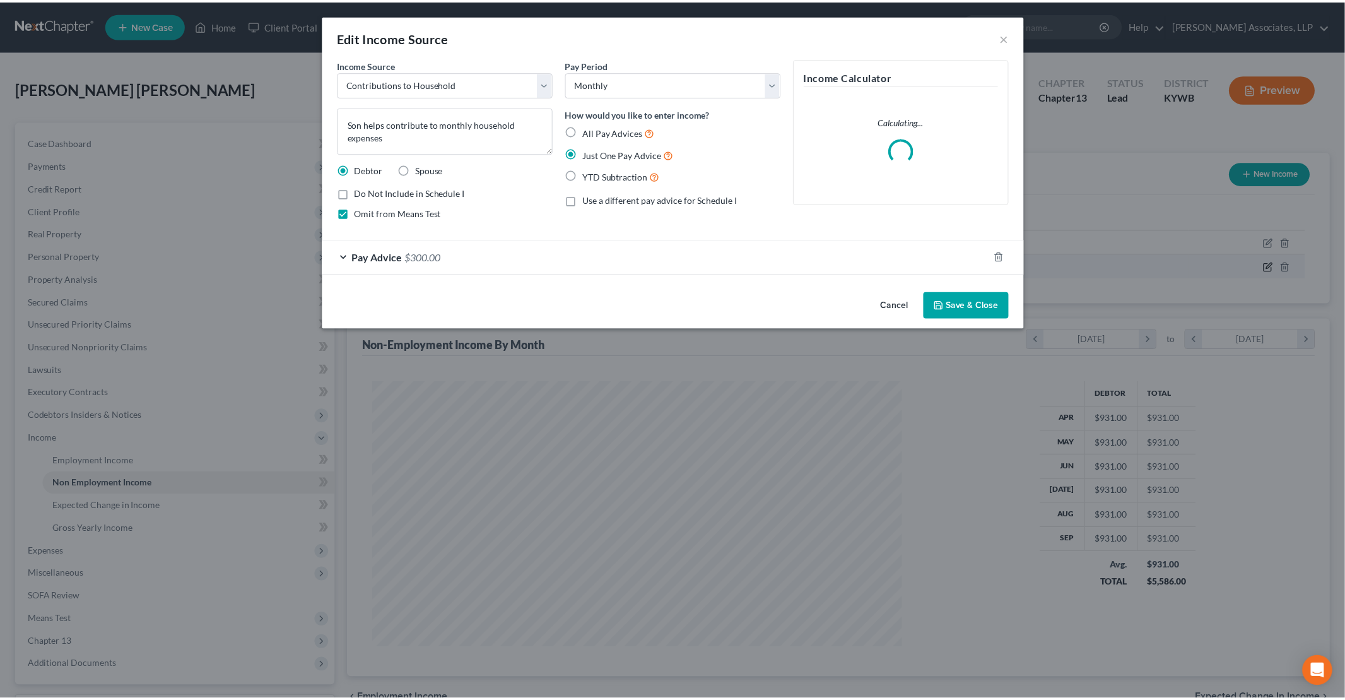
scroll to position [268, 563]
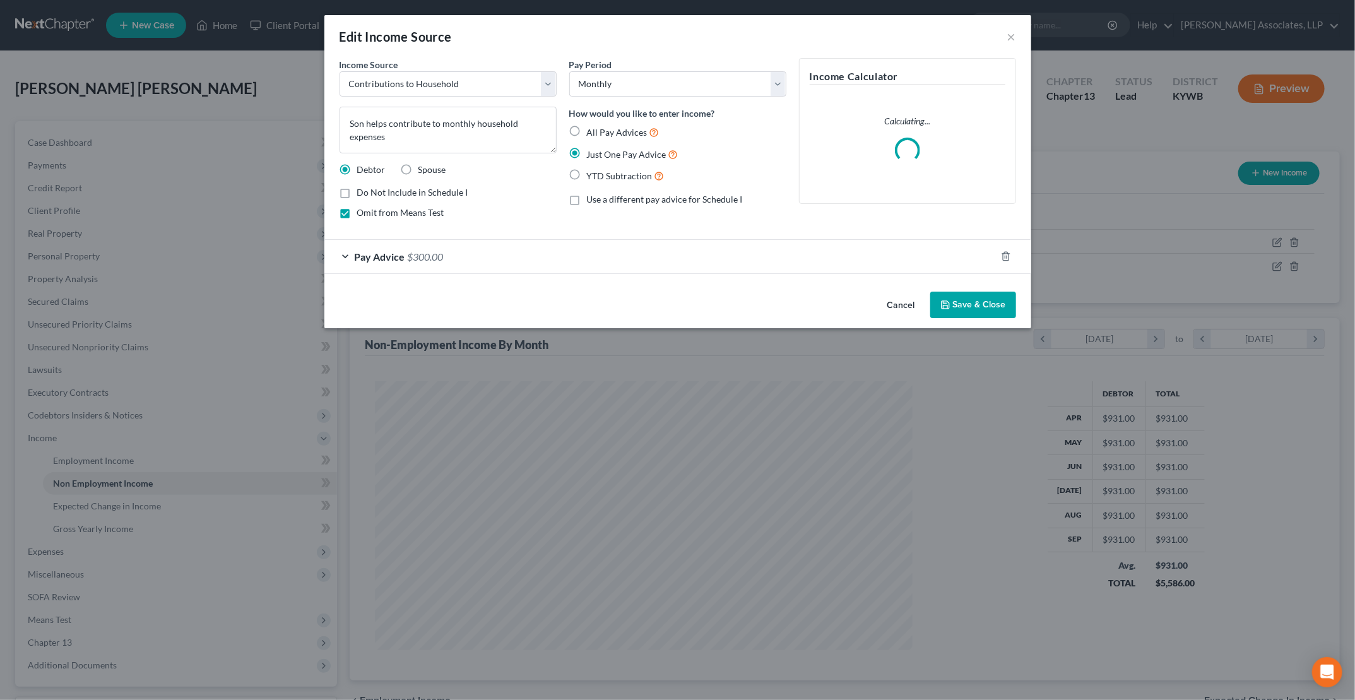
click at [346, 254] on div "Pay Advice $300.00" at bounding box center [659, 256] width 671 height 33
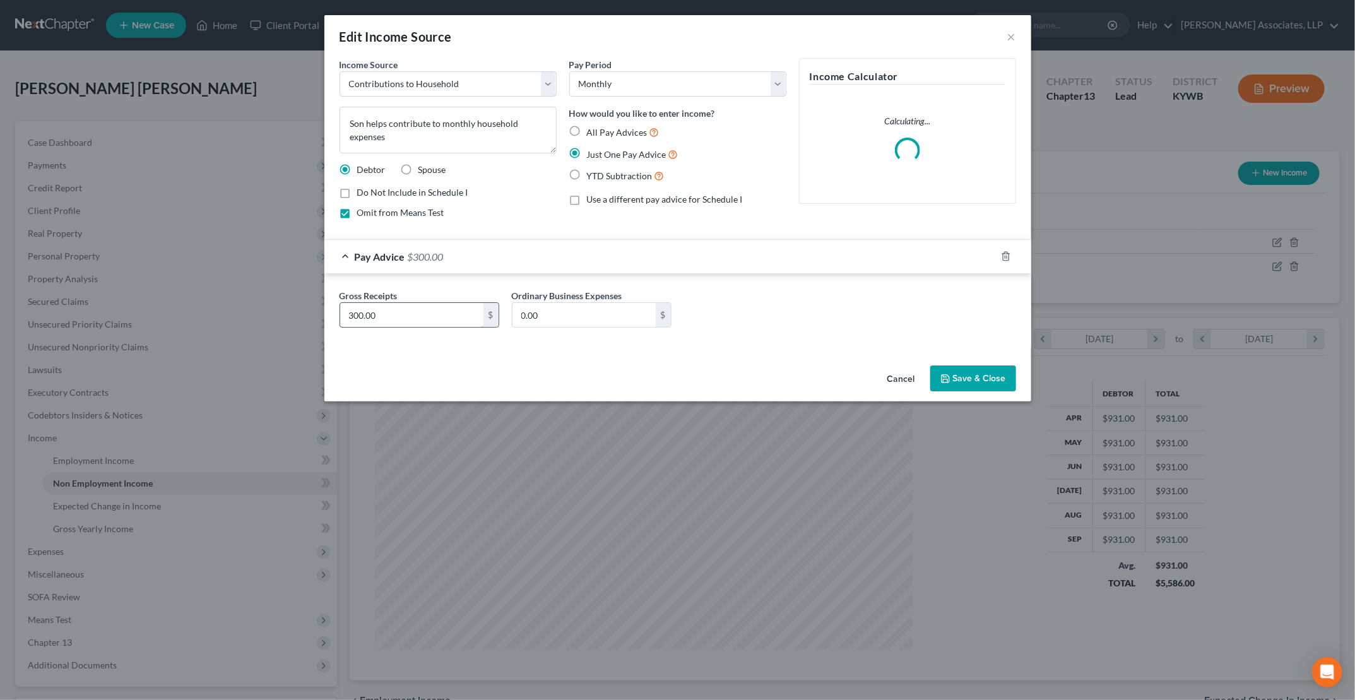
click at [350, 313] on input "300.00" at bounding box center [411, 315] width 143 height 24
type input "600.00"
click at [974, 383] on button "Save & Close" at bounding box center [973, 378] width 86 height 27
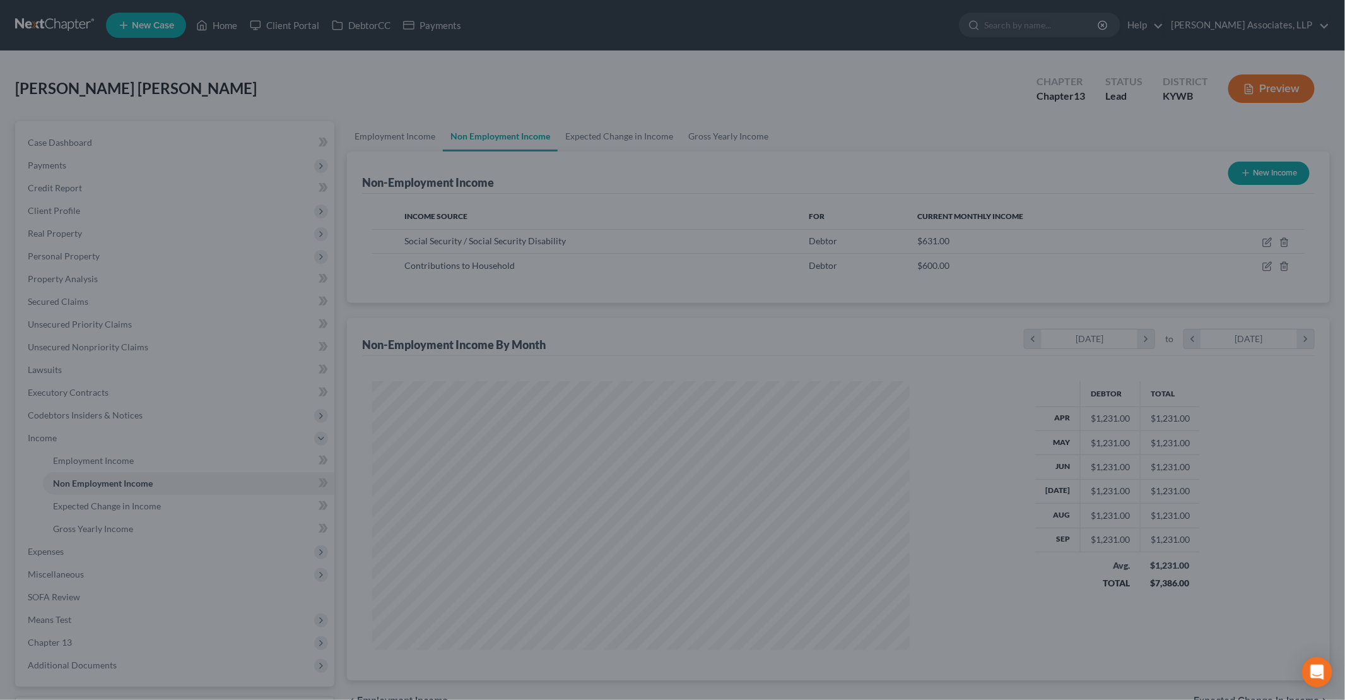
scroll to position [630723, 630431]
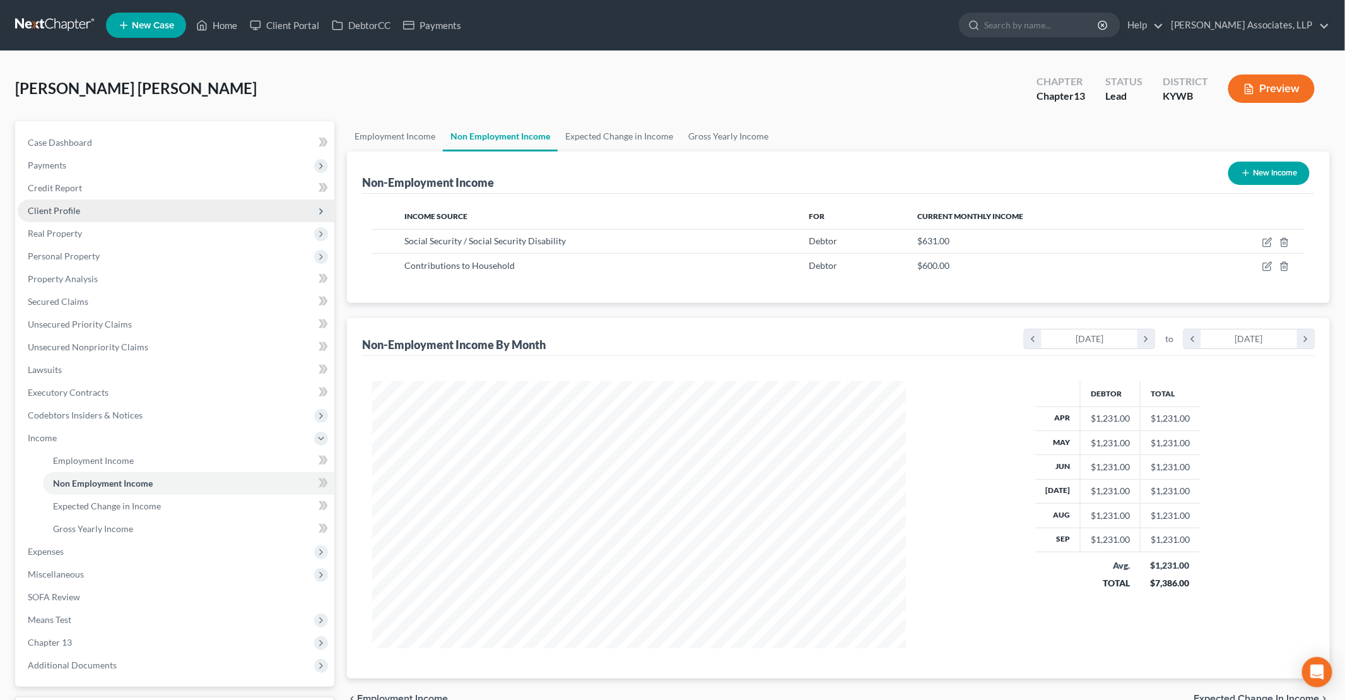
click at [120, 209] on span "Client Profile" at bounding box center [176, 210] width 317 height 23
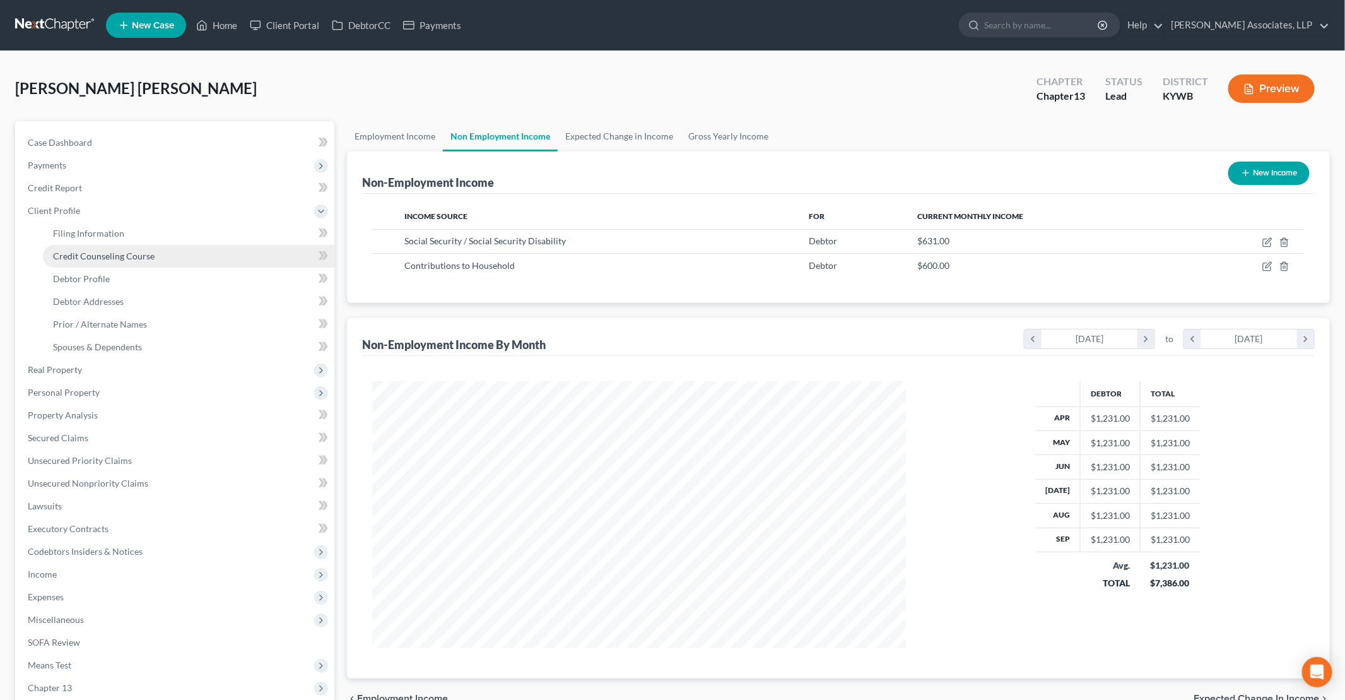
click at [124, 255] on span "Credit Counseling Course" at bounding box center [104, 256] width 102 height 11
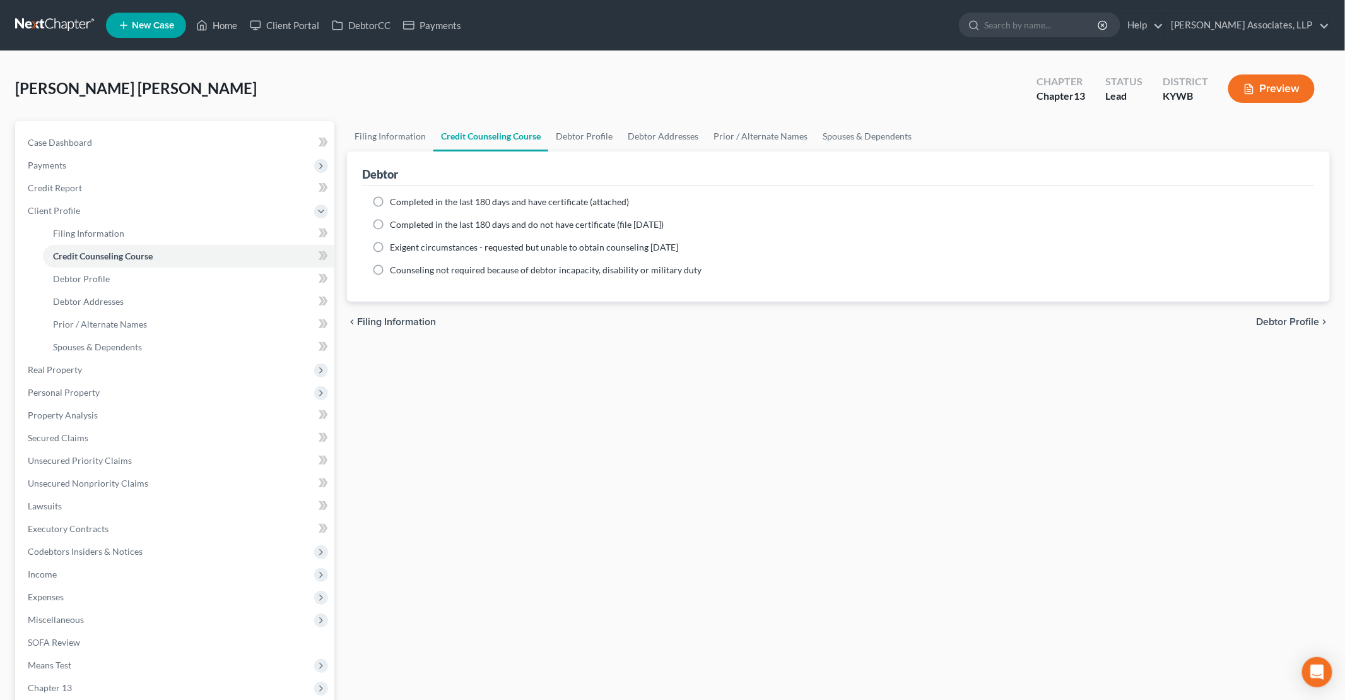
click at [390, 201] on label "Completed in the last 180 days and have certificate (attached)" at bounding box center [509, 202] width 239 height 13
click at [395, 201] on input "Completed in the last 180 days and have certificate (attached)" at bounding box center [399, 200] width 8 height 8
radio input "true"
